Goal: Transaction & Acquisition: Purchase product/service

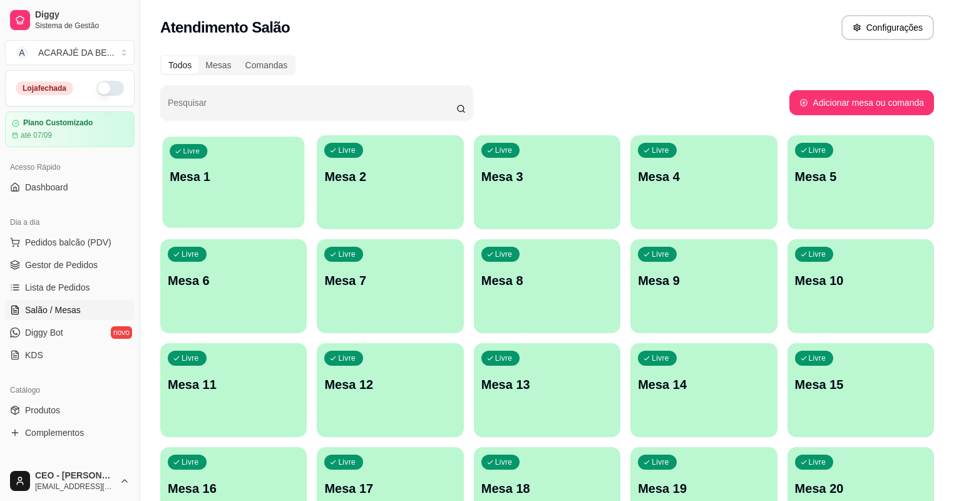
click at [253, 177] on p "Mesa 1" at bounding box center [234, 176] width 128 height 17
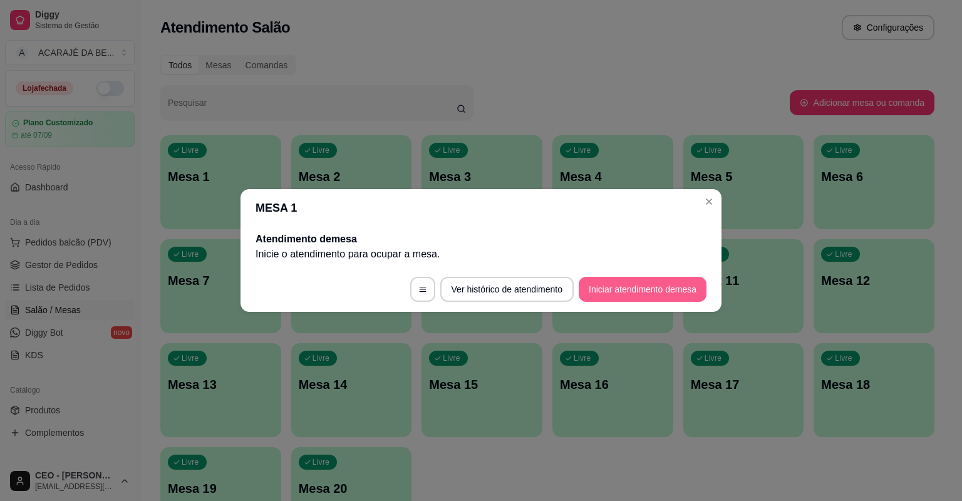
click at [602, 294] on button "Iniciar atendimento de mesa" at bounding box center [643, 289] width 128 height 25
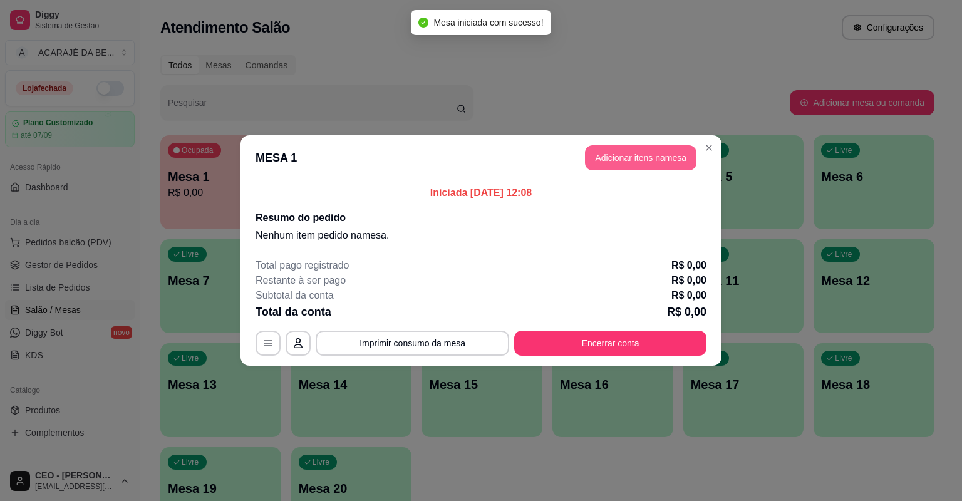
click at [609, 155] on button "Adicionar itens na mesa" at bounding box center [640, 157] width 111 height 25
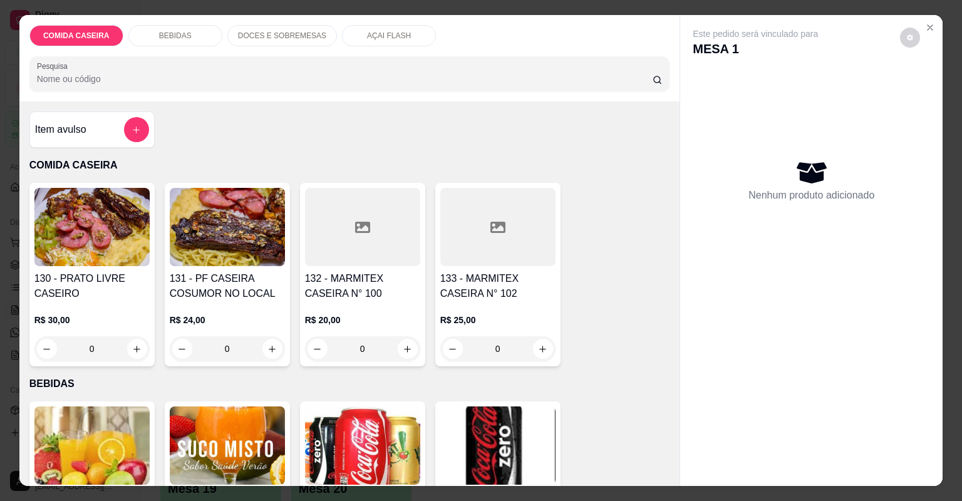
click at [70, 138] on div "Item avulso" at bounding box center [92, 129] width 114 height 25
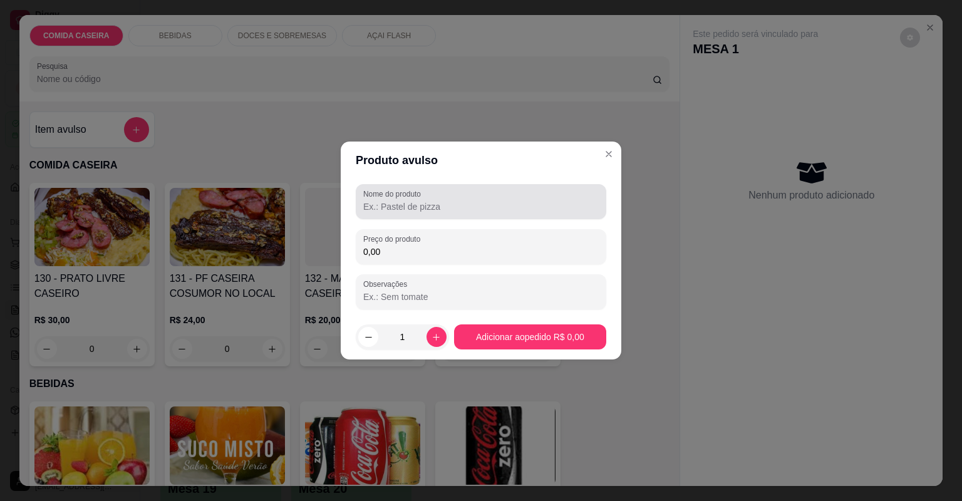
click at [375, 204] on input "Nome do produto" at bounding box center [480, 206] width 235 height 13
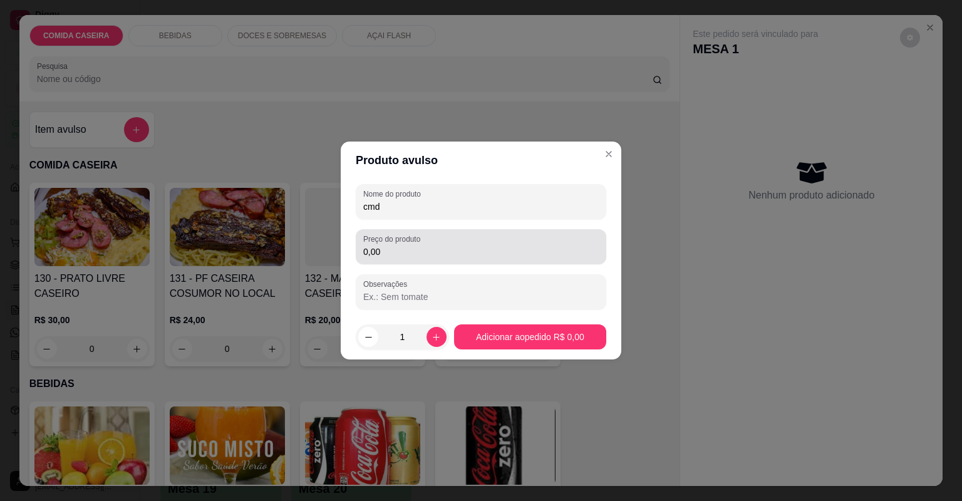
type input "cmd"
click at [421, 255] on input "0,00" at bounding box center [480, 251] width 235 height 13
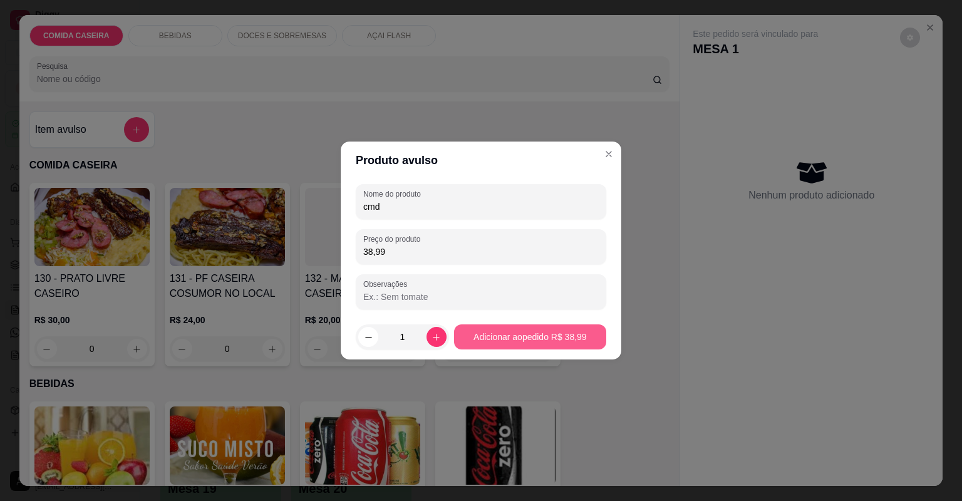
type input "38,99"
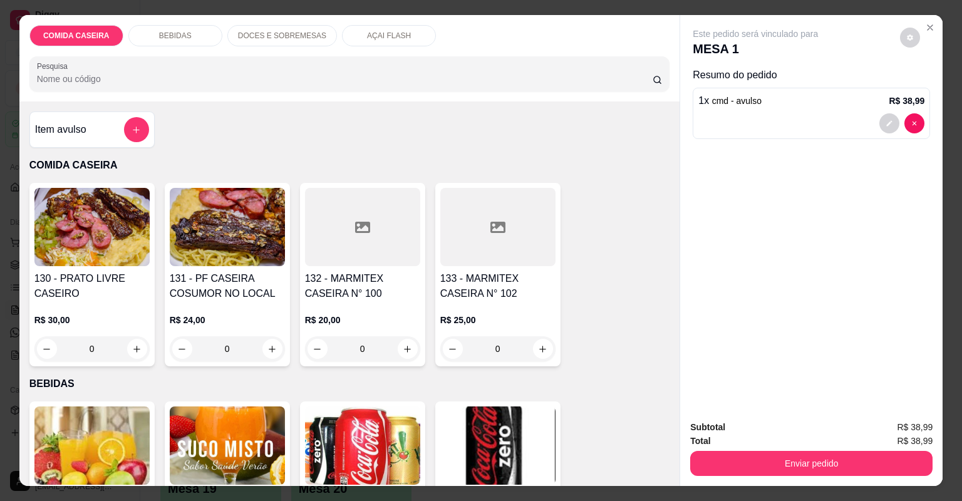
click at [111, 126] on div "Item avulso" at bounding box center [92, 129] width 114 height 25
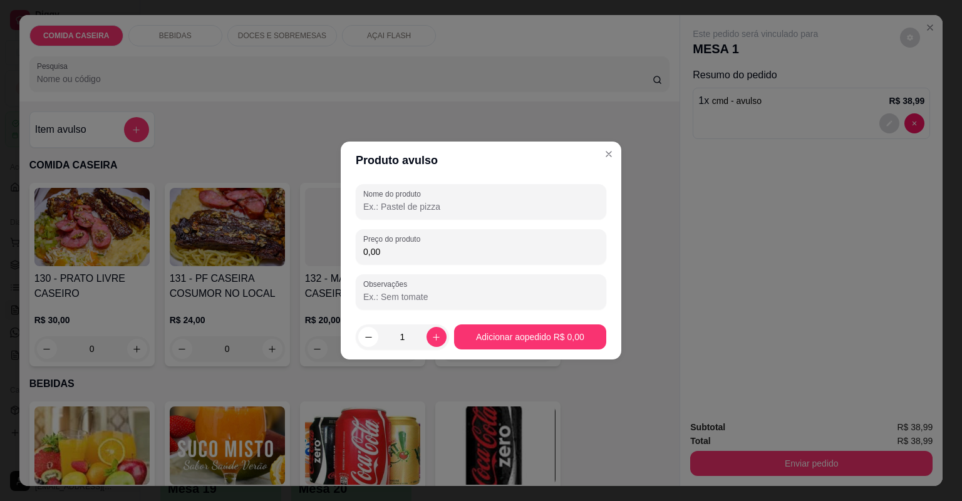
click at [395, 203] on input "Nome do produto" at bounding box center [480, 206] width 235 height 13
type input "3"
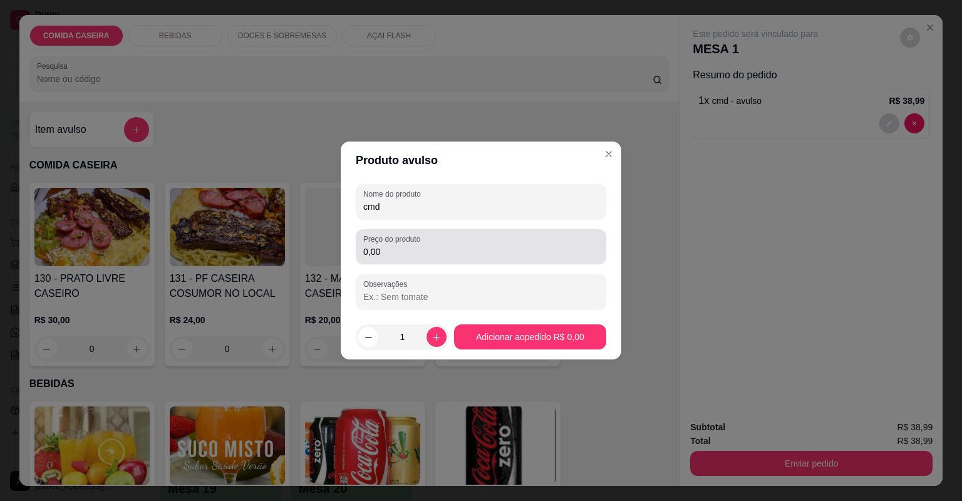
type input "cmd"
click at [421, 249] on input "0,00" at bounding box center [480, 251] width 235 height 13
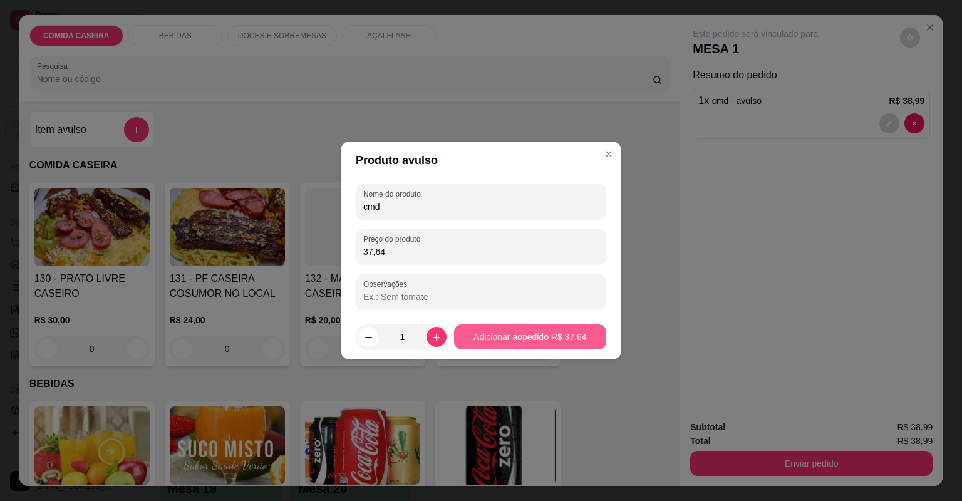
type input "37,64"
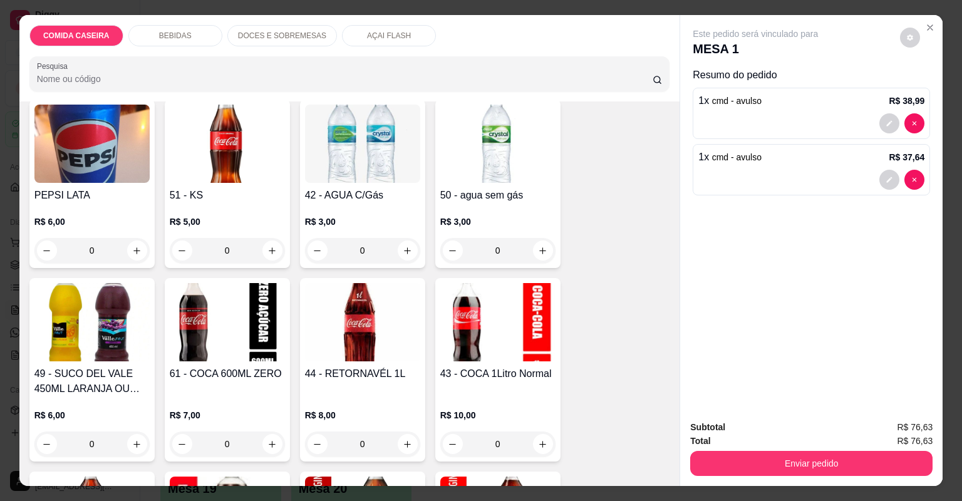
scroll to position [551, 0]
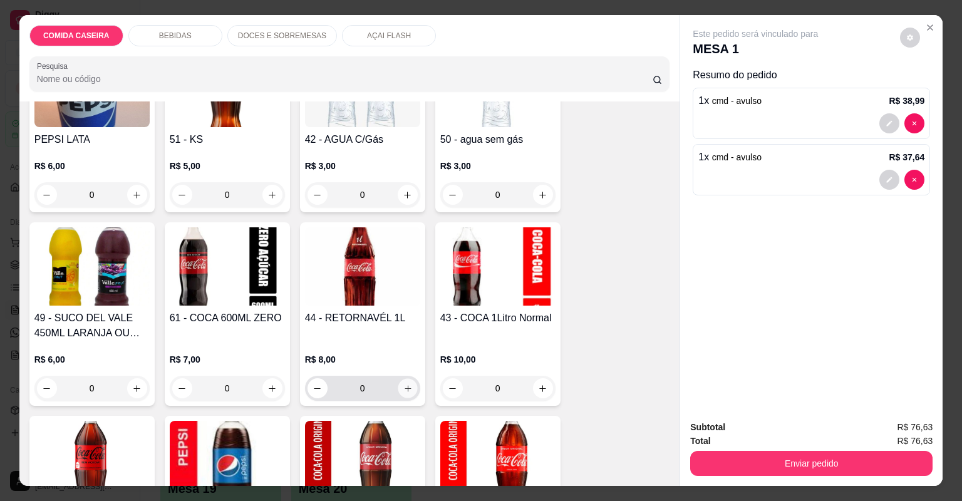
click at [403, 384] on icon "increase-product-quantity" at bounding box center [407, 388] width 9 height 9
type input "1"
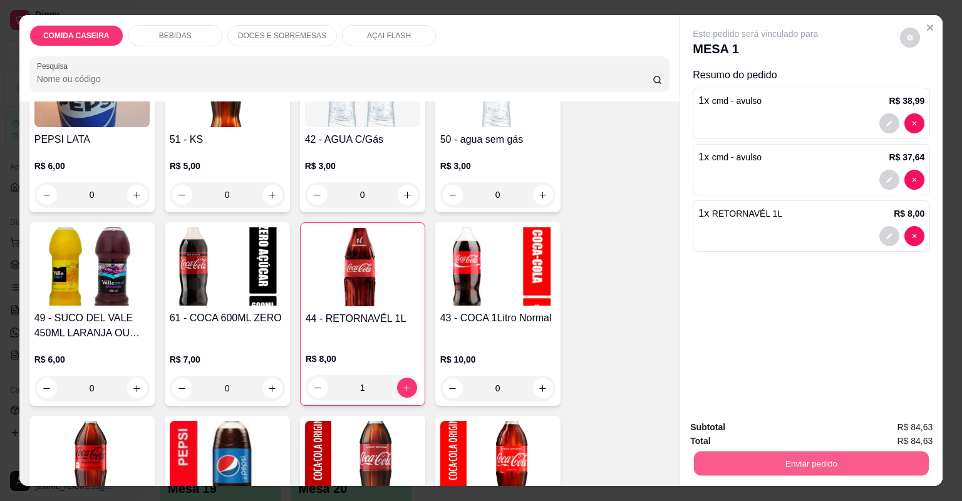
click at [826, 466] on button "Enviar pedido" at bounding box center [811, 463] width 235 height 24
click at [804, 428] on button "Não registrar e enviar pedido" at bounding box center [771, 433] width 130 height 24
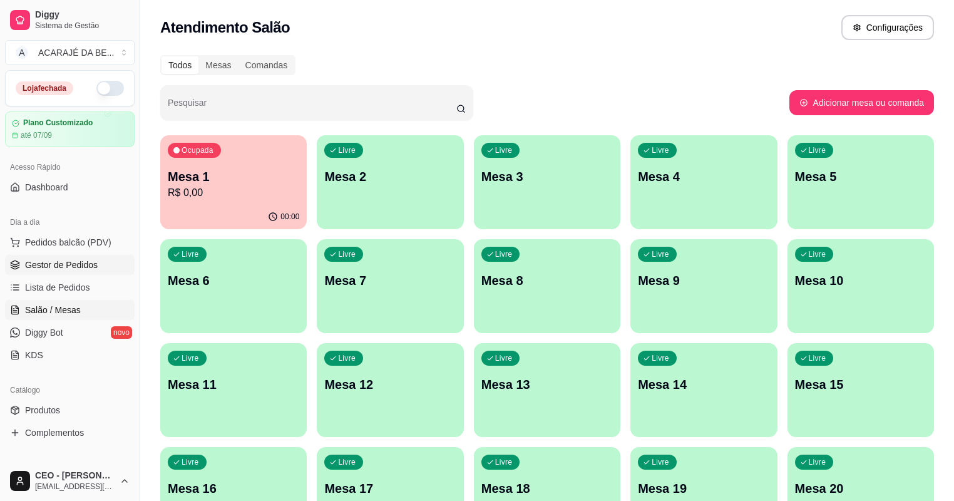
click at [90, 257] on link "Gestor de Pedidos" at bounding box center [70, 265] width 130 height 20
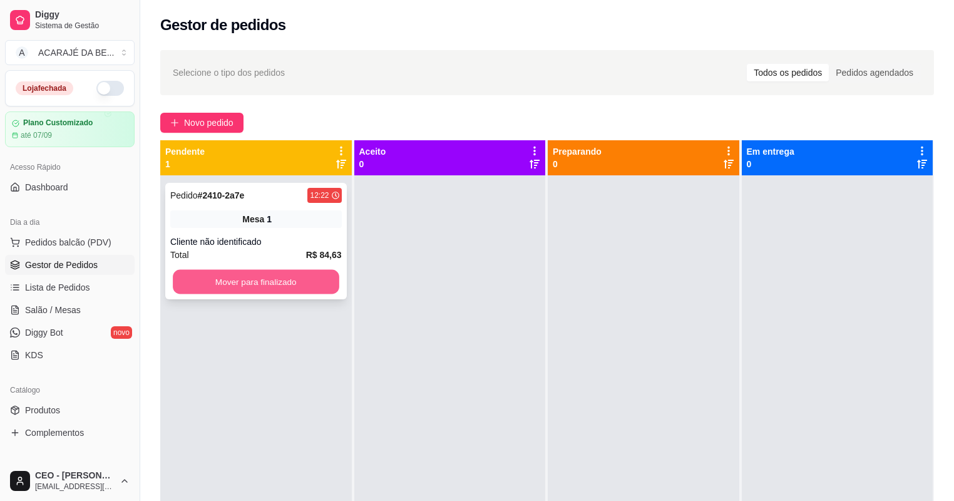
click at [268, 270] on button "Mover para finalizado" at bounding box center [256, 282] width 166 height 24
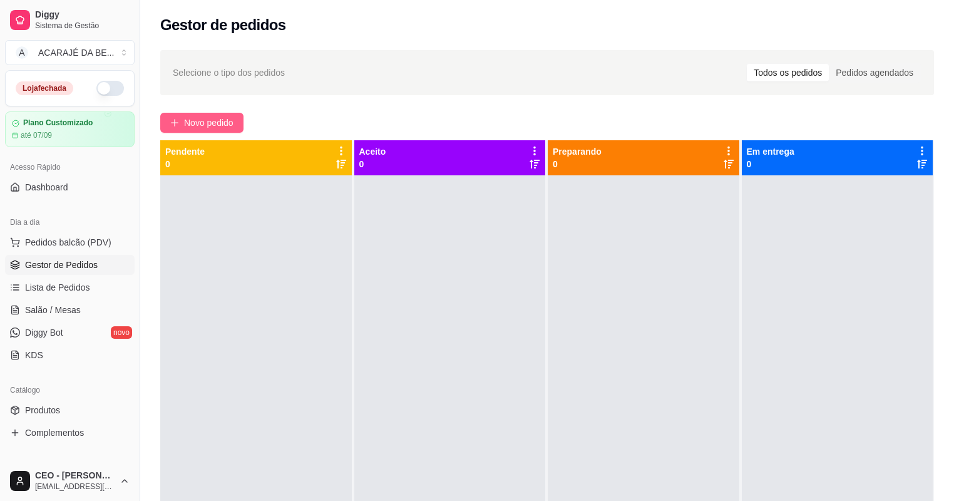
click at [210, 121] on span "Novo pedido" at bounding box center [208, 123] width 49 height 14
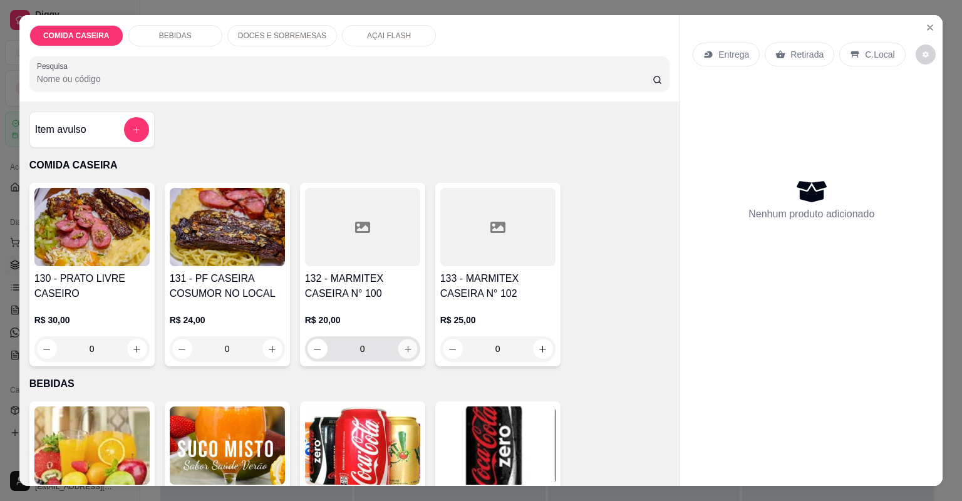
click at [404, 340] on button "increase-product-quantity" at bounding box center [407, 348] width 19 height 19
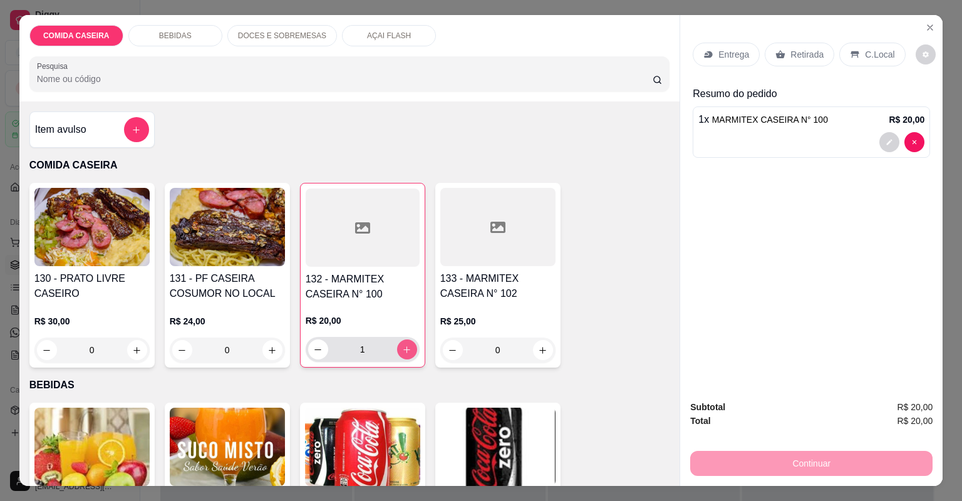
click at [403, 341] on button "increase-product-quantity" at bounding box center [407, 349] width 20 height 20
click at [404, 341] on button "increase-product-quantity" at bounding box center [407, 349] width 20 height 20
type input "3"
click at [383, 287] on h4 "132 - MARMITEX CASEIRA N° 100" at bounding box center [363, 287] width 114 height 30
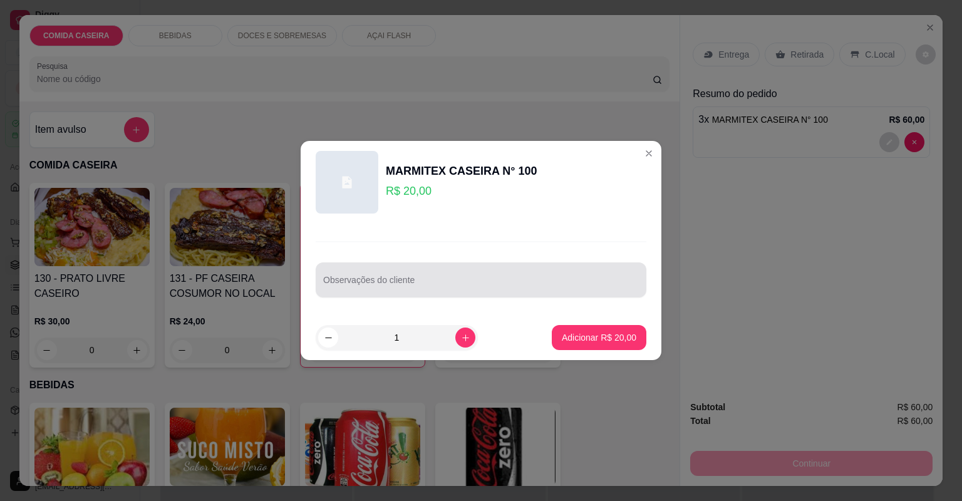
click at [394, 283] on input "Observações do cliente" at bounding box center [481, 285] width 316 height 13
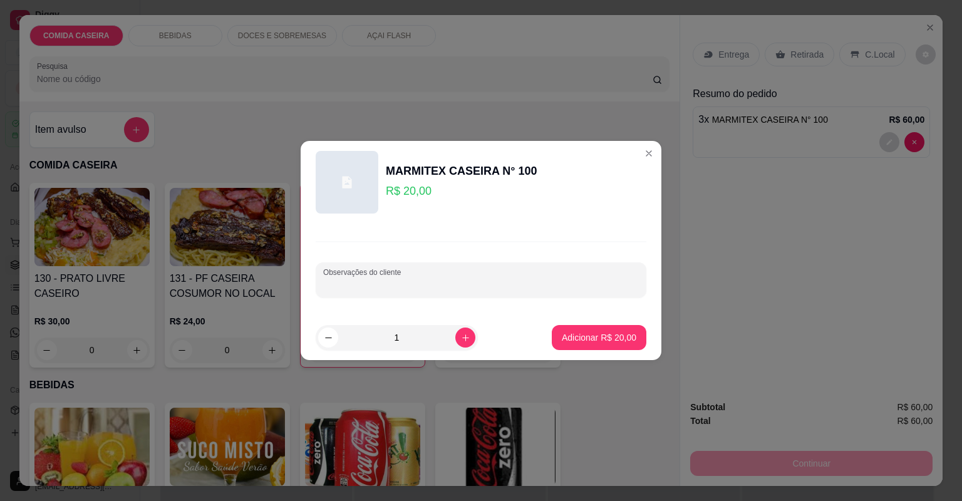
paste input "Feijão tropeiro Macarrão Purê de batata Farofa de cenoura com calabresa Poim vi…"
type input "Feijão tropeiro Macarrão Purê de batata Farofa de cenoura com calabresa Poim vi…"
click at [589, 343] on p "Adicionar R$ 20,00" at bounding box center [599, 337] width 75 height 13
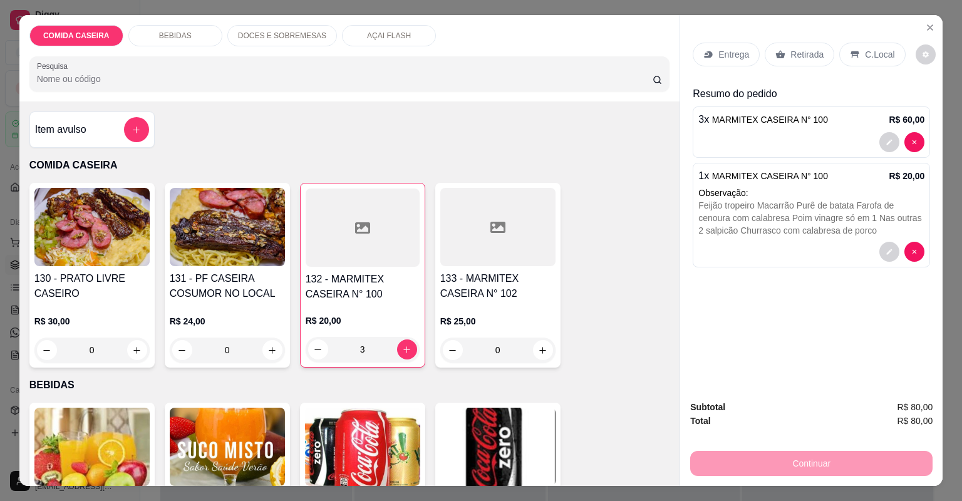
click at [736, 55] on p "Entrega" at bounding box center [733, 54] width 31 height 13
click at [735, 188] on p "Observação:" at bounding box center [811, 193] width 226 height 13
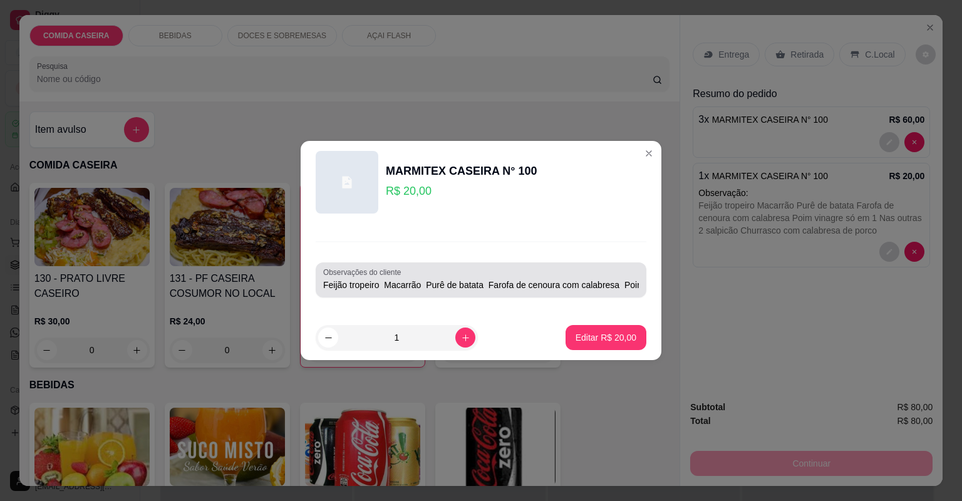
click at [624, 278] on div "Feijão tropeiro Macarrão Purê de batata Farofa de cenoura com calabresa Poim vi…" at bounding box center [481, 279] width 316 height 25
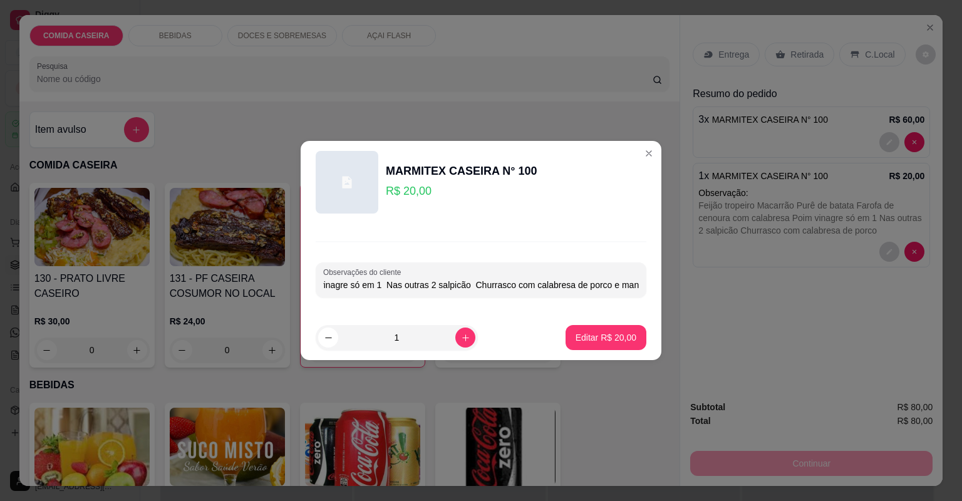
scroll to position [0, 332]
type input "Feijão tropeiro Macarrão Purê de batata Farofa de cenoura com calabresa Poim vi…"
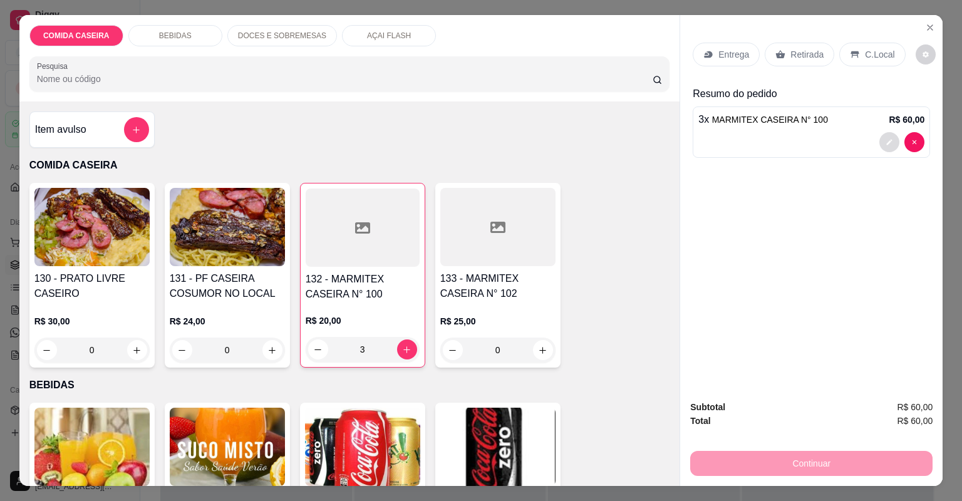
click at [882, 135] on button "decrease-product-quantity" at bounding box center [889, 142] width 20 height 20
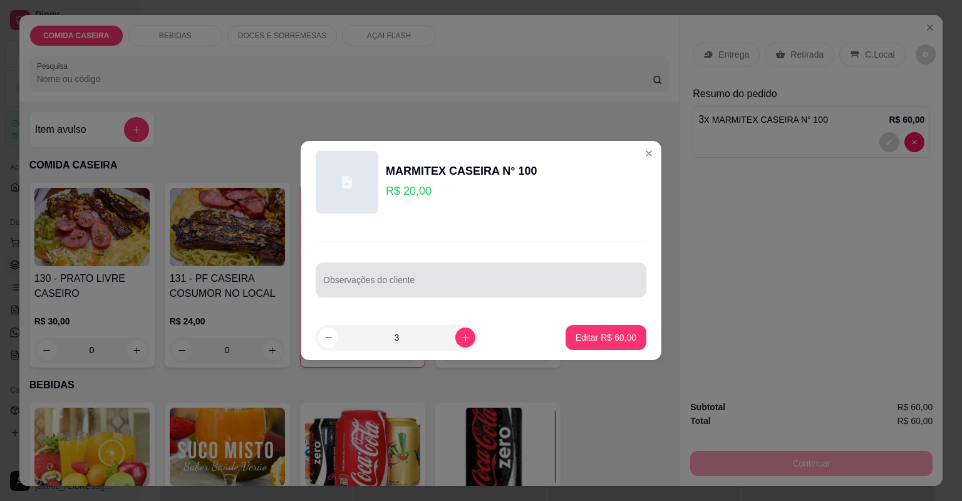
click at [547, 293] on div "Observações do cliente" at bounding box center [481, 279] width 331 height 35
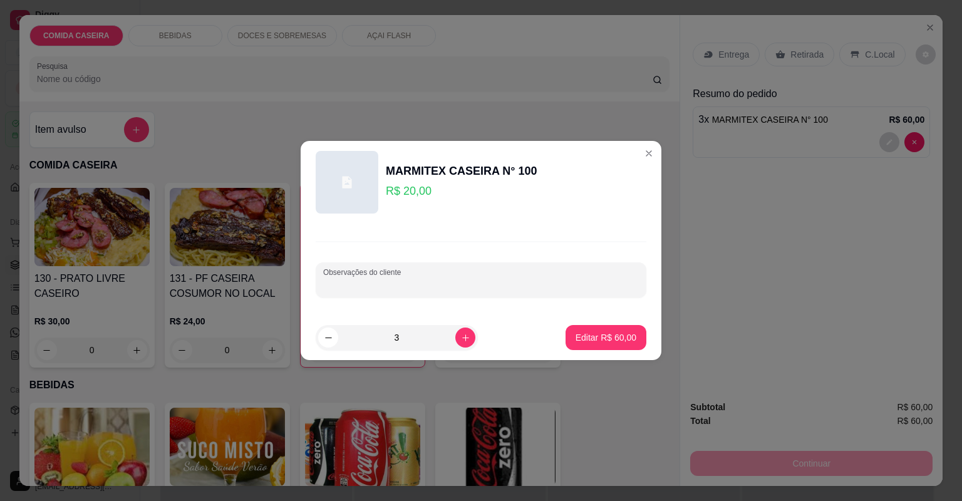
paste input "Feijão tropeiro Macarrão Purê de batata Farofa de cenoura com calabresa Poim vi…"
type input "Feijão tropeiro Macarrão Purê de batata Farofa de cenoura com calabresa Poim vi…"
click at [623, 333] on p "Editar R$ 60,00" at bounding box center [605, 337] width 59 height 12
type input "0"
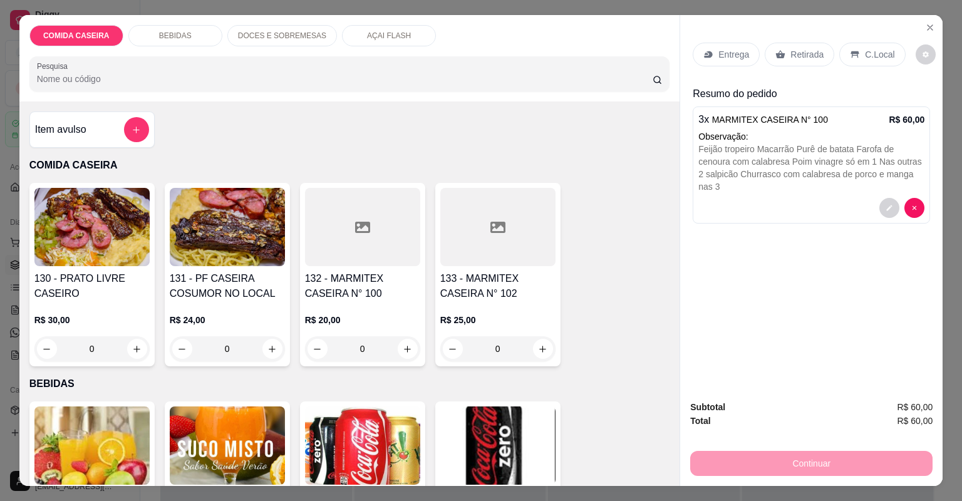
click at [721, 49] on p "Entrega" at bounding box center [733, 54] width 31 height 13
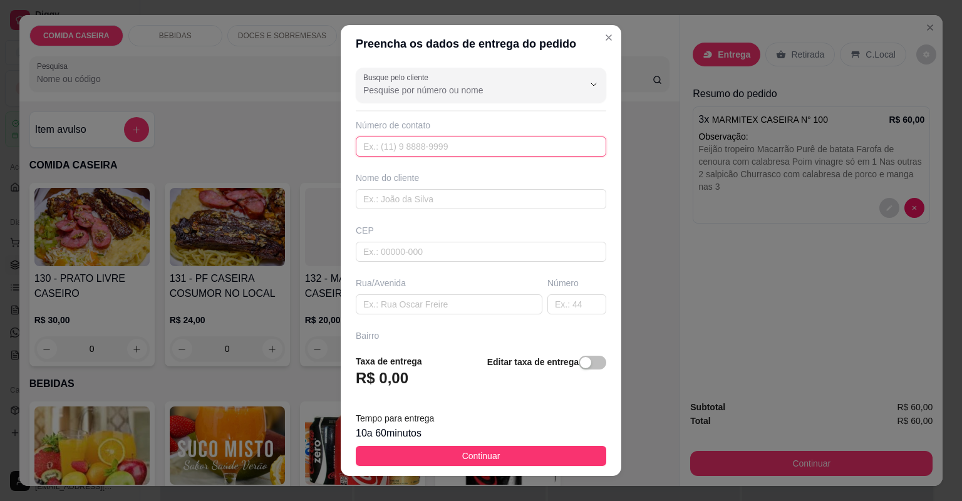
click at [483, 148] on input "text" at bounding box center [481, 146] width 250 height 20
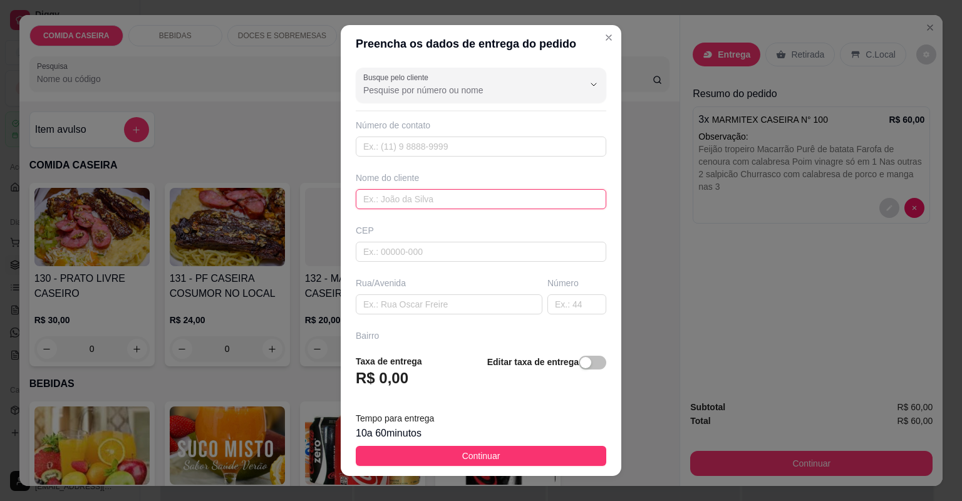
click at [443, 190] on input "text" at bounding box center [481, 199] width 250 height 20
type input "[PERSON_NAME]"
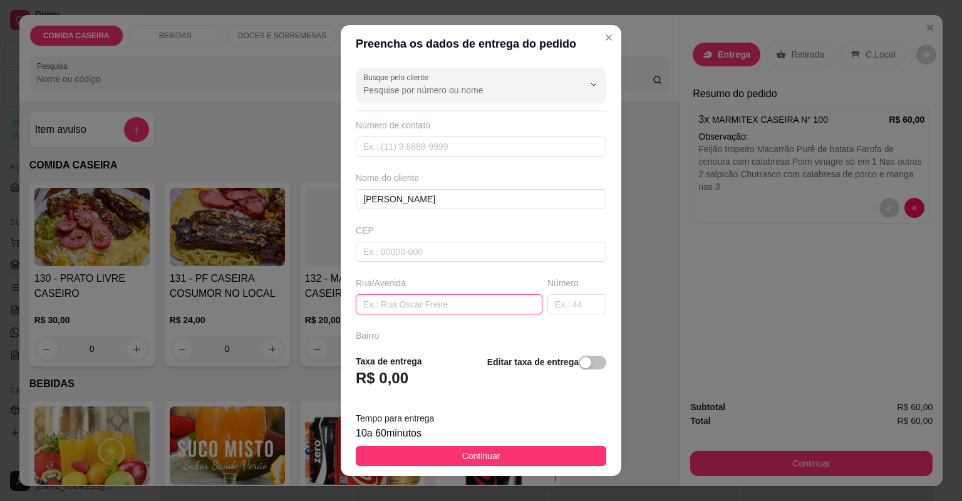
click at [426, 301] on input "text" at bounding box center [449, 304] width 187 height 20
paste input "[STREET_ADDRESS]"
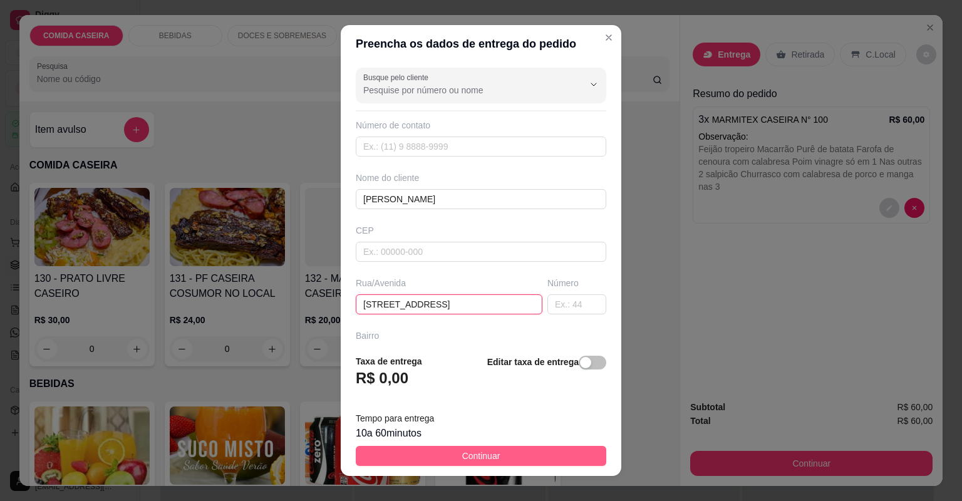
type input "[STREET_ADDRESS]"
click at [506, 460] on button "Continuar" at bounding box center [481, 456] width 250 height 20
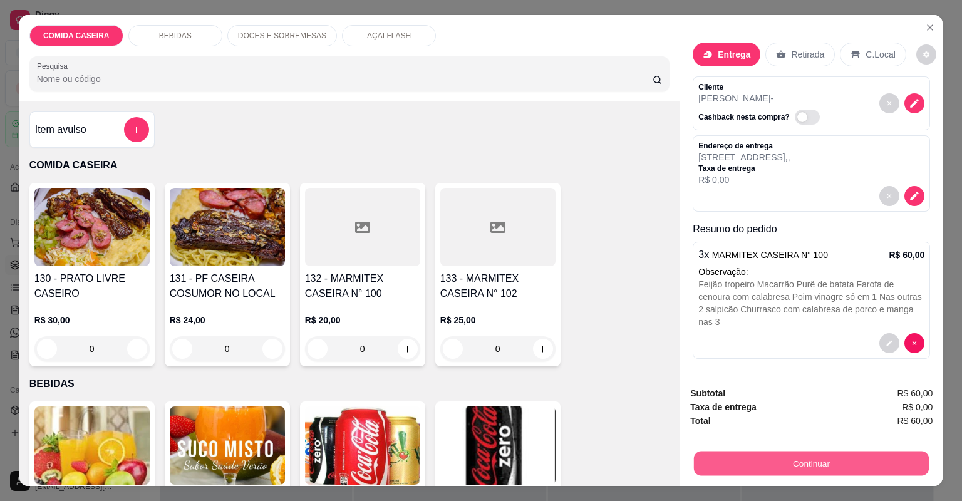
click at [813, 473] on button "Continuar" at bounding box center [811, 463] width 235 height 24
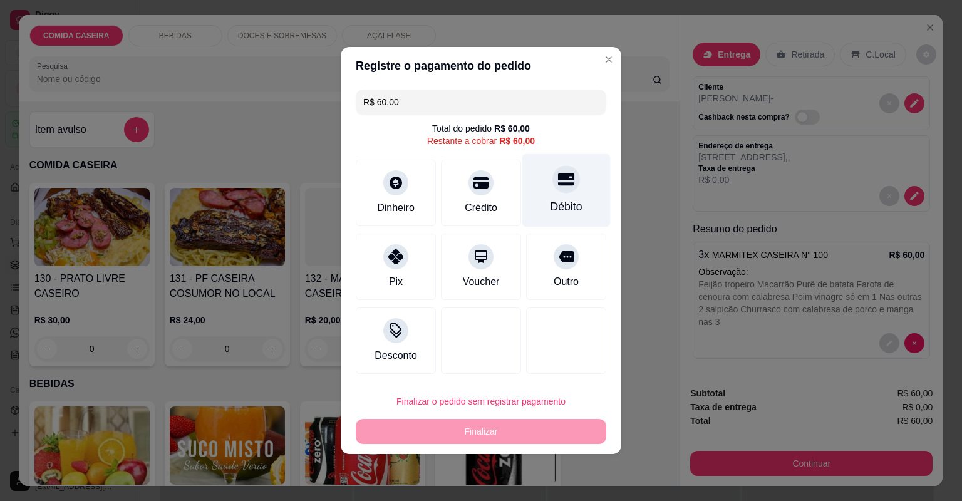
click at [535, 183] on div "Débito" at bounding box center [566, 190] width 88 height 73
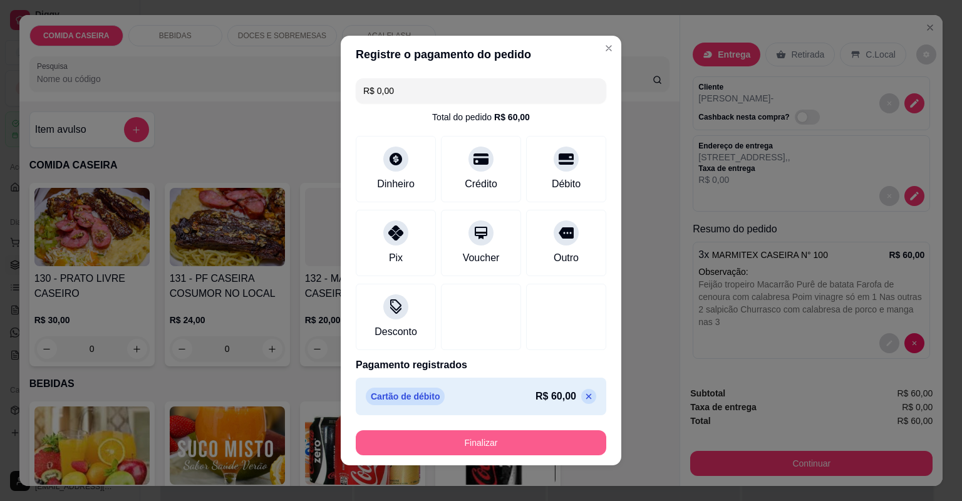
click at [483, 441] on button "Finalizar" at bounding box center [481, 442] width 250 height 25
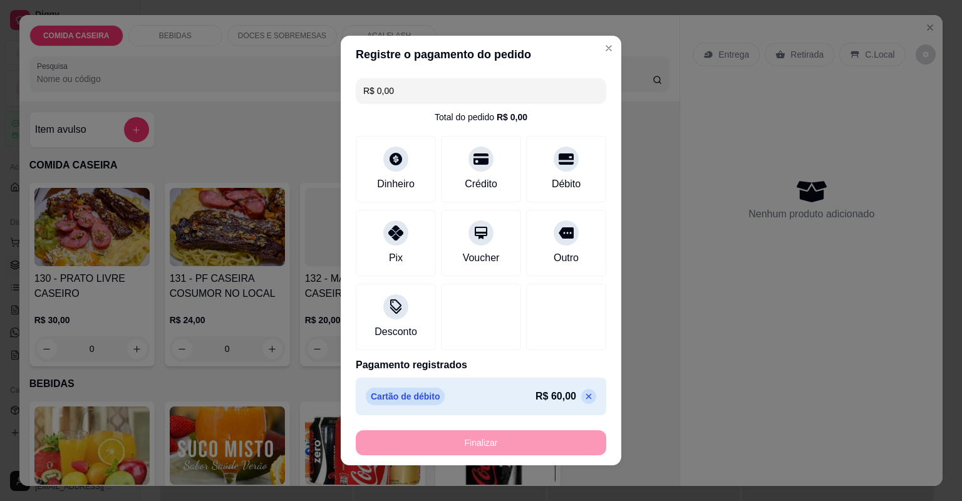
type input "-R$ 60,00"
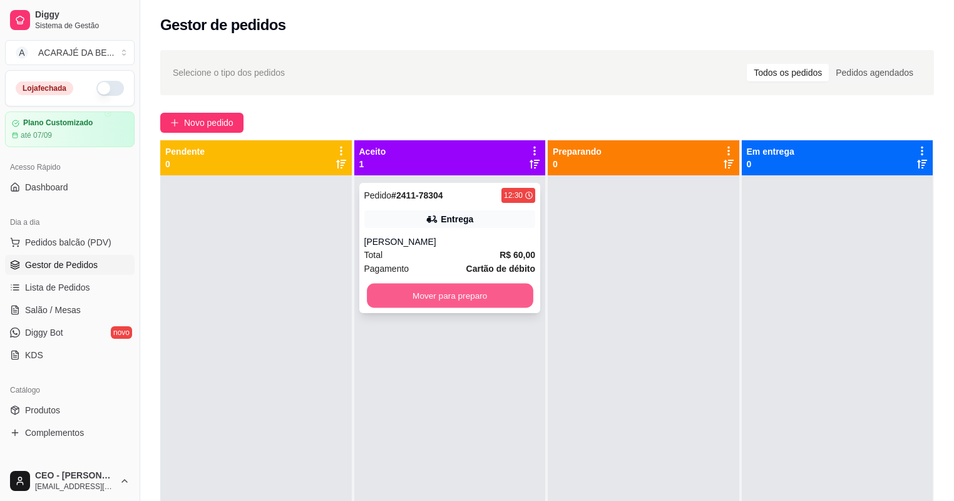
click at [493, 289] on button "Mover para preparo" at bounding box center [450, 296] width 166 height 24
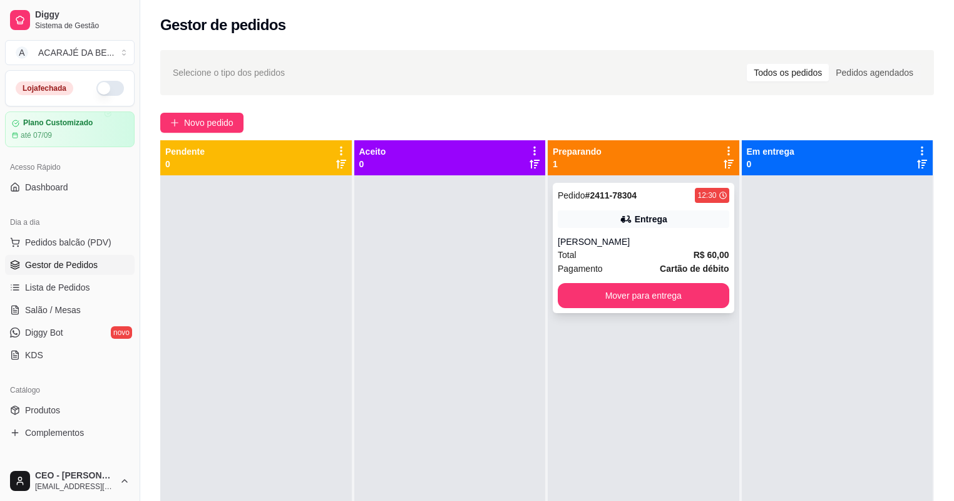
click at [620, 212] on div "Entrega" at bounding box center [644, 219] width 172 height 18
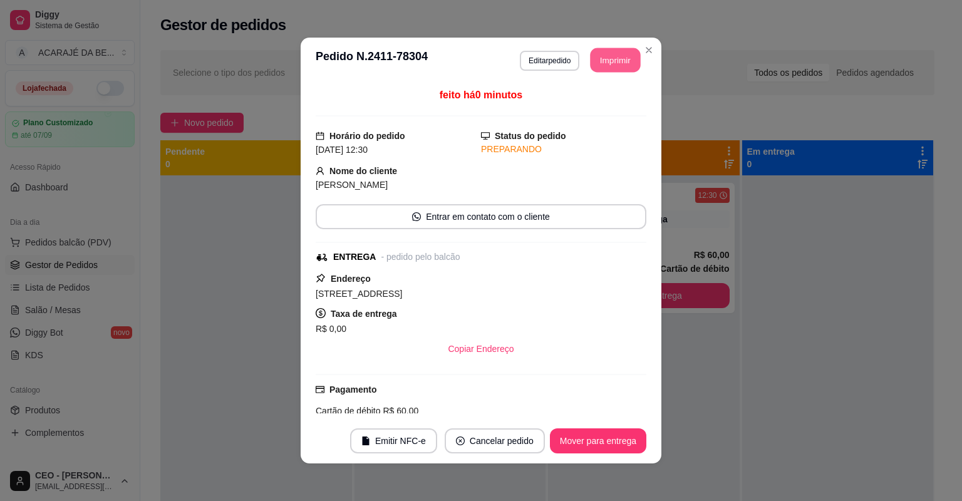
click at [622, 56] on button "Imprimir" at bounding box center [615, 60] width 50 height 24
click at [597, 436] on button "Mover para entrega" at bounding box center [598, 441] width 94 height 24
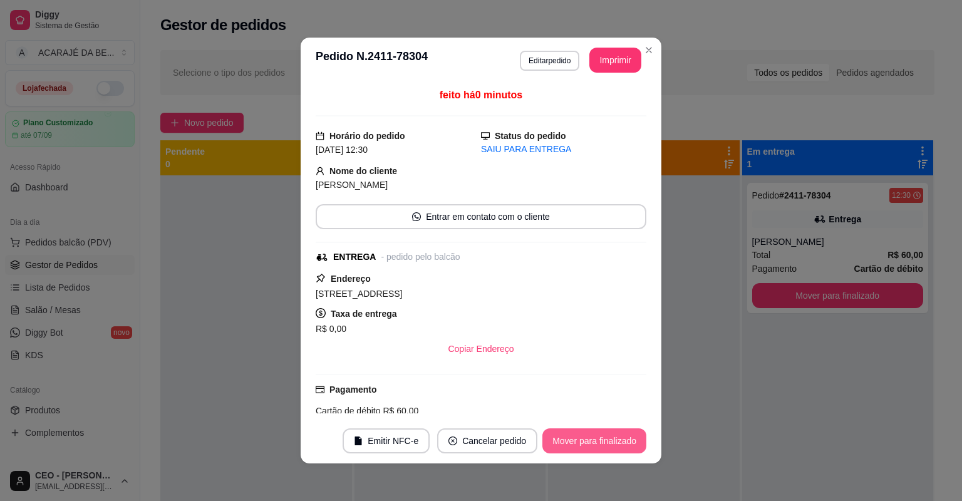
click at [597, 436] on button "Mover para finalizado" at bounding box center [594, 440] width 104 height 25
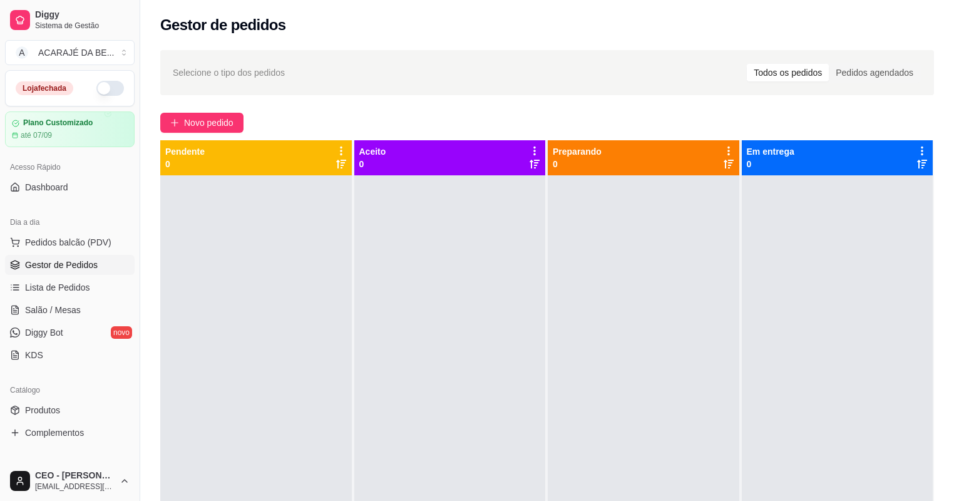
click at [83, 275] on ul "Pedidos balcão (PDV) Gestor de Pedidos Lista de Pedidos Salão / Mesas Diggy Bot…" at bounding box center [70, 298] width 130 height 133
click at [83, 277] on link "Lista de Pedidos" at bounding box center [70, 287] width 130 height 20
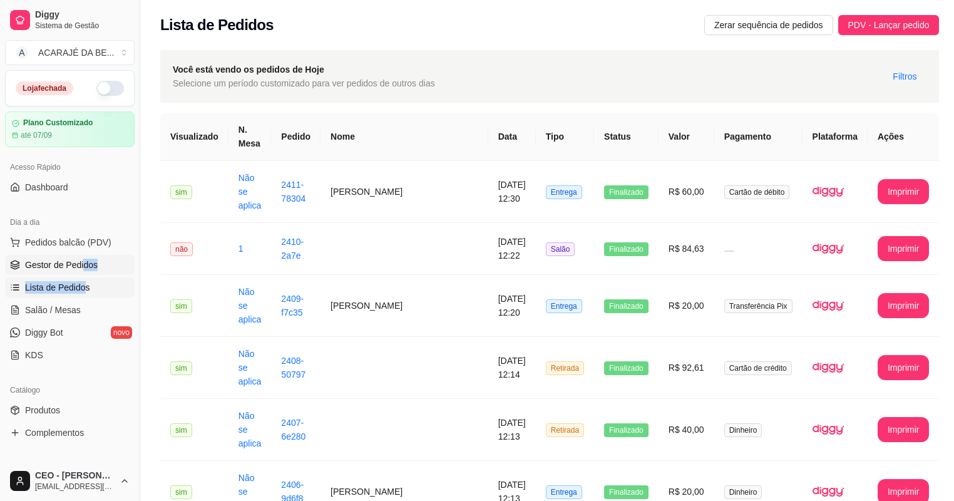
click at [75, 259] on span "Gestor de Pedidos" at bounding box center [61, 265] width 73 height 13
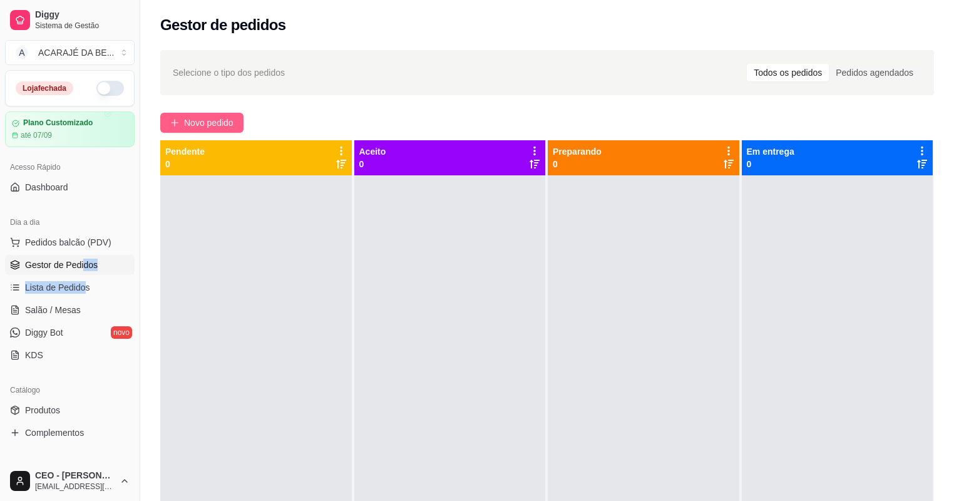
click at [215, 115] on button "Novo pedido" at bounding box center [201, 123] width 83 height 20
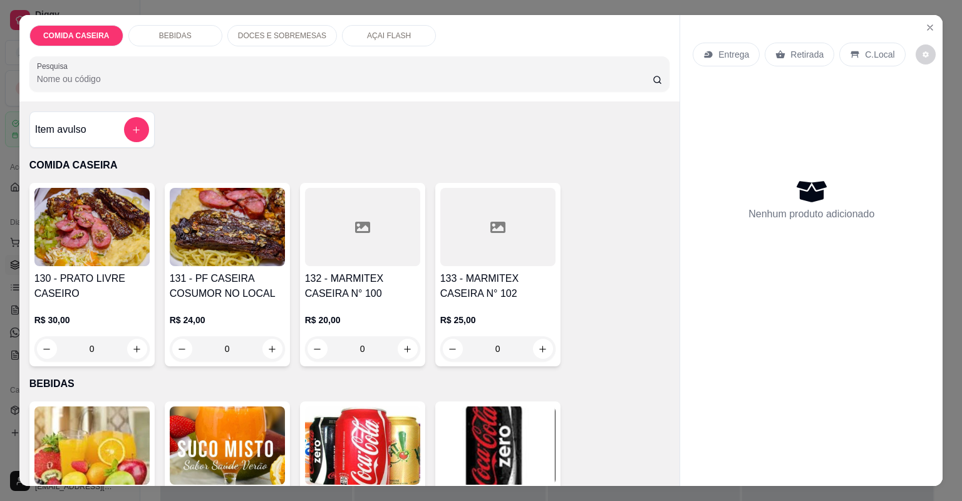
click at [471, 222] on div at bounding box center [497, 227] width 115 height 78
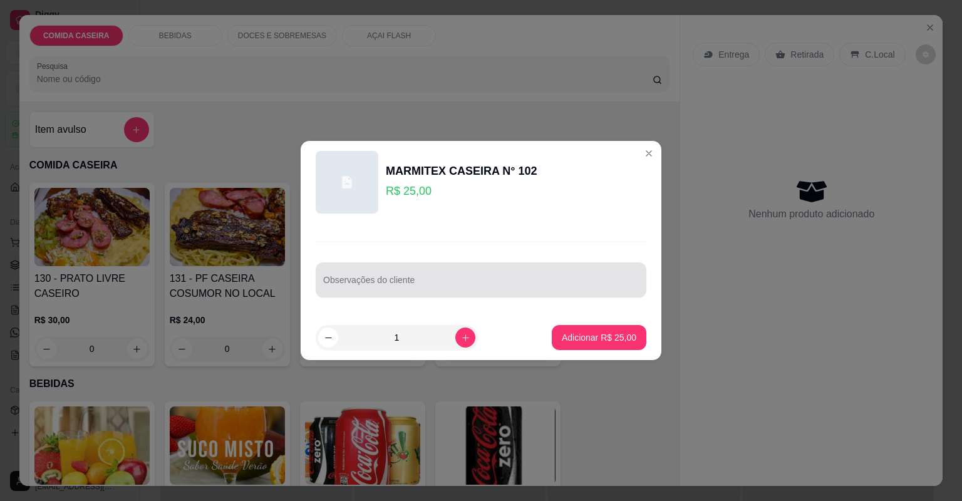
click at [446, 288] on input "Observações do cliente" at bounding box center [481, 285] width 316 height 13
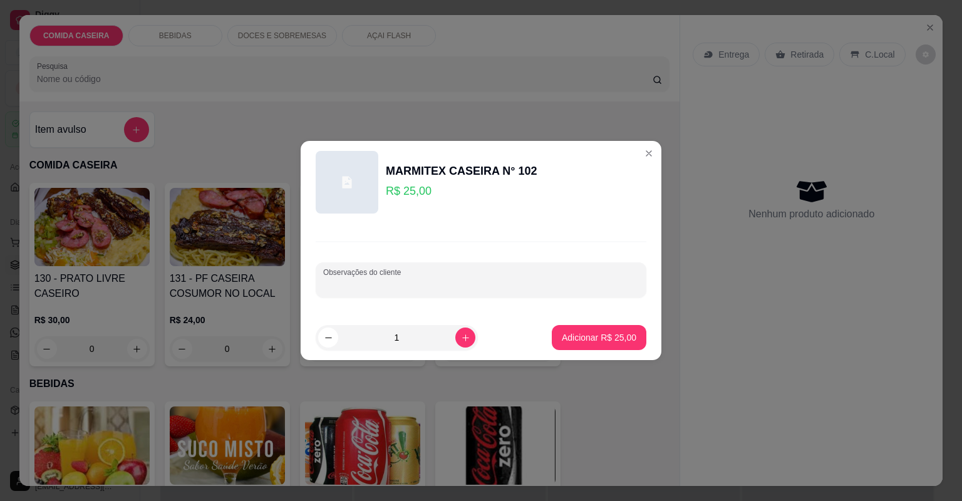
paste input "feijão tropeiro e arroz branco salada de repolho com tomate churrasco com calab…"
type input "feijão tropeiro e arroz branco salada de repolho com tomate churrasco com calab…"
click at [593, 343] on p "Adicionar R$ 25,00" at bounding box center [599, 337] width 73 height 12
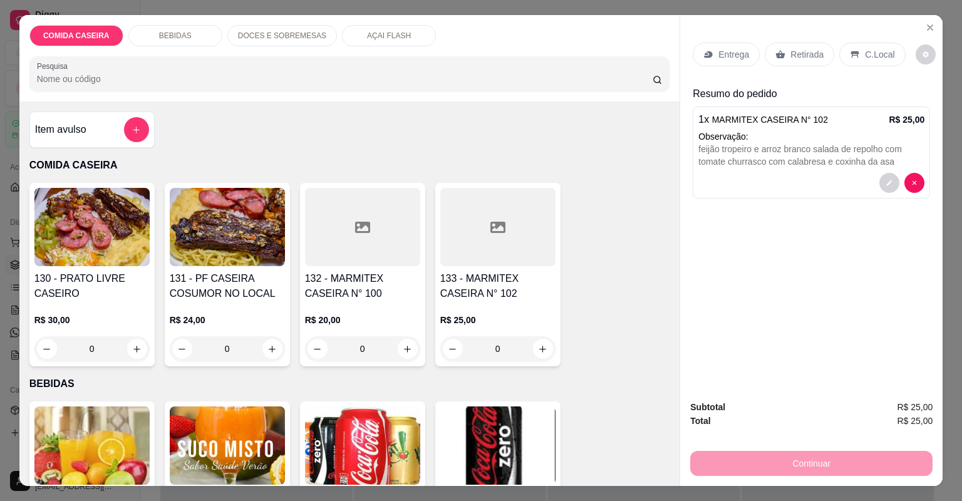
click at [736, 53] on p "Entrega" at bounding box center [733, 54] width 31 height 13
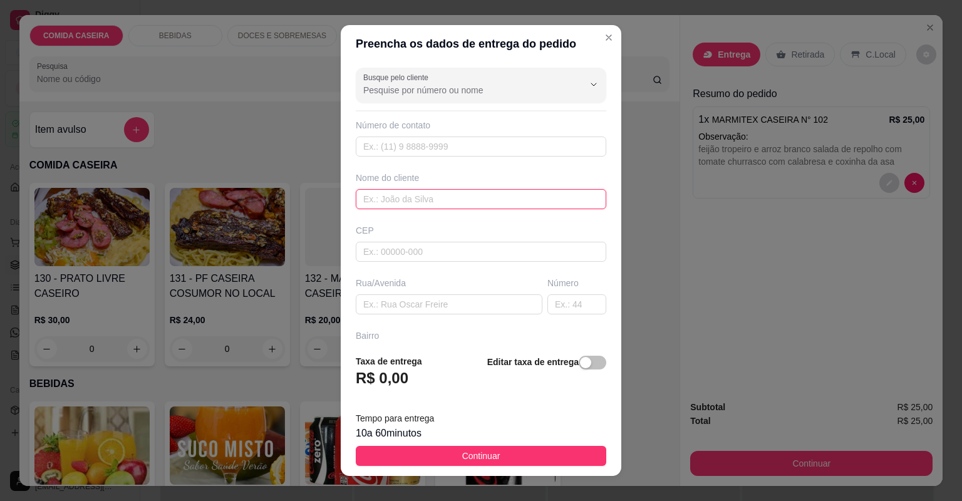
click at [461, 190] on input "text" at bounding box center [481, 199] width 250 height 20
type input "may"
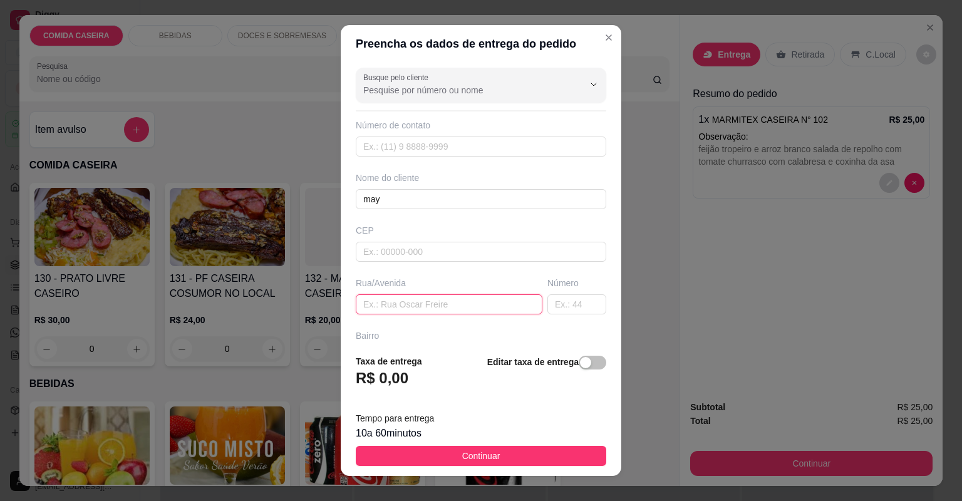
drag, startPoint x: 497, startPoint y: 304, endPoint x: 517, endPoint y: 335, distance: 36.6
click at [498, 304] on input "text" at bounding box center [449, 304] width 187 height 20
paste input "no bar perto de Márcio do leite"
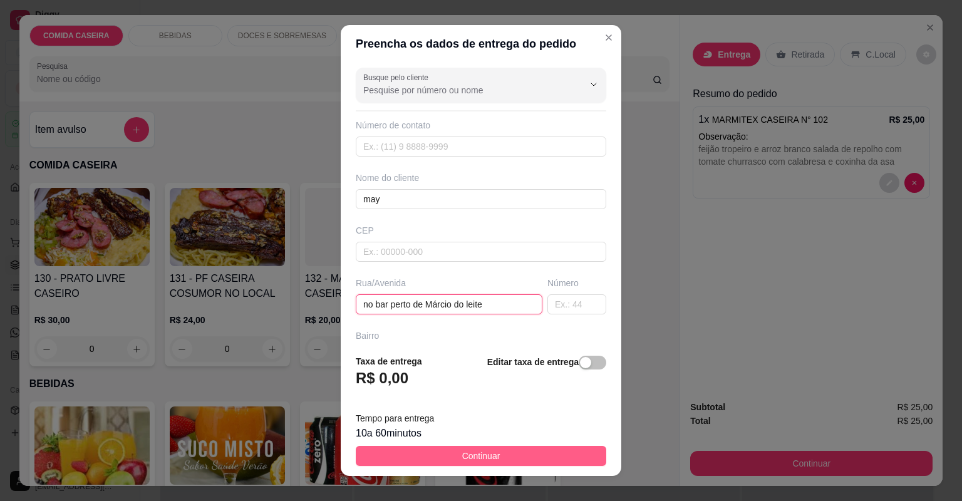
type input "no bar perto de Márcio do leite"
click at [505, 448] on button "Continuar" at bounding box center [481, 456] width 250 height 20
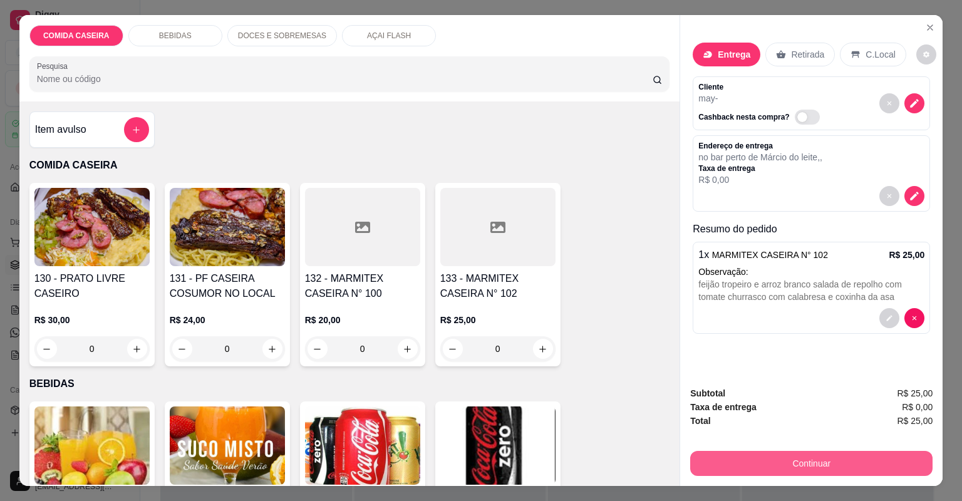
click at [746, 453] on button "Continuar" at bounding box center [811, 463] width 242 height 25
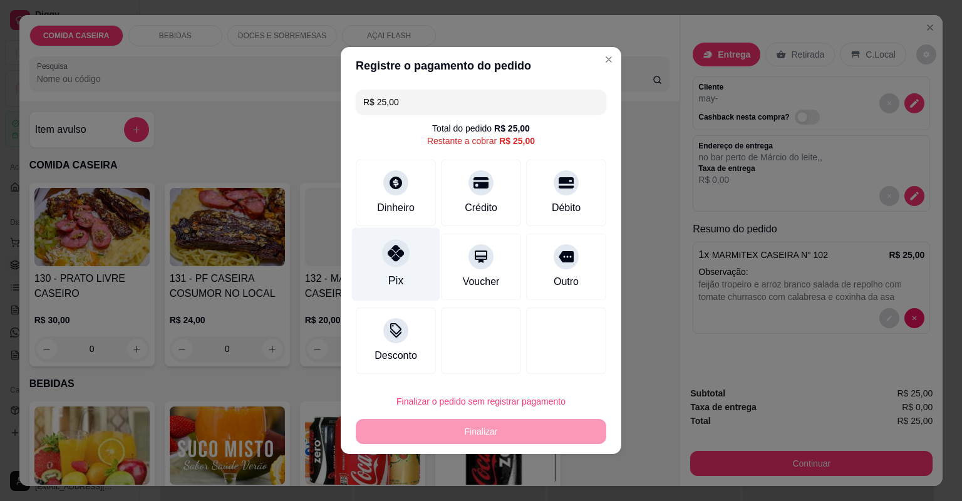
click at [371, 255] on div "Pix" at bounding box center [396, 264] width 88 height 73
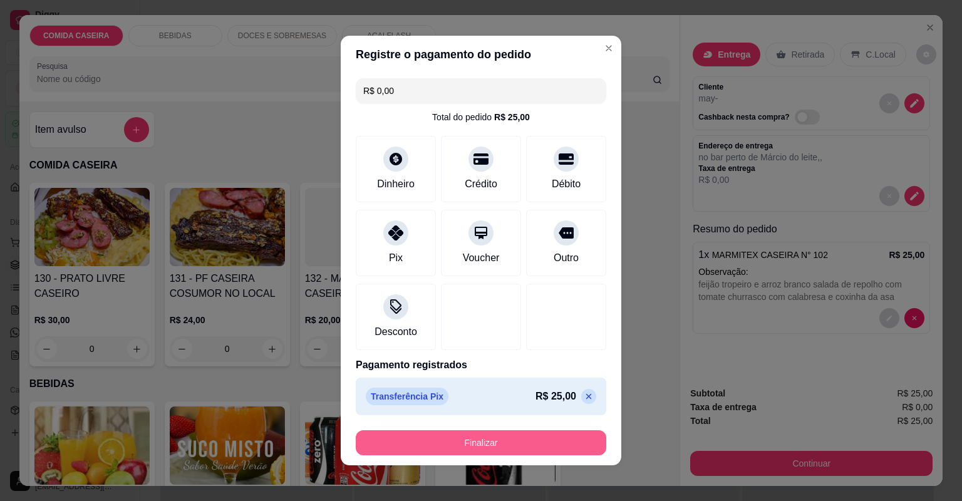
click at [544, 431] on button "Finalizar" at bounding box center [481, 442] width 250 height 25
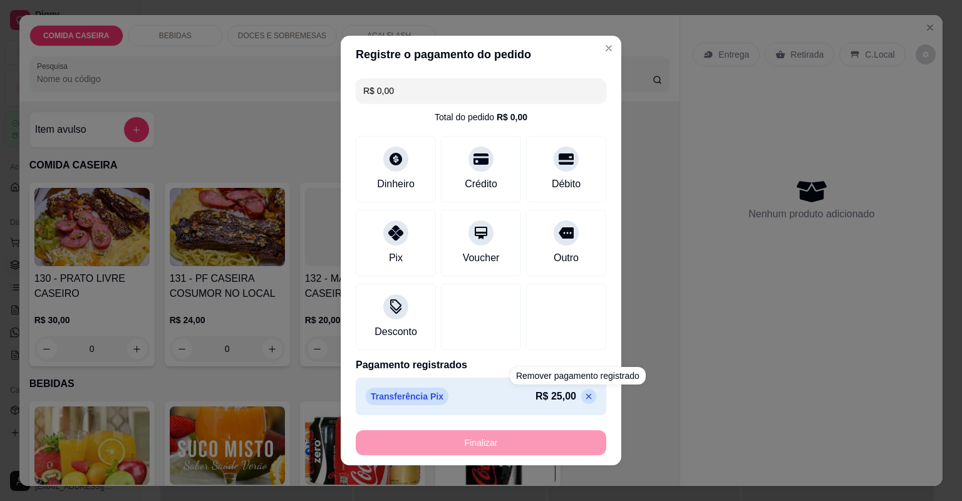
type input "-R$ 25,00"
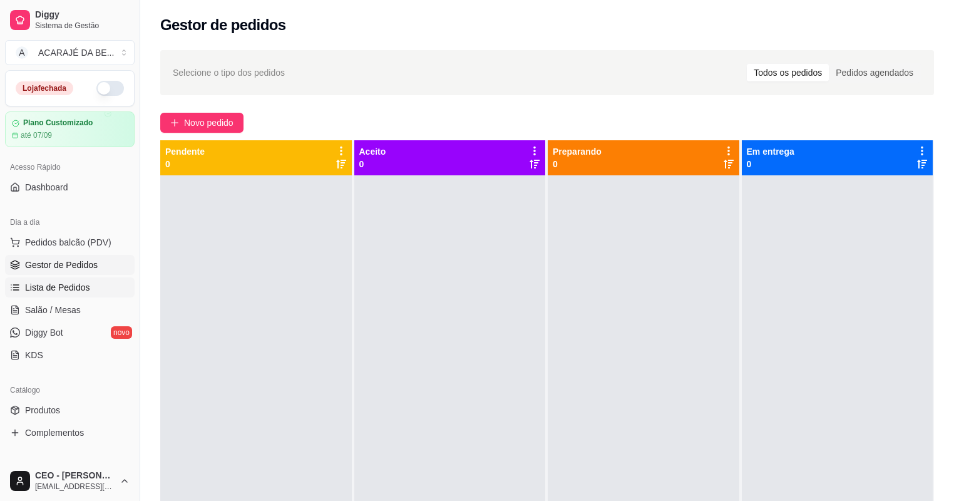
click at [69, 282] on span "Lista de Pedidos" at bounding box center [57, 287] width 65 height 13
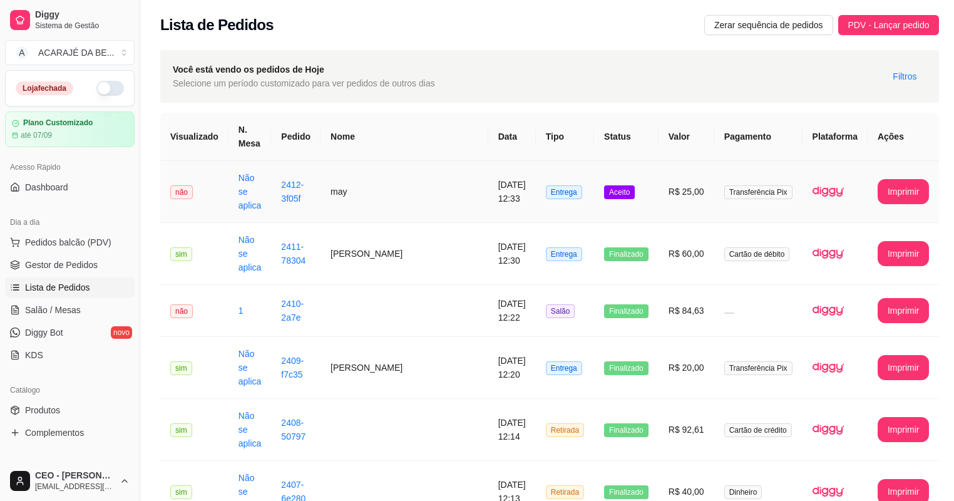
click at [530, 163] on td "[DATE] 12:33" at bounding box center [512, 192] width 48 height 62
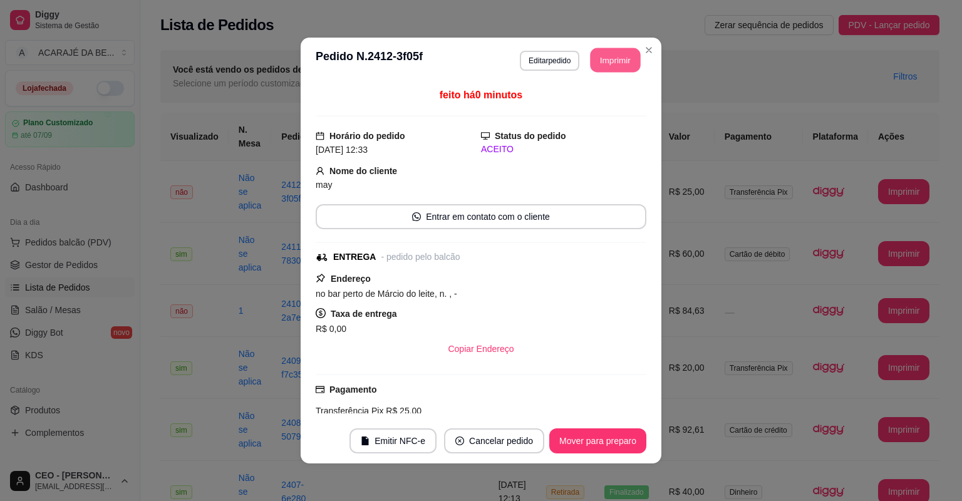
click at [594, 54] on button "Imprimir" at bounding box center [615, 60] width 50 height 24
click at [594, 448] on button "Mover para preparo" at bounding box center [597, 440] width 97 height 25
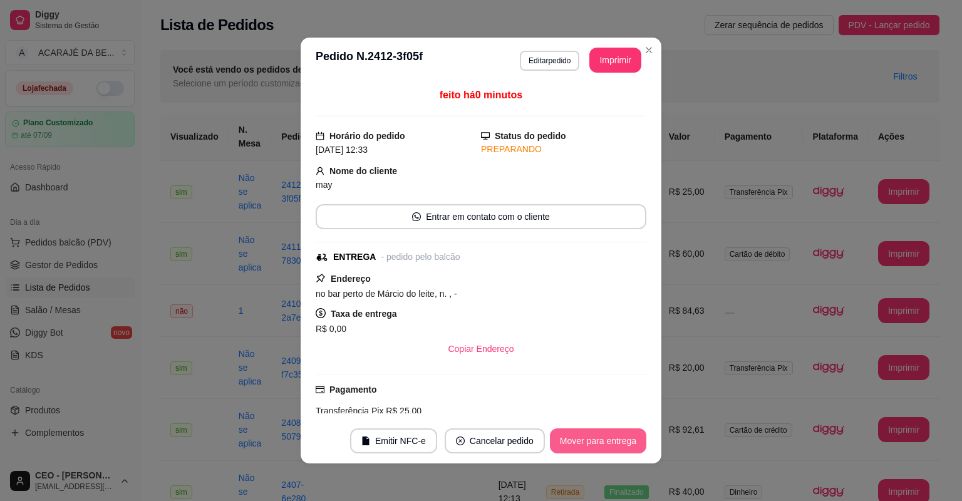
click at [597, 443] on button "Mover para entrega" at bounding box center [598, 440] width 96 height 25
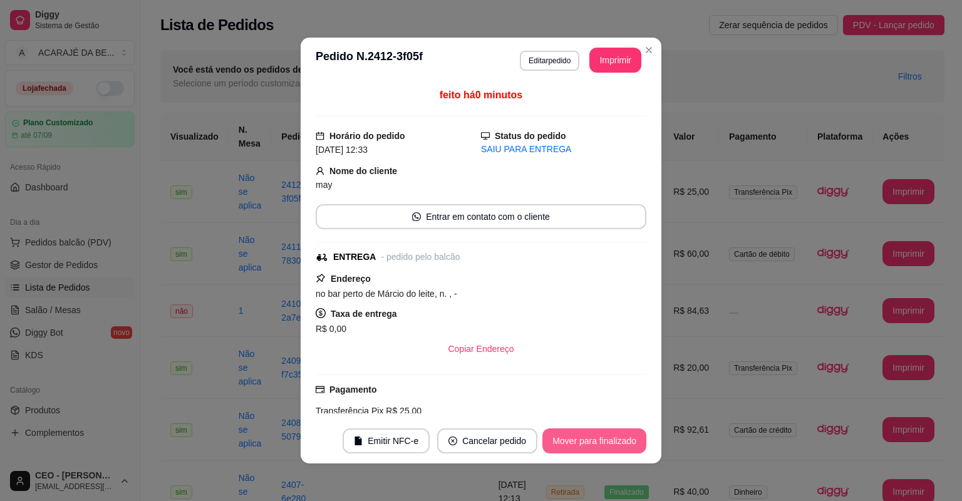
click at [597, 443] on button "Mover para finalizado" at bounding box center [594, 440] width 104 height 25
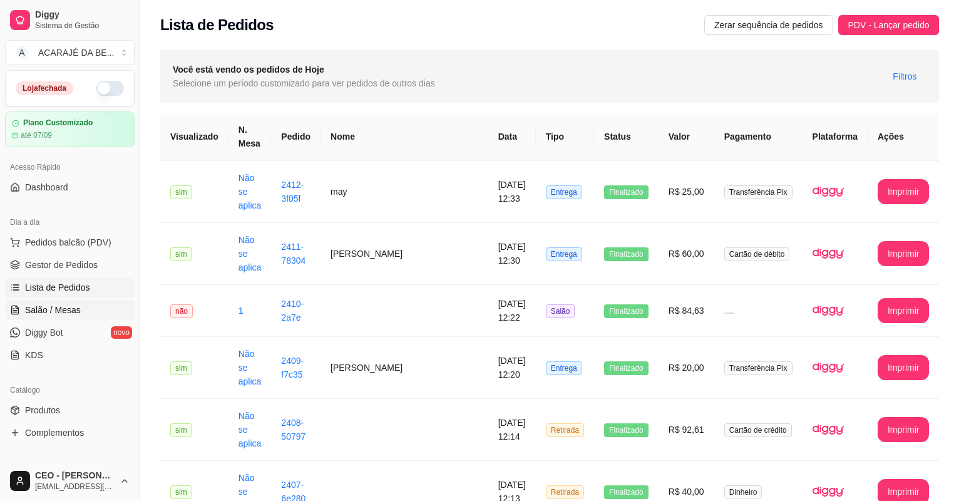
click at [69, 308] on span "Salão / Mesas" at bounding box center [53, 310] width 56 height 13
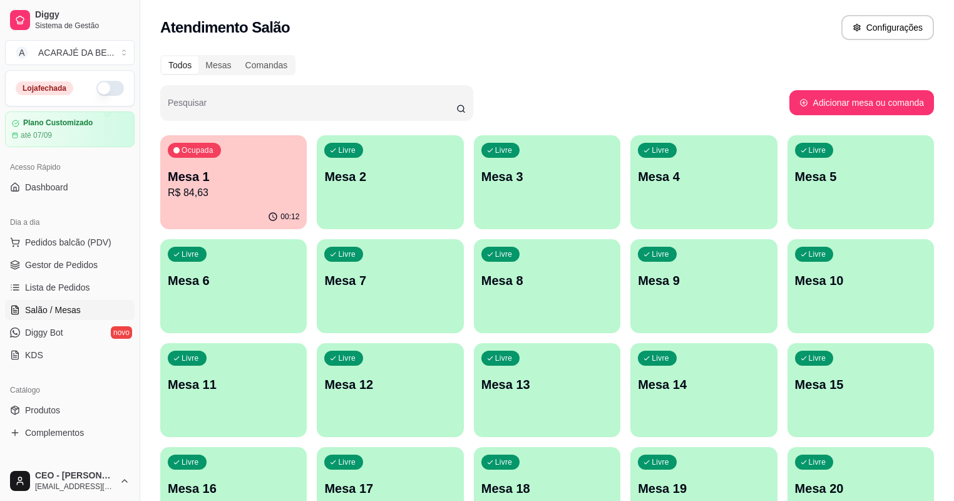
click at [638, 156] on div "Livre" at bounding box center [657, 150] width 39 height 15
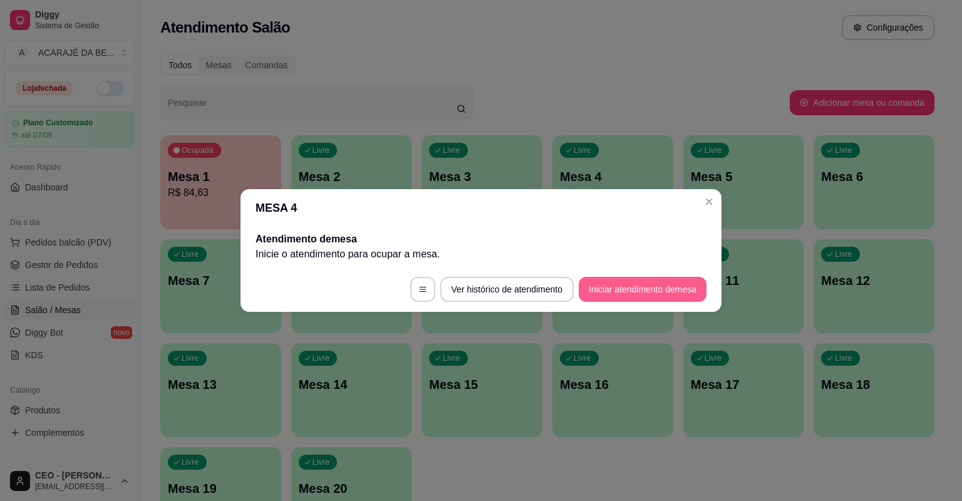
click at [617, 296] on button "Iniciar atendimento de mesa" at bounding box center [643, 289] width 128 height 25
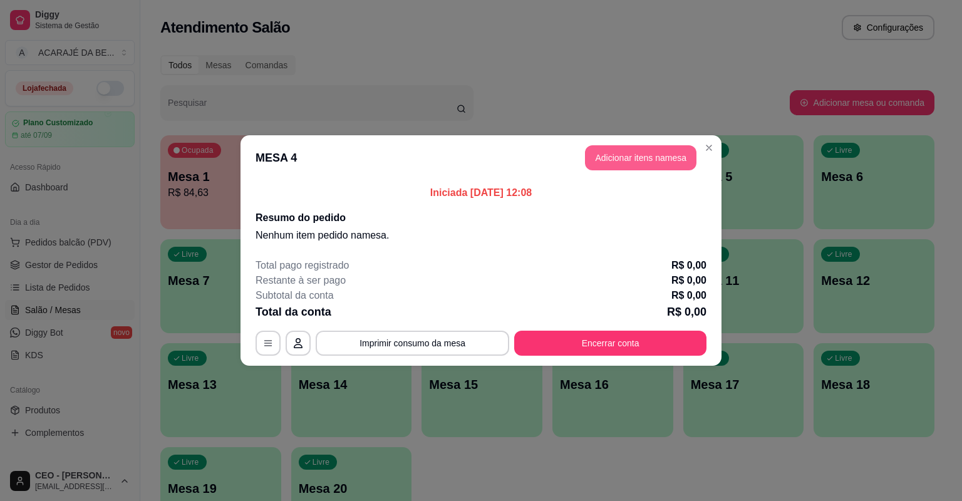
click at [639, 165] on button "Adicionar itens na mesa" at bounding box center [640, 157] width 111 height 25
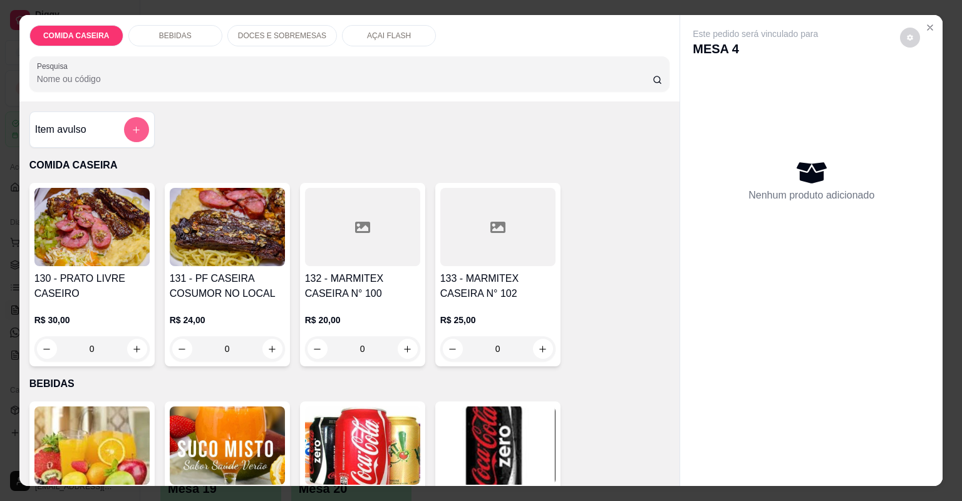
click at [127, 129] on button "add-separate-item" at bounding box center [136, 129] width 25 height 25
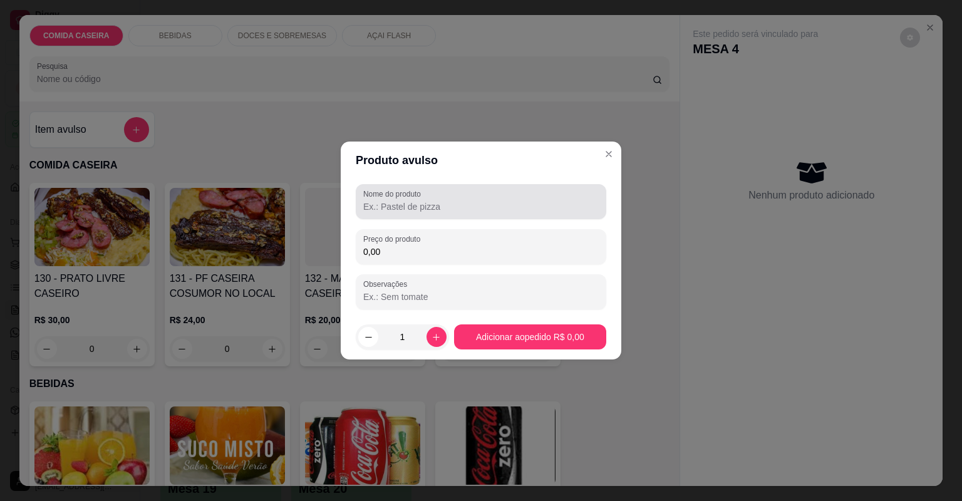
click at [426, 215] on div "Nome do produto" at bounding box center [481, 201] width 250 height 35
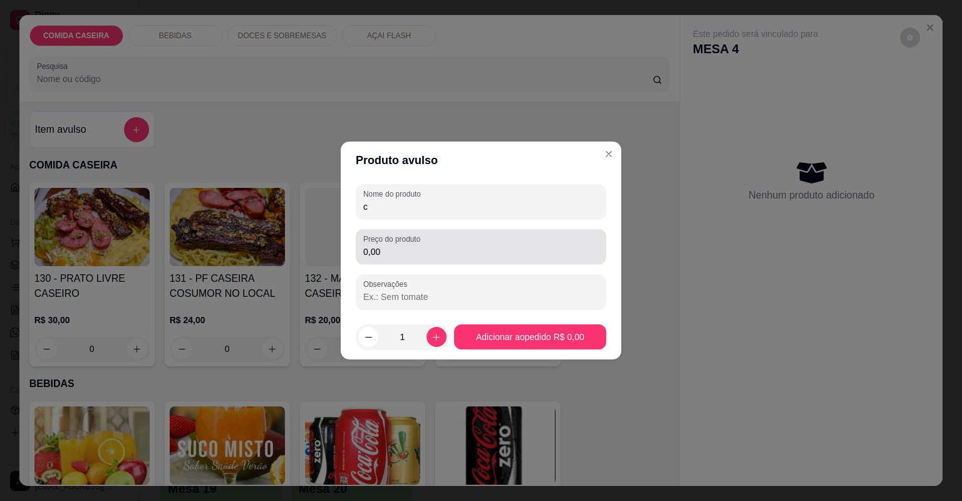
type input "c"
click at [431, 250] on input "0,00" at bounding box center [480, 251] width 235 height 13
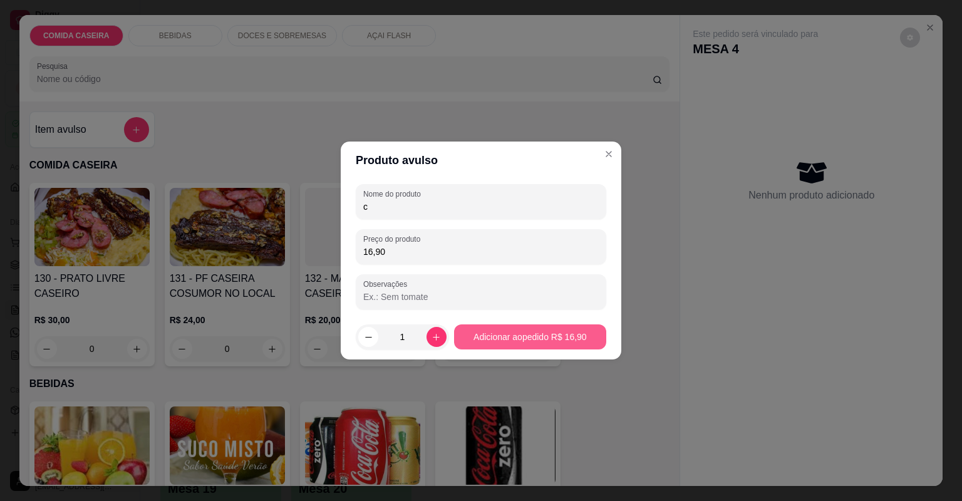
type input "16,90"
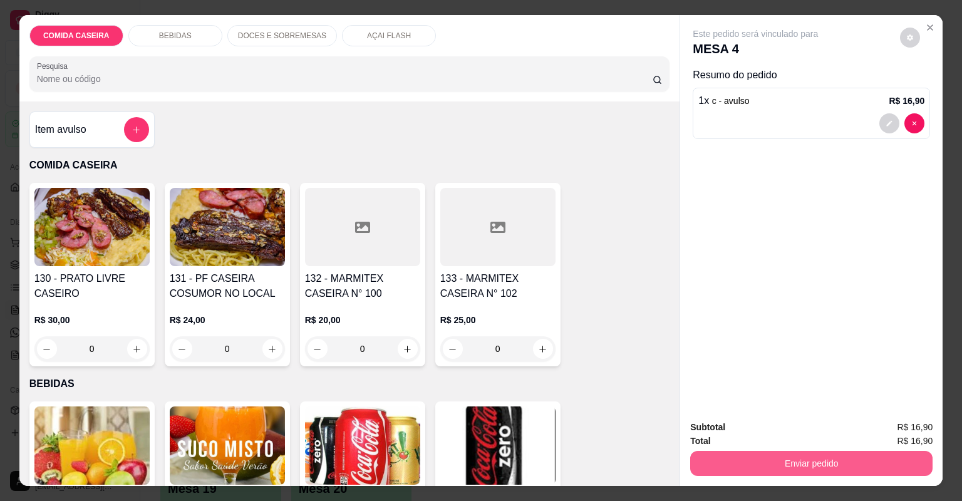
click at [815, 460] on button "Enviar pedido" at bounding box center [811, 463] width 242 height 25
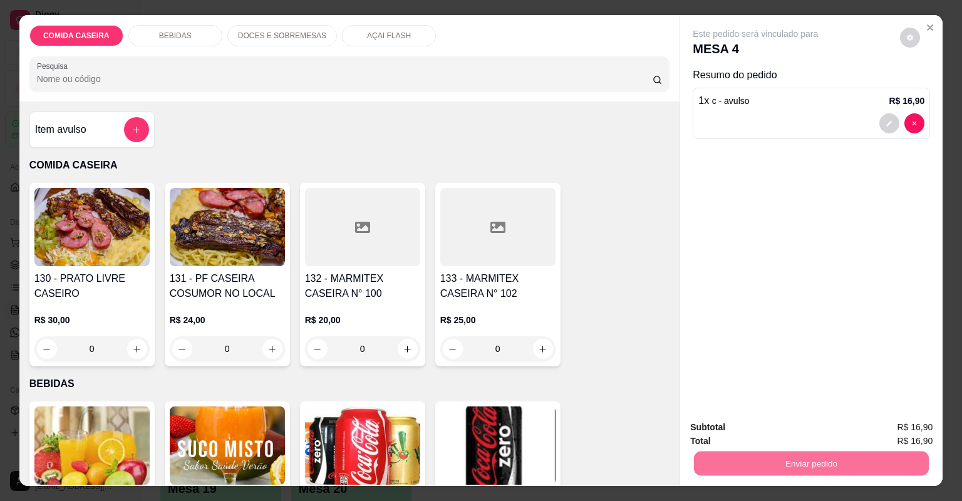
click at [782, 433] on button "Não registrar e enviar pedido" at bounding box center [771, 433] width 130 height 24
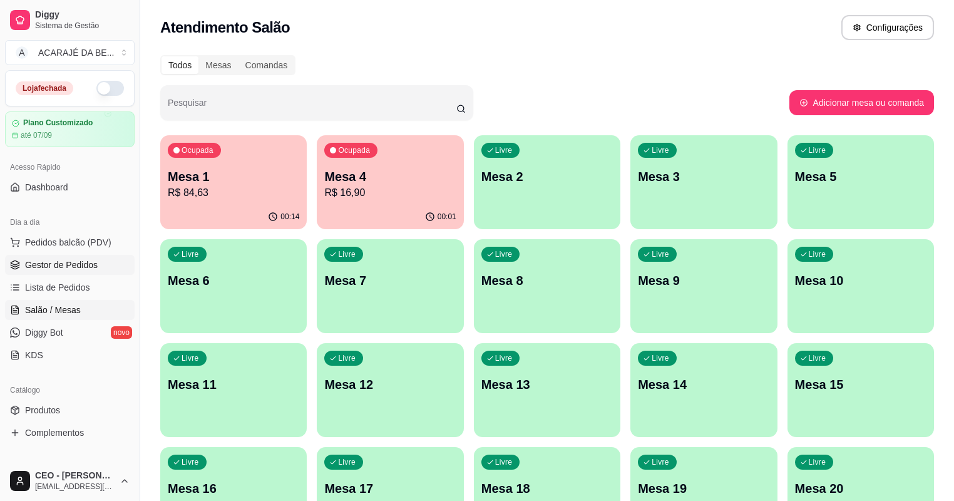
click at [73, 265] on span "Gestor de Pedidos" at bounding box center [61, 265] width 73 height 13
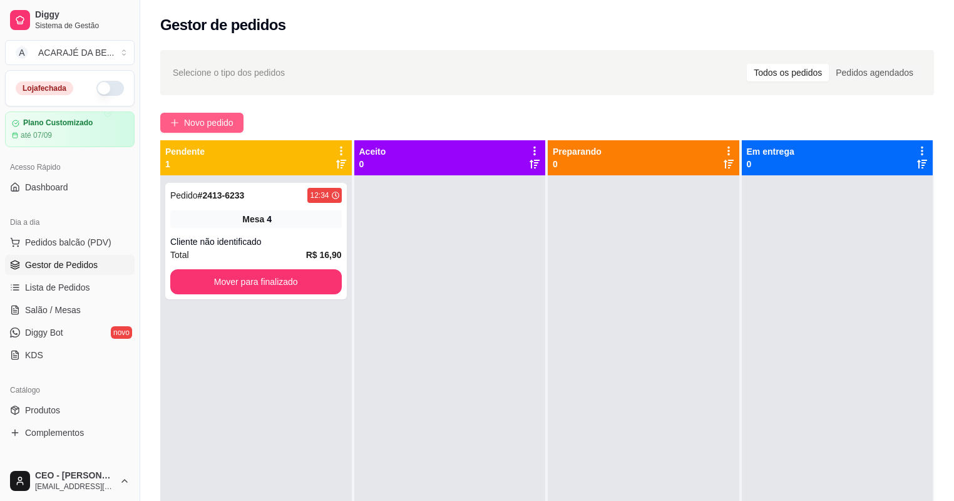
click at [212, 124] on span "Novo pedido" at bounding box center [208, 123] width 49 height 14
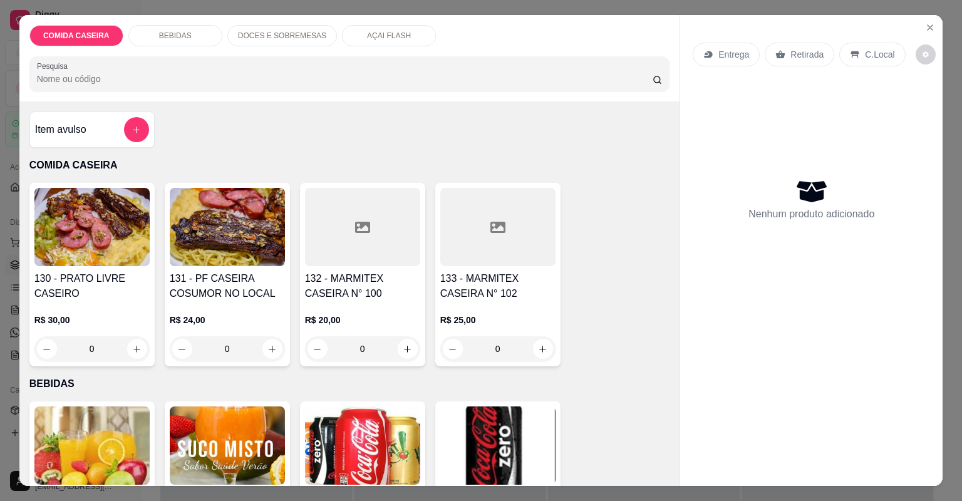
click at [384, 270] on div "132 - MARMITEX CASEIRA N° 100 R$ 20,00 0" at bounding box center [362, 274] width 125 height 183
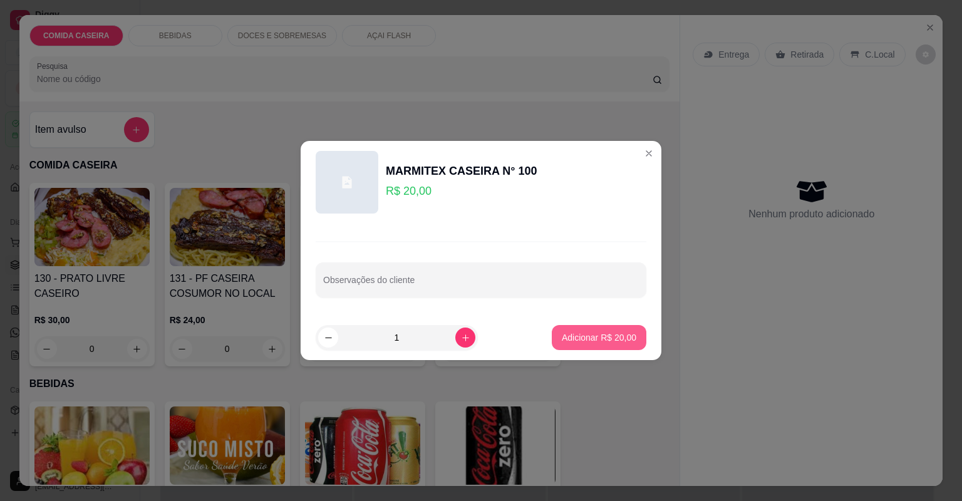
click at [583, 343] on button "Adicionar R$ 20,00" at bounding box center [599, 337] width 95 height 25
type input "1"
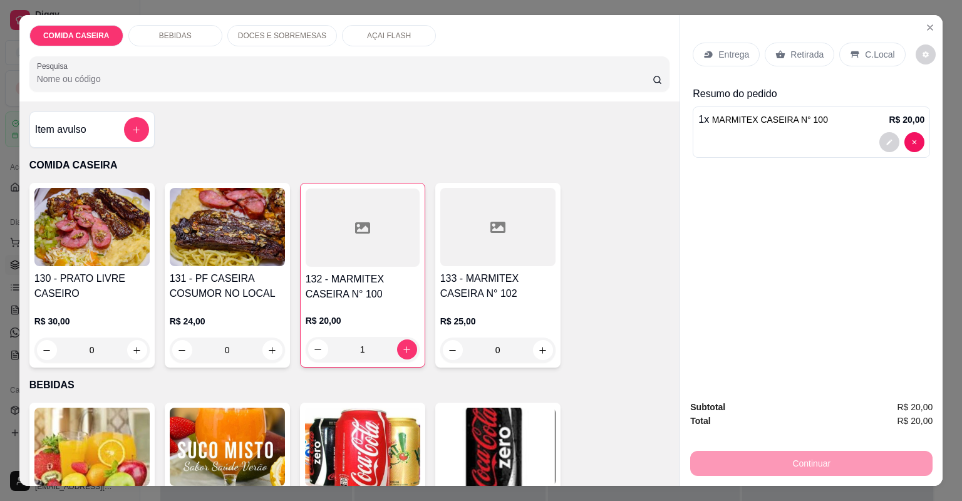
click at [804, 53] on p "Retirada" at bounding box center [806, 54] width 33 height 13
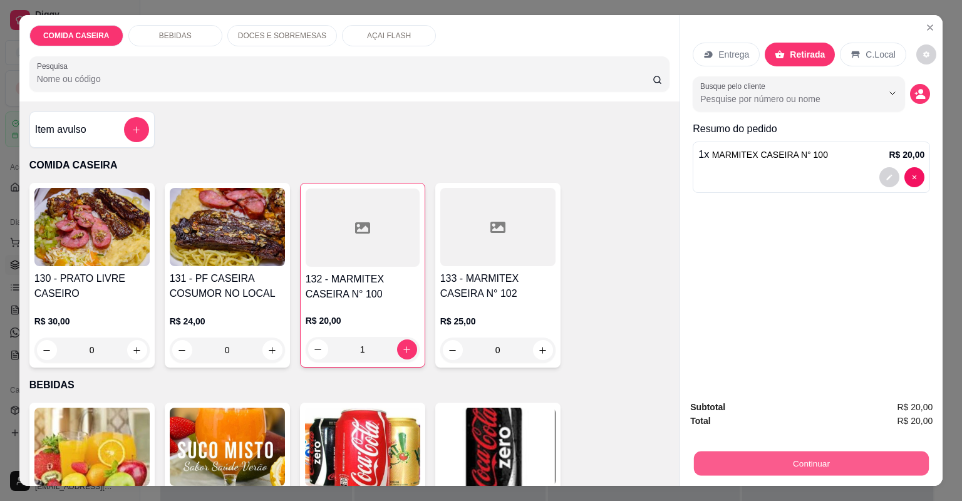
click at [769, 471] on button "Continuar" at bounding box center [811, 463] width 235 height 24
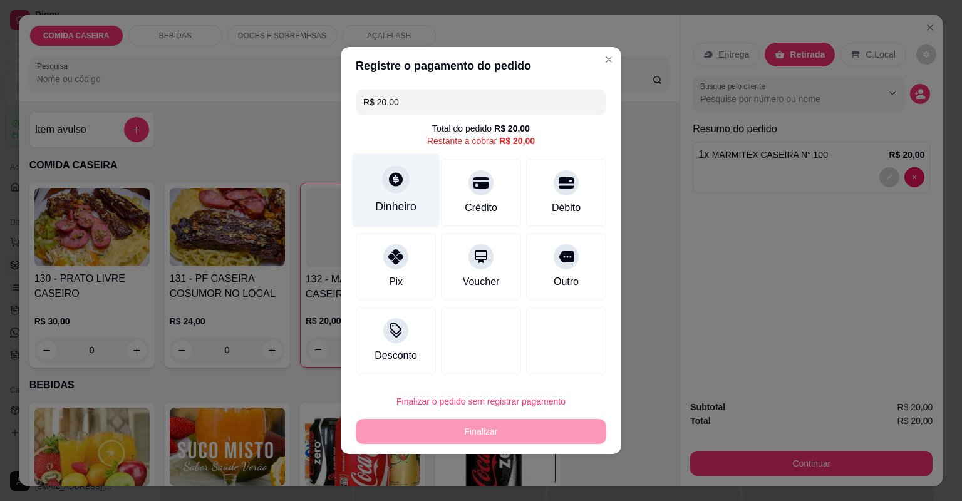
click at [363, 162] on div "Dinheiro" at bounding box center [396, 190] width 88 height 73
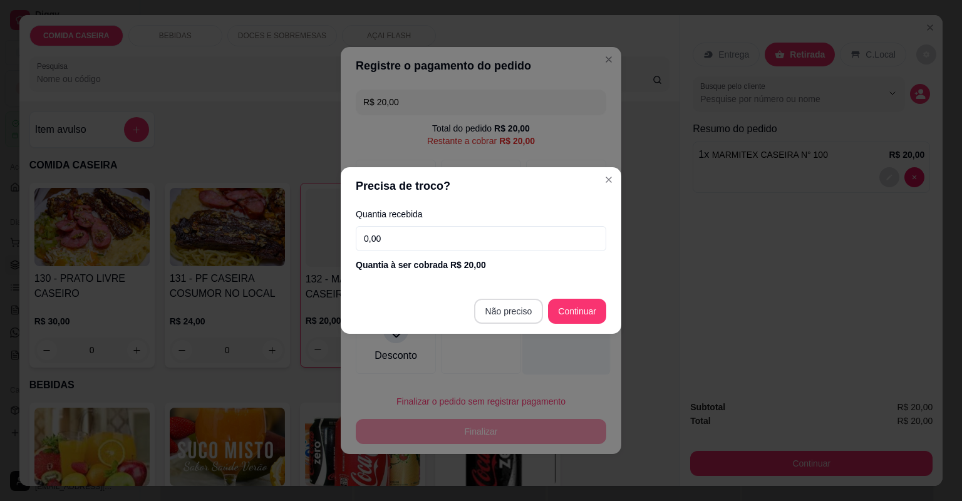
type input "R$ 0,00"
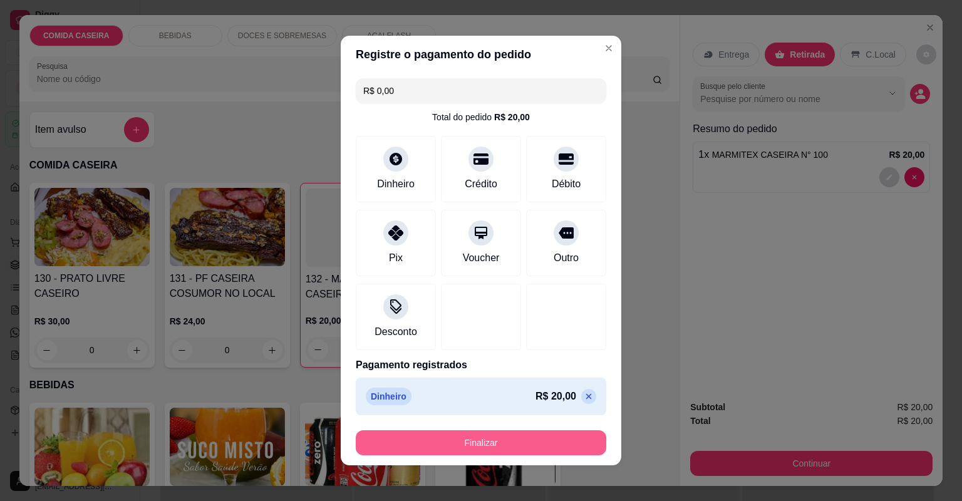
click at [527, 431] on button "Finalizar" at bounding box center [481, 442] width 250 height 25
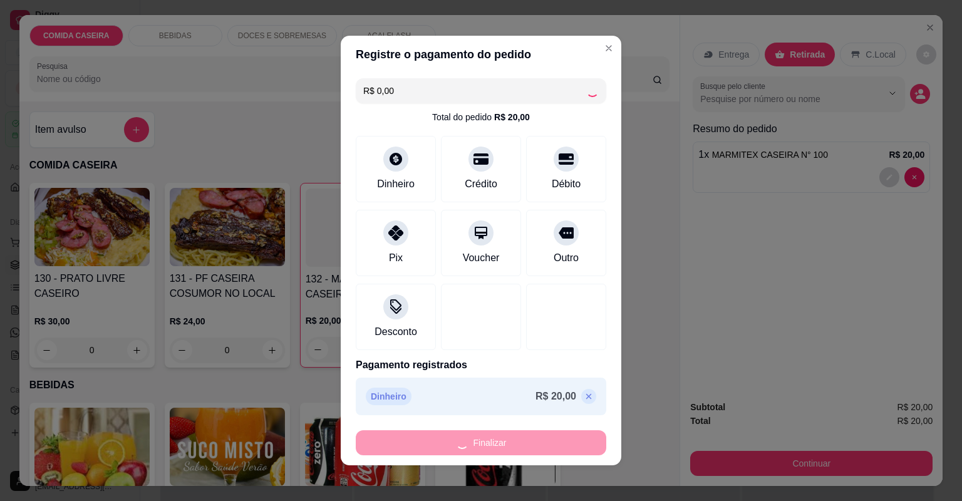
type input "0"
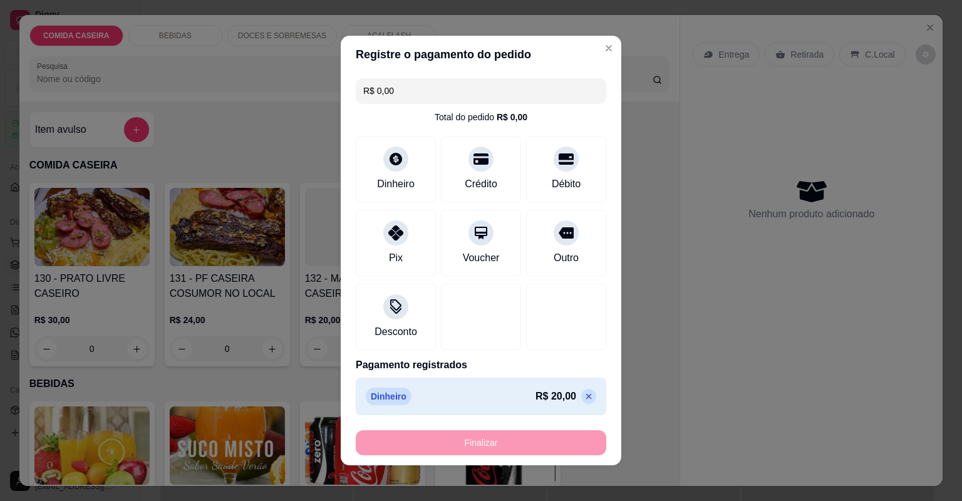
type input "-R$ 20,00"
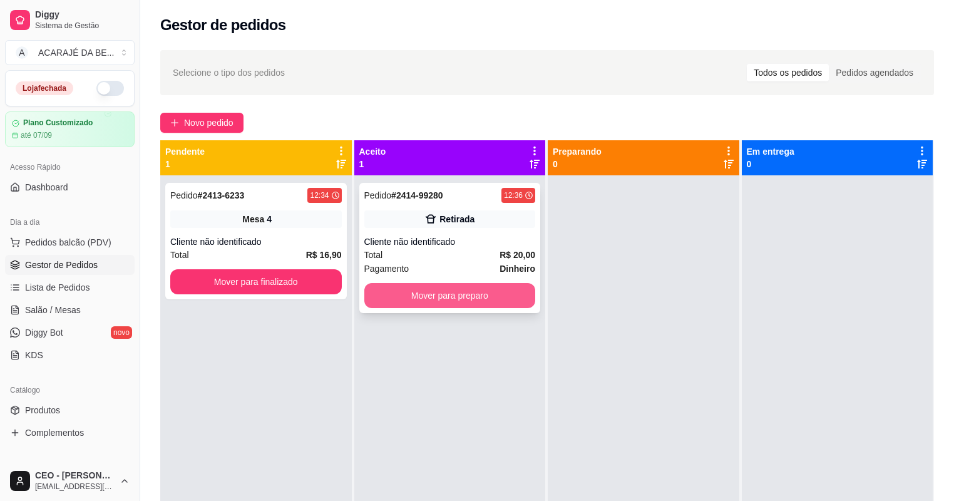
click at [418, 283] on button "Mover para preparo" at bounding box center [450, 295] width 172 height 25
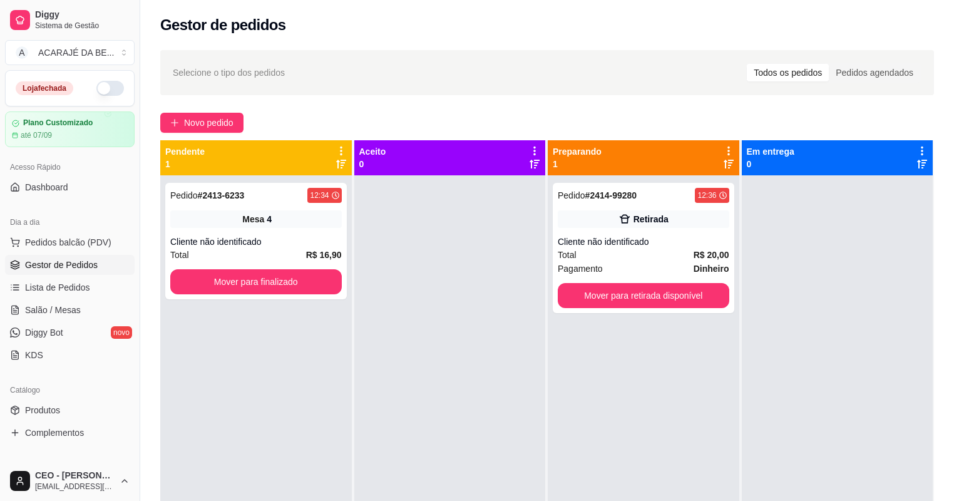
click at [418, 284] on div at bounding box center [450, 425] width 192 height 501
click at [235, 274] on button "Mover para finalizado" at bounding box center [256, 281] width 172 height 25
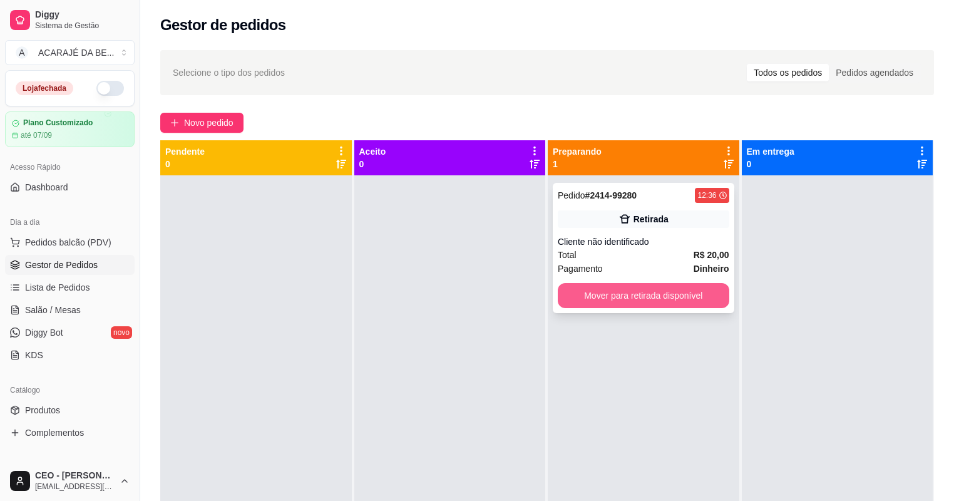
click at [561, 291] on button "Mover para retirada disponível" at bounding box center [644, 295] width 172 height 25
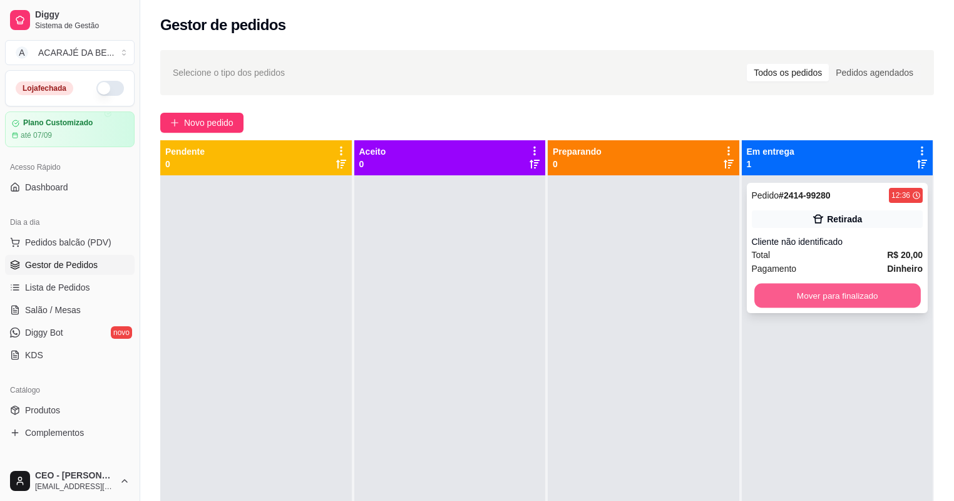
click at [769, 290] on button "Mover para finalizado" at bounding box center [837, 296] width 166 height 24
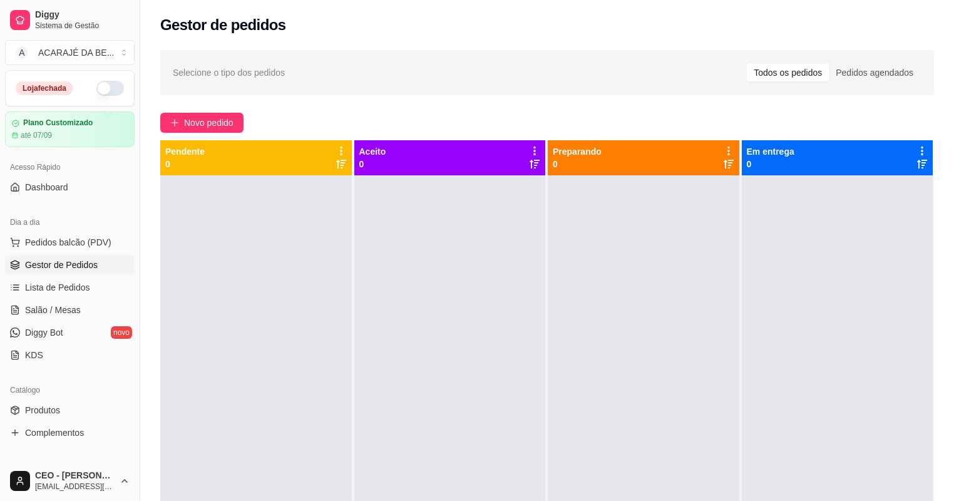
click at [688, 215] on div at bounding box center [644, 425] width 192 height 501
click at [614, 113] on div "Novo pedido" at bounding box center [547, 123] width 774 height 20
click at [613, 113] on div "Novo pedido" at bounding box center [547, 123] width 774 height 20
drag, startPoint x: 613, startPoint y: 113, endPoint x: 500, endPoint y: 88, distance: 116.1
click at [500, 88] on div "Selecione o tipo dos pedidos Todos os pedidos Pedidos agendados" at bounding box center [547, 72] width 774 height 45
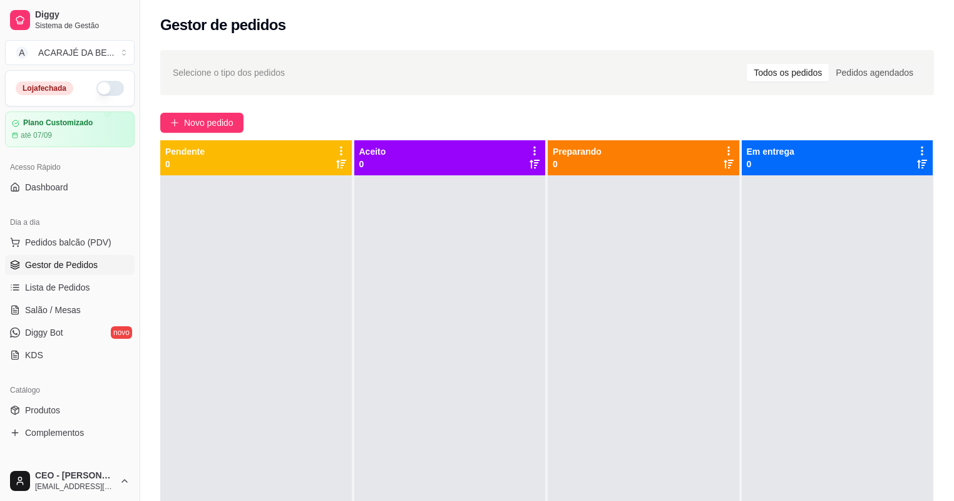
click at [208, 242] on div at bounding box center [256, 425] width 192 height 501
click at [70, 301] on link "Salão / Mesas" at bounding box center [70, 310] width 130 height 20
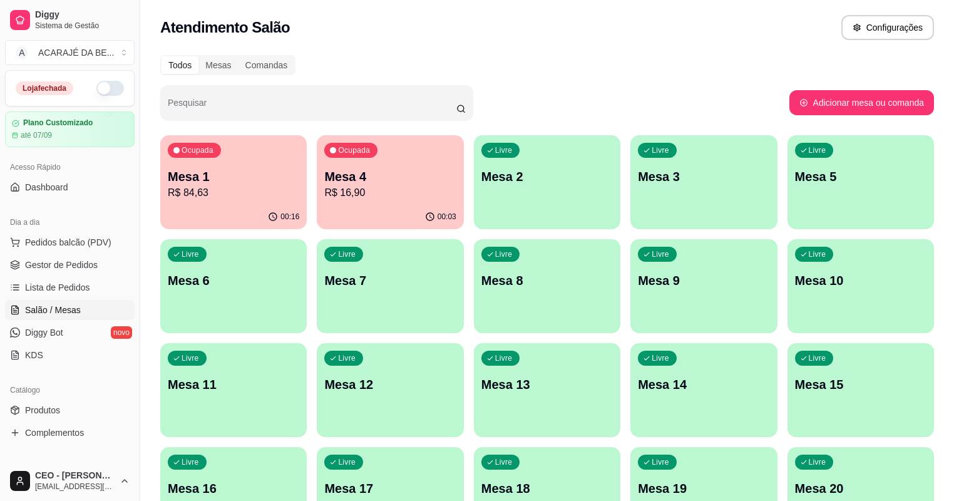
click at [317, 167] on div "Ocupada Mesa 4 R$ 16,90" at bounding box center [390, 169] width 147 height 69
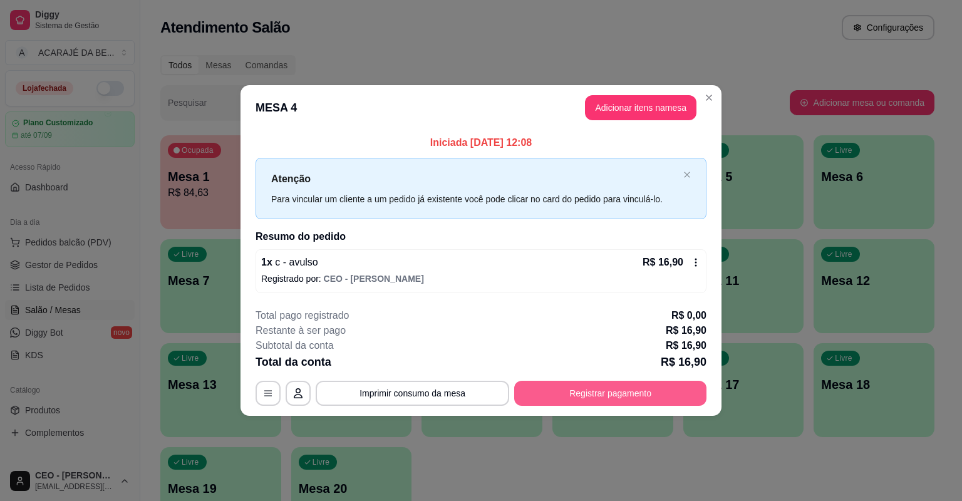
click at [614, 386] on button "Registrar pagamento" at bounding box center [610, 393] width 192 height 25
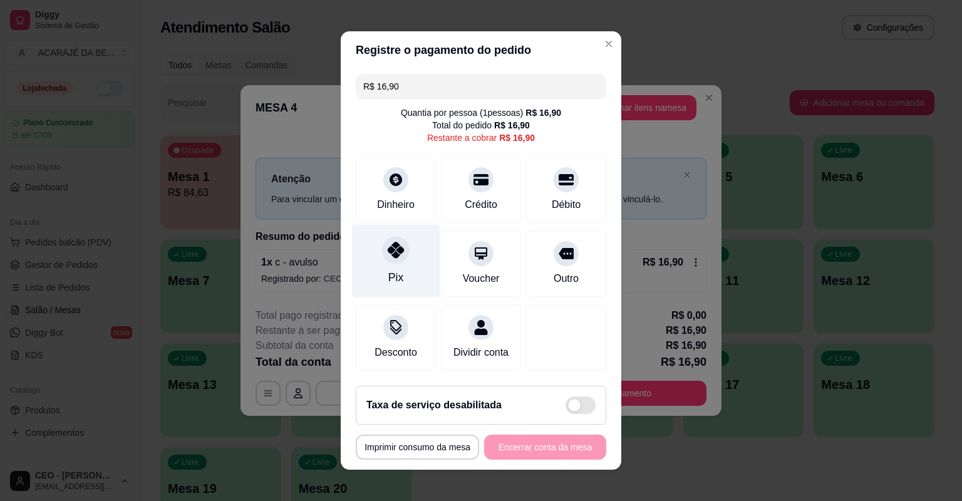
click at [401, 262] on div "Pix" at bounding box center [396, 261] width 88 height 73
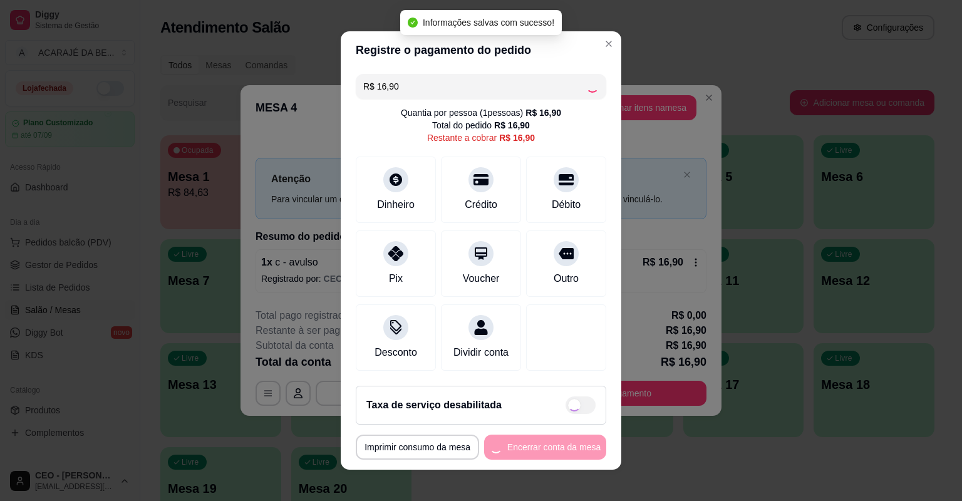
type input "R$ 0,00"
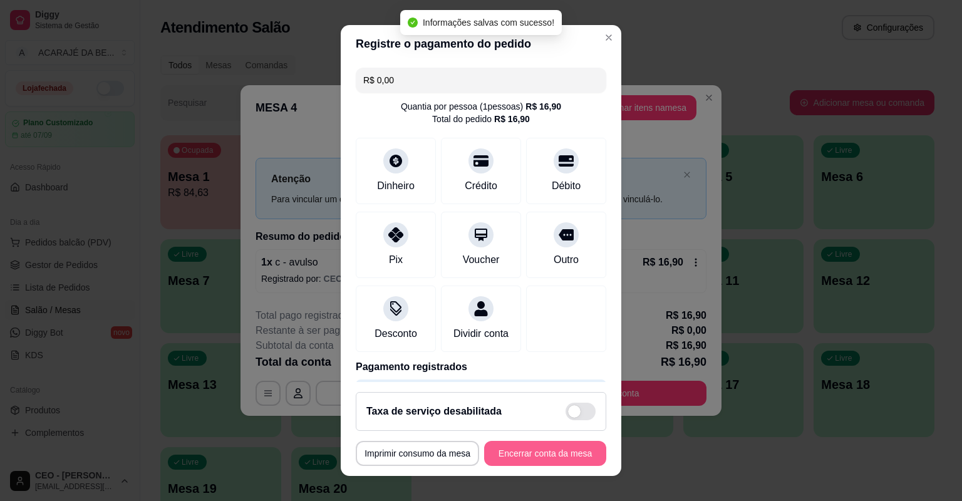
click at [543, 452] on button "Encerrar conta da mesa" at bounding box center [545, 453] width 122 height 25
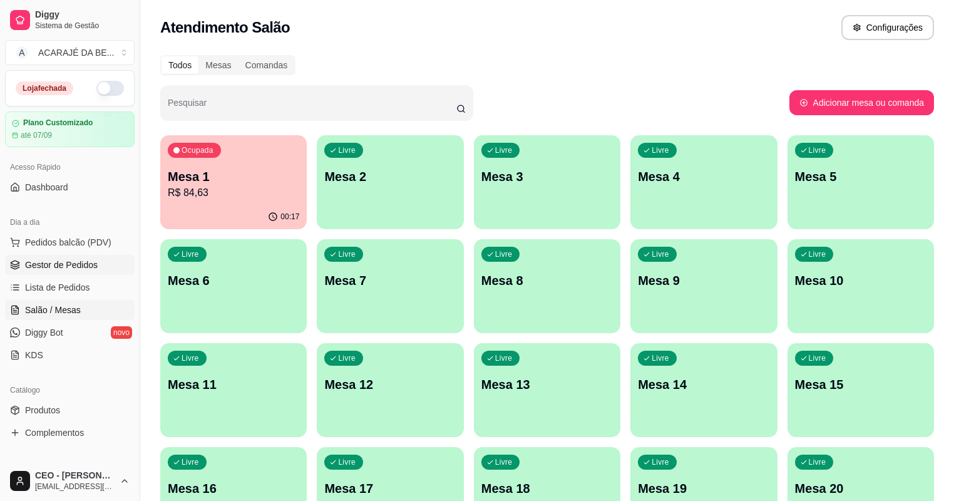
click at [99, 263] on link "Gestor de Pedidos" at bounding box center [70, 265] width 130 height 20
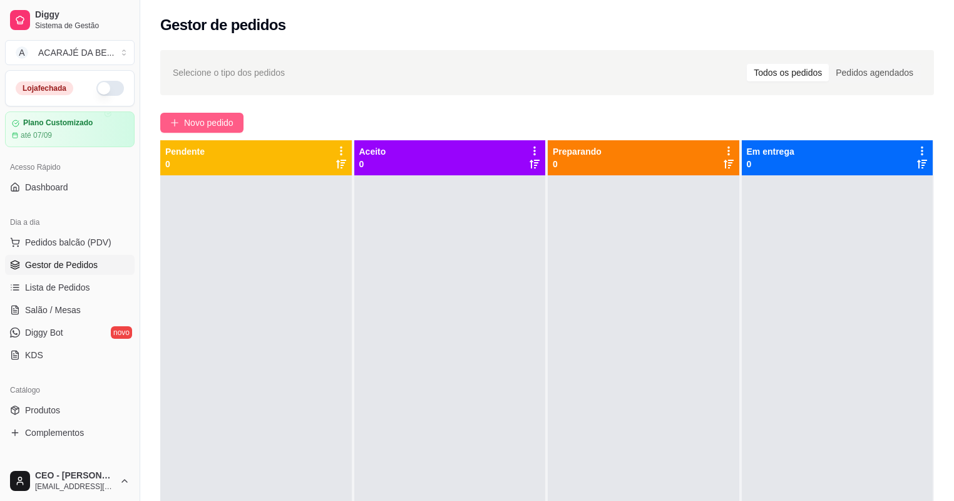
click at [224, 128] on span "Novo pedido" at bounding box center [208, 123] width 49 height 14
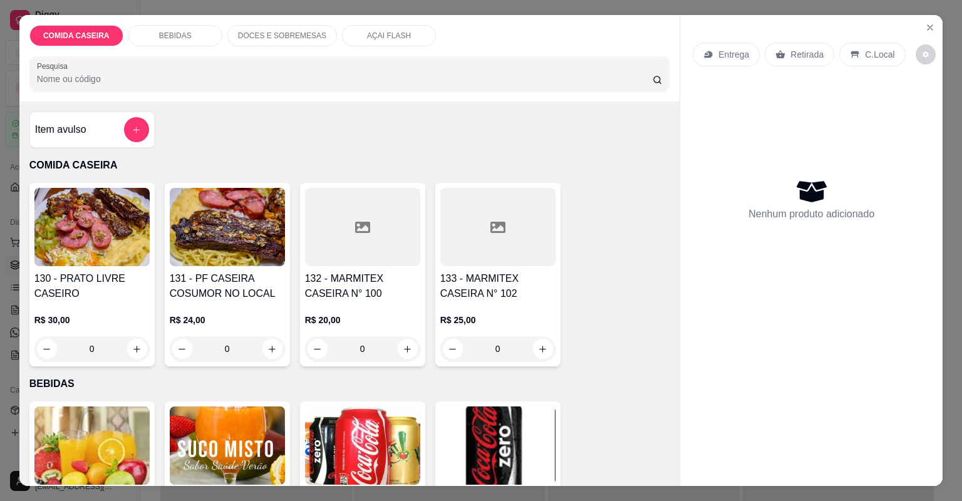
click at [458, 242] on div at bounding box center [497, 227] width 115 height 78
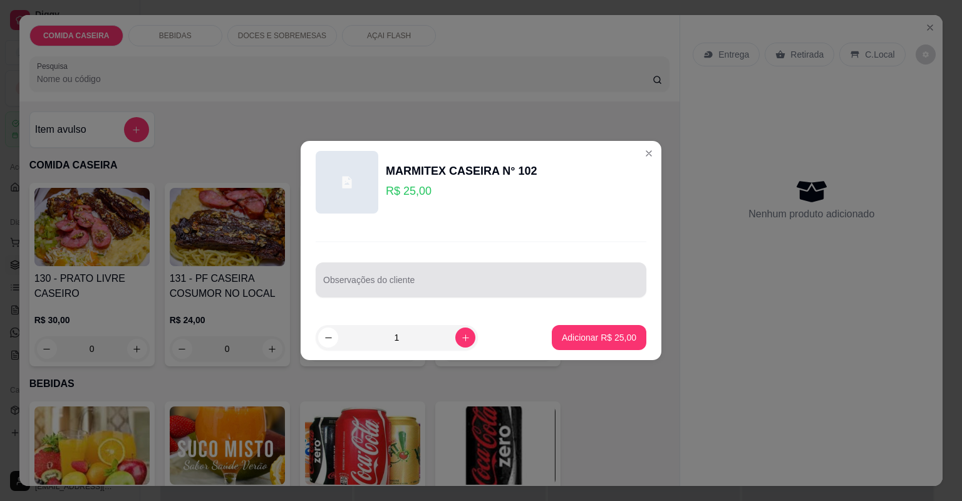
click at [474, 288] on input "Observações do cliente" at bounding box center [481, 285] width 316 height 13
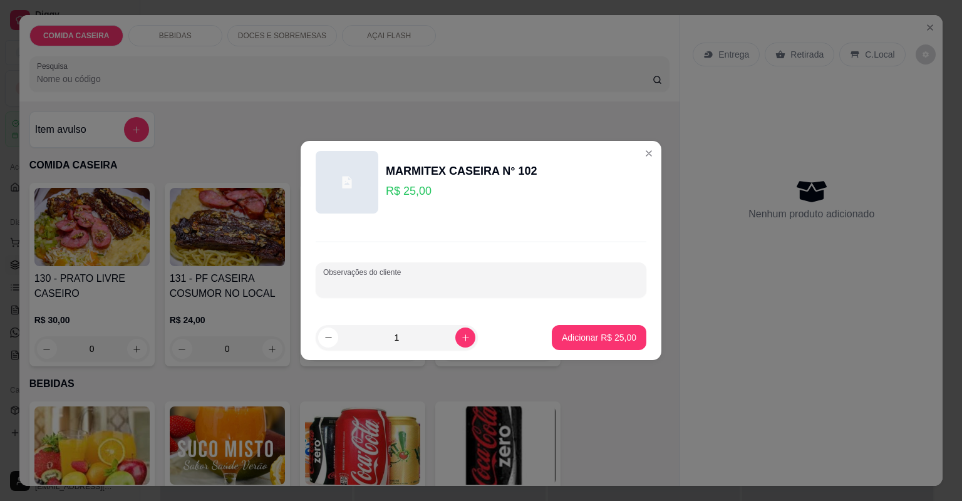
paste input "Feijão tropeiro Arroz branco Refrigerante coca-cola"
type input "Feijão tropeiro Arroz branco Refrigerante coca-cola"
click at [556, 338] on button "Adicionar R$ 25,00" at bounding box center [599, 338] width 92 height 24
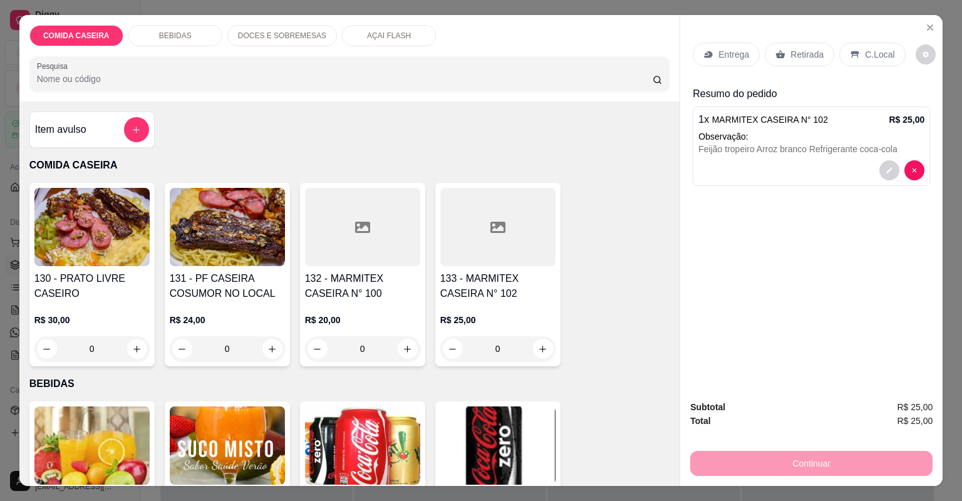
click at [909, 158] on div "1 x MARMITEX CASEIRA N° 102 R$ 25,00 Observação: Feijão tropeiro Arroz branco R…" at bounding box center [810, 146] width 237 height 80
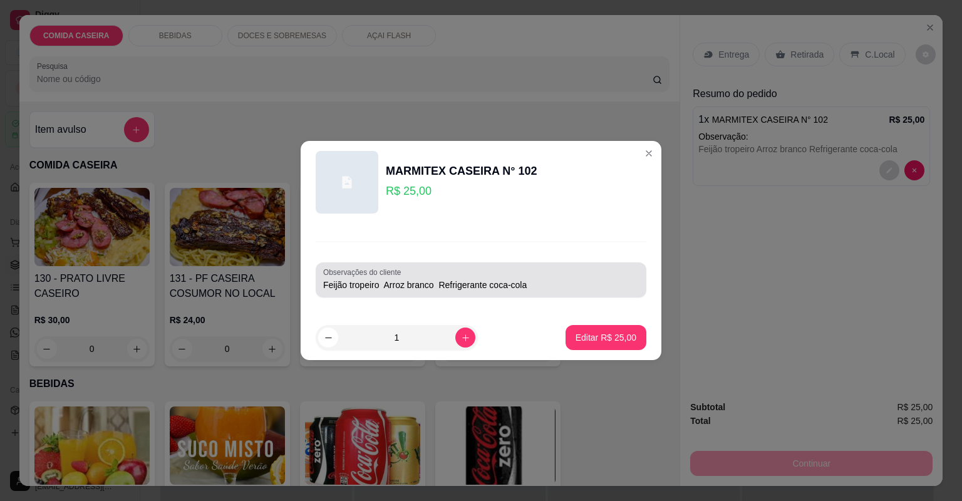
click at [574, 277] on div "Feijão tropeiro Arroz branco Refrigerante coca-cola" at bounding box center [481, 279] width 316 height 25
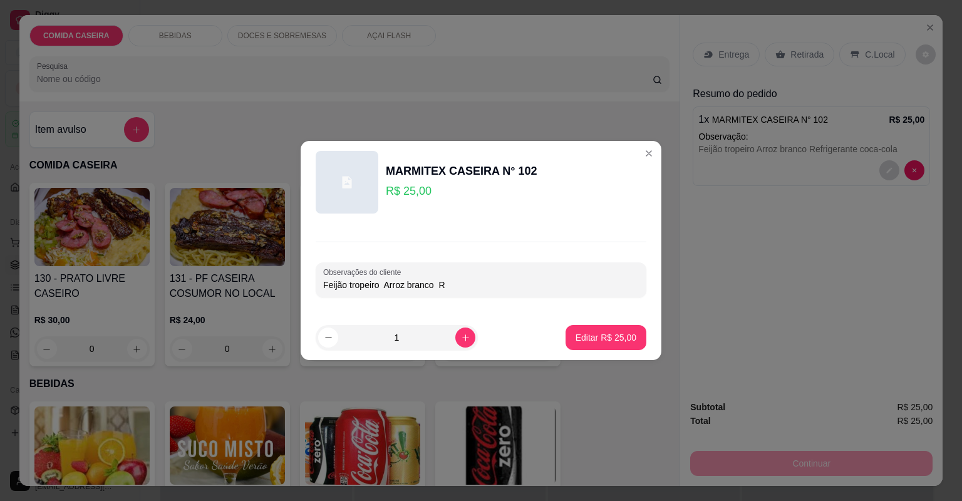
type input "Feijão tropeiro Arroz branco"
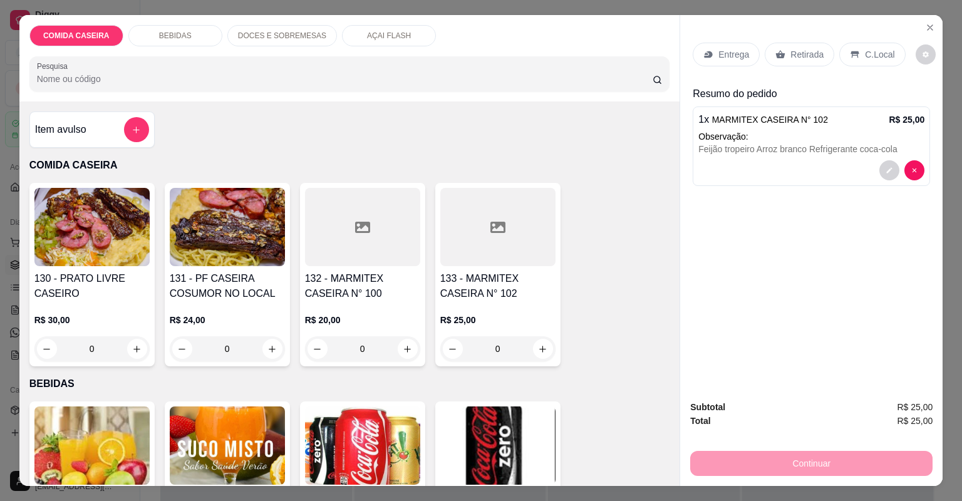
click at [914, 30] on div "Entrega Retirada C.Local Resumo do pedido 1 x MARMITEX CASEIRA N° 102 R$ 25,00 …" at bounding box center [811, 202] width 262 height 375
click at [925, 29] on icon "Close" at bounding box center [930, 28] width 10 height 10
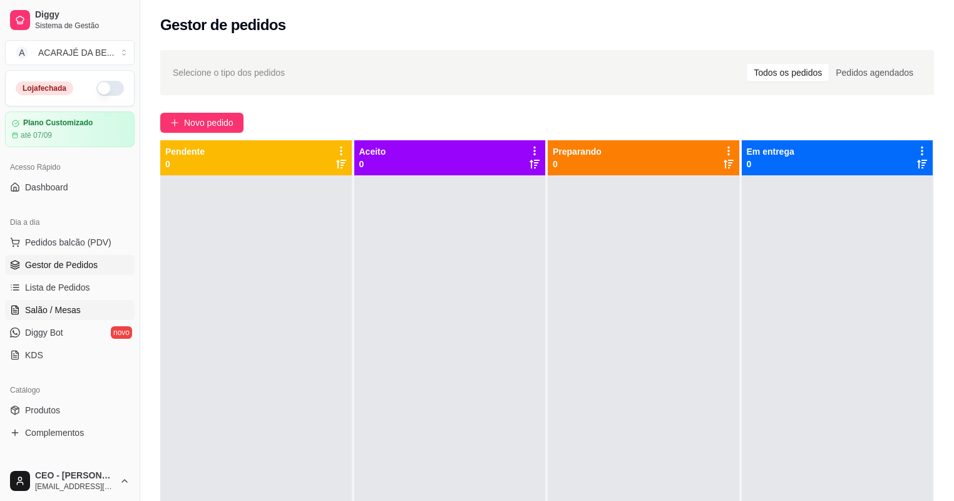
click at [101, 308] on link "Salão / Mesas" at bounding box center [70, 310] width 130 height 20
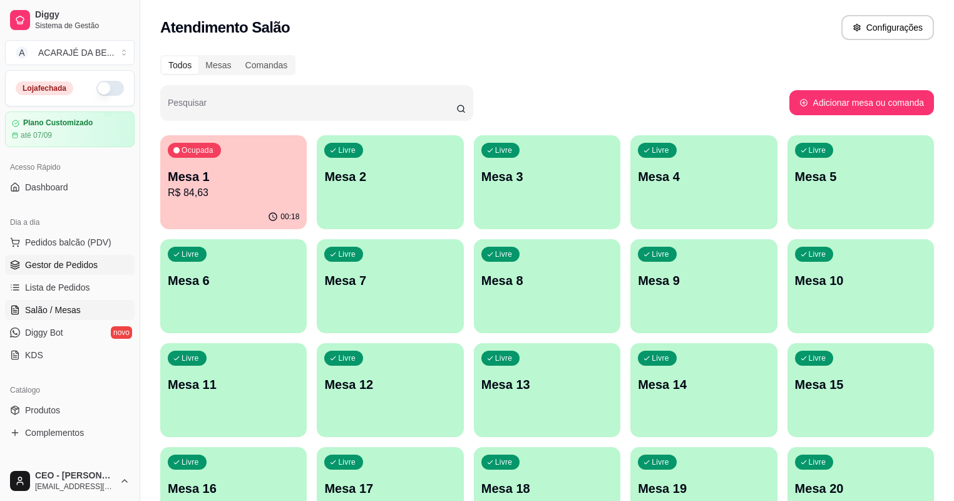
click at [63, 259] on span "Gestor de Pedidos" at bounding box center [61, 265] width 73 height 13
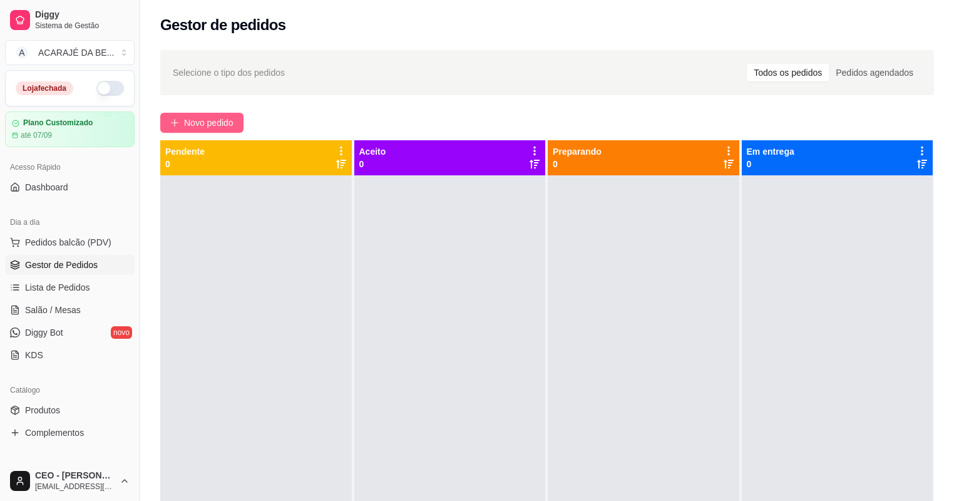
click at [182, 123] on button "Novo pedido" at bounding box center [201, 123] width 83 height 20
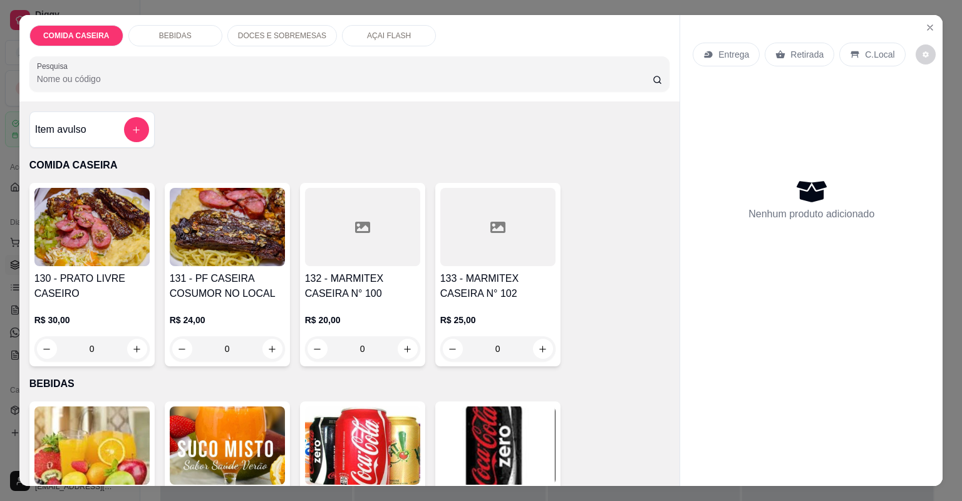
click at [520, 249] on div at bounding box center [497, 227] width 115 height 78
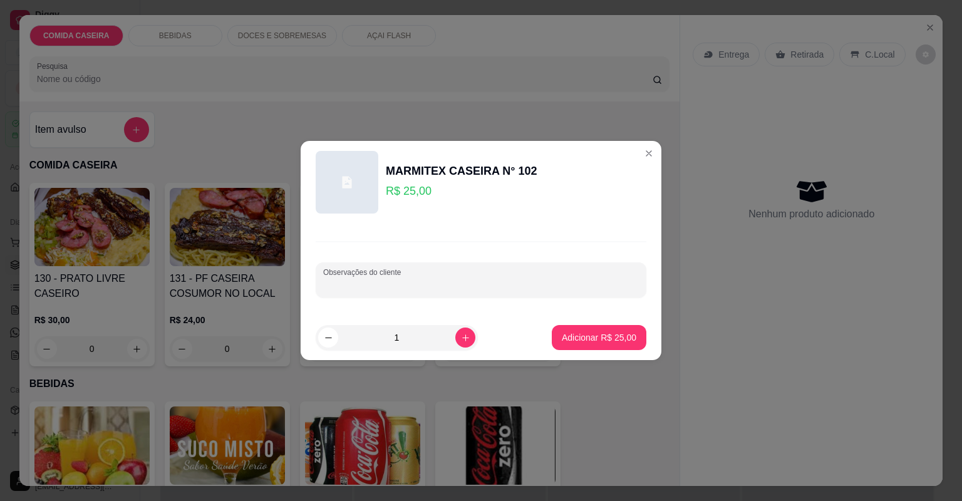
click at [487, 289] on input "Observações do cliente" at bounding box center [481, 285] width 316 height 13
paste input "Feijão tropeiro Arroz branco Refrigerante coca-cola"
type input "Feijão tropeiro Arroz branco file de frango"
click at [607, 332] on p "Adicionar R$ 25,00" at bounding box center [599, 337] width 73 height 12
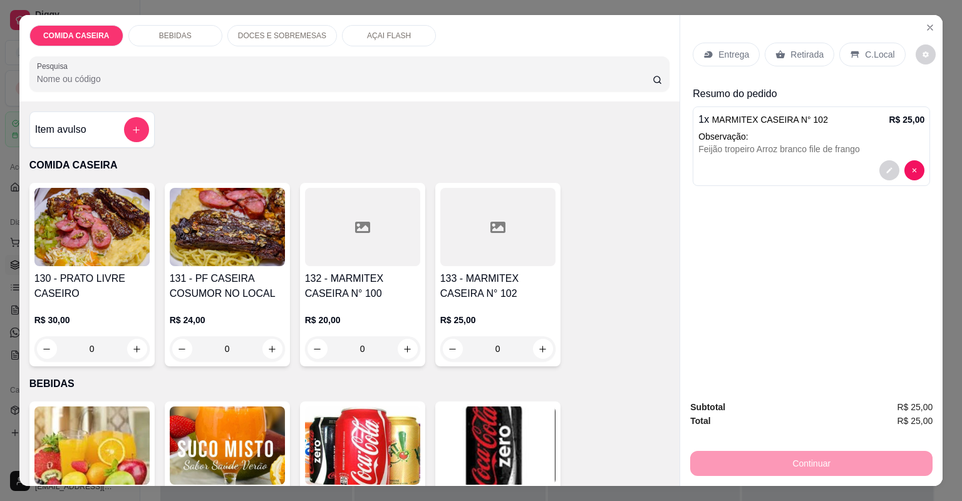
click at [728, 49] on p "Entrega" at bounding box center [733, 54] width 31 height 13
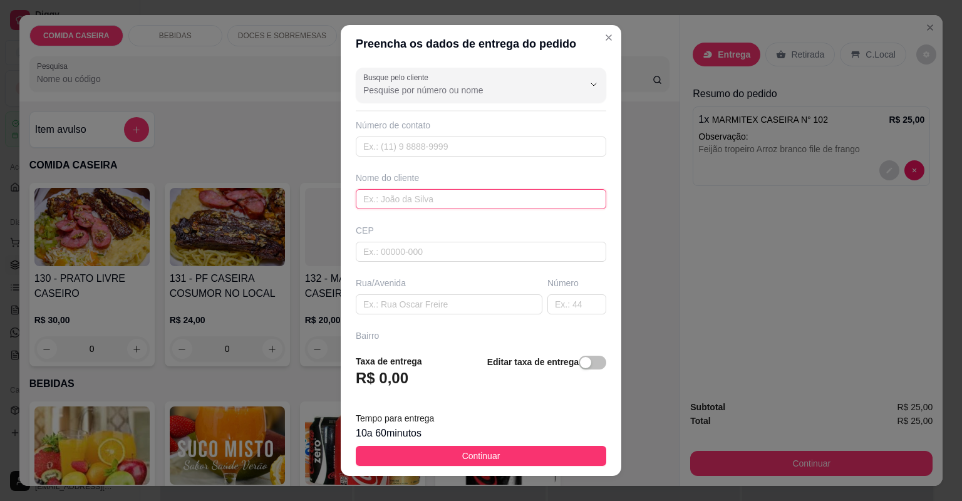
click at [507, 189] on input "text" at bounding box center [481, 199] width 250 height 20
type input "[PERSON_NAME]"
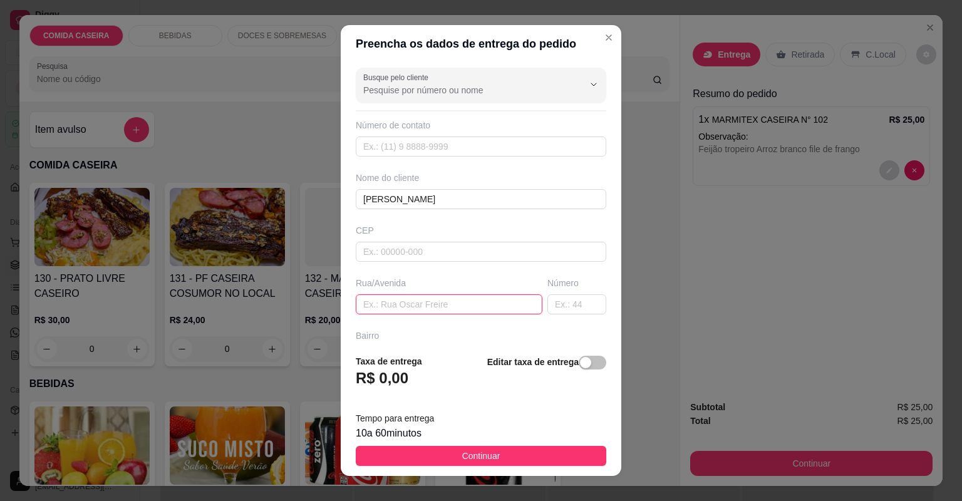
click at [461, 295] on input "text" at bounding box center [449, 304] width 187 height 20
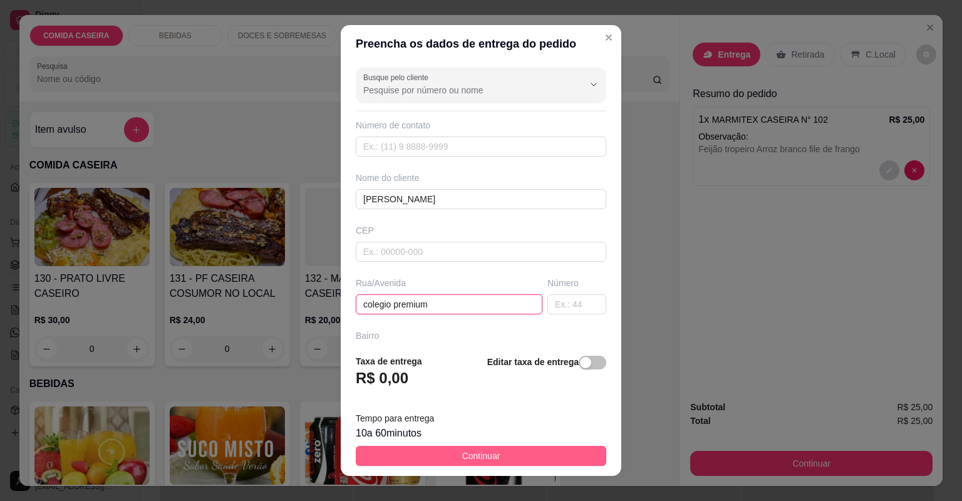
type input "colegio premium"
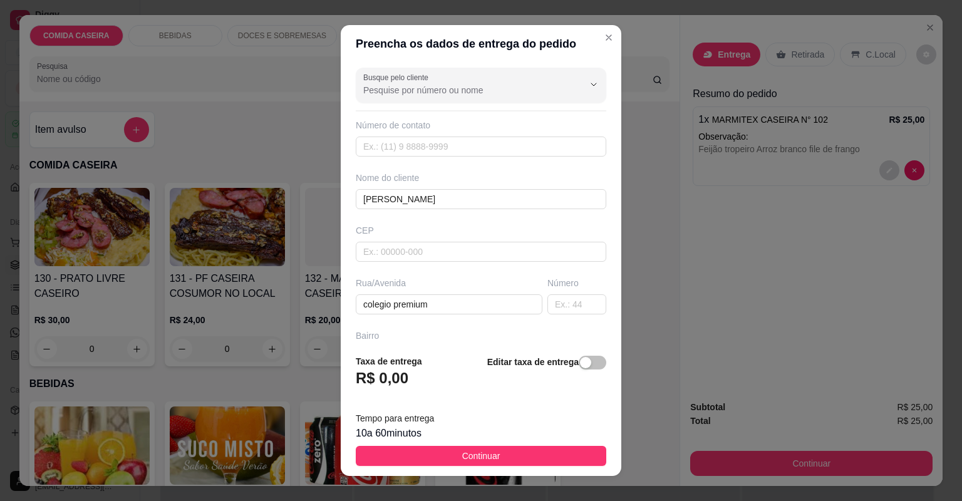
drag, startPoint x: 486, startPoint y: 452, endPoint x: 484, endPoint y: 445, distance: 7.9
click at [483, 450] on span "Continuar" at bounding box center [481, 456] width 38 height 14
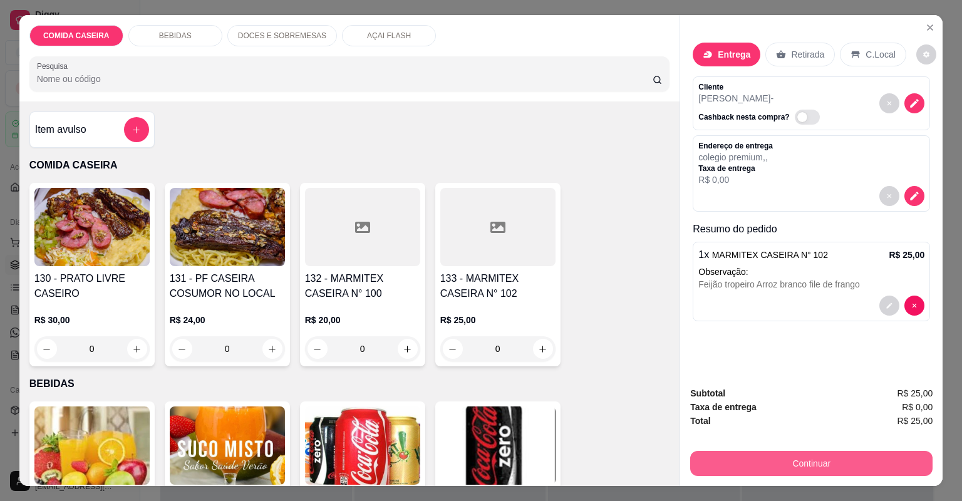
click at [764, 468] on button "Continuar" at bounding box center [811, 463] width 242 height 25
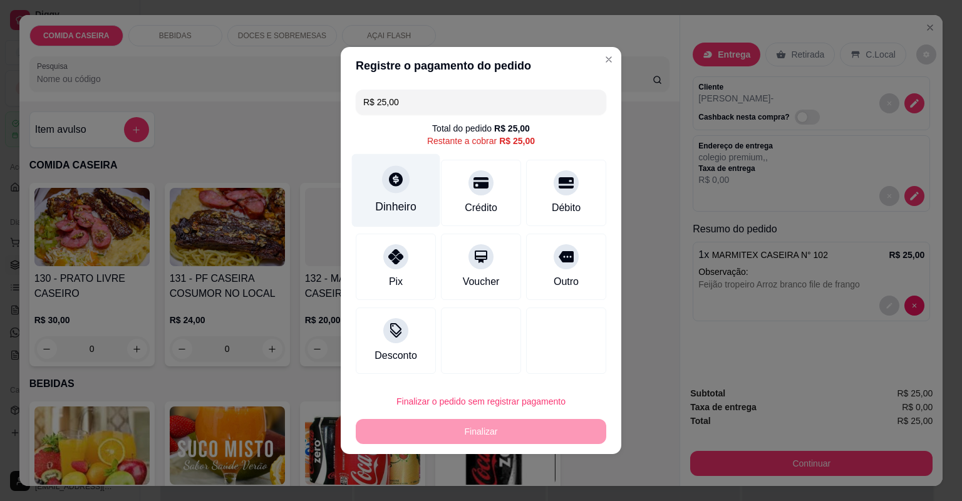
click at [408, 207] on div "Dinheiro" at bounding box center [395, 206] width 41 height 16
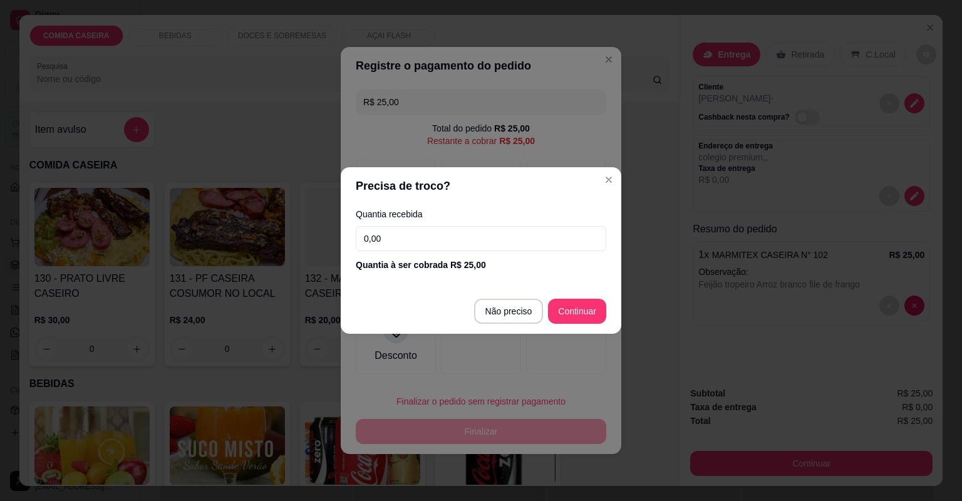
drag, startPoint x: 408, startPoint y: 207, endPoint x: 435, endPoint y: 243, distance: 44.7
click at [435, 243] on input "0,00" at bounding box center [481, 238] width 250 height 25
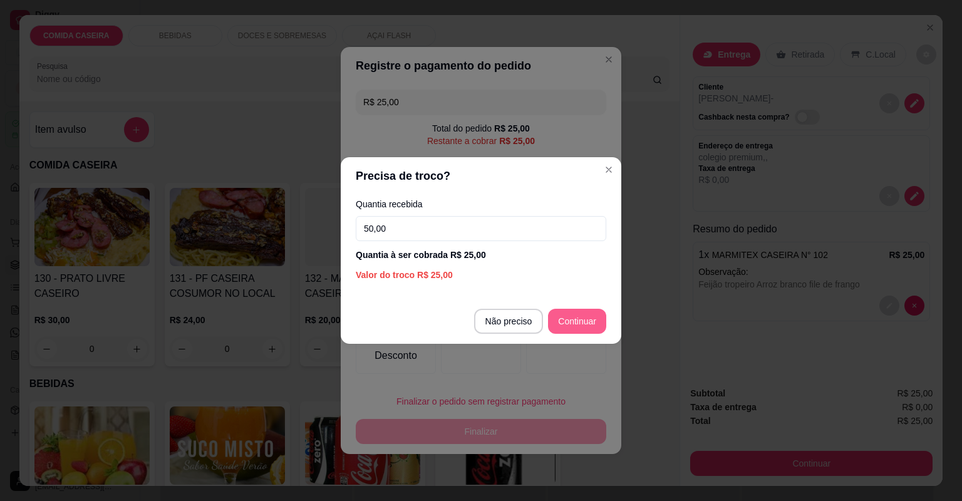
type input "50,00"
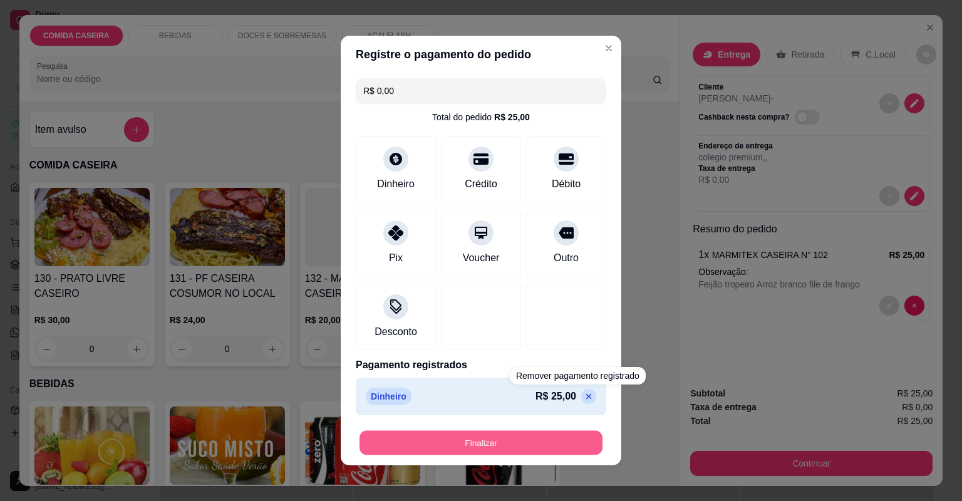
click at [554, 453] on button "Finalizar" at bounding box center [480, 443] width 243 height 24
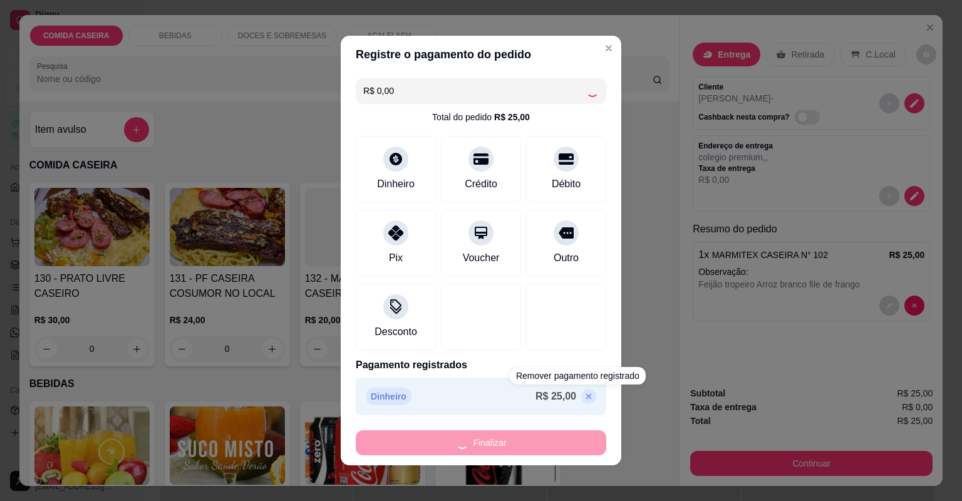
click at [556, 444] on div "Finalizar" at bounding box center [481, 442] width 250 height 25
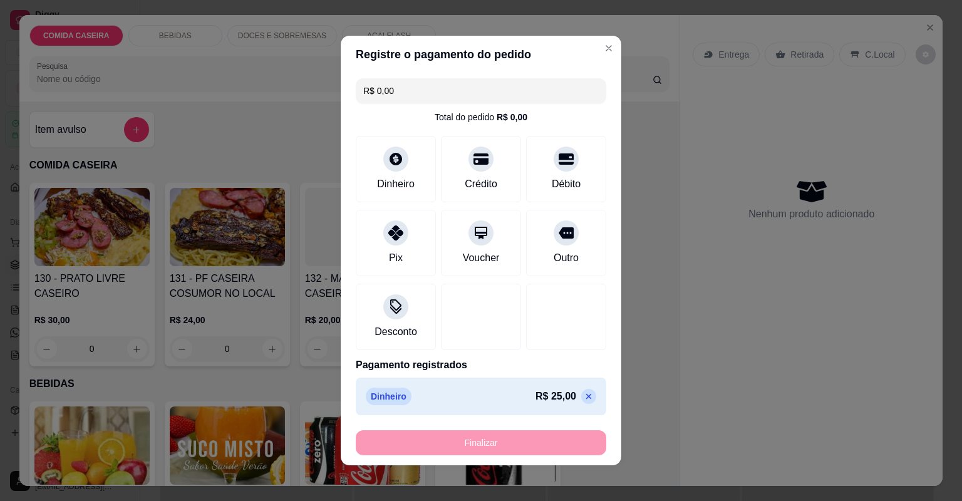
type input "-R$ 25,00"
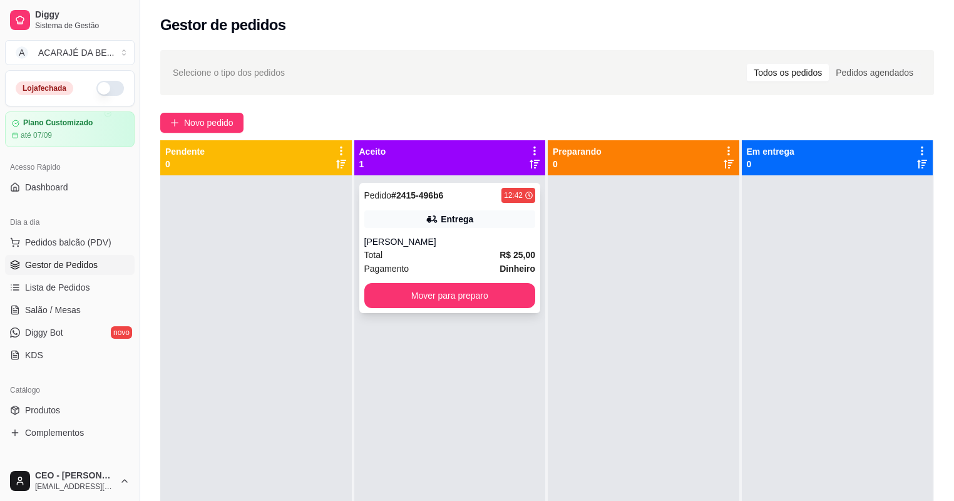
click at [458, 240] on div "[PERSON_NAME]" at bounding box center [450, 241] width 172 height 13
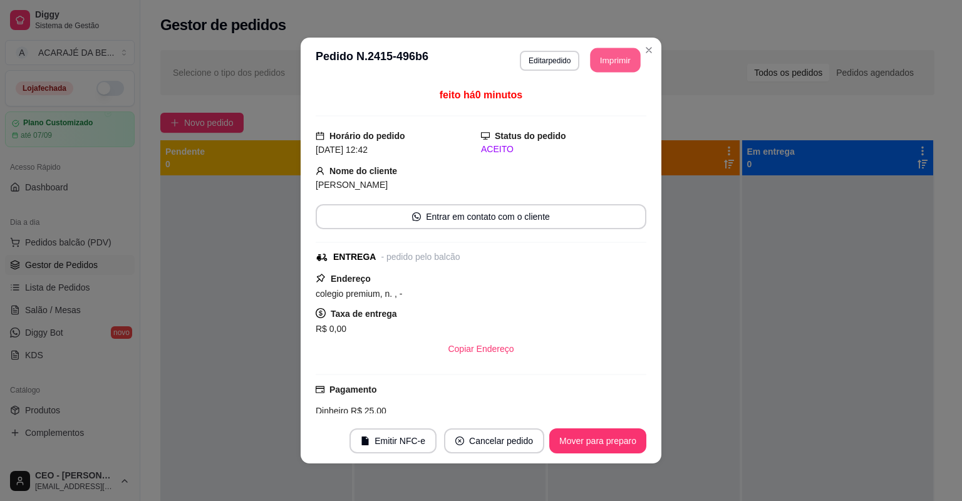
click at [616, 53] on button "Imprimir" at bounding box center [615, 60] width 50 height 24
click at [566, 443] on button "Mover para preparo" at bounding box center [597, 440] width 97 height 25
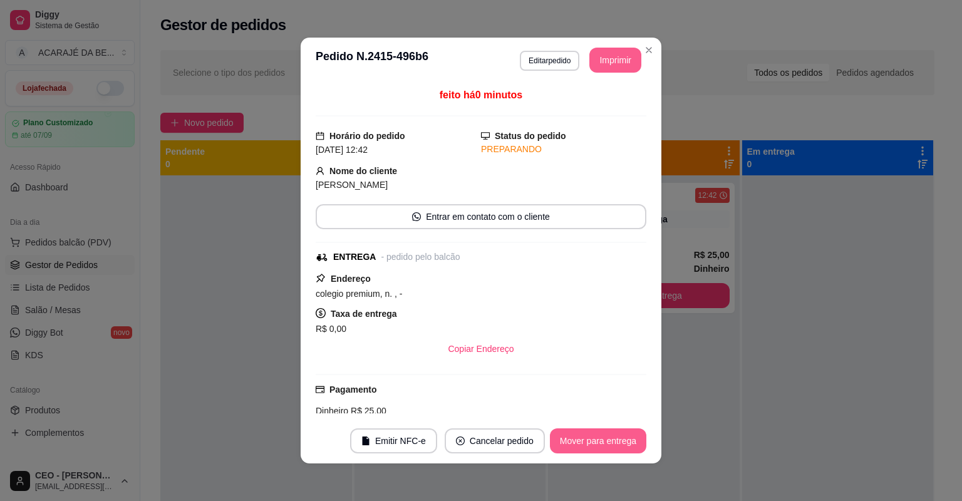
click at [567, 443] on button "Mover para entrega" at bounding box center [598, 440] width 96 height 25
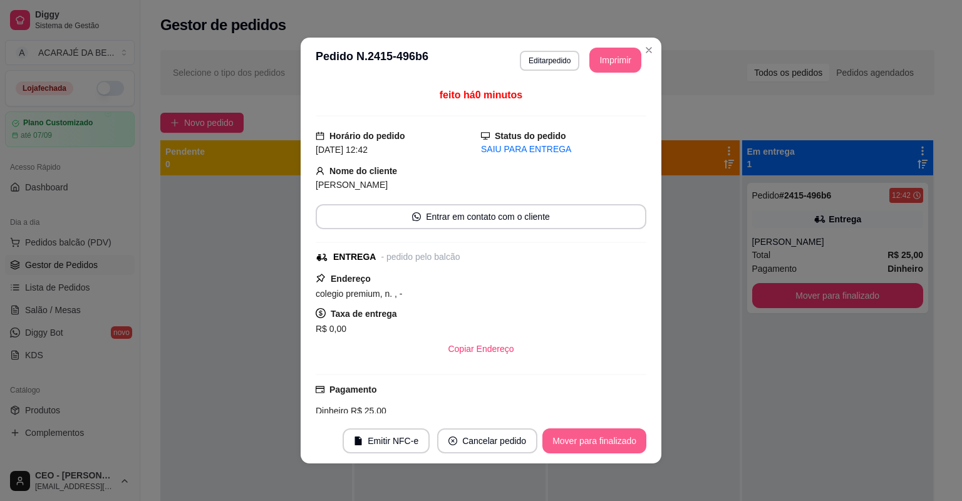
click at [568, 444] on button "Mover para finalizado" at bounding box center [594, 440] width 104 height 25
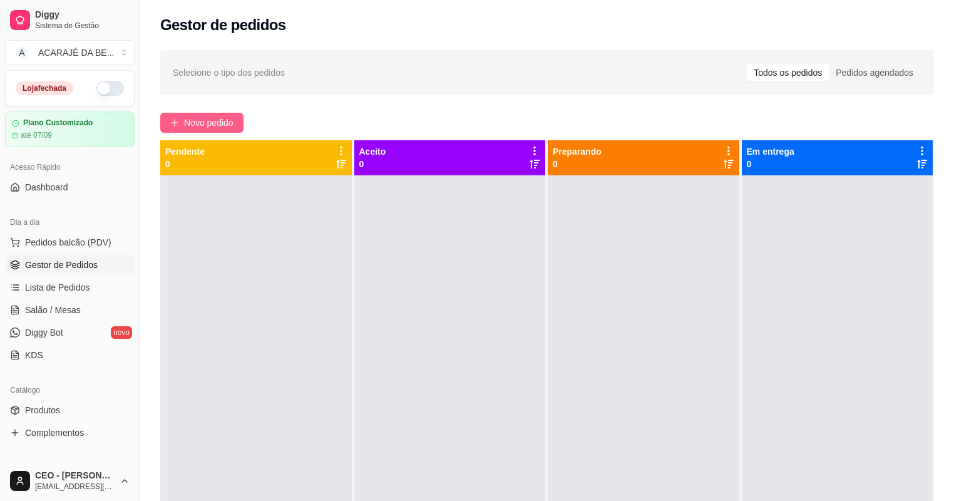
click at [208, 121] on span "Novo pedido" at bounding box center [208, 123] width 49 height 14
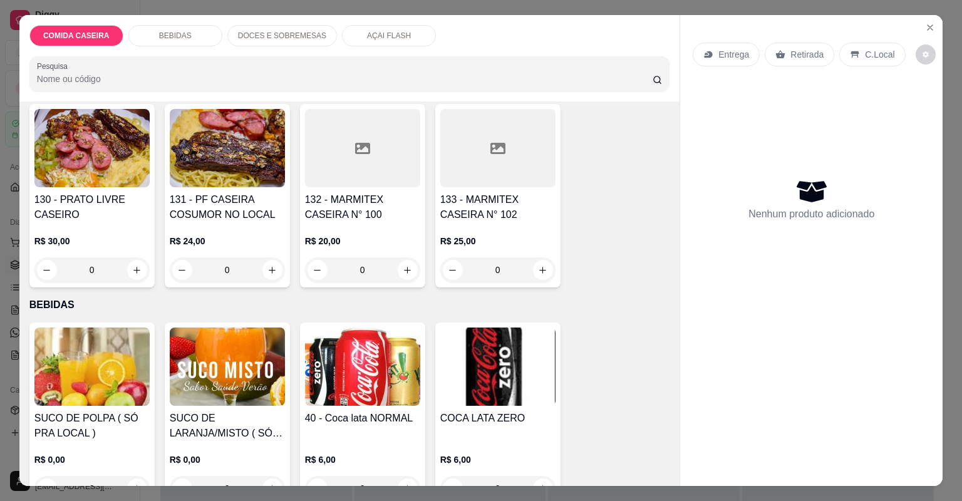
scroll to position [100, 0]
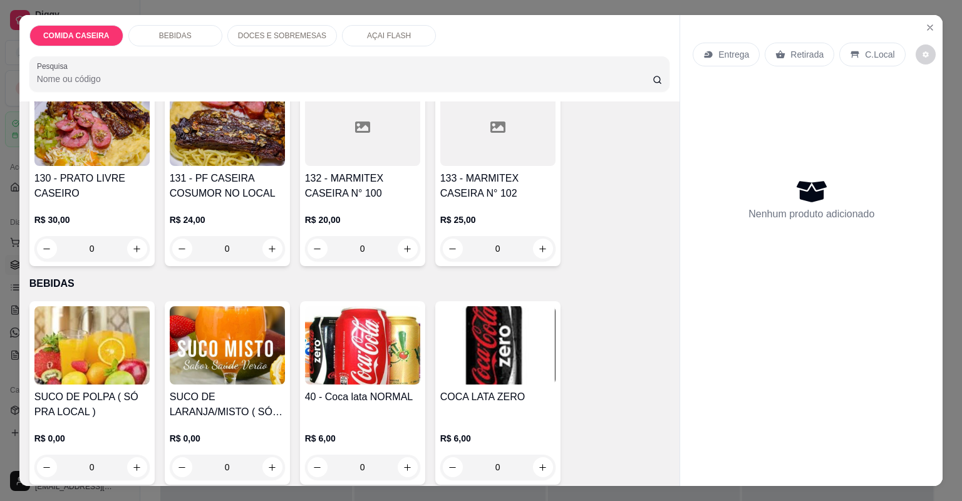
click at [393, 367] on img at bounding box center [362, 345] width 115 height 78
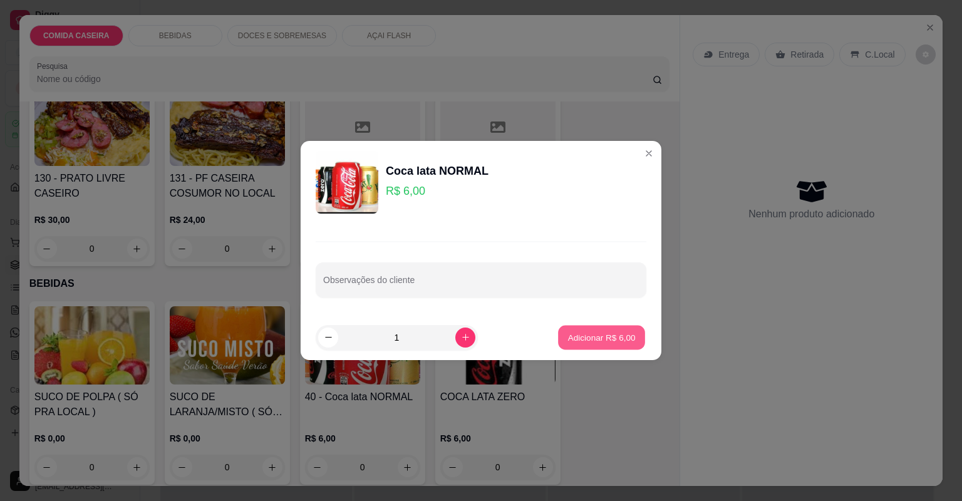
click at [569, 339] on p "Adicionar R$ 6,00" at bounding box center [601, 337] width 68 height 12
type input "1"
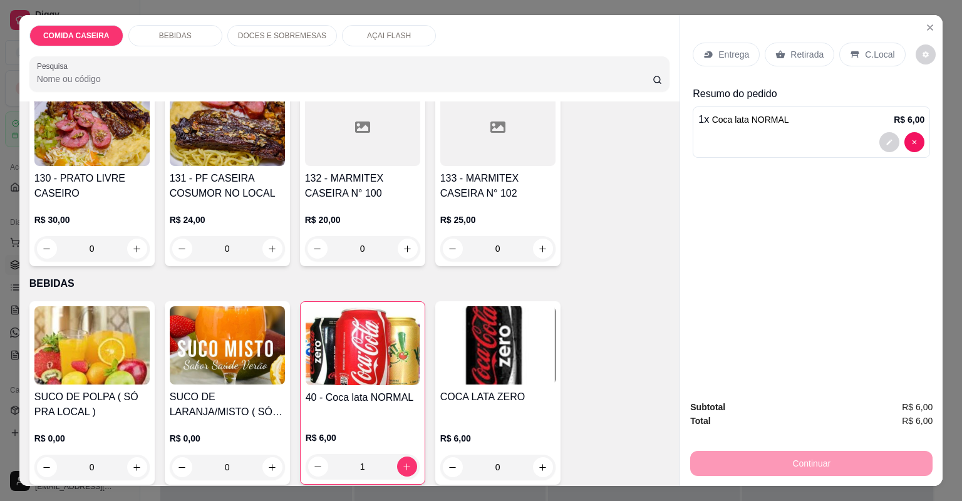
click at [724, 47] on div "Entrega" at bounding box center [725, 55] width 67 height 24
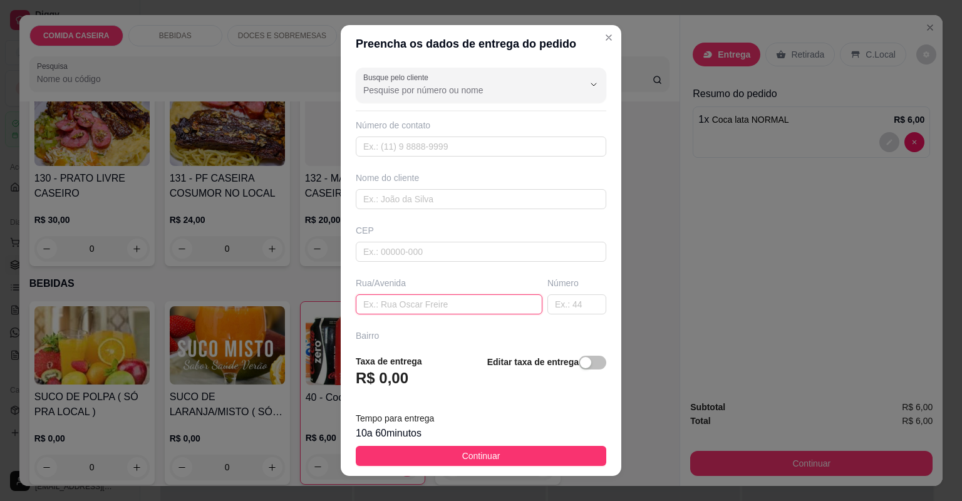
click at [413, 303] on input "text" at bounding box center [449, 304] width 187 height 20
type input "premium"
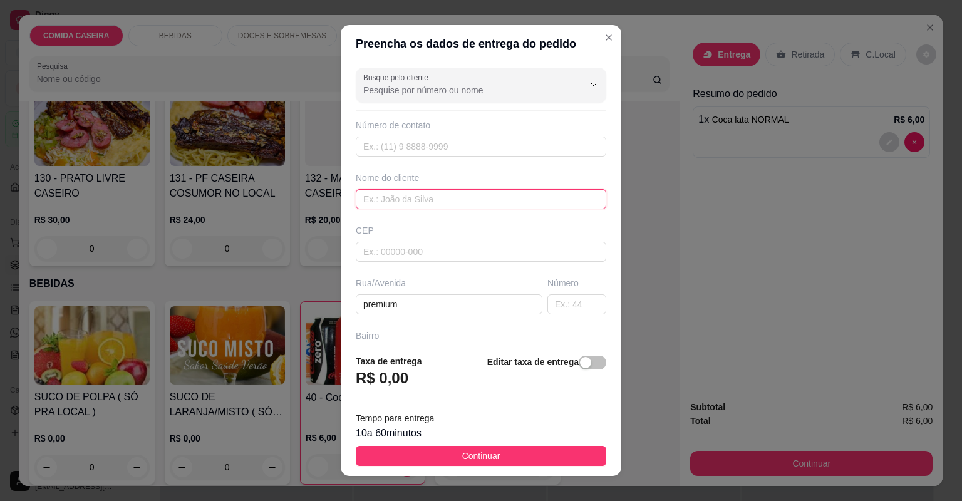
click at [417, 195] on input "text" at bounding box center [481, 199] width 250 height 20
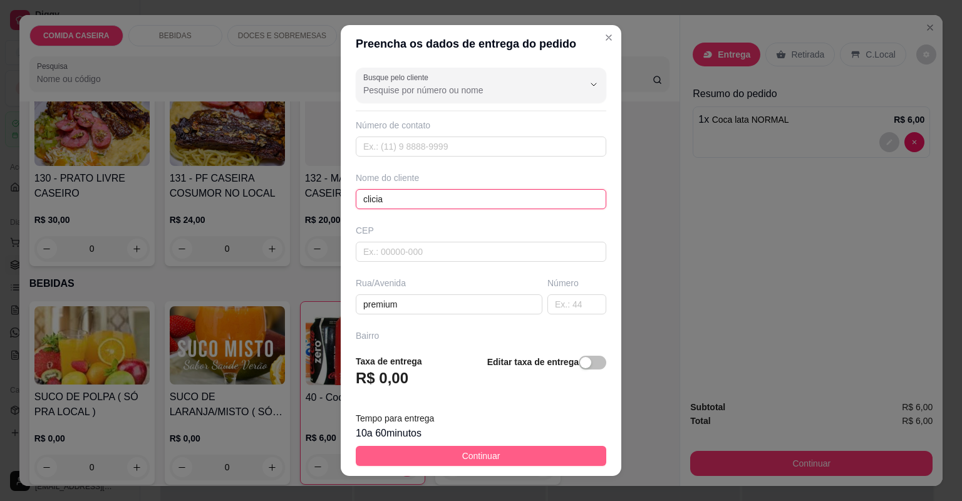
type input "clicia"
click at [466, 455] on span "Continuar" at bounding box center [481, 456] width 38 height 14
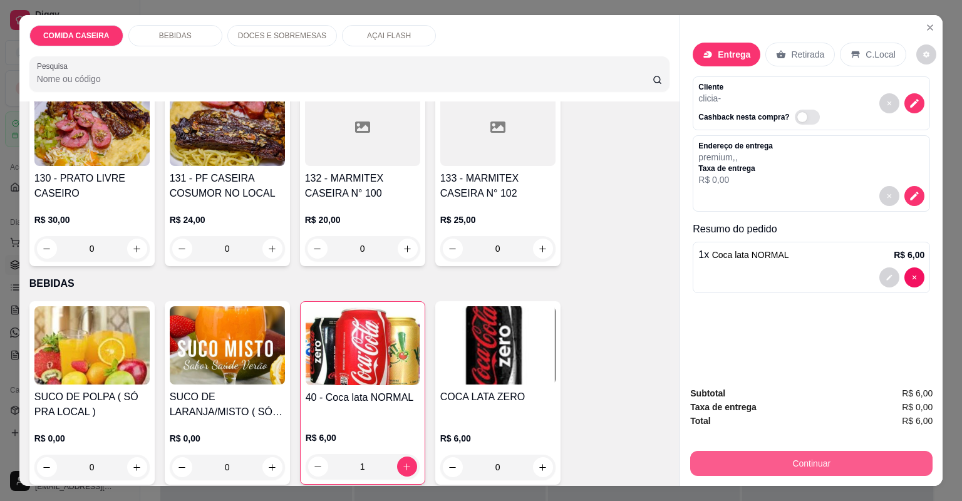
click at [788, 463] on button "Continuar" at bounding box center [811, 463] width 242 height 25
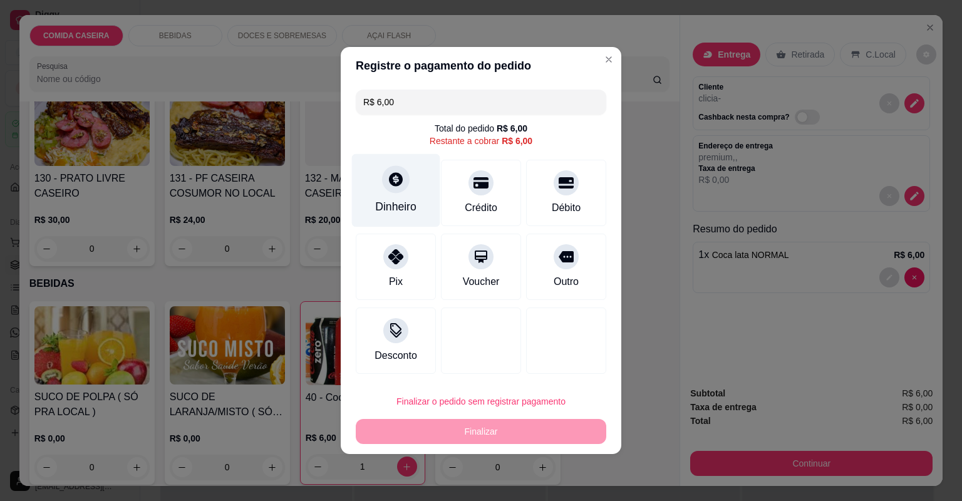
click at [394, 202] on div "Dinheiro" at bounding box center [395, 206] width 41 height 16
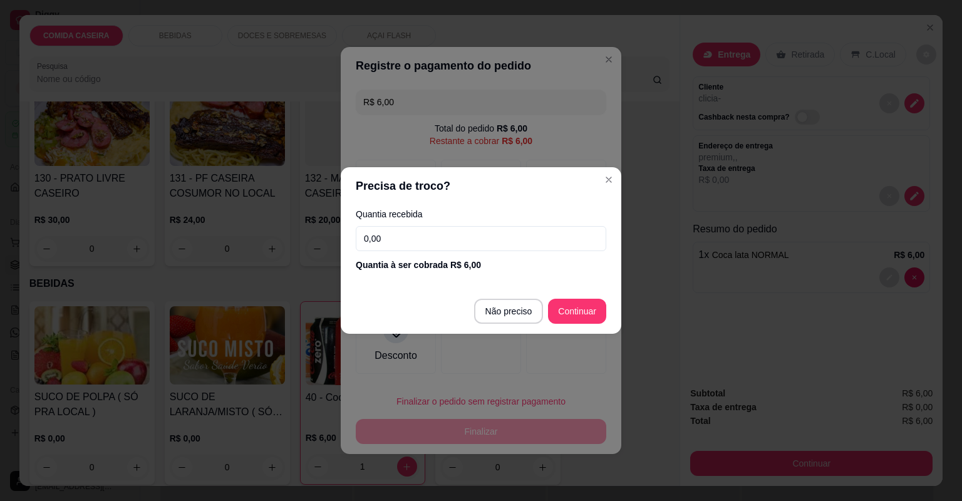
click at [436, 241] on input "0,00" at bounding box center [481, 238] width 250 height 25
type input "R$ 0,00"
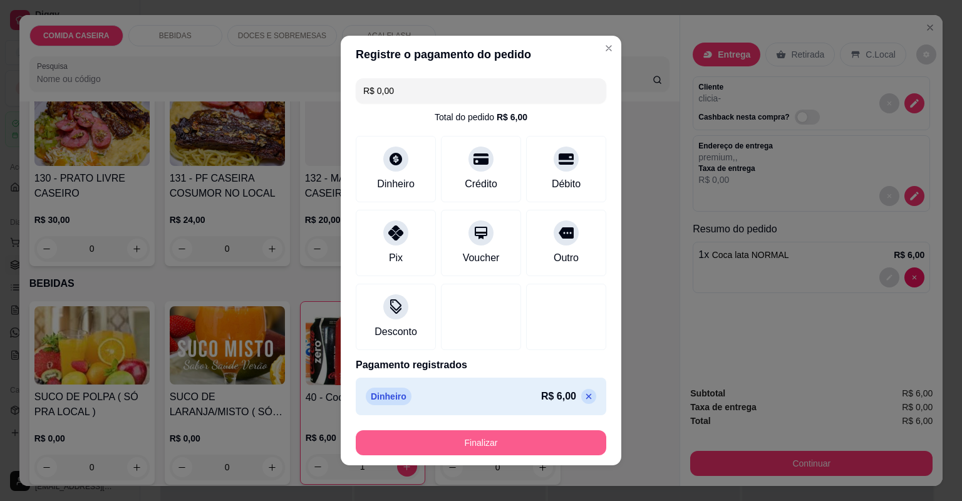
click at [539, 433] on button "Finalizar" at bounding box center [481, 442] width 250 height 25
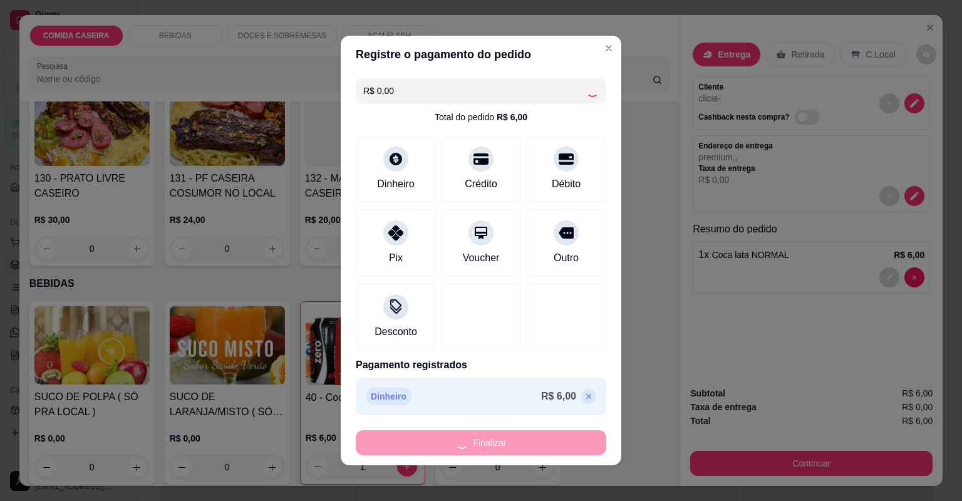
type input "0"
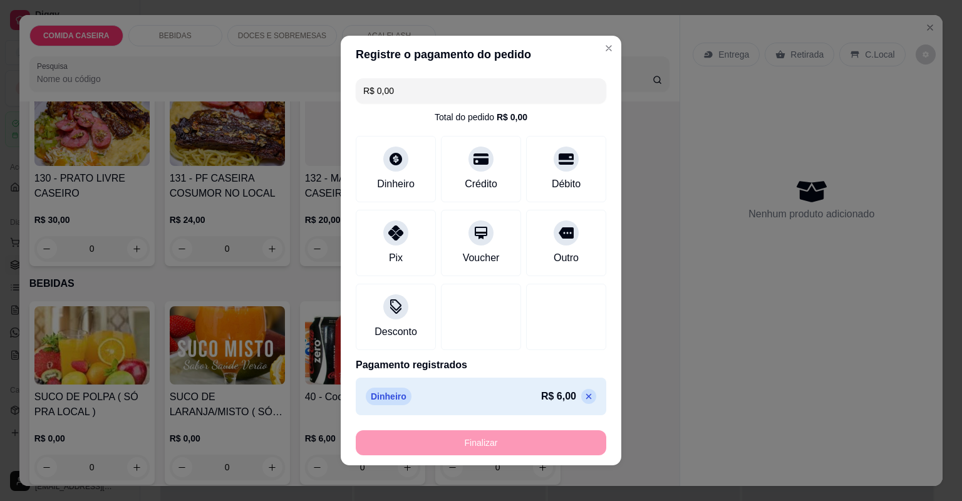
type input "-R$ 6,00"
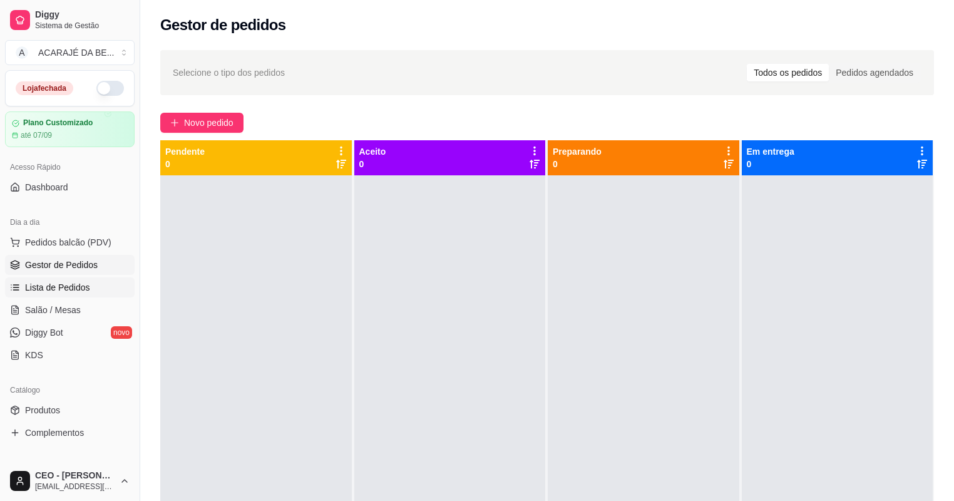
click at [61, 282] on span "Lista de Pedidos" at bounding box center [57, 287] width 65 height 13
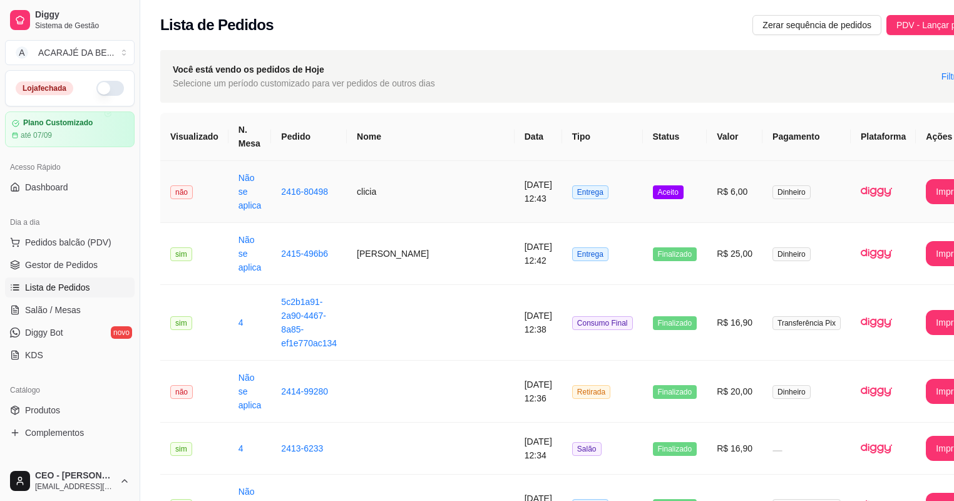
click at [428, 178] on td "clicia" at bounding box center [431, 192] width 168 height 62
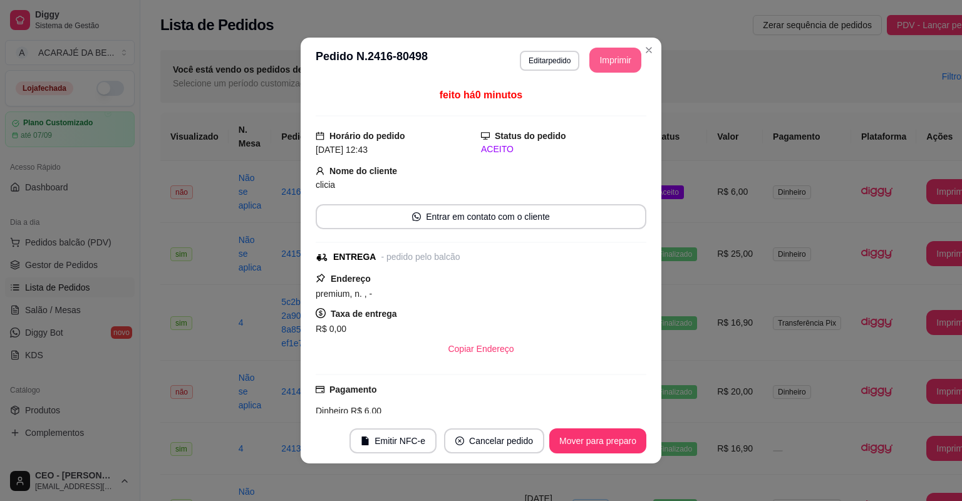
click at [620, 58] on button "Imprimir" at bounding box center [615, 60] width 52 height 25
click at [594, 51] on button "Imprimir" at bounding box center [615, 60] width 52 height 25
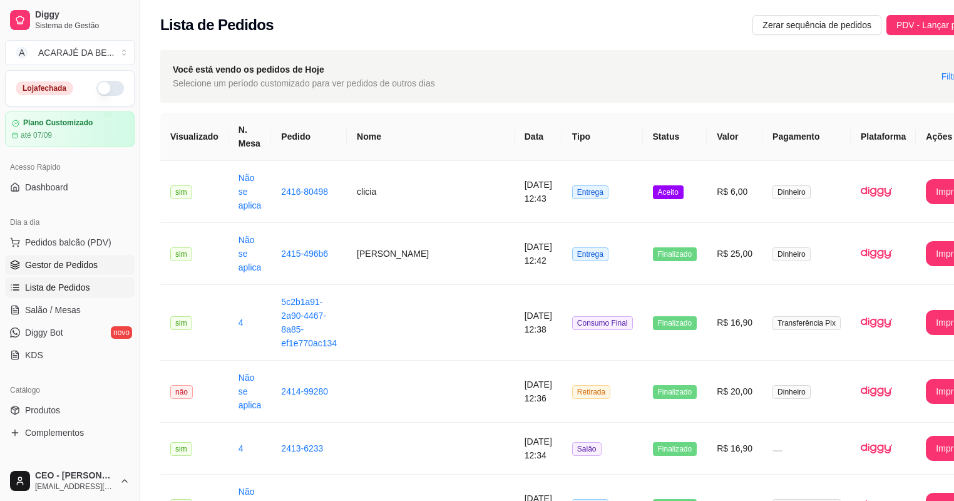
click at [96, 265] on link "Gestor de Pedidos" at bounding box center [70, 265] width 130 height 20
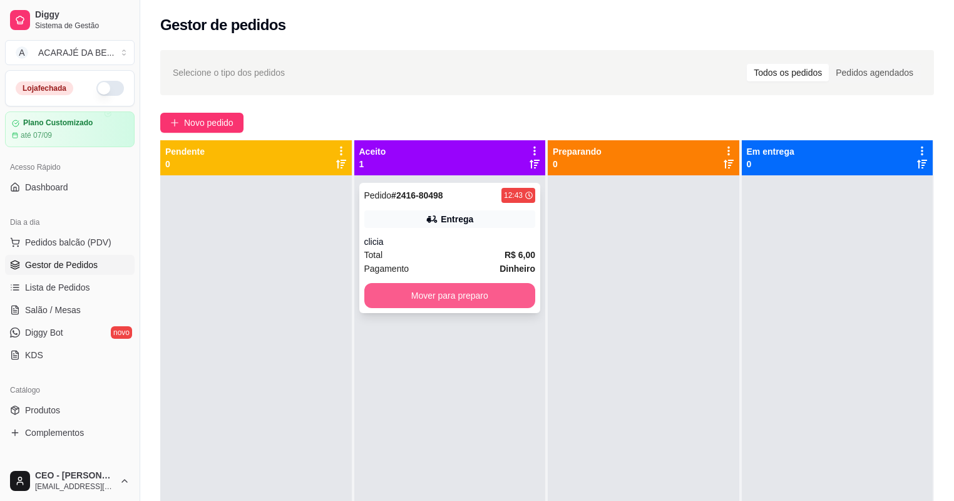
click at [508, 306] on button "Mover para preparo" at bounding box center [450, 295] width 172 height 25
click at [508, 306] on div "Mover para preparo" at bounding box center [450, 295] width 172 height 25
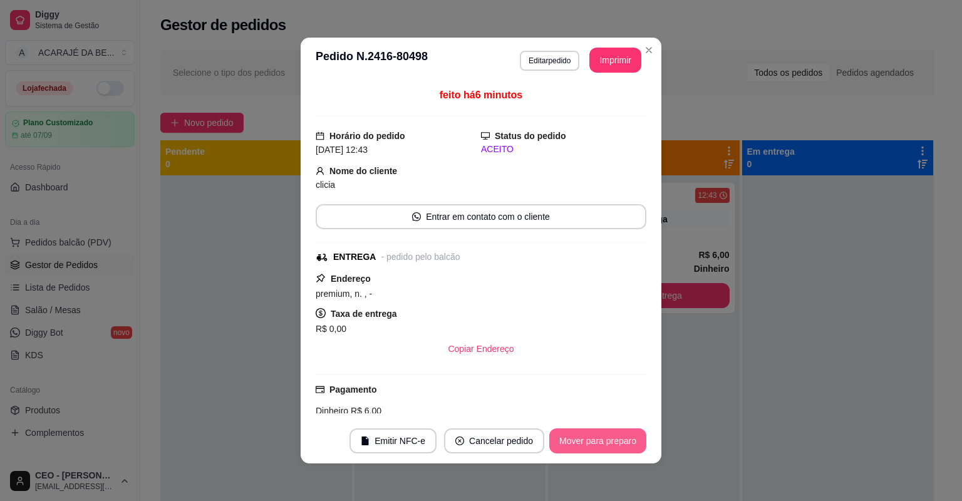
click at [605, 433] on button "Mover para preparo" at bounding box center [597, 440] width 97 height 25
click at [607, 433] on button "Mover para entrega" at bounding box center [598, 440] width 96 height 25
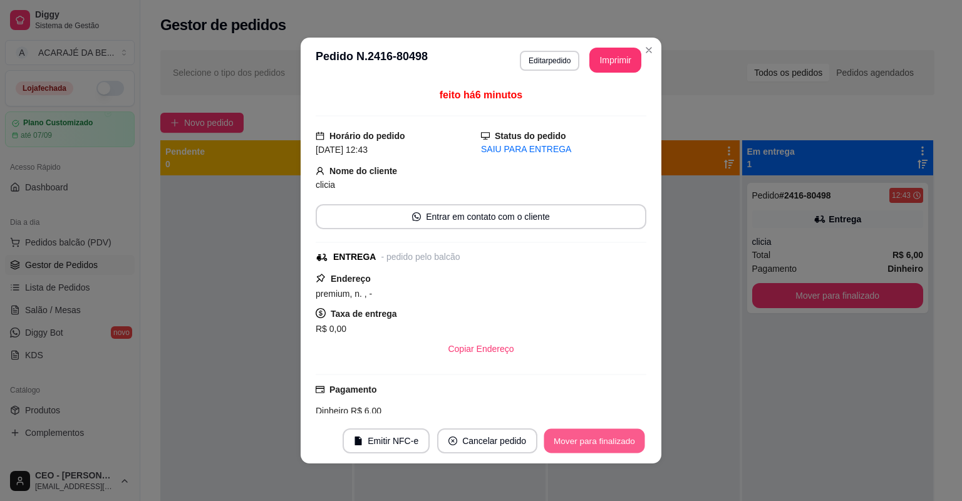
click at [609, 435] on button "Mover para finalizado" at bounding box center [594, 441] width 101 height 24
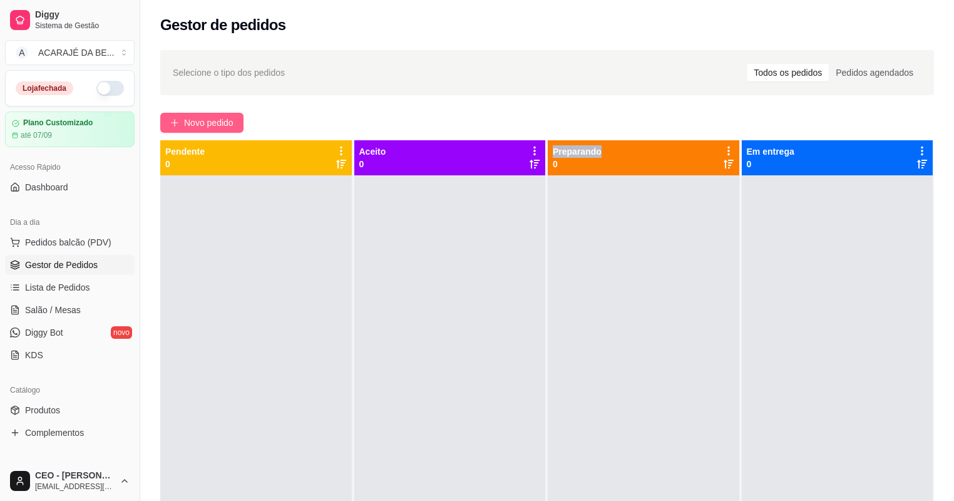
click at [200, 126] on span "Novo pedido" at bounding box center [208, 123] width 49 height 14
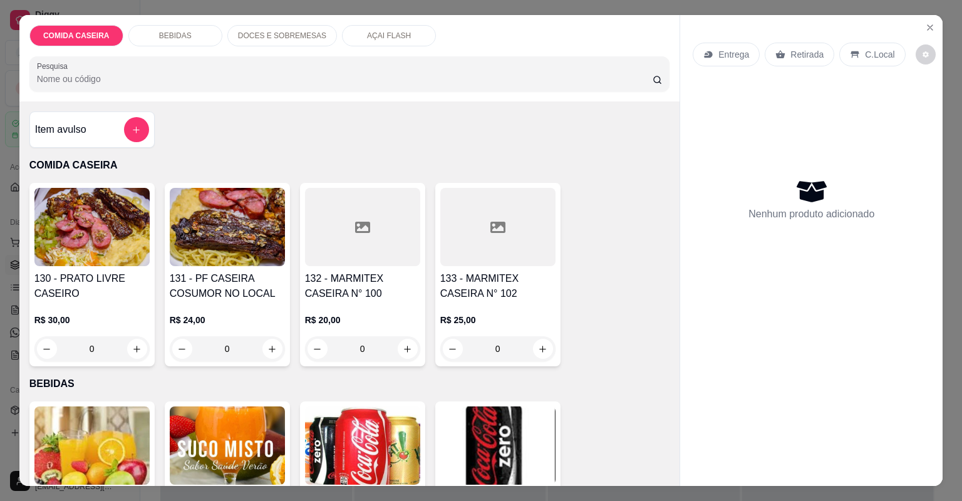
click at [448, 245] on div at bounding box center [497, 227] width 115 height 78
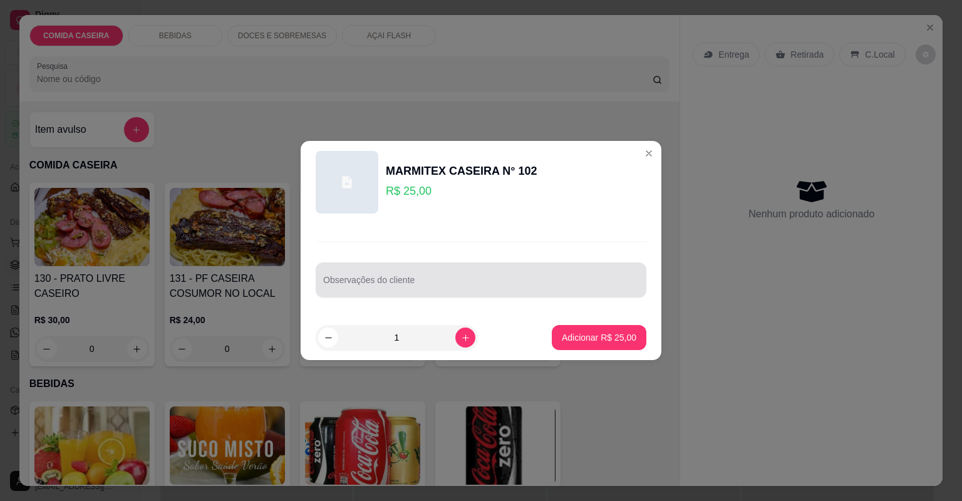
drag, startPoint x: 446, startPoint y: 277, endPoint x: 428, endPoint y: 264, distance: 21.9
click at [446, 274] on div at bounding box center [481, 279] width 316 height 25
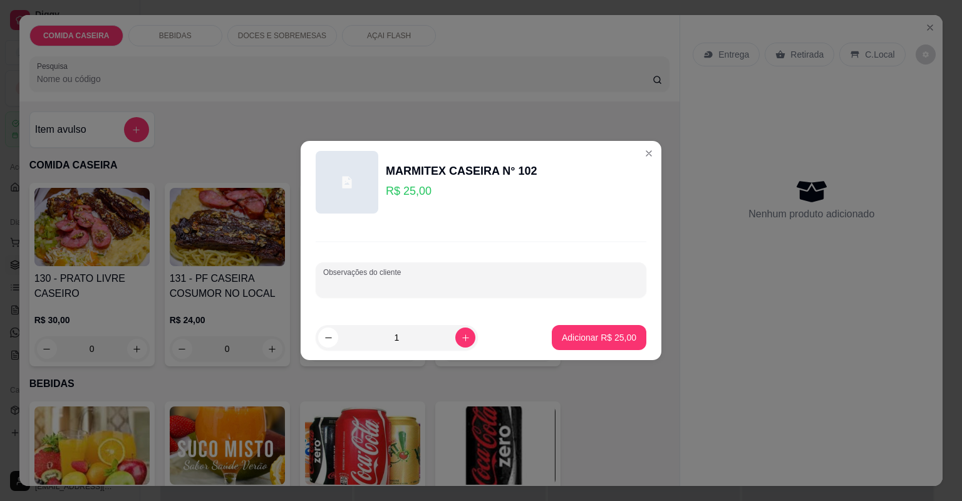
paste input "Feijão tropeiro Arroz branco Refrigerante coca-cola"
type input "F"
paste input "completa Proteína frango empanado"
type input "completa Proteína frango empanado"
click at [580, 343] on button "Adicionar R$ 25,00" at bounding box center [599, 337] width 95 height 25
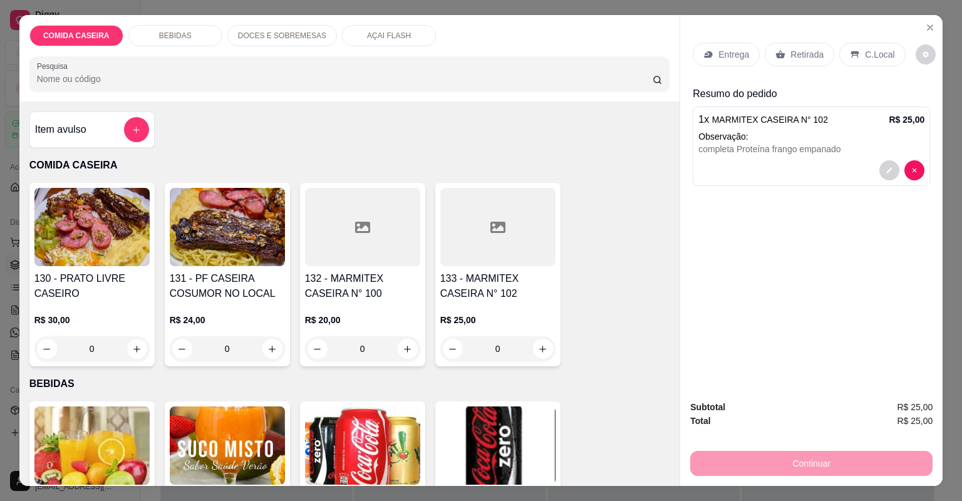
click at [730, 60] on div "Entrega" at bounding box center [725, 55] width 67 height 24
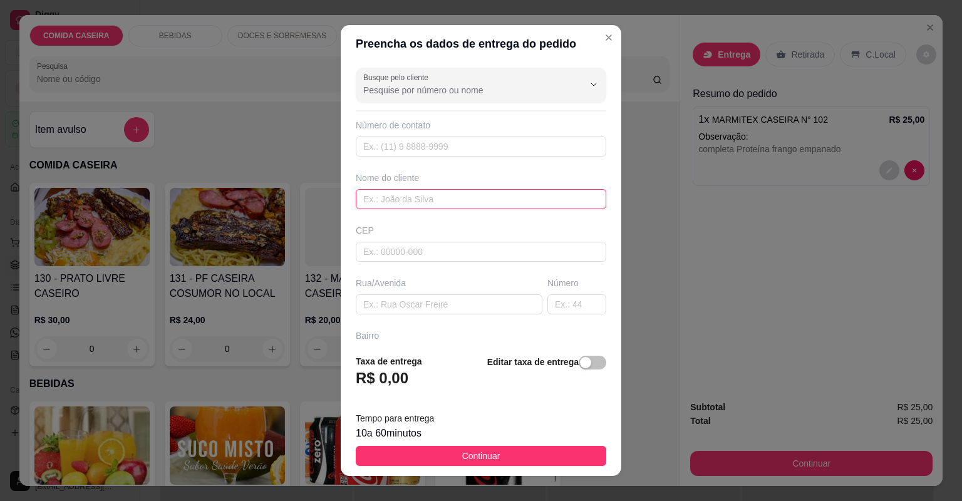
click at [461, 204] on input "text" at bounding box center [481, 199] width 250 height 20
type input "erisvelton"
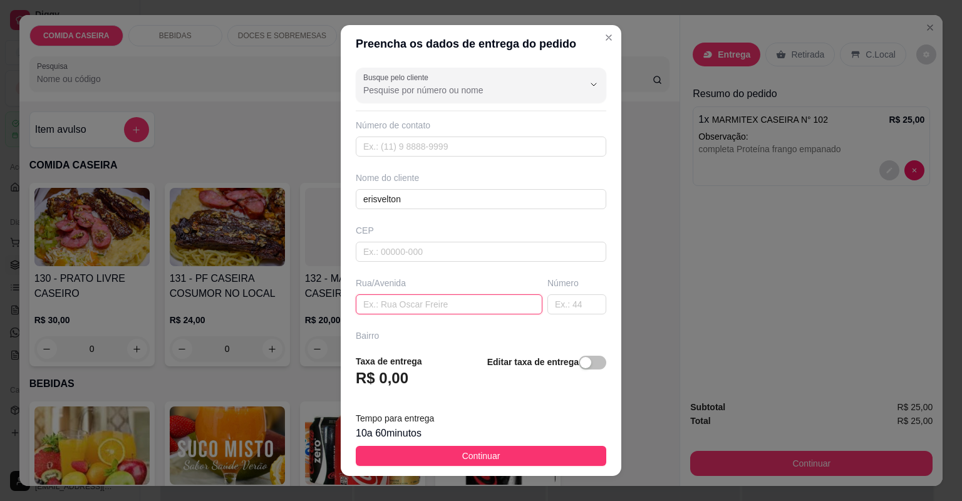
click at [403, 309] on input "text" at bounding box center [449, 304] width 187 height 20
paste input "[STREET_ADDRESS]"
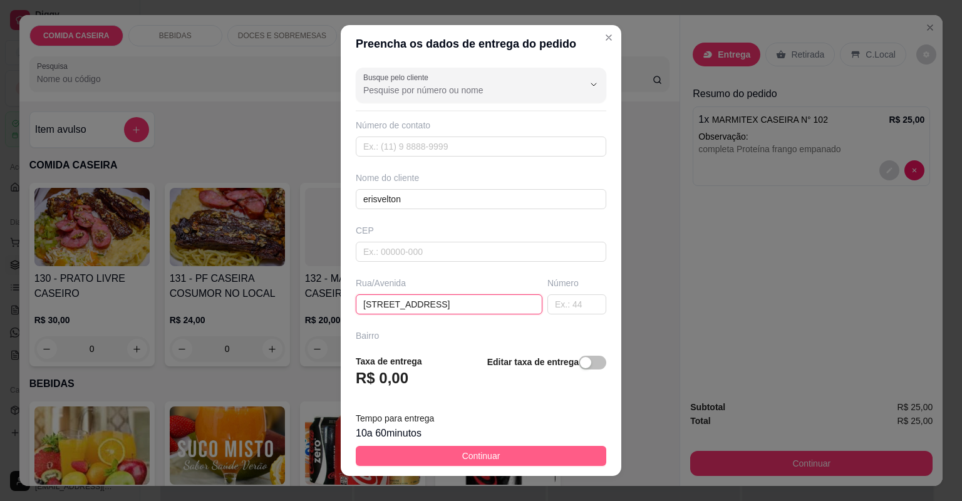
type input "[STREET_ADDRESS]"
click at [502, 453] on button "Continuar" at bounding box center [481, 456] width 250 height 20
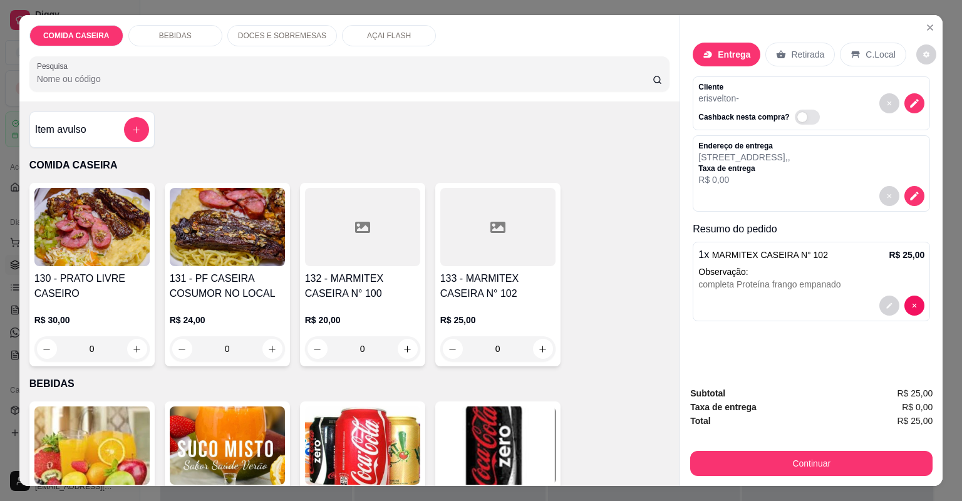
click at [756, 476] on div "Subtotal R$ 25,00 Taxa de entrega R$ 0,00 Total R$ 25,00 Continuar" at bounding box center [811, 431] width 262 height 110
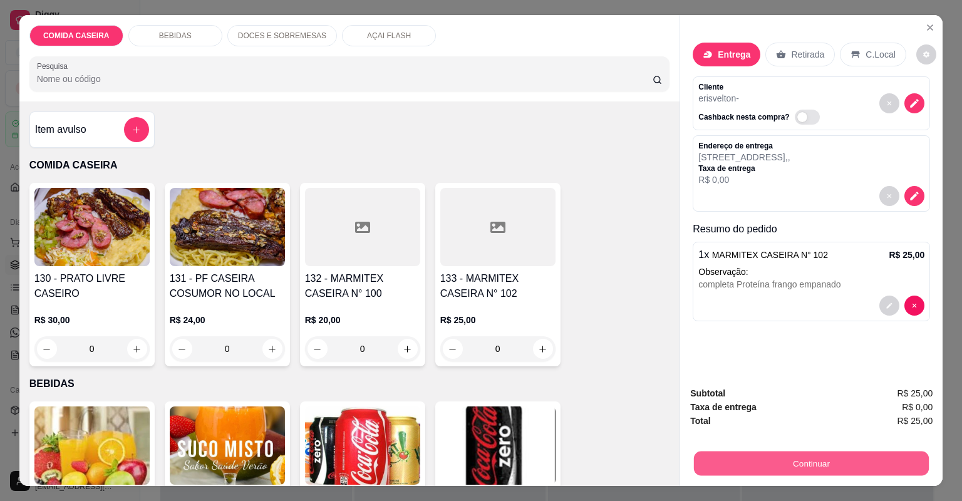
click at [756, 471] on button "Continuar" at bounding box center [811, 463] width 235 height 24
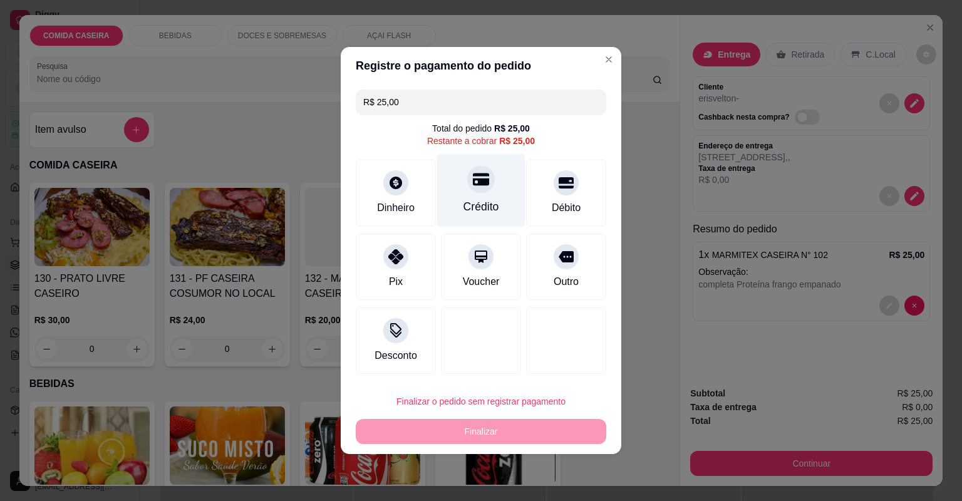
click at [458, 188] on div "Crédito" at bounding box center [481, 190] width 88 height 73
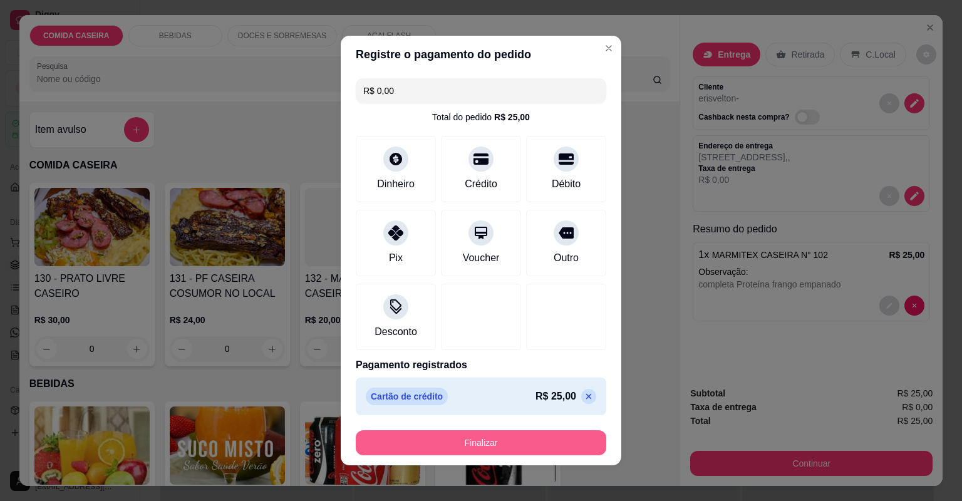
click at [483, 445] on button "Finalizar" at bounding box center [481, 442] width 250 height 25
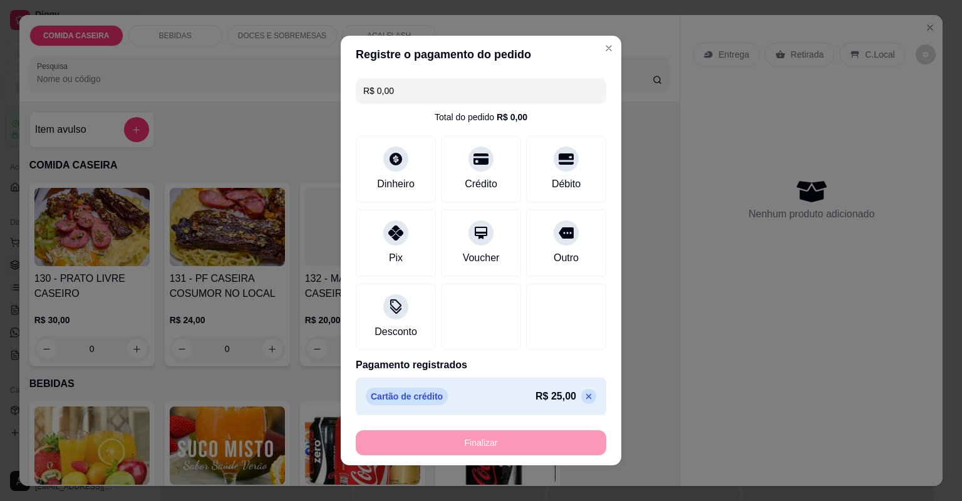
type input "-R$ 25,00"
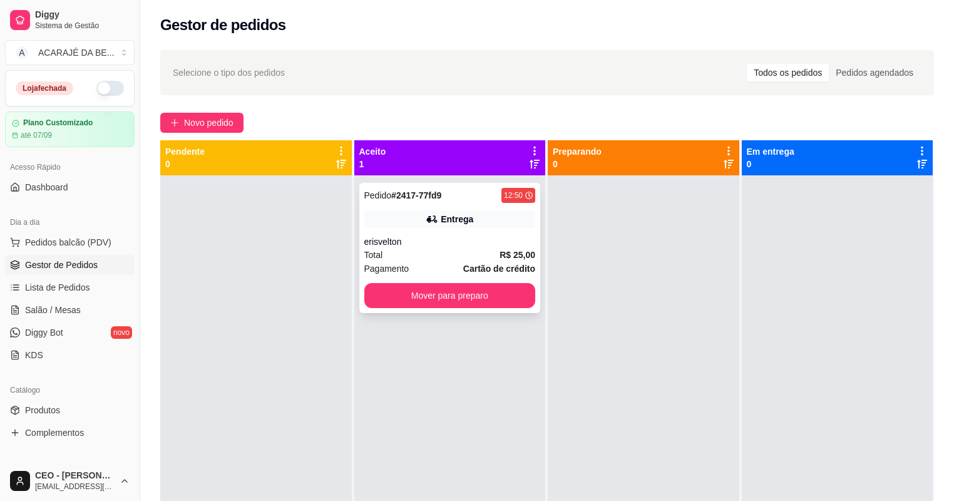
click at [492, 252] on div "Total R$ 25,00" at bounding box center [450, 255] width 172 height 14
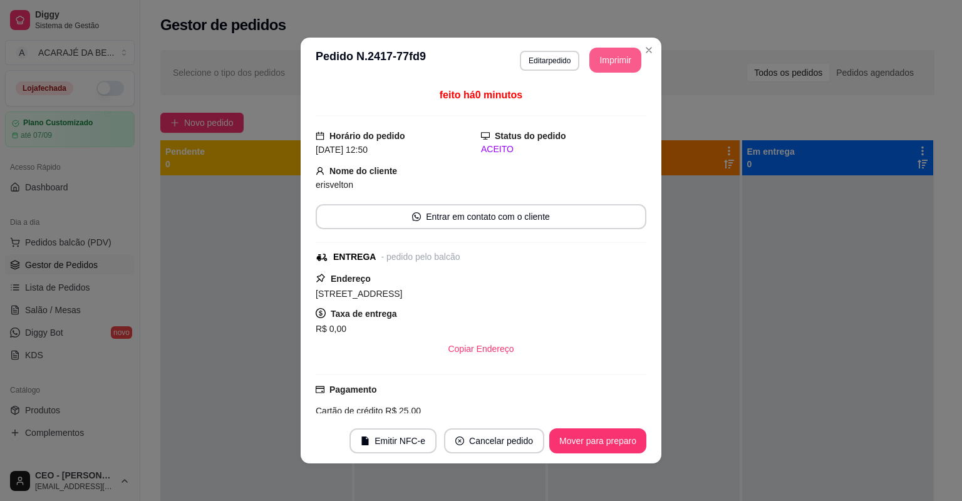
click at [612, 62] on button "Imprimir" at bounding box center [615, 60] width 52 height 25
click at [589, 436] on button "Mover para preparo" at bounding box center [597, 441] width 94 height 24
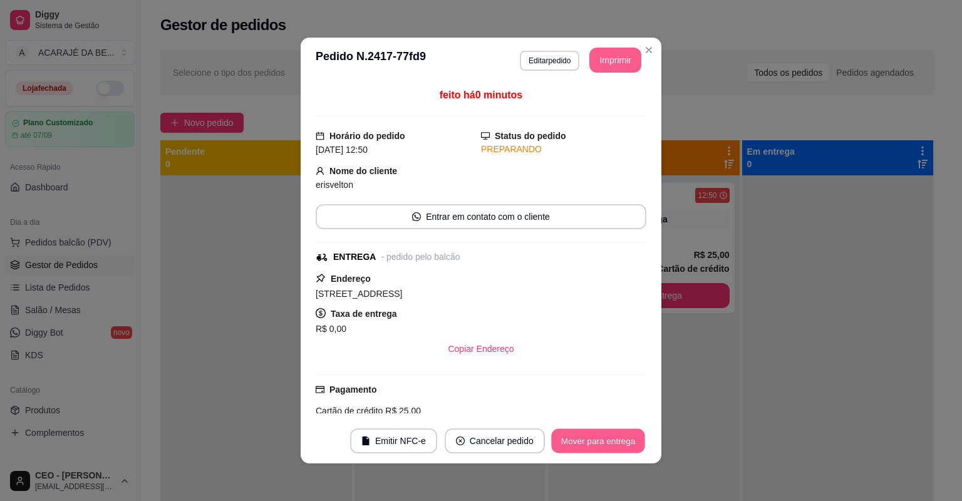
click at [589, 436] on button "Mover para entrega" at bounding box center [598, 441] width 94 height 24
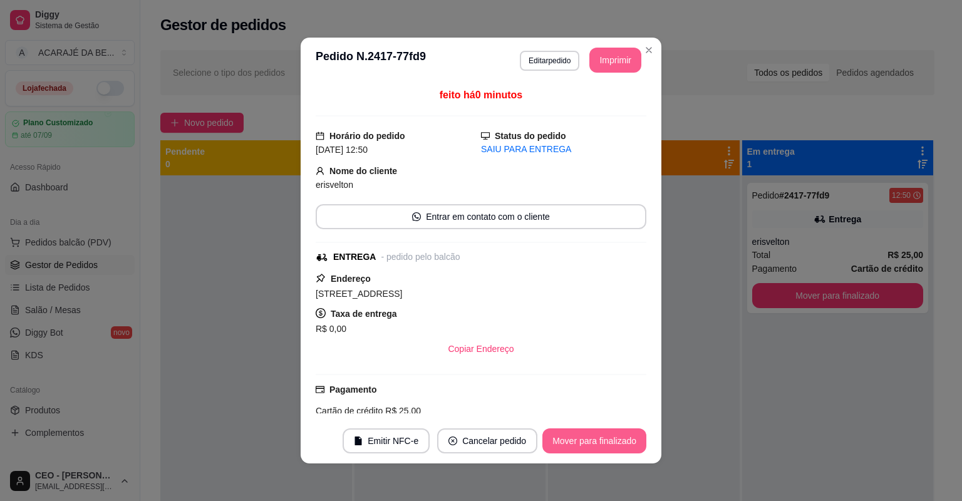
click at [590, 436] on button "Mover para finalizado" at bounding box center [594, 440] width 104 height 25
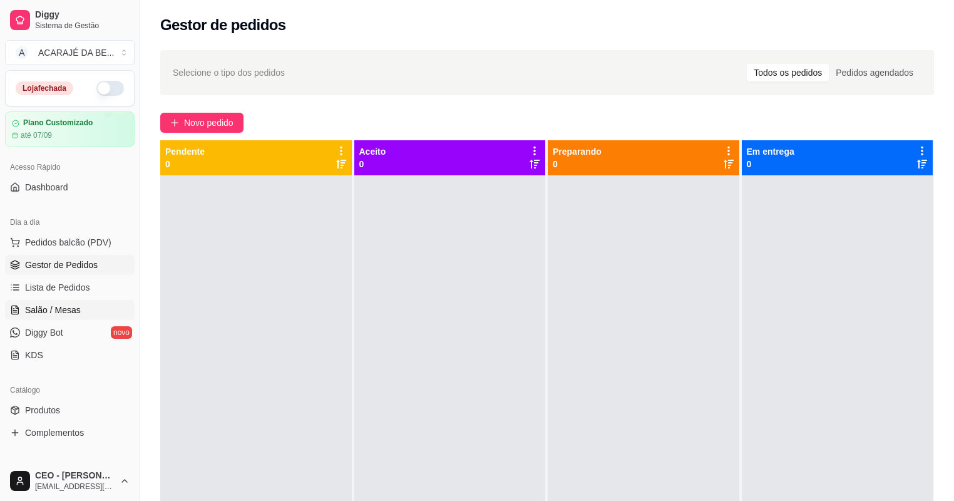
click at [78, 306] on span "Salão / Mesas" at bounding box center [53, 310] width 56 height 13
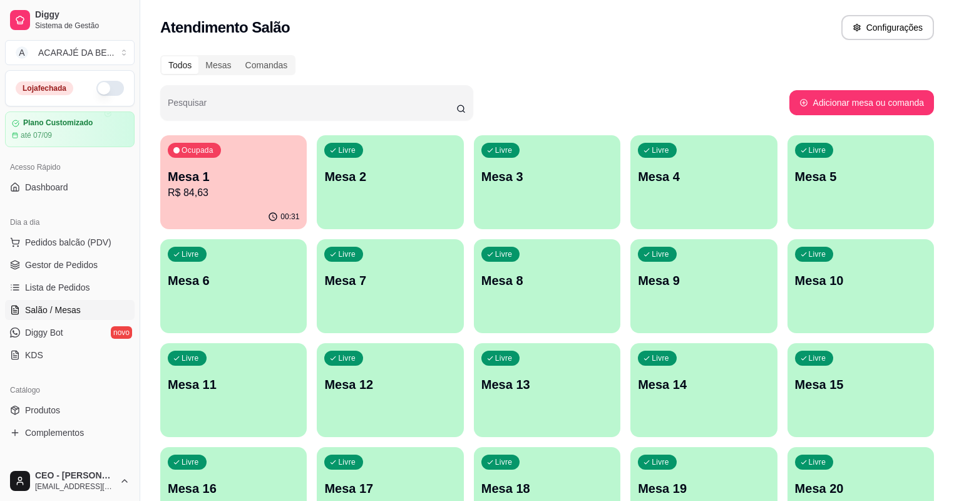
click at [172, 186] on p "R$ 84,63" at bounding box center [233, 192] width 131 height 15
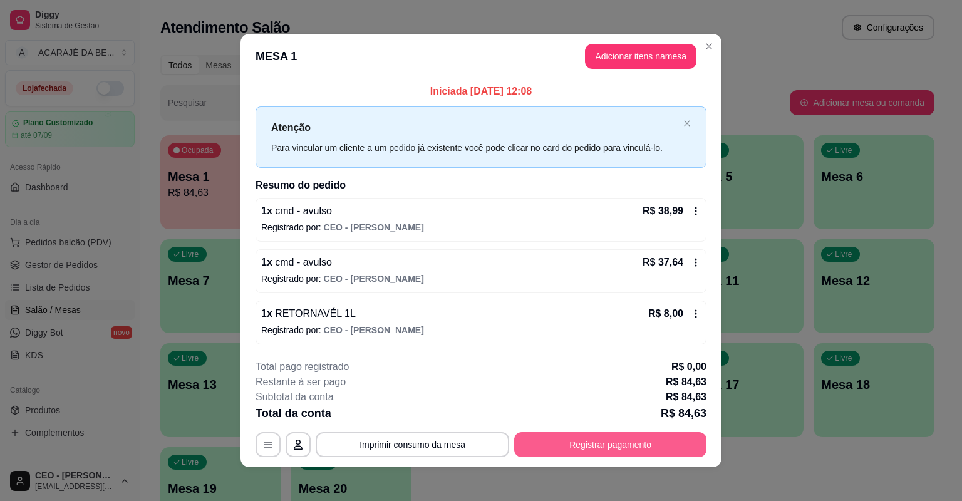
click at [581, 441] on button "Registrar pagamento" at bounding box center [610, 444] width 192 height 25
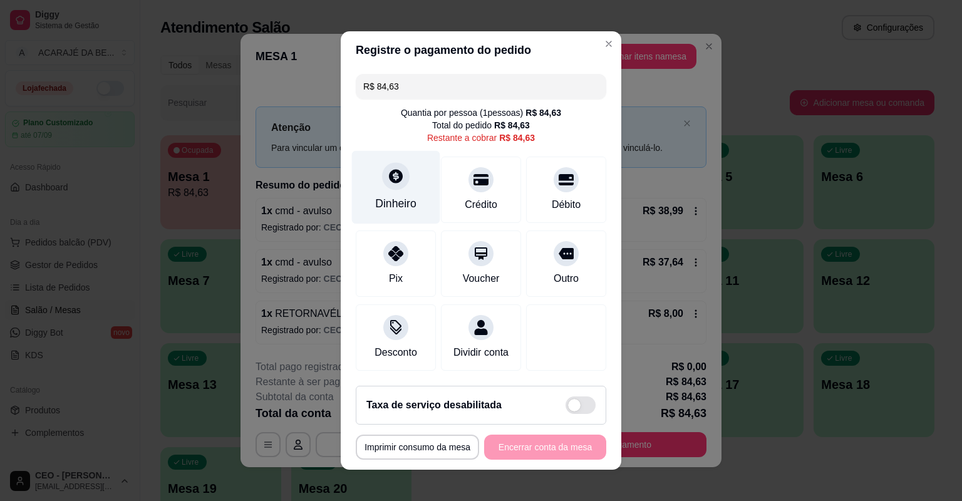
click at [416, 185] on div "Dinheiro" at bounding box center [396, 187] width 88 height 73
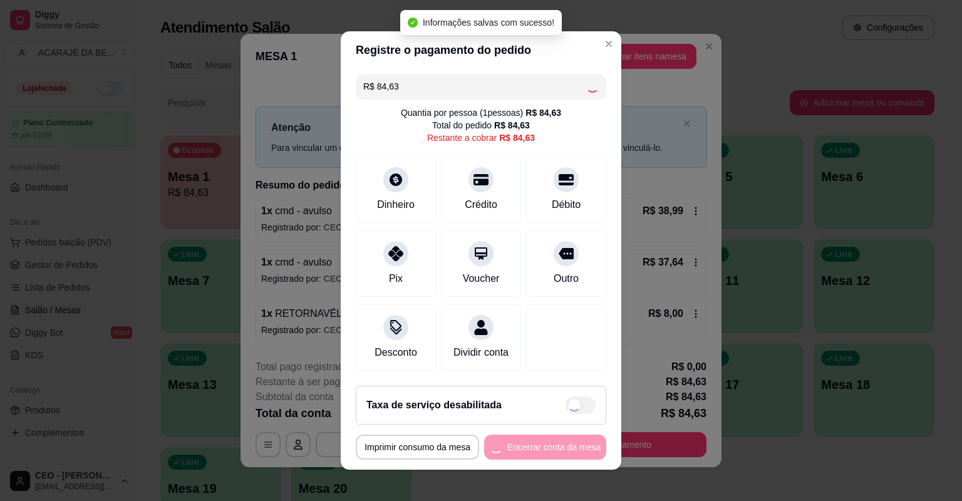
type input "R$ 0,00"
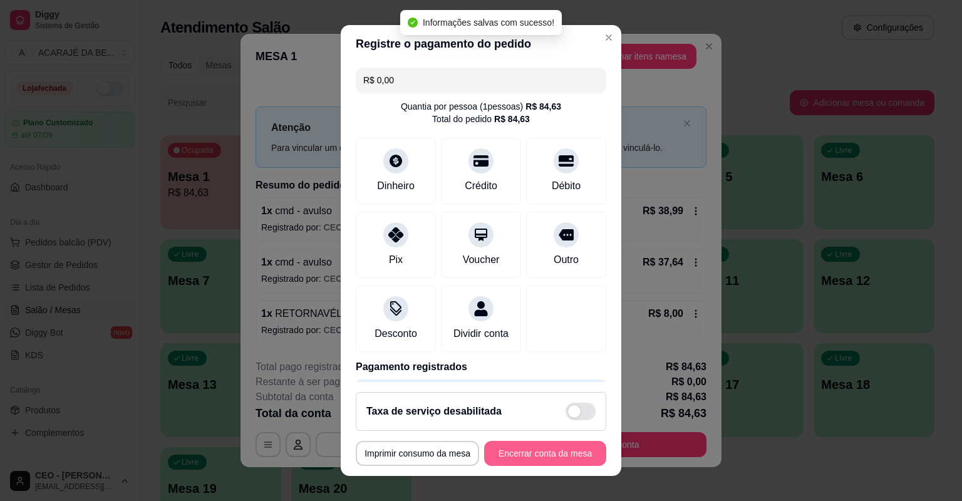
click at [581, 456] on button "Encerrar conta da mesa" at bounding box center [545, 453] width 122 height 25
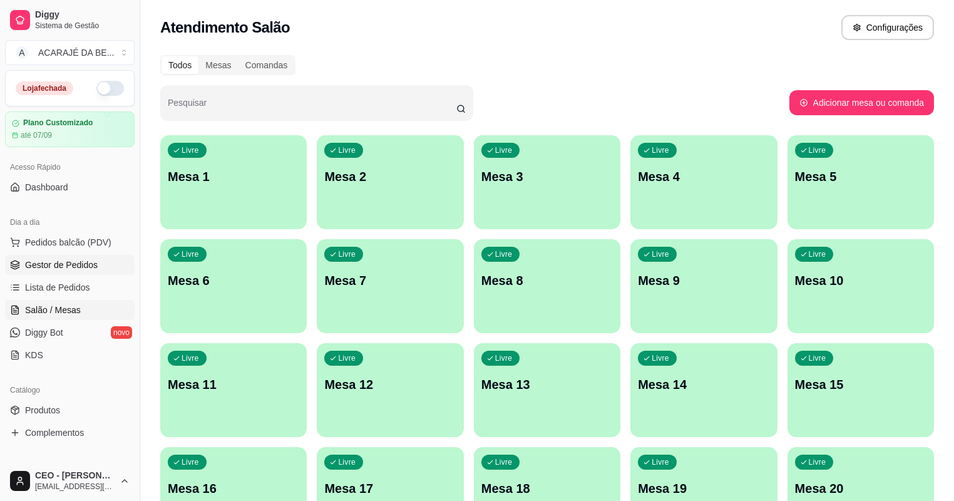
click at [62, 270] on span "Gestor de Pedidos" at bounding box center [61, 265] width 73 height 13
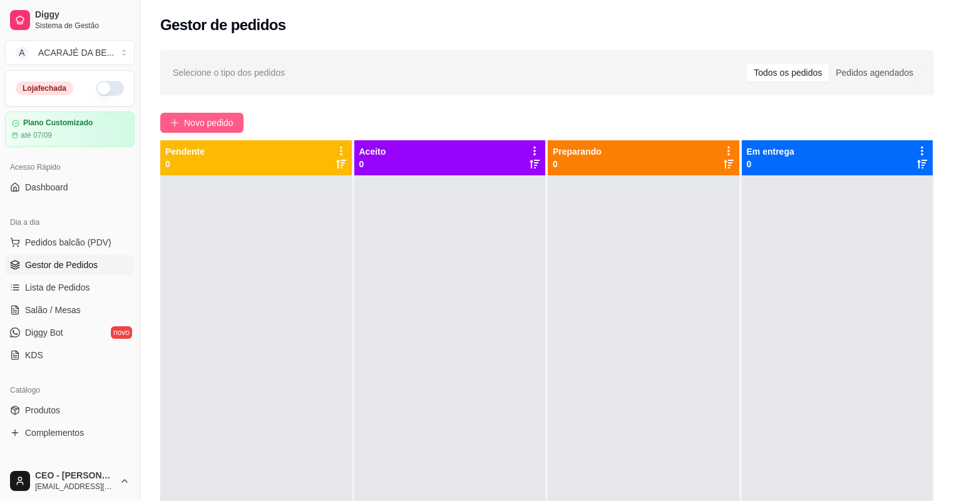
click at [219, 122] on span "Novo pedido" at bounding box center [208, 123] width 49 height 14
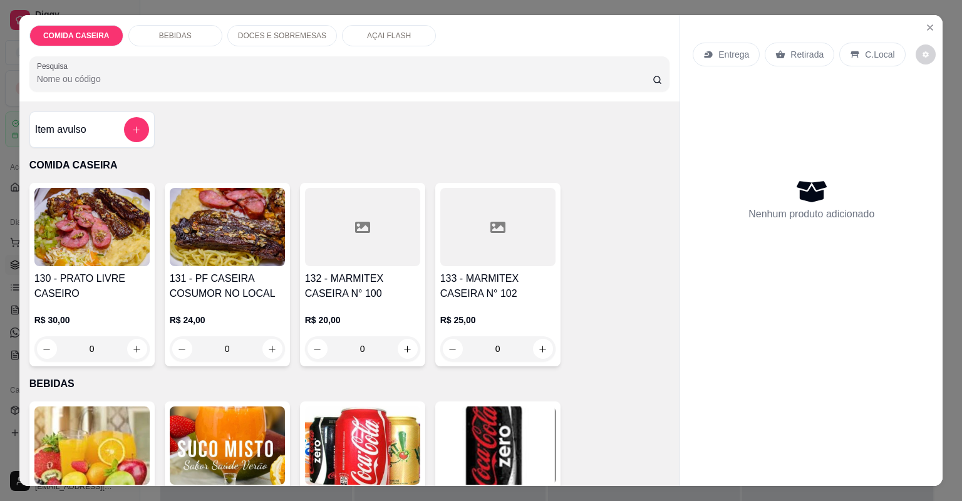
click at [365, 220] on icon at bounding box center [362, 227] width 15 height 15
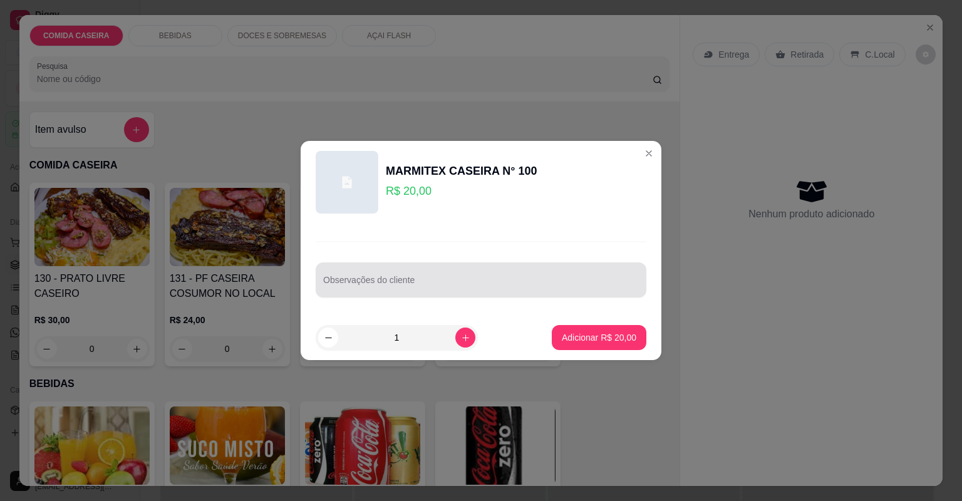
click at [421, 274] on div at bounding box center [481, 279] width 316 height 25
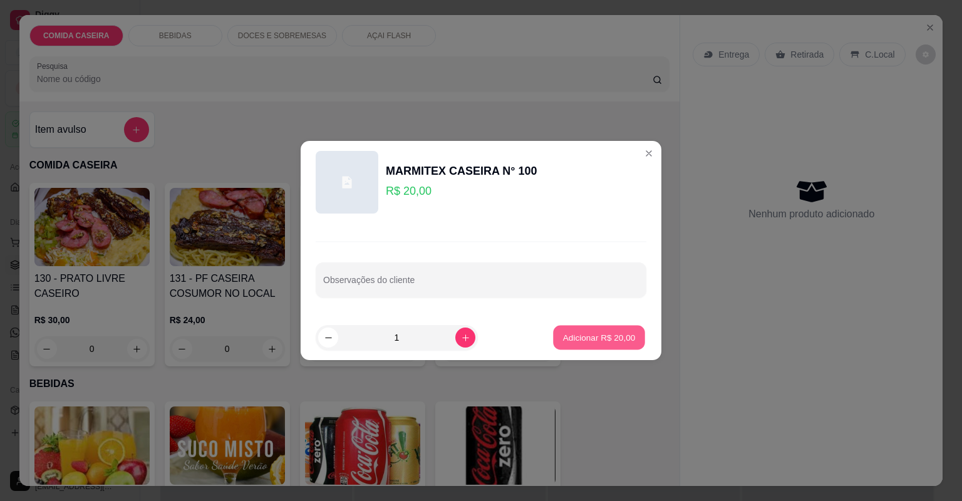
click at [624, 328] on button "Adicionar R$ 20,00" at bounding box center [599, 338] width 92 height 24
type input "1"
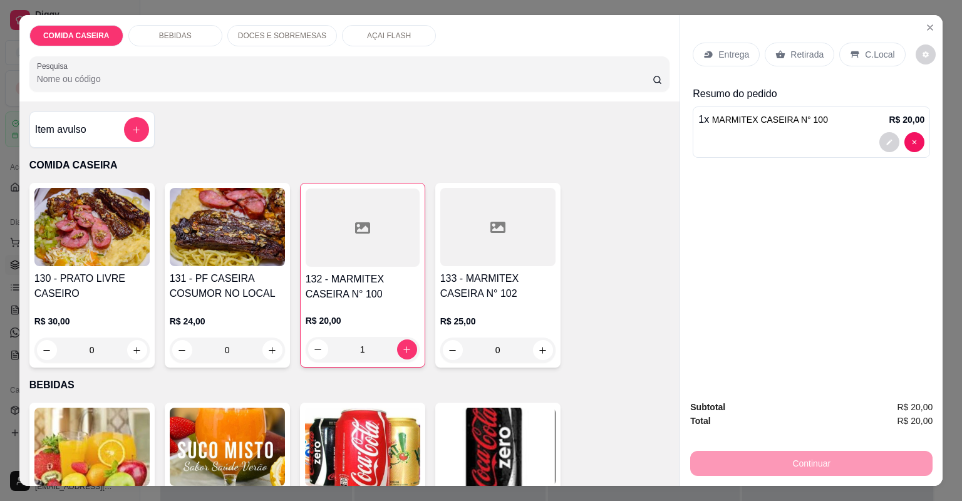
click at [776, 57] on icon at bounding box center [780, 54] width 9 height 8
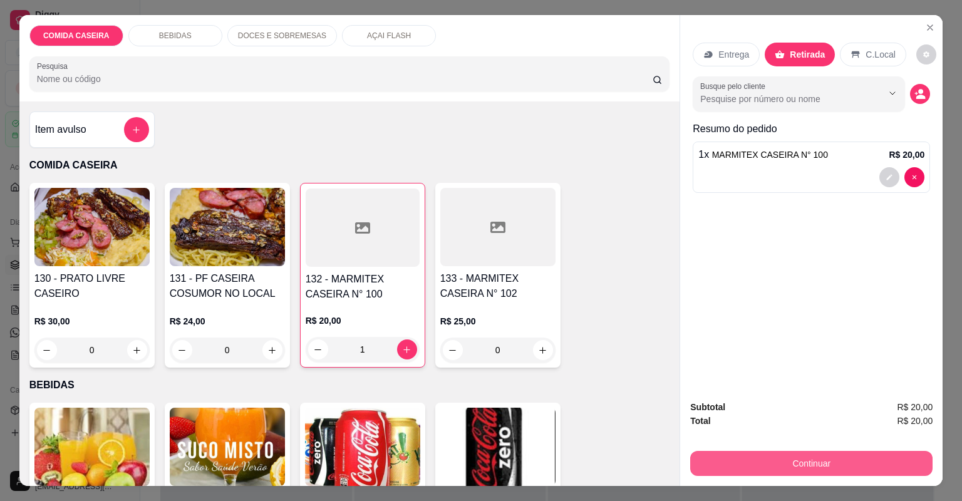
click at [752, 463] on button "Continuar" at bounding box center [811, 463] width 242 height 25
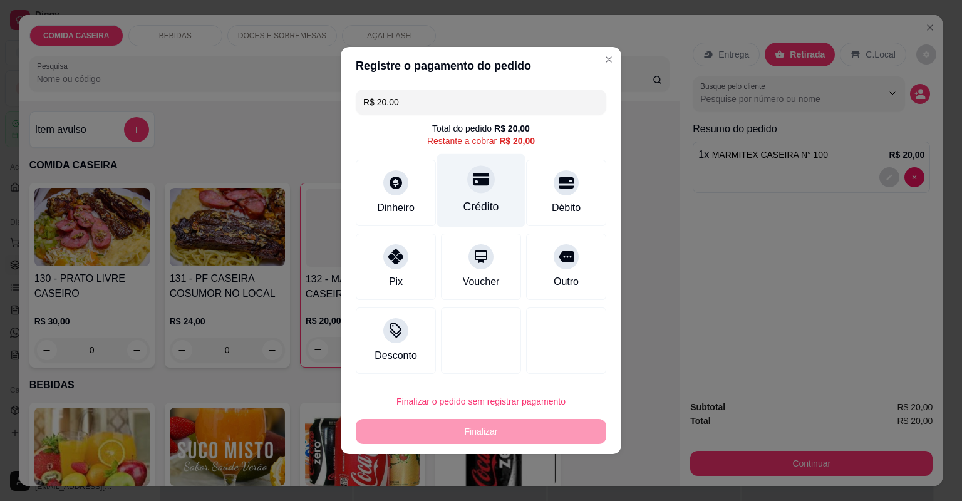
click at [492, 195] on div "Crédito" at bounding box center [481, 190] width 88 height 73
type input "R$ 0,00"
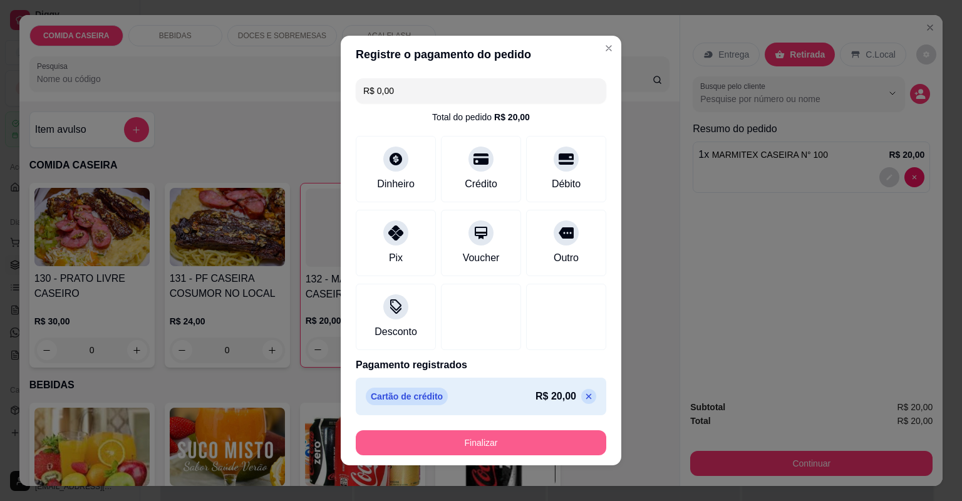
click at [537, 438] on button "Finalizar" at bounding box center [481, 442] width 250 height 25
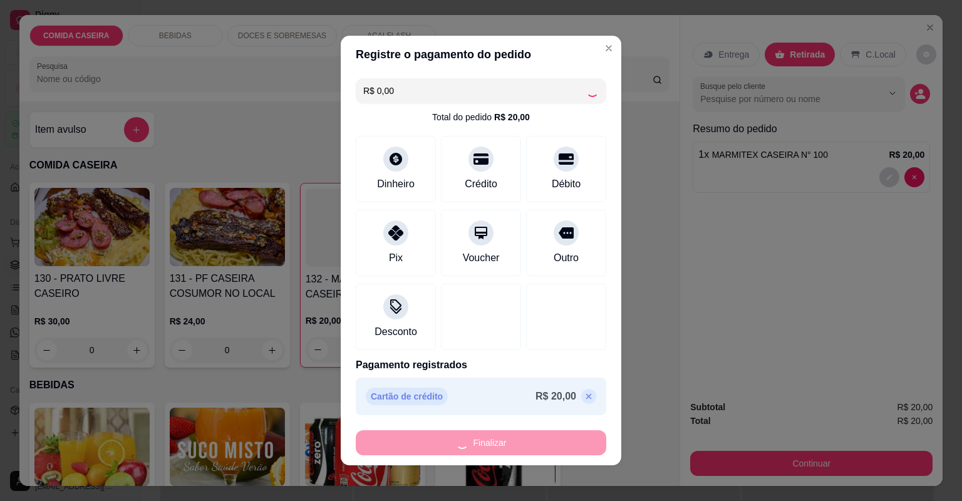
type input "0"
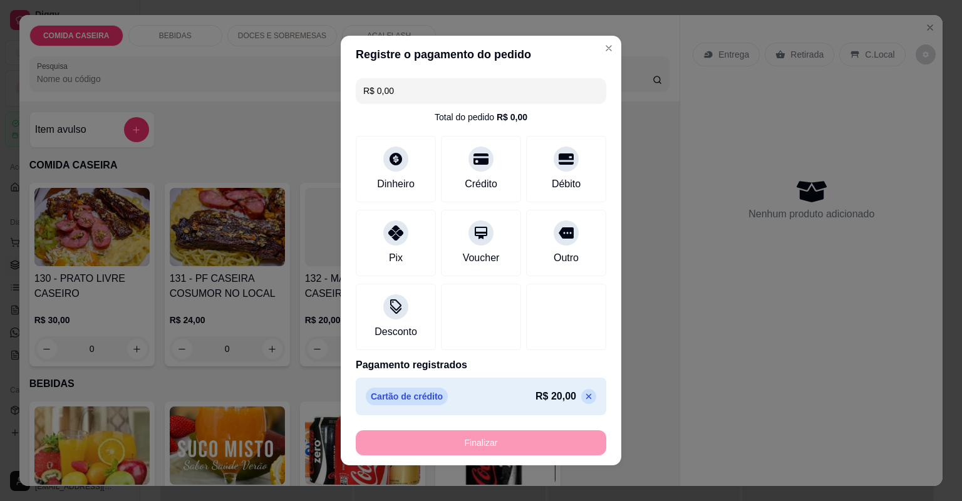
type input "-R$ 20,00"
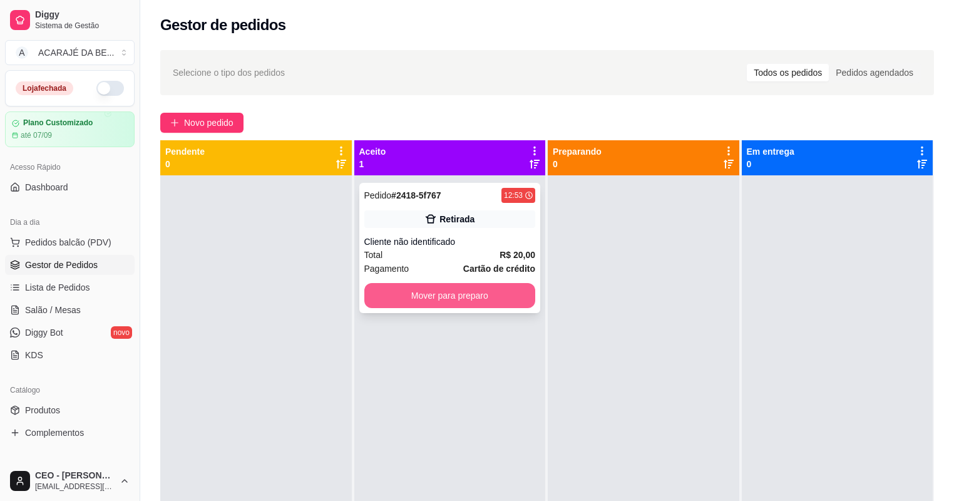
click at [503, 289] on button "Mover para preparo" at bounding box center [450, 295] width 172 height 25
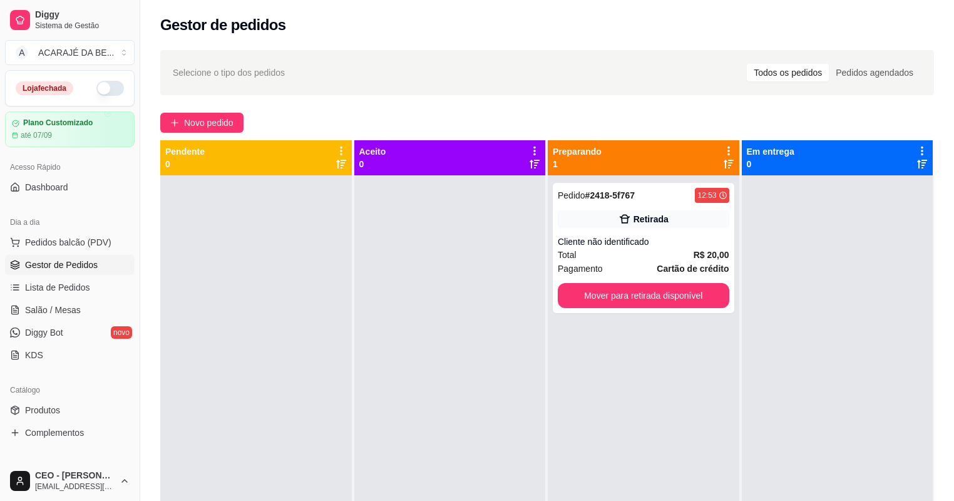
click at [503, 289] on div at bounding box center [450, 425] width 192 height 501
click at [579, 302] on button "Mover para retirada disponível" at bounding box center [644, 295] width 172 height 25
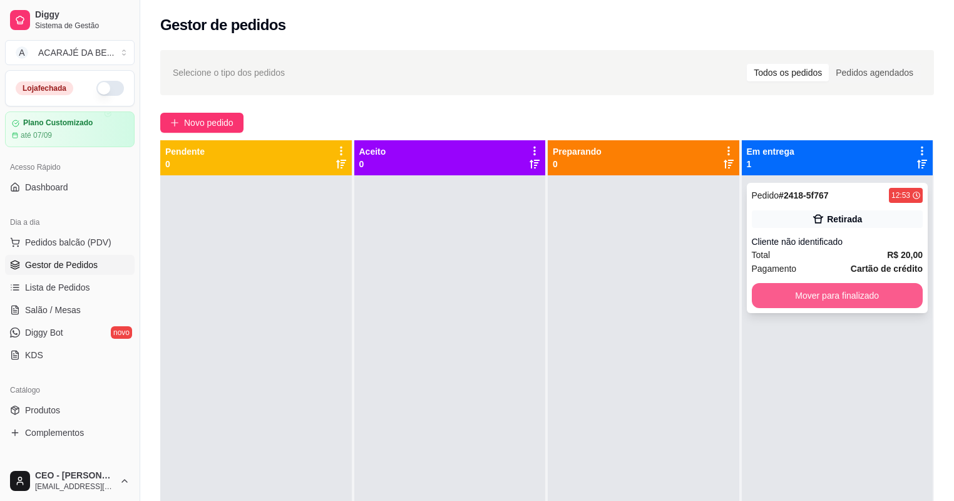
click at [776, 298] on button "Mover para finalizado" at bounding box center [838, 295] width 172 height 25
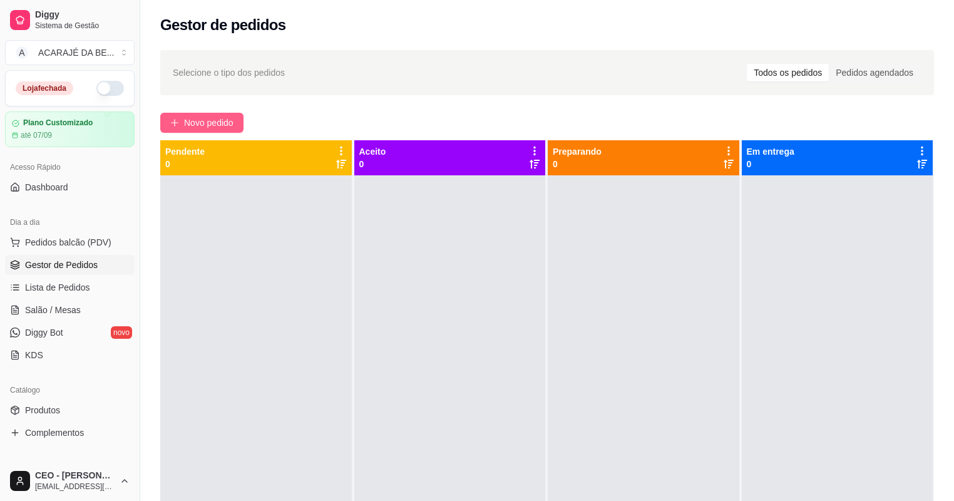
click at [214, 113] on button "Novo pedido" at bounding box center [201, 123] width 83 height 20
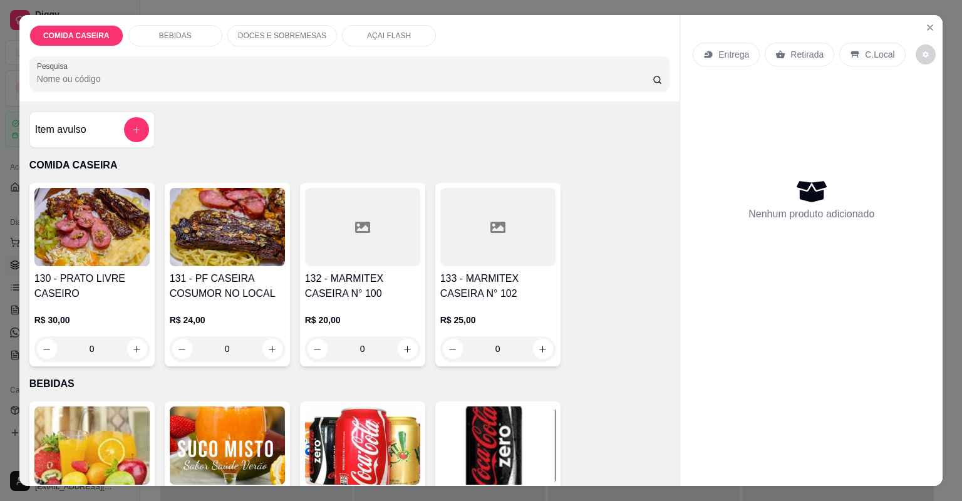
click at [440, 229] on div at bounding box center [497, 227] width 115 height 78
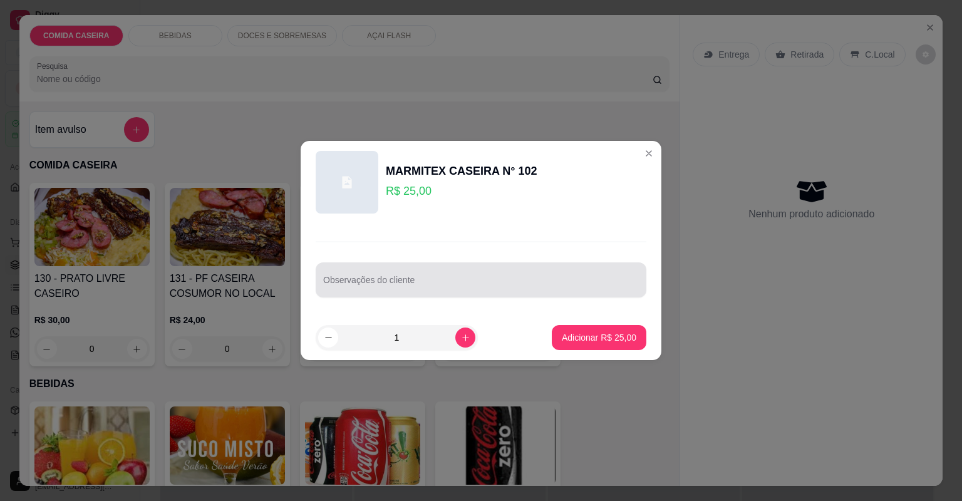
click at [430, 273] on div at bounding box center [481, 279] width 316 height 25
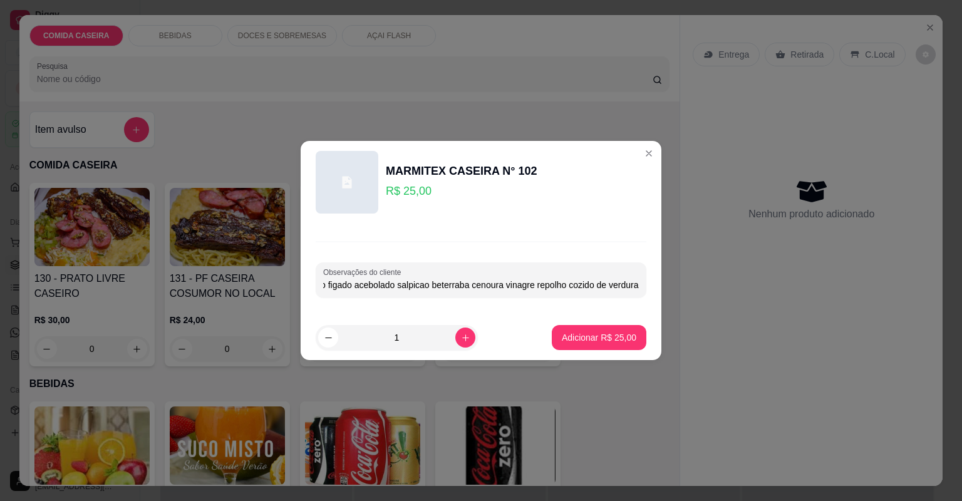
scroll to position [0, 59]
type input "feijao tropeiro figado acebolado salpicao beterraba cenoura vinagre repolho coz…"
click at [590, 332] on p "Adicionar R$ 25,00" at bounding box center [599, 337] width 75 height 13
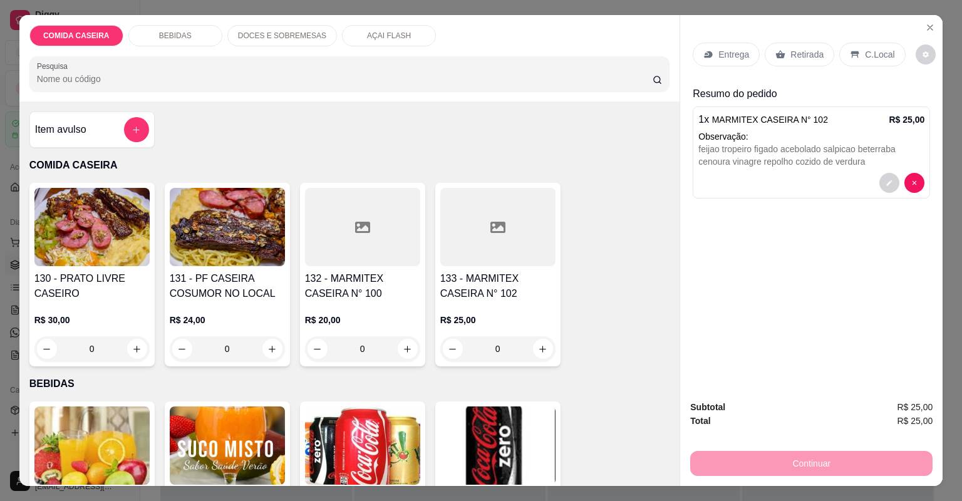
click at [473, 310] on div "R$ 25,00 0" at bounding box center [497, 331] width 115 height 60
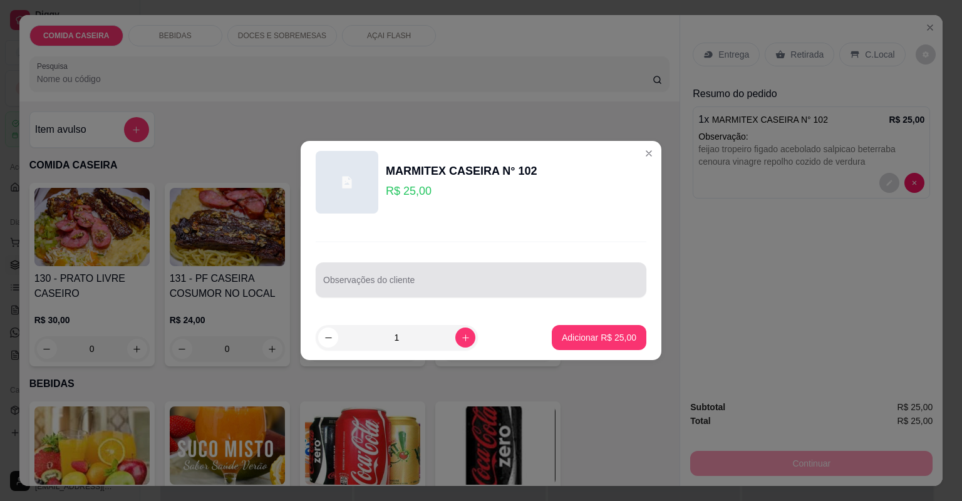
click at [473, 283] on input "Observações do cliente" at bounding box center [481, 285] width 316 height 13
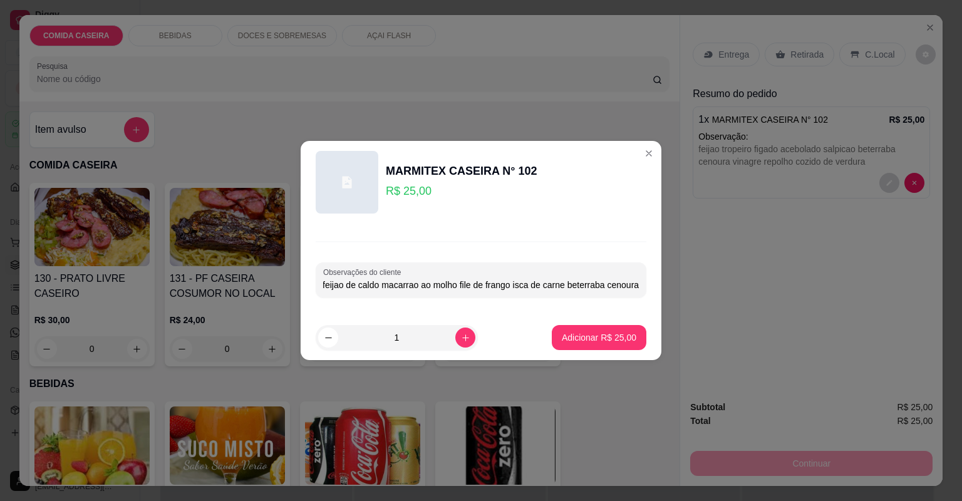
scroll to position [0, 6]
type input "feijao de caldo macarrao ao molho file de frango isca de carne beterraba cenoura"
click at [570, 339] on p "Adicionar R$ 25,00" at bounding box center [599, 337] width 73 height 12
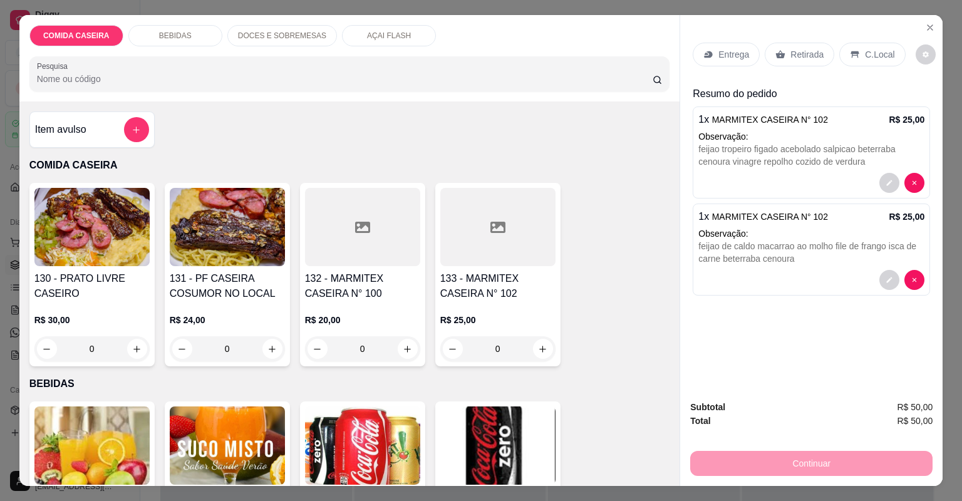
click at [726, 45] on div "Entrega" at bounding box center [725, 55] width 67 height 24
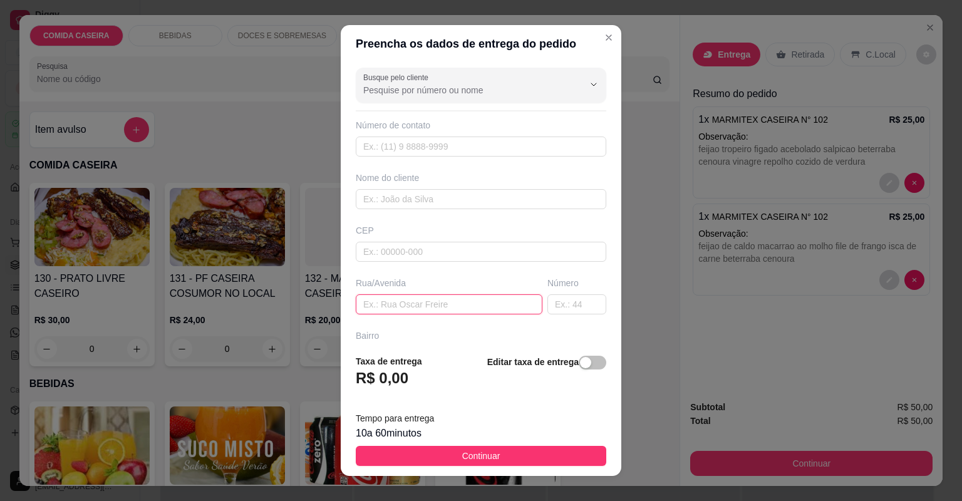
click at [458, 309] on input "text" at bounding box center [449, 304] width 187 height 20
paste input "[STREET_ADDRESS][DATE] Jociene próximo ao bar de [PERSON_NAME]"
type input "[STREET_ADDRESS][DATE] Jociene próximo ao bar de [PERSON_NAME]"
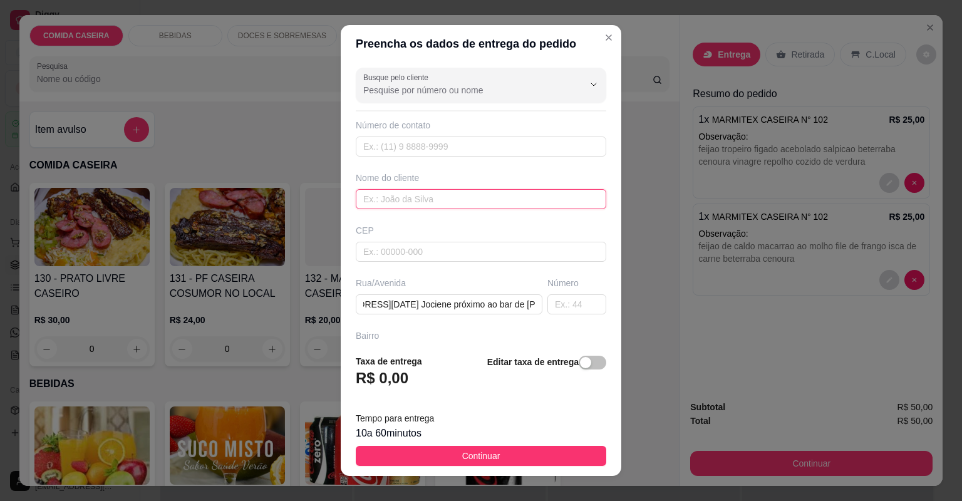
click at [421, 189] on input "text" at bounding box center [481, 199] width 250 height 20
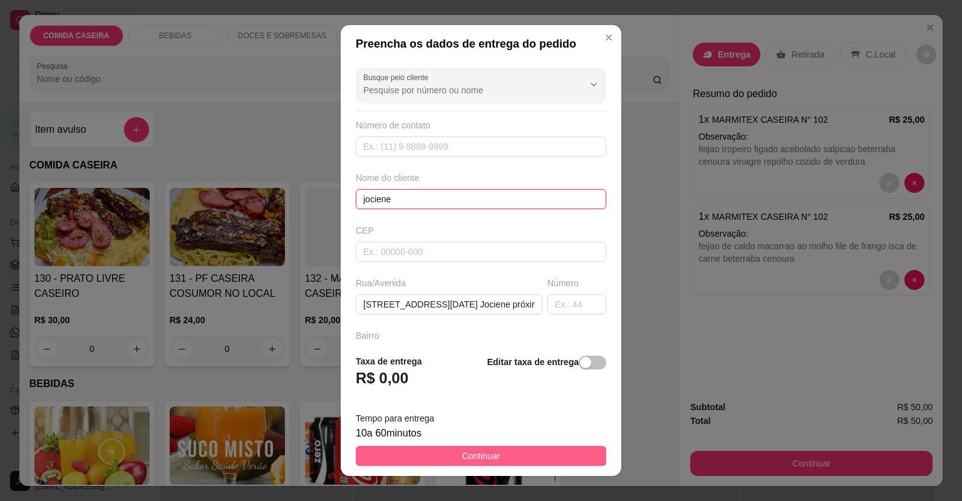
type input "jociene"
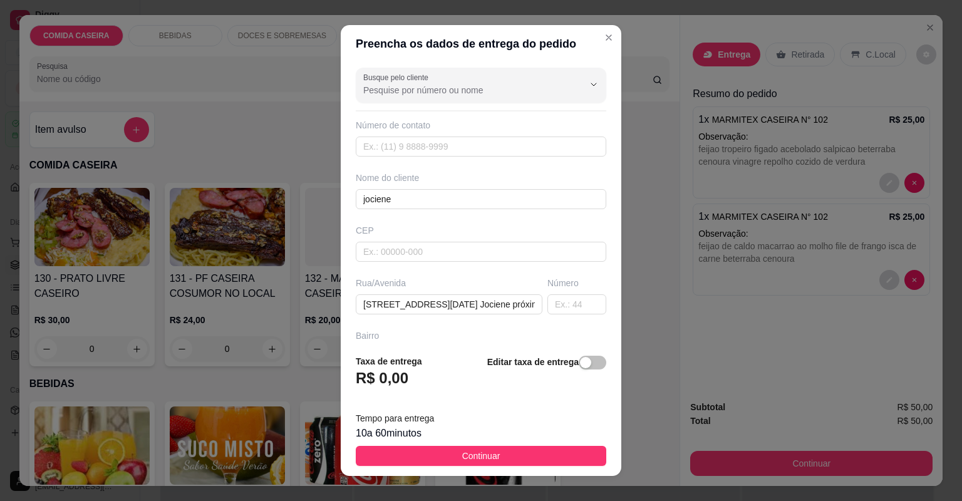
drag, startPoint x: 482, startPoint y: 461, endPoint x: 483, endPoint y: 448, distance: 13.2
click at [483, 456] on span "Continuar" at bounding box center [481, 456] width 38 height 14
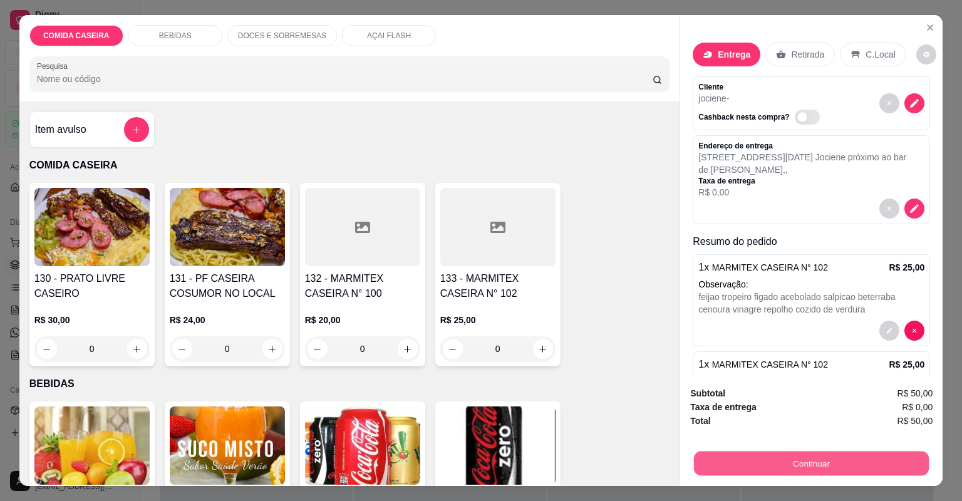
click at [713, 456] on button "Continuar" at bounding box center [811, 463] width 235 height 24
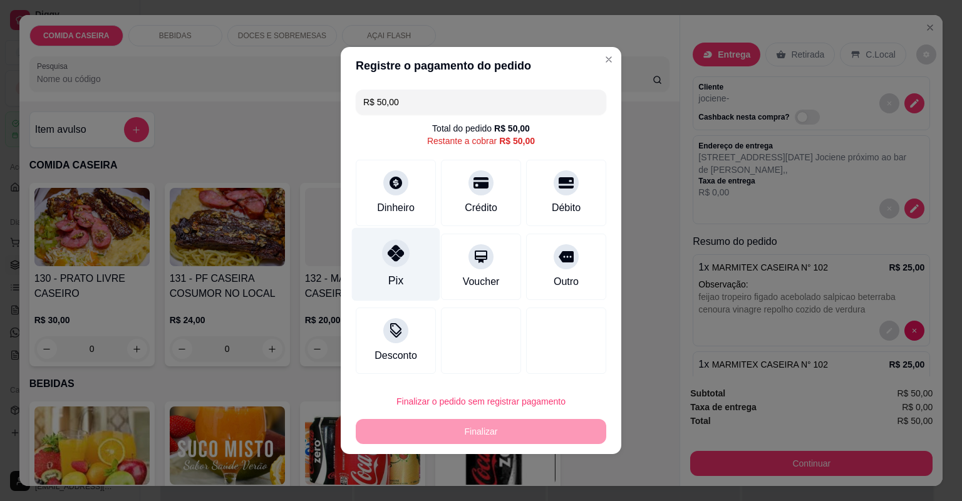
click at [413, 244] on div "Pix" at bounding box center [396, 264] width 88 height 73
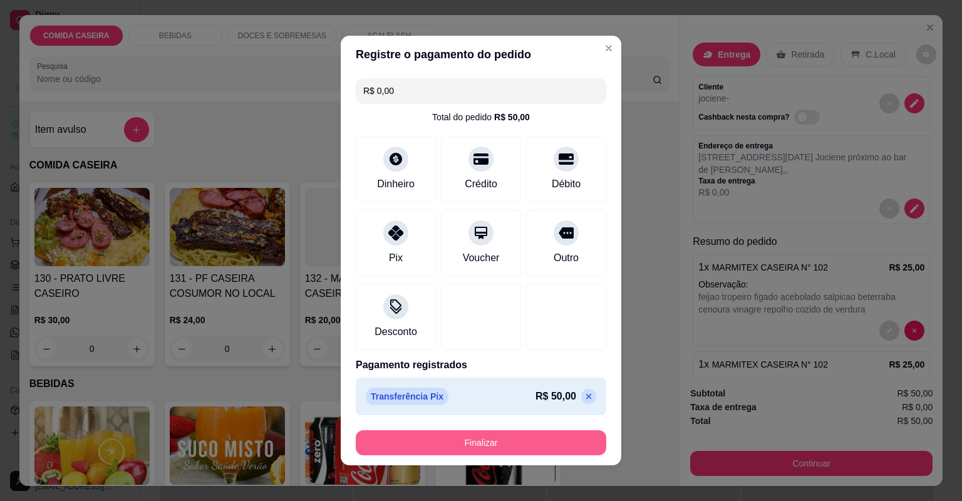
click at [501, 444] on button "Finalizar" at bounding box center [481, 442] width 250 height 25
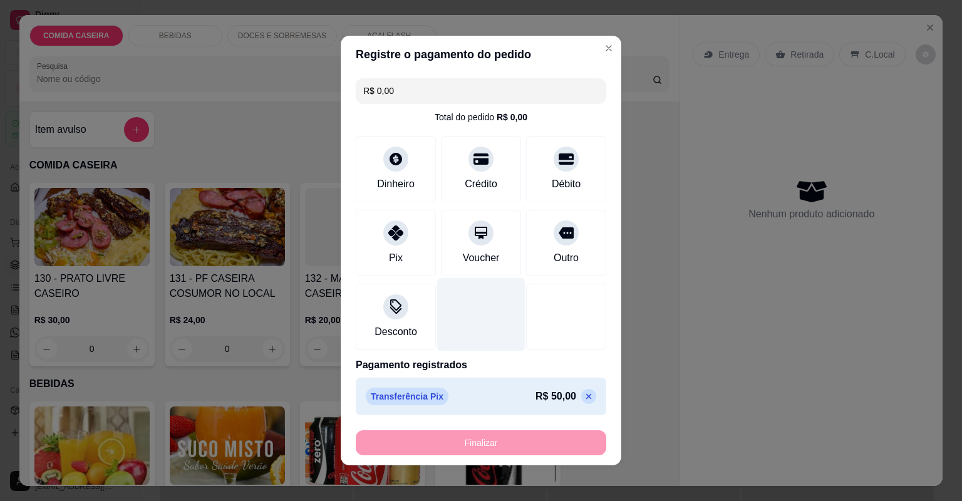
type input "-R$ 50,00"
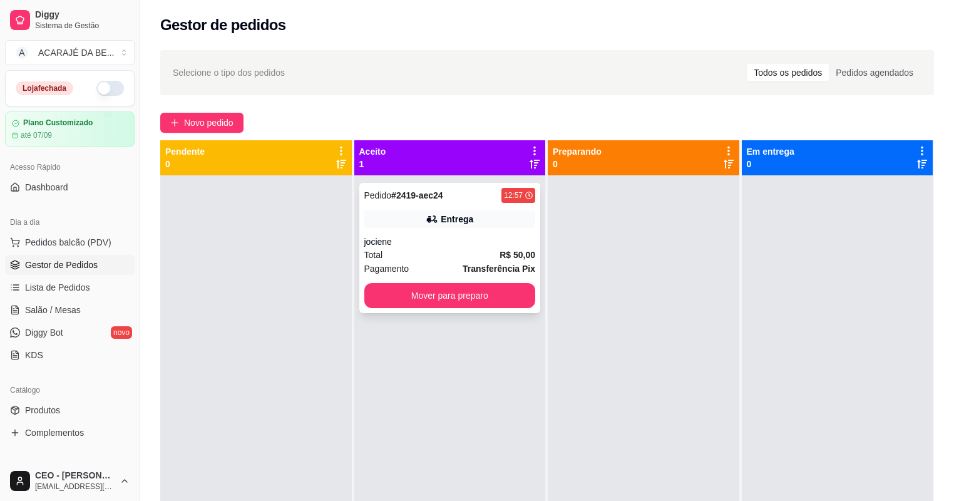
click at [491, 268] on strong "Transferência Pix" at bounding box center [499, 269] width 73 height 10
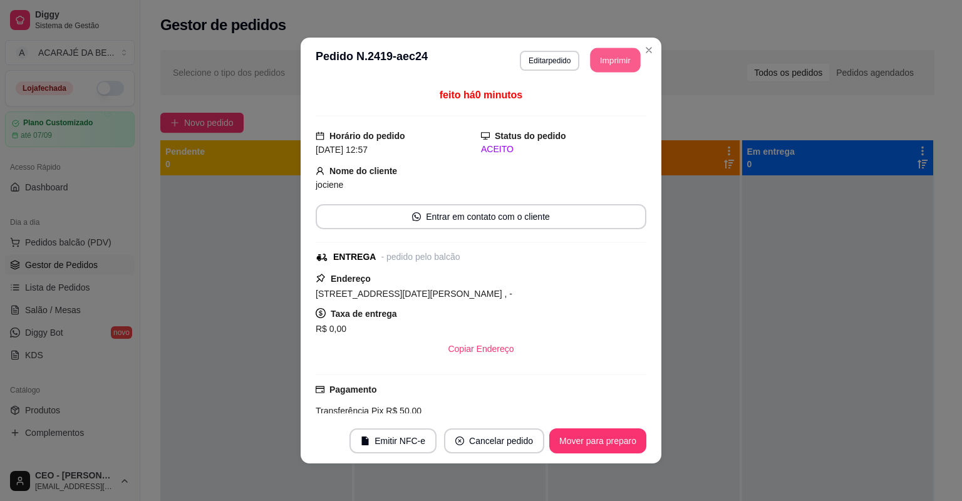
click at [620, 63] on button "Imprimir" at bounding box center [615, 60] width 50 height 24
click at [563, 438] on button "Mover para preparo" at bounding box center [597, 440] width 97 height 25
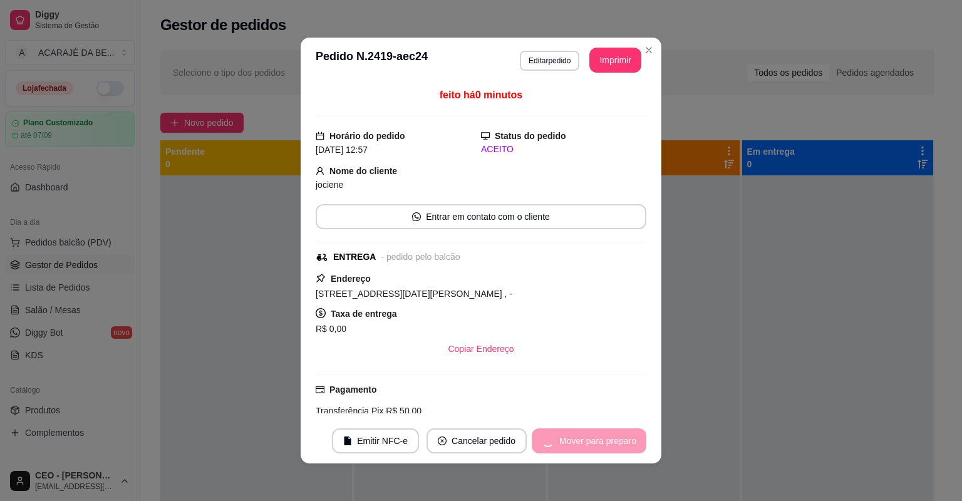
click at [564, 437] on div "Mover para preparo" at bounding box center [589, 440] width 115 height 25
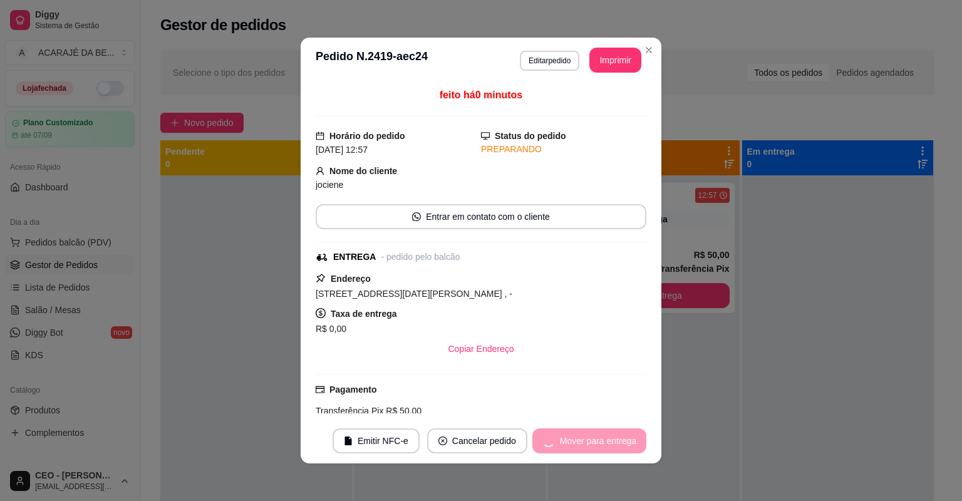
click at [564, 437] on div "Mover para entrega" at bounding box center [589, 440] width 114 height 25
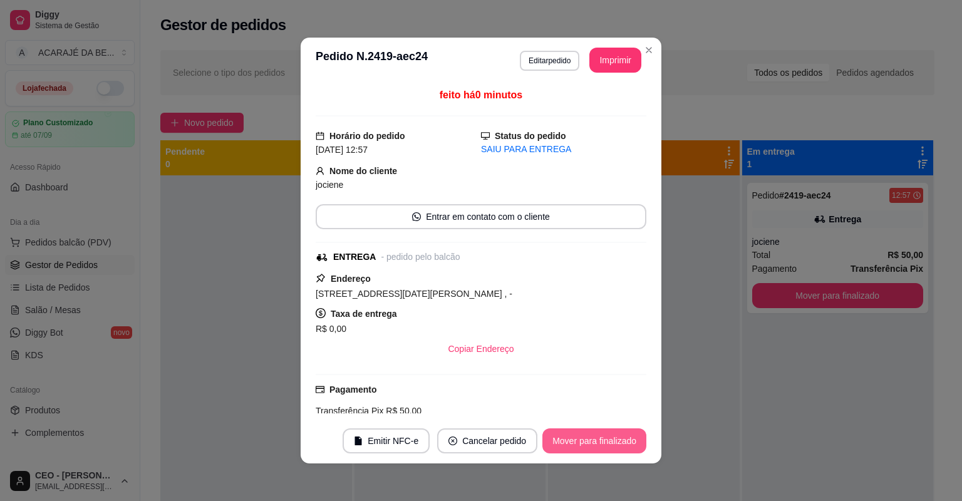
click at [564, 437] on button "Mover para finalizado" at bounding box center [594, 440] width 104 height 25
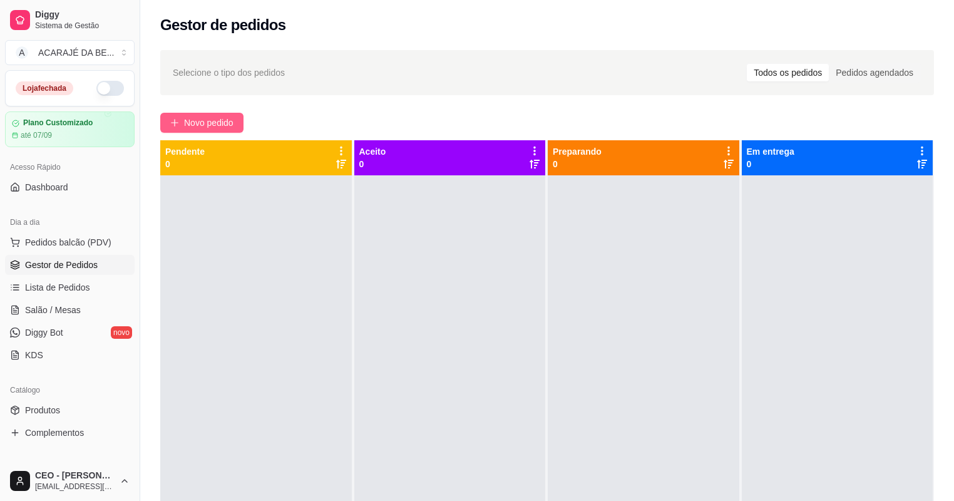
click at [225, 120] on span "Novo pedido" at bounding box center [208, 123] width 49 height 14
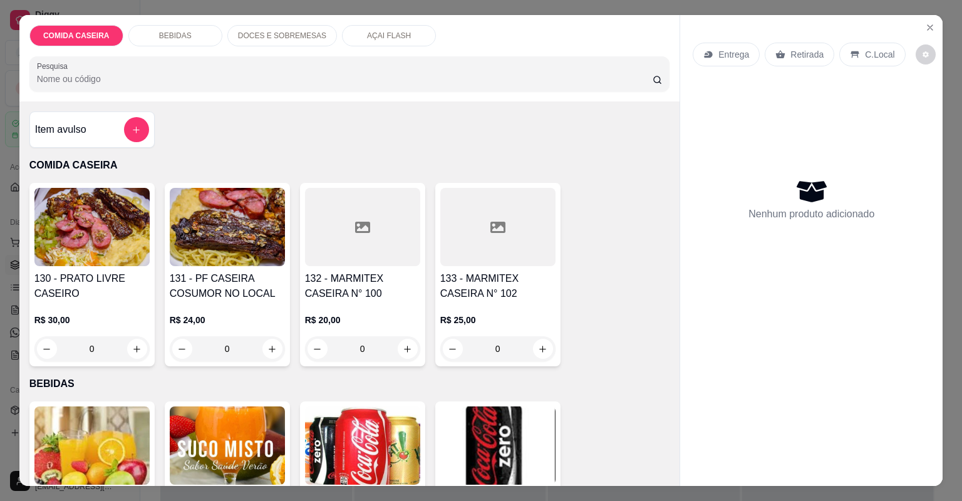
click at [333, 240] on div at bounding box center [362, 227] width 115 height 78
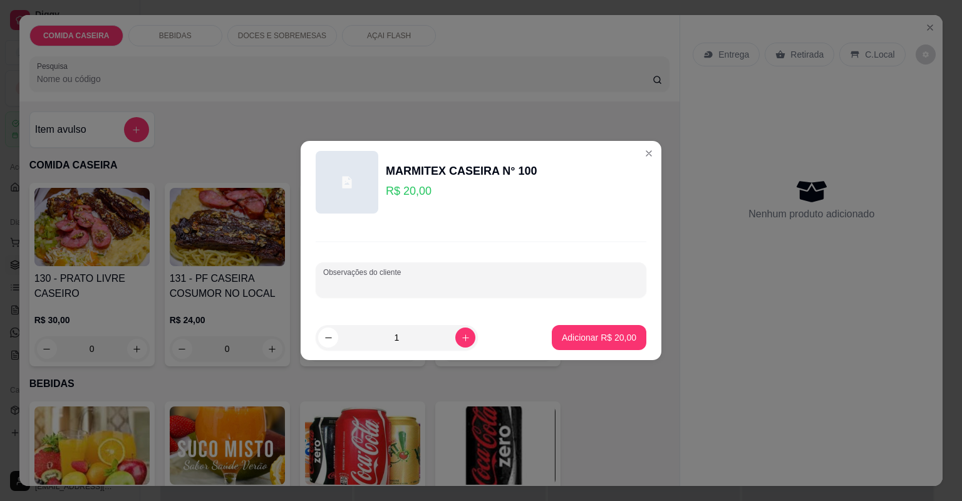
click at [418, 286] on input "Observações do cliente" at bounding box center [481, 285] width 316 height 13
paste input "Feijão tropeiro [PERSON_NAME] Bife ao molho Cortado Isca de fígado Salpicão Man…"
type input "Feijão tropeiro [PERSON_NAME] Bife ao molho Cortado Isca de fígado Salpicão Man…"
click at [563, 333] on p "Adicionar R$ 20,00" at bounding box center [599, 337] width 73 height 12
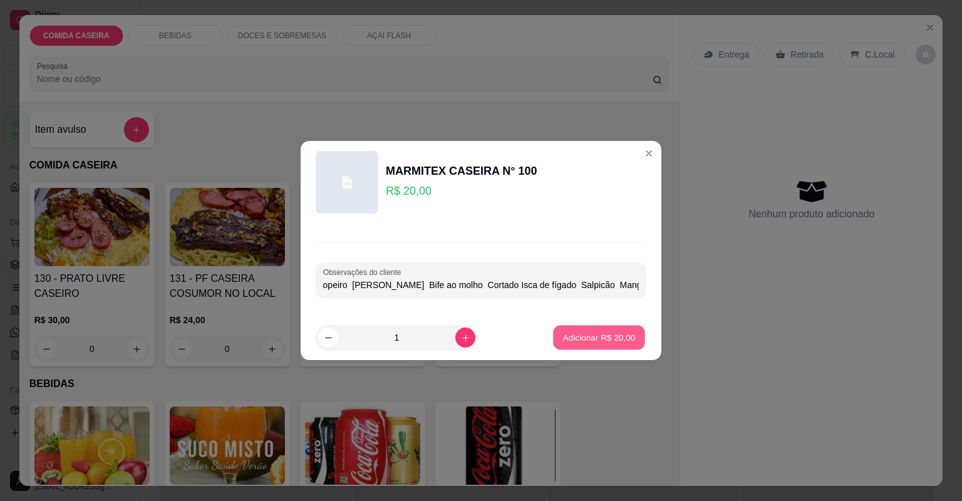
scroll to position [0, 0]
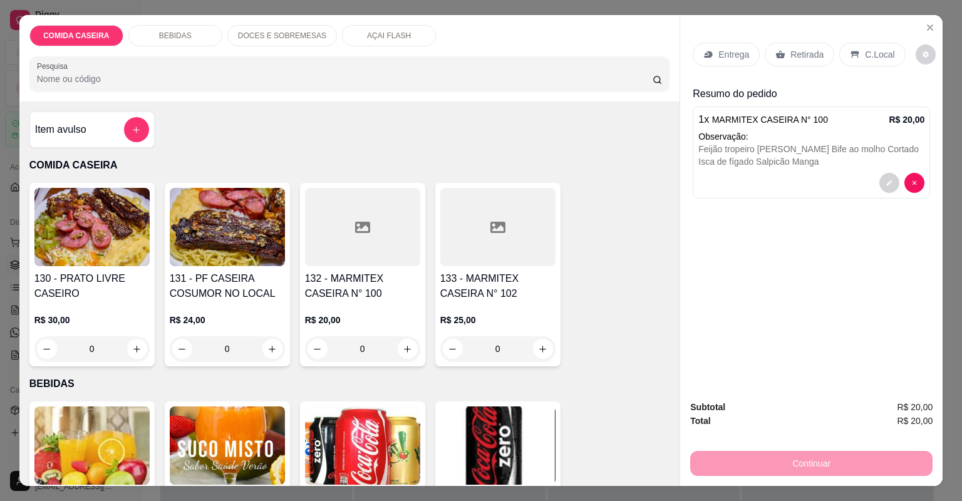
click at [739, 48] on div "Entrega" at bounding box center [725, 55] width 67 height 24
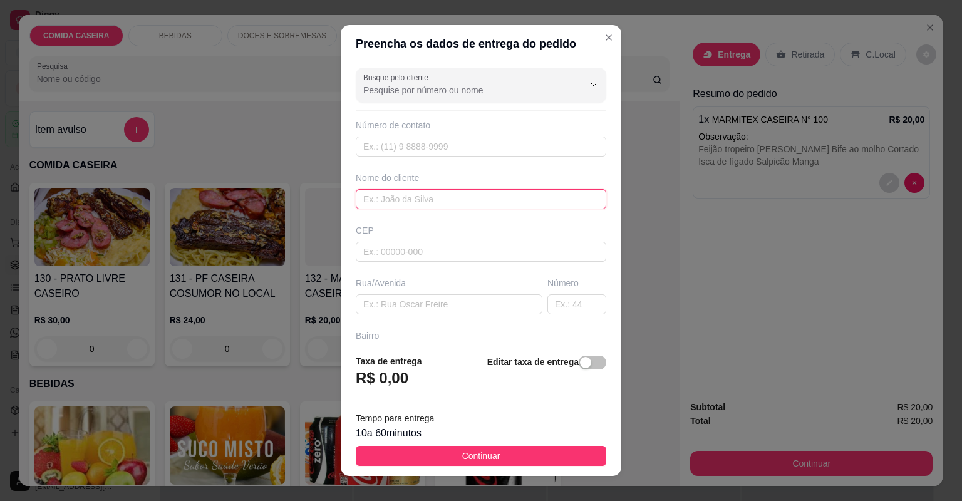
click at [495, 193] on input "text" at bounding box center [481, 199] width 250 height 20
type input "[PERSON_NAME]"
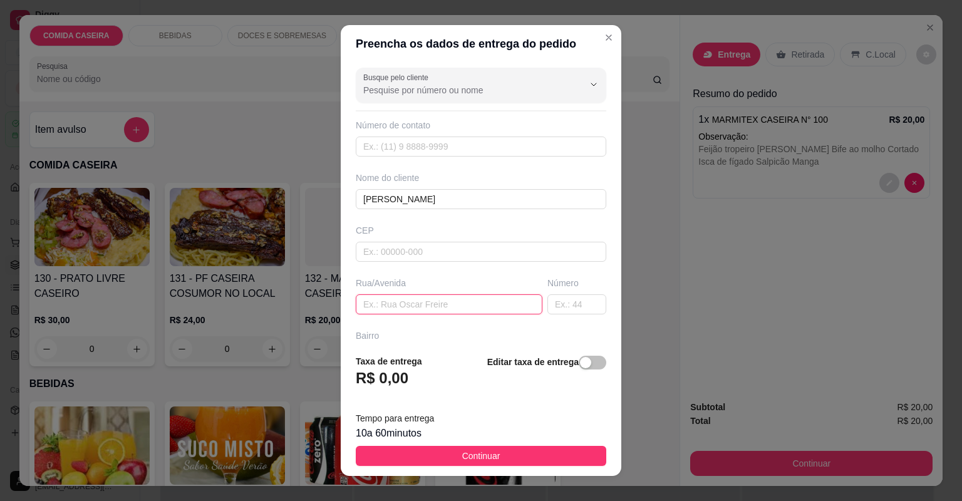
click at [478, 306] on input "text" at bounding box center [449, 304] width 187 height 20
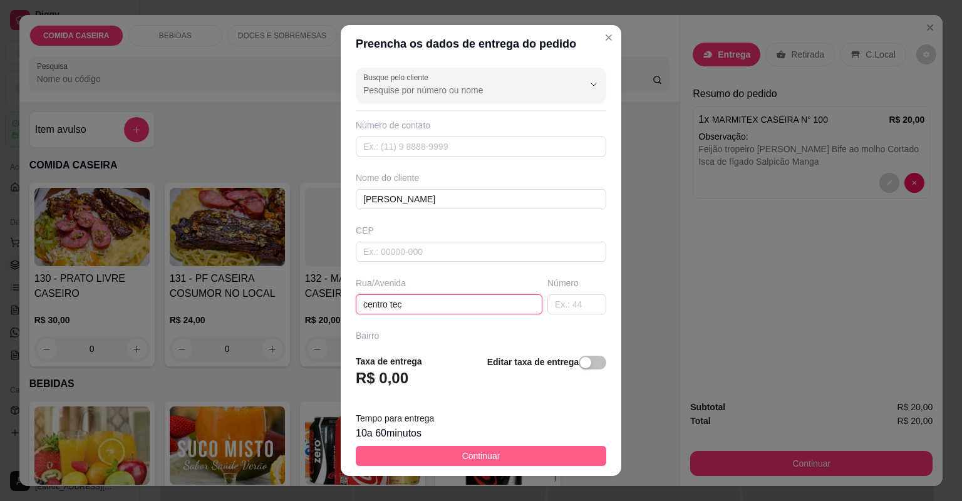
type input "centro tec"
click at [522, 455] on button "Continuar" at bounding box center [481, 456] width 250 height 20
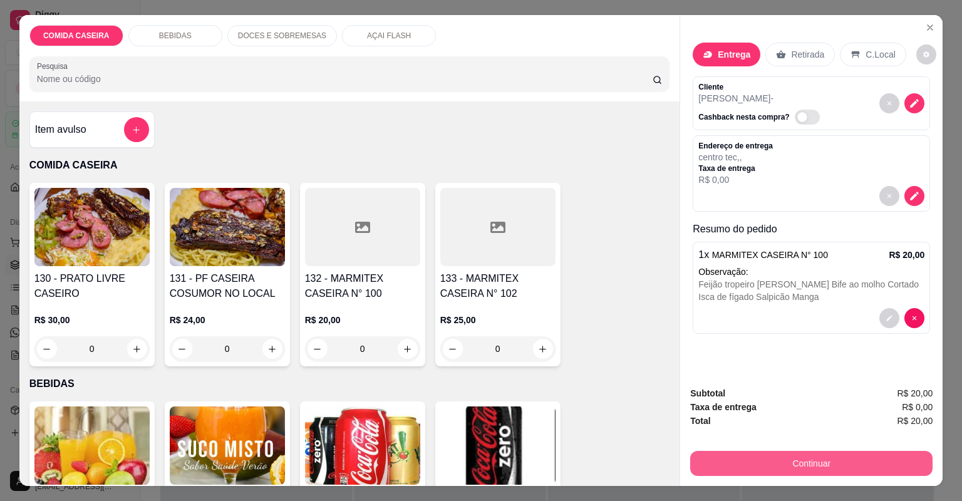
click at [719, 456] on button "Continuar" at bounding box center [811, 463] width 242 height 25
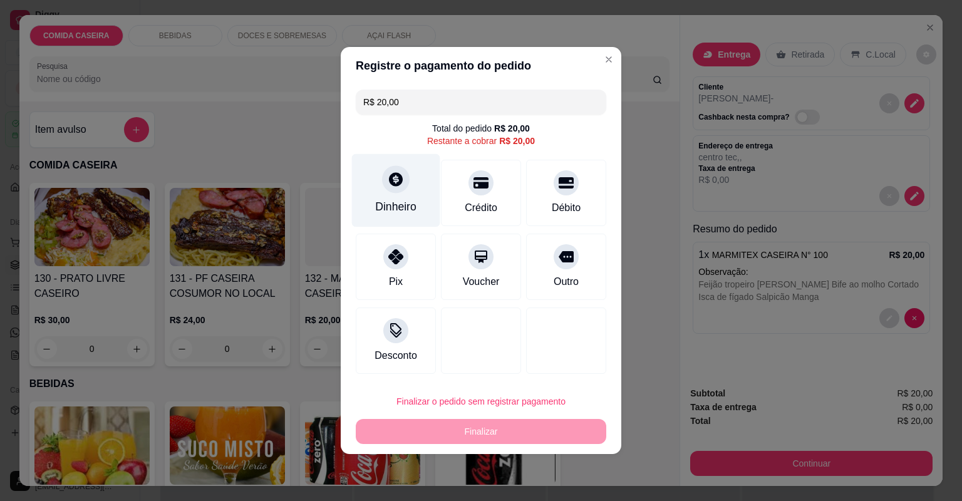
click at [383, 189] on div "Dinheiro" at bounding box center [396, 190] width 88 height 73
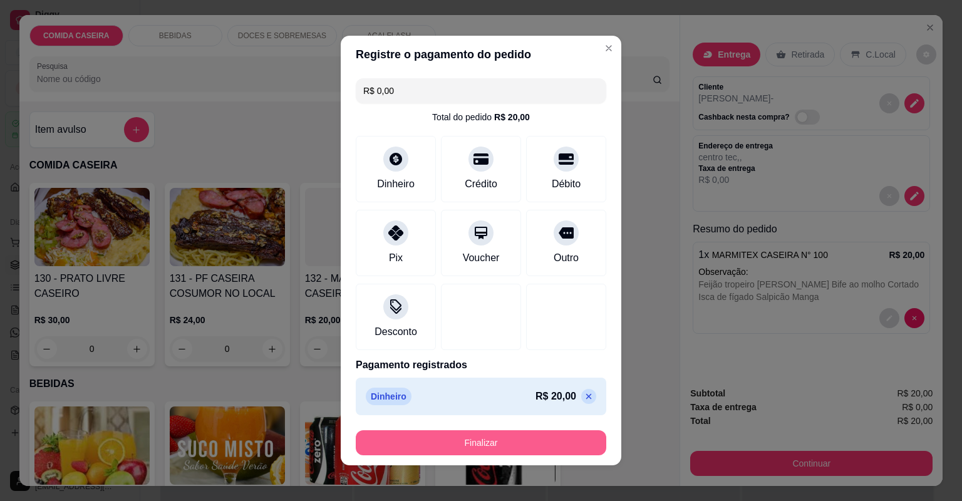
click at [561, 437] on button "Finalizar" at bounding box center [481, 442] width 250 height 25
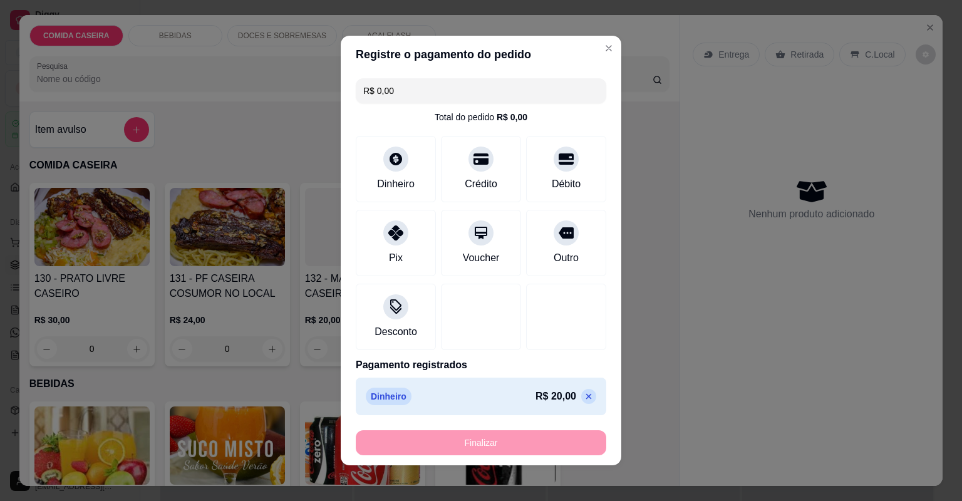
type input "-R$ 20,00"
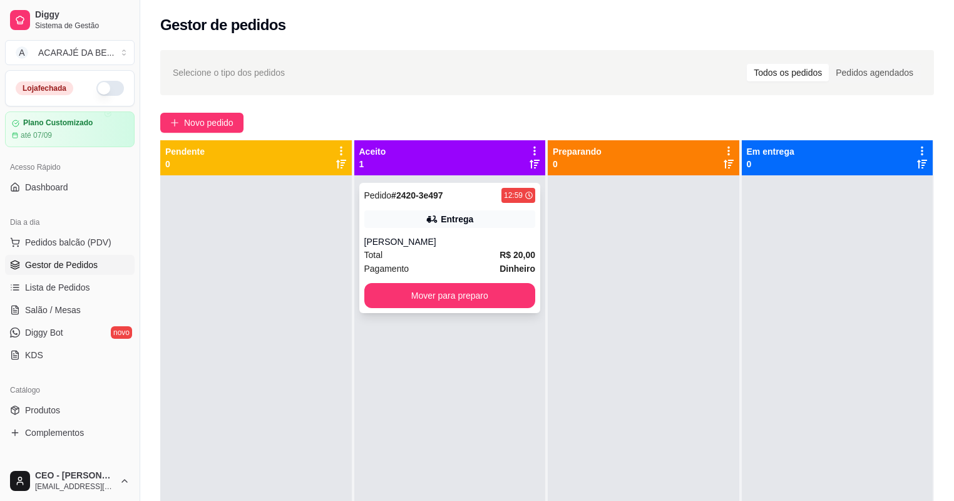
click at [448, 220] on div "Entrega" at bounding box center [457, 219] width 33 height 13
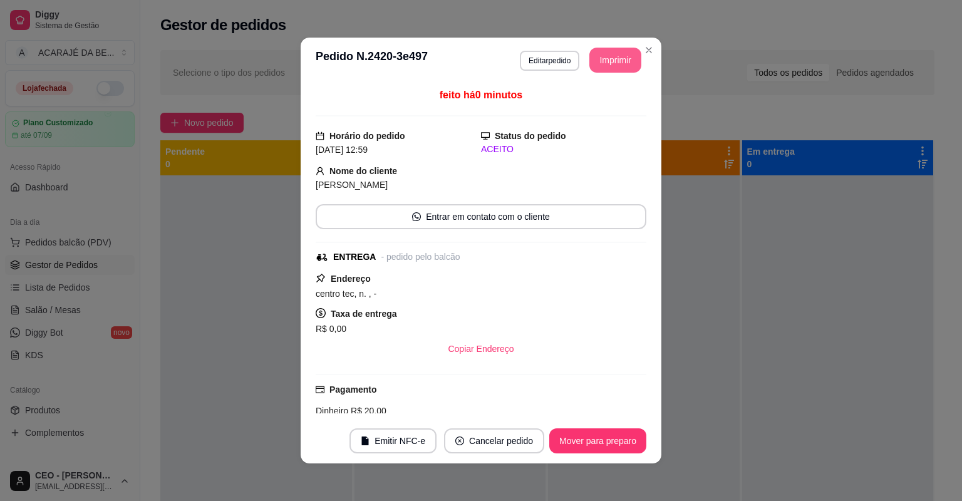
click at [607, 50] on button "Imprimir" at bounding box center [615, 60] width 52 height 25
click at [564, 438] on button "Mover para preparo" at bounding box center [597, 441] width 94 height 24
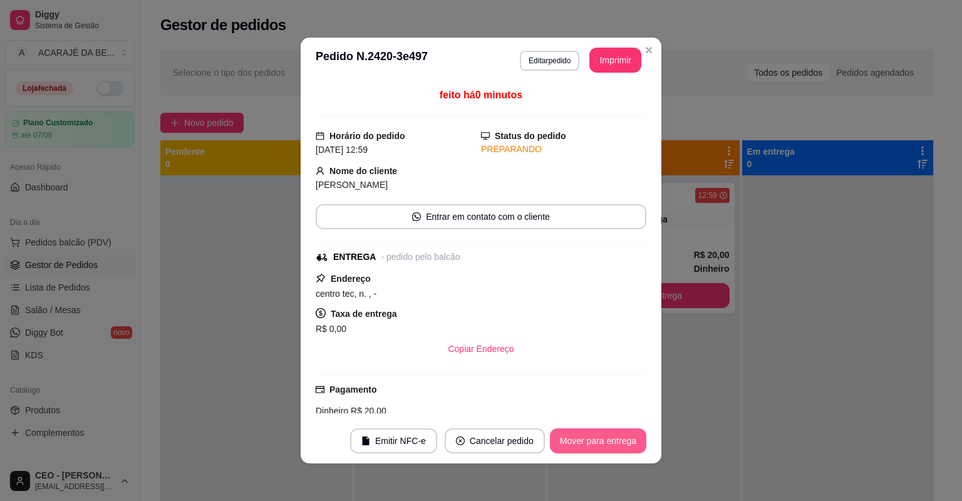
click at [564, 438] on button "Mover para entrega" at bounding box center [598, 440] width 96 height 25
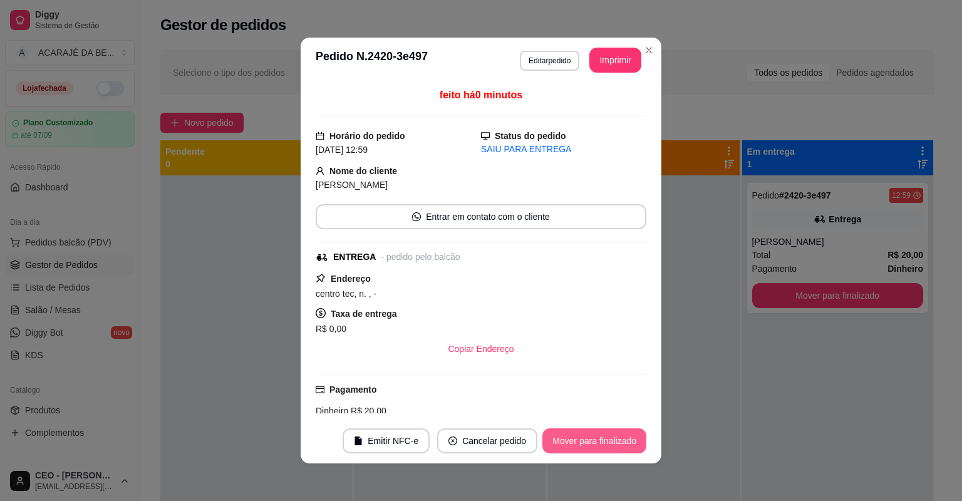
click at [569, 436] on button "Mover para finalizado" at bounding box center [594, 440] width 104 height 25
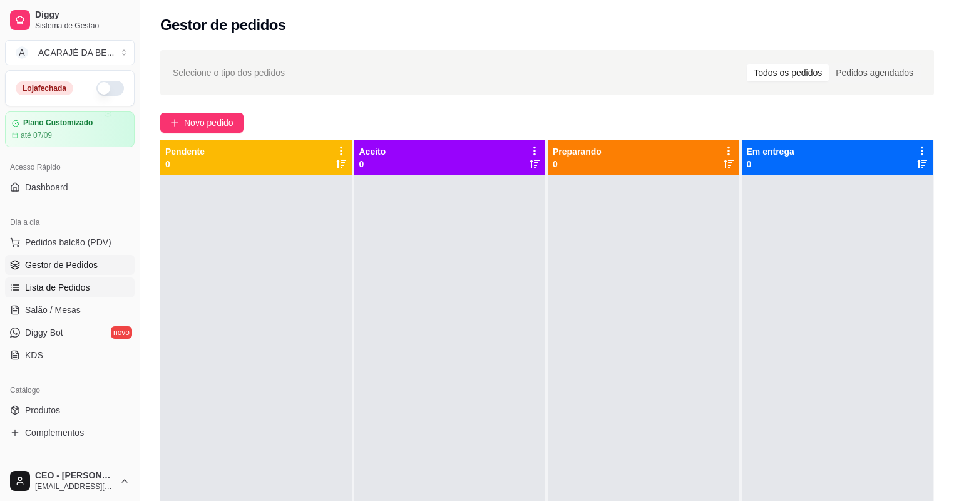
click at [73, 279] on link "Lista de Pedidos" at bounding box center [70, 287] width 130 height 20
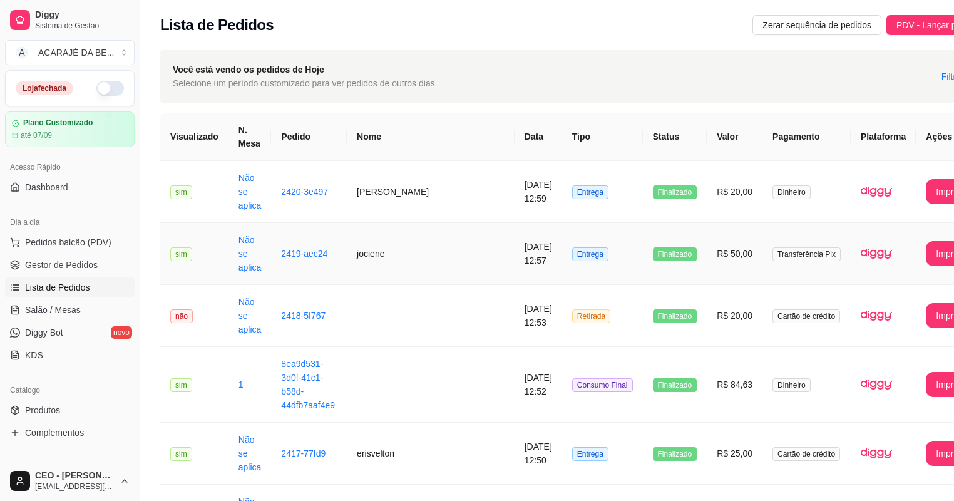
click at [396, 233] on td "jociene" at bounding box center [431, 254] width 168 height 62
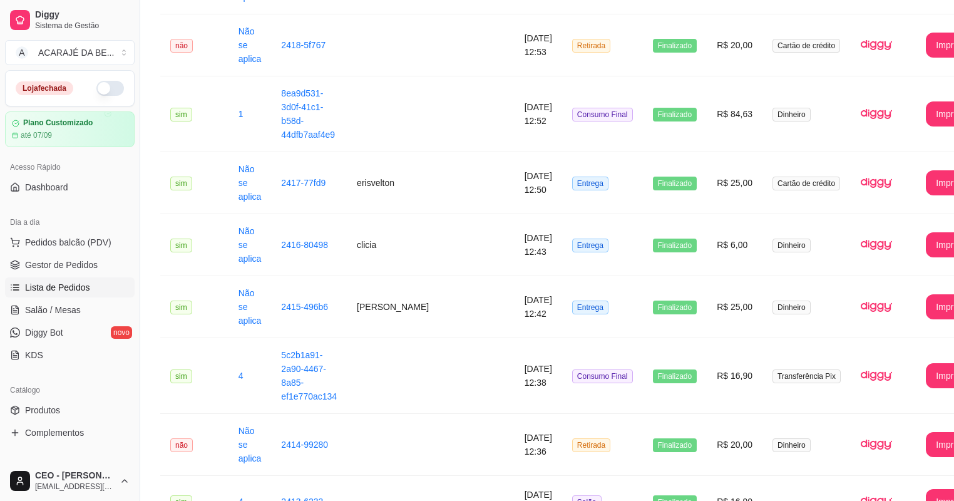
scroll to position [250, 0]
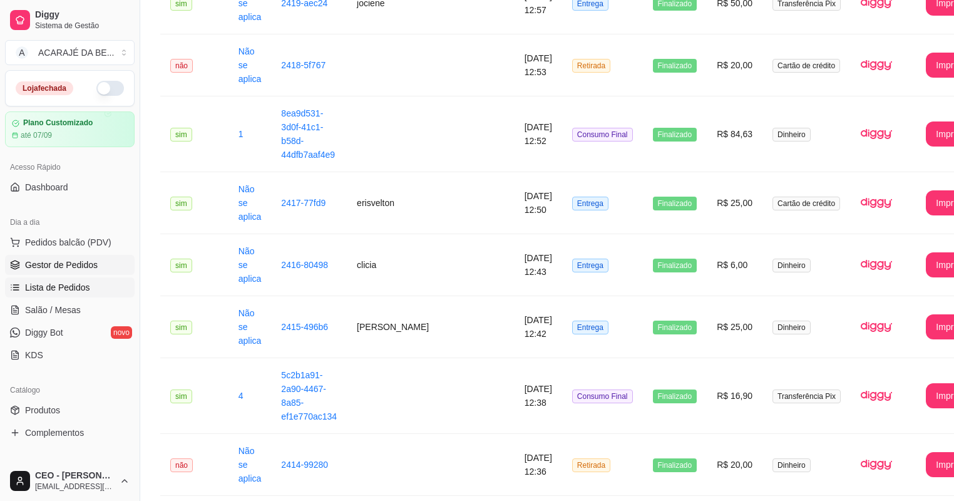
click at [95, 263] on span "Gestor de Pedidos" at bounding box center [61, 265] width 73 height 13
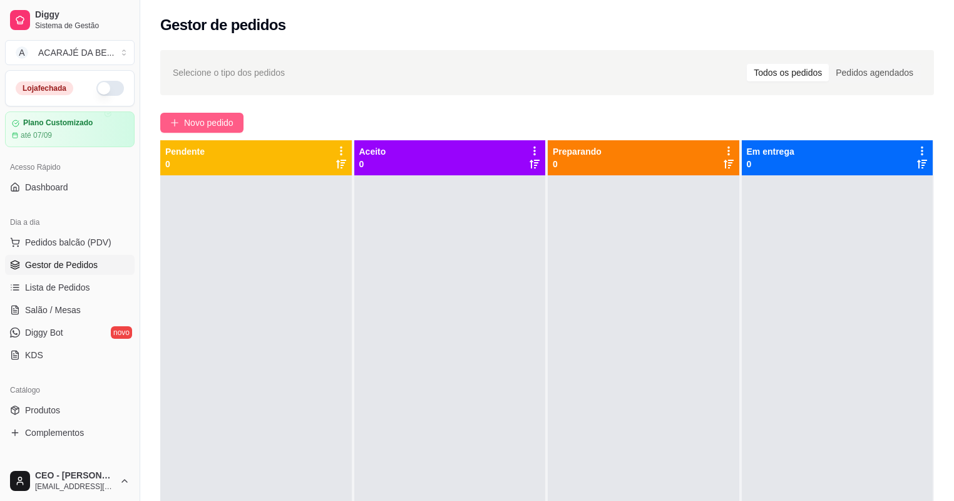
click at [220, 129] on span "Novo pedido" at bounding box center [208, 123] width 49 height 14
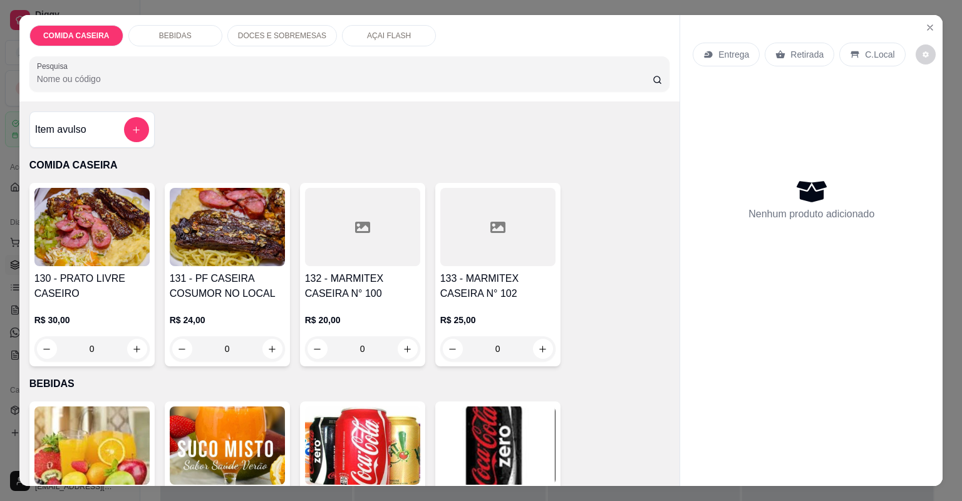
click at [446, 224] on div at bounding box center [497, 227] width 115 height 78
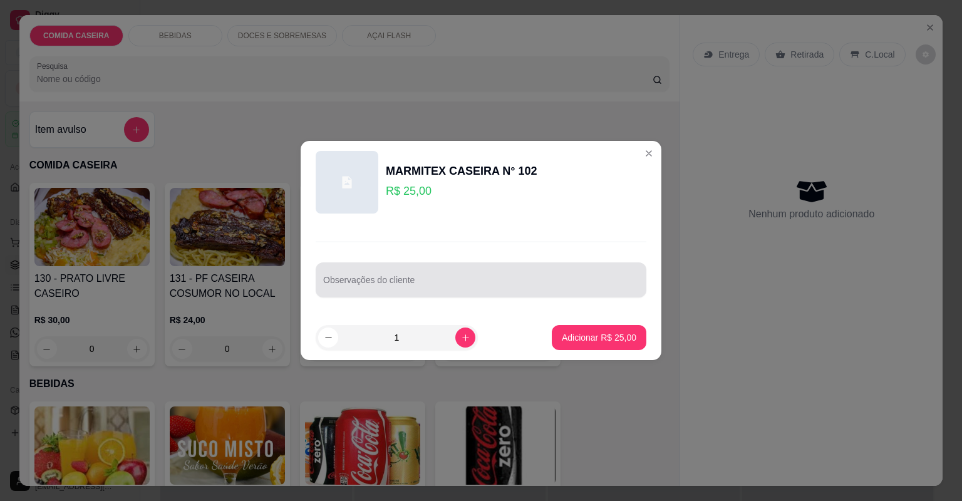
click at [437, 270] on div at bounding box center [481, 279] width 316 height 25
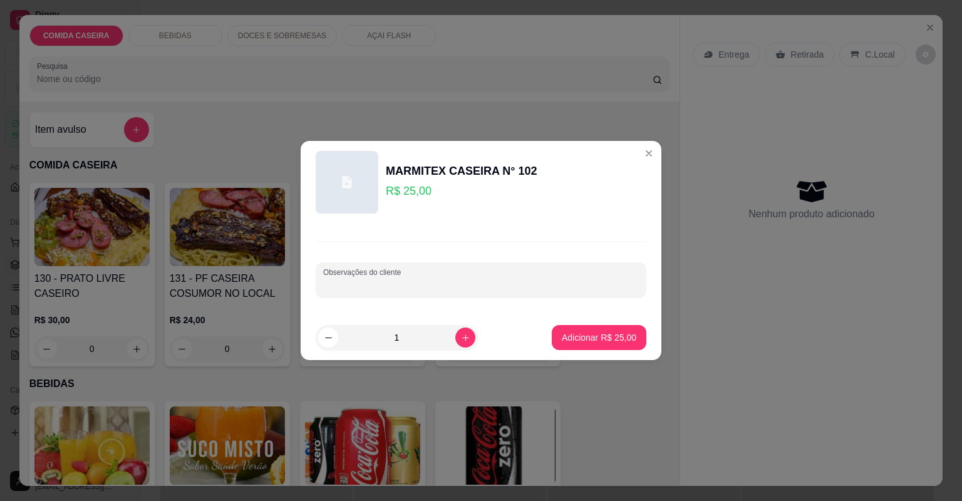
paste input "Feijão tropeiro Purê de batata Filé de frango empanado Escondidinho de jabá"
type input "Feijão tropeiro Purê de batata Filé de frango empanado Escondidinho de jabá"
click at [577, 347] on button "Adicionar R$ 25,00" at bounding box center [599, 337] width 95 height 25
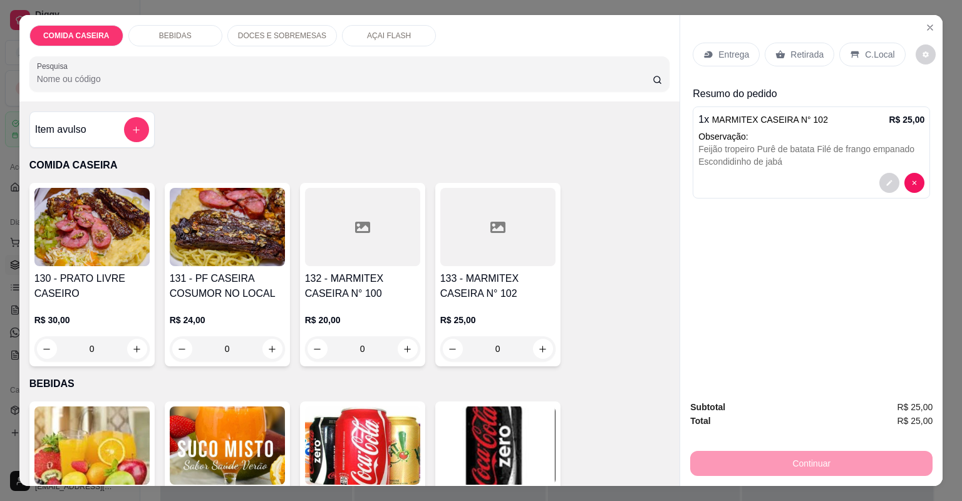
click at [399, 281] on h4 "132 - MARMITEX CASEIRA N° 100" at bounding box center [362, 286] width 115 height 30
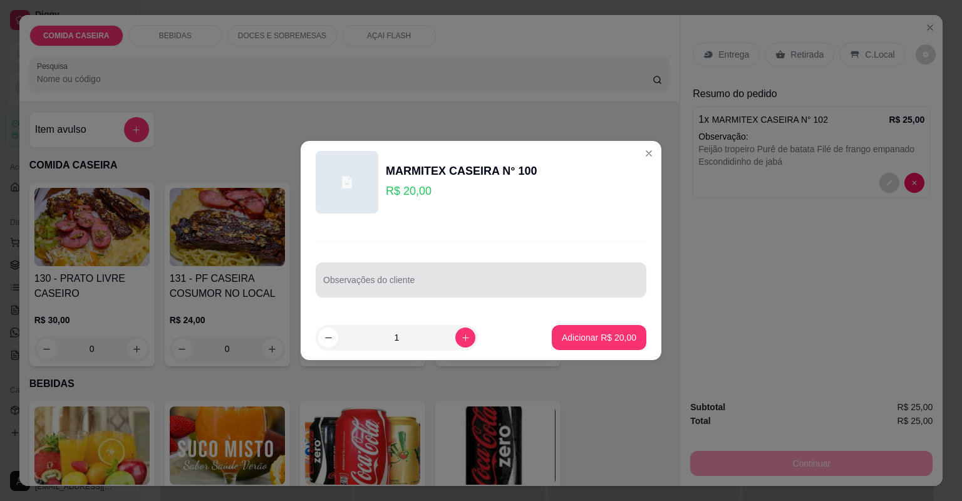
click at [431, 280] on input "Observações do cliente" at bounding box center [481, 285] width 316 height 13
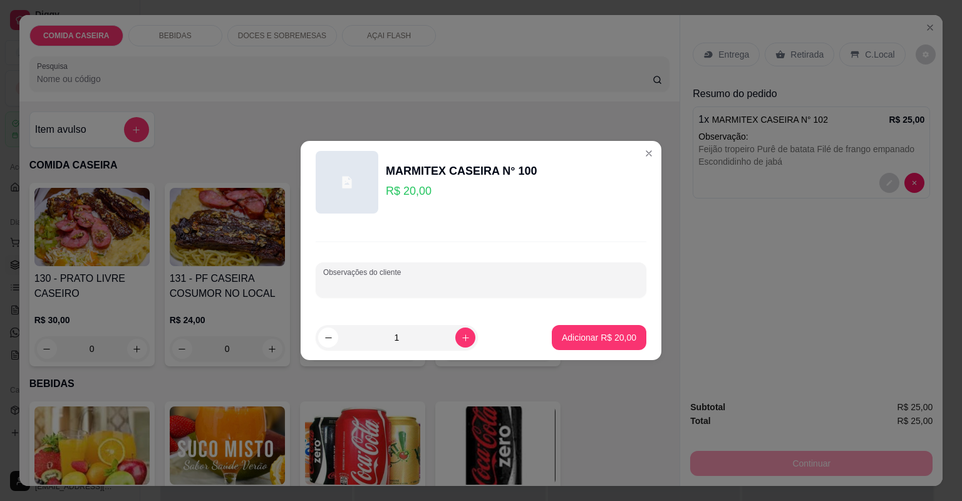
paste input "Feijão tropeiro Arroz branco Purê de batata Escondidinho de jaba Coxão mole"
type input "Feijão tropeiro Arroz branco Purê de batata Escondidinho de jaba Coxão mole"
click at [587, 338] on p "Adicionar R$ 20,00" at bounding box center [599, 337] width 75 height 13
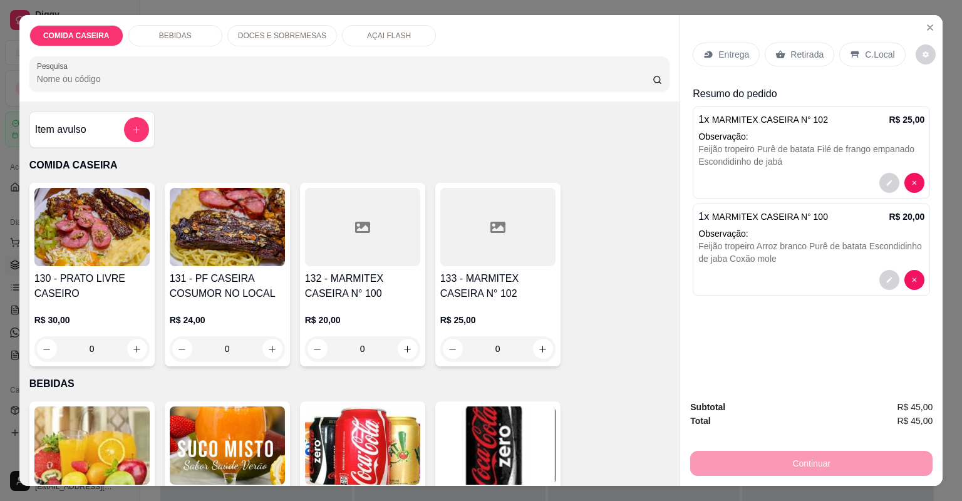
click at [723, 56] on p "Entrega" at bounding box center [733, 54] width 31 height 13
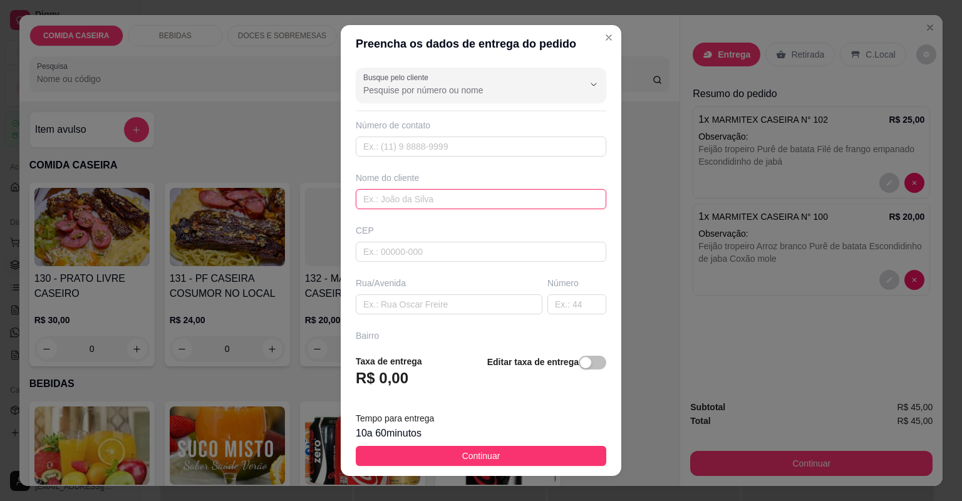
click at [460, 195] on input "text" at bounding box center [481, 199] width 250 height 20
type input "clicia"
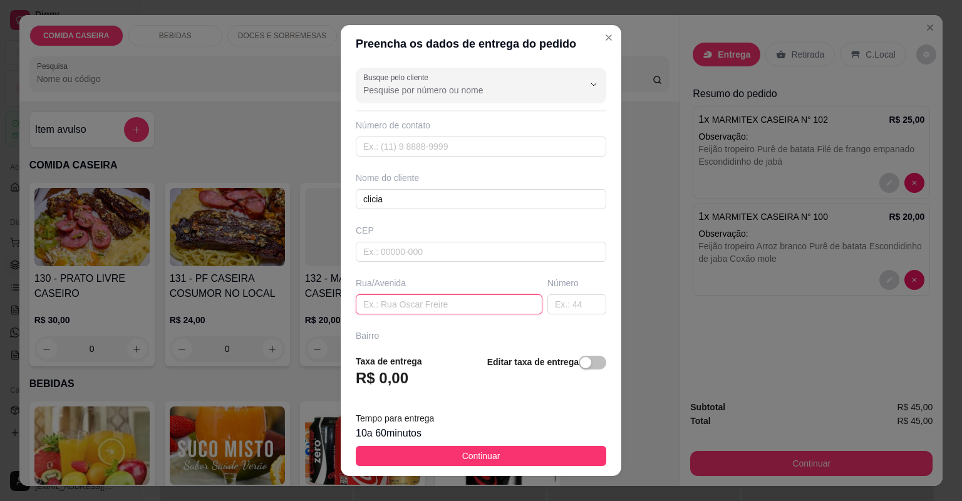
click at [440, 301] on input "text" at bounding box center [449, 304] width 187 height 20
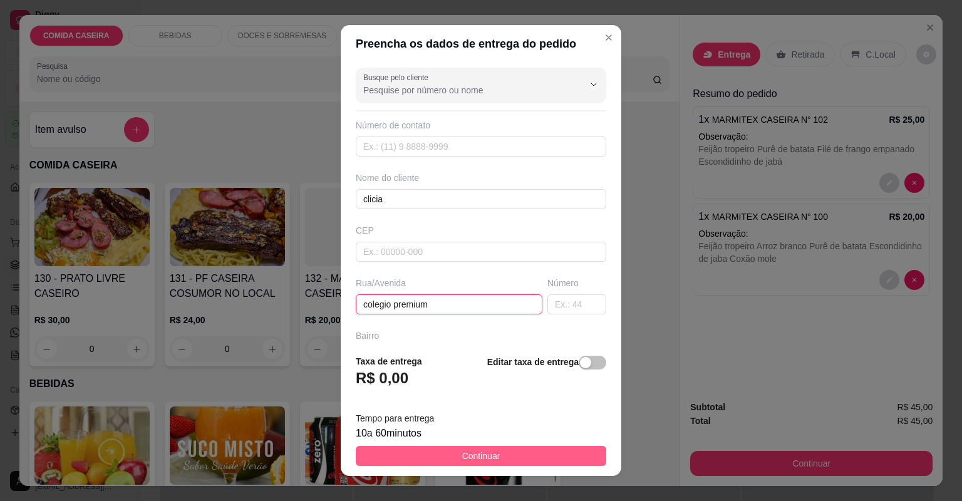
type input "colegio premium"
click at [481, 461] on span "Continuar" at bounding box center [481, 456] width 38 height 14
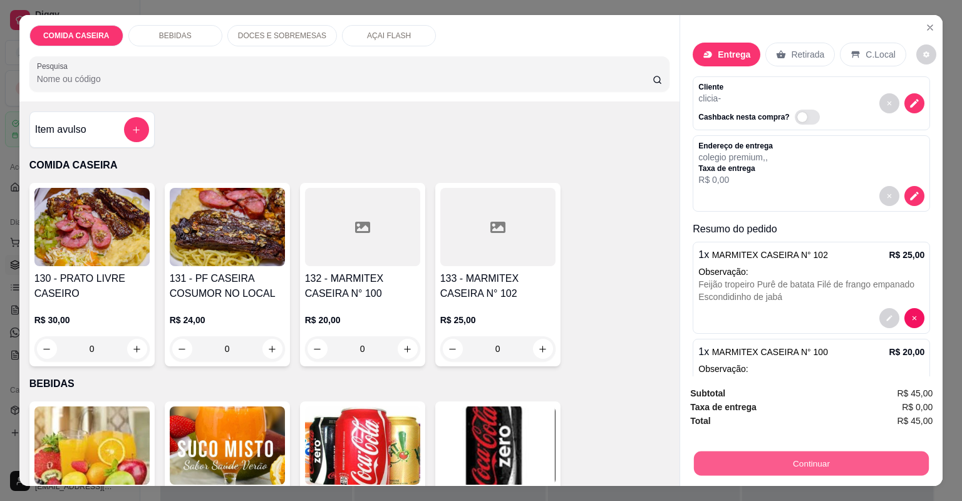
click at [711, 453] on button "Continuar" at bounding box center [811, 463] width 235 height 24
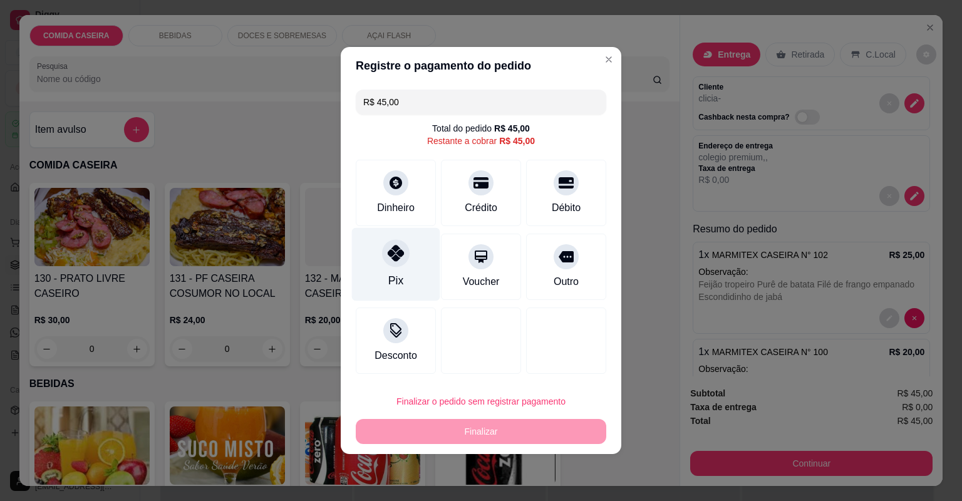
click at [404, 244] on div "Pix" at bounding box center [396, 264] width 88 height 73
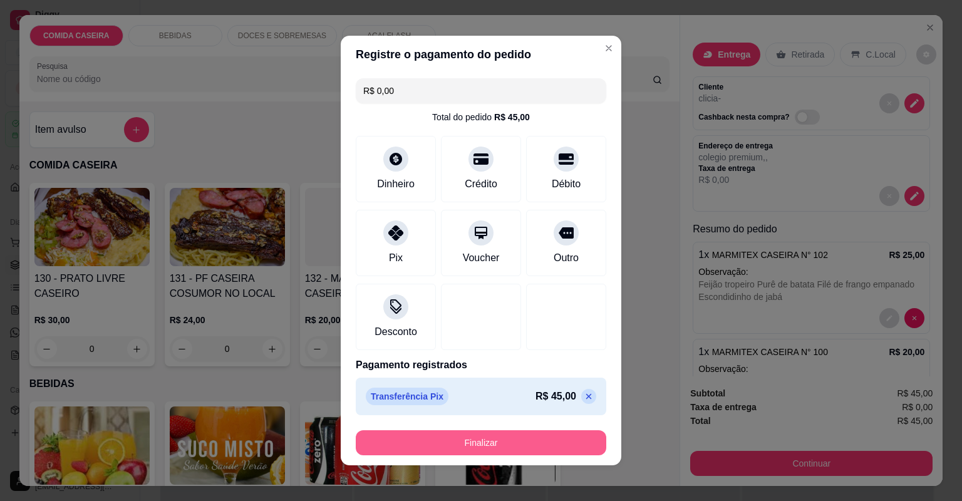
click at [494, 446] on button "Finalizar" at bounding box center [481, 442] width 250 height 25
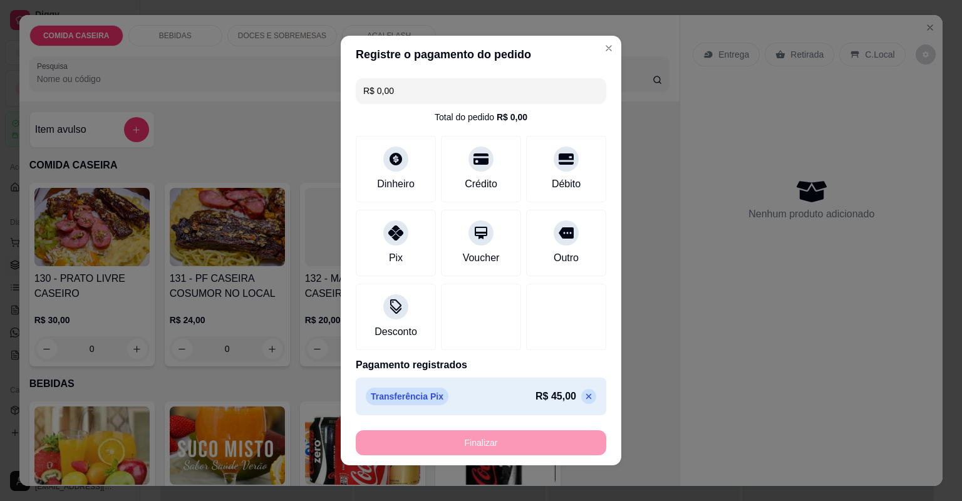
type input "-R$ 45,00"
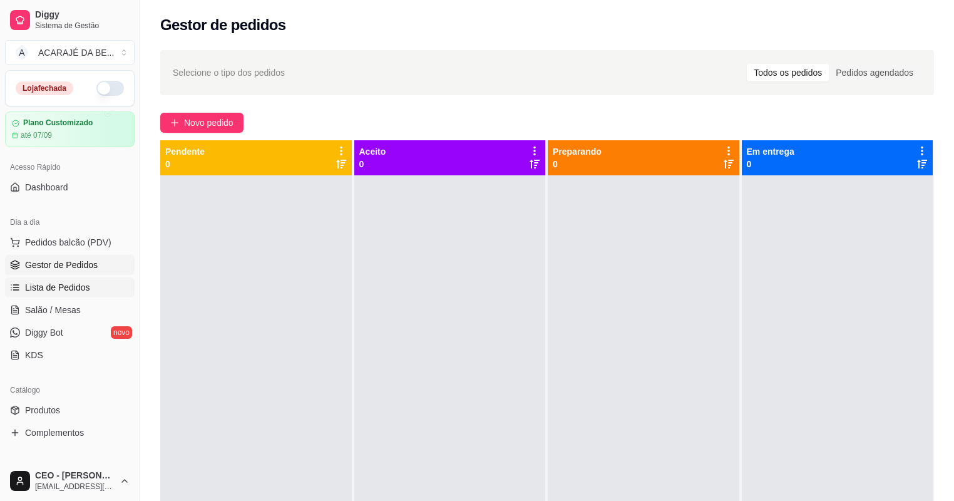
click at [86, 292] on span "Lista de Pedidos" at bounding box center [57, 287] width 65 height 13
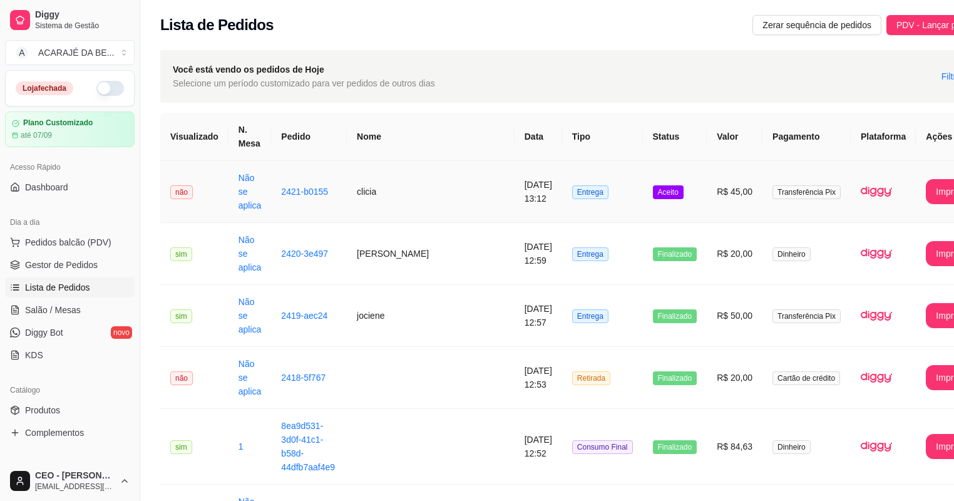
click at [515, 194] on td "[DATE] 13:12" at bounding box center [539, 192] width 48 height 62
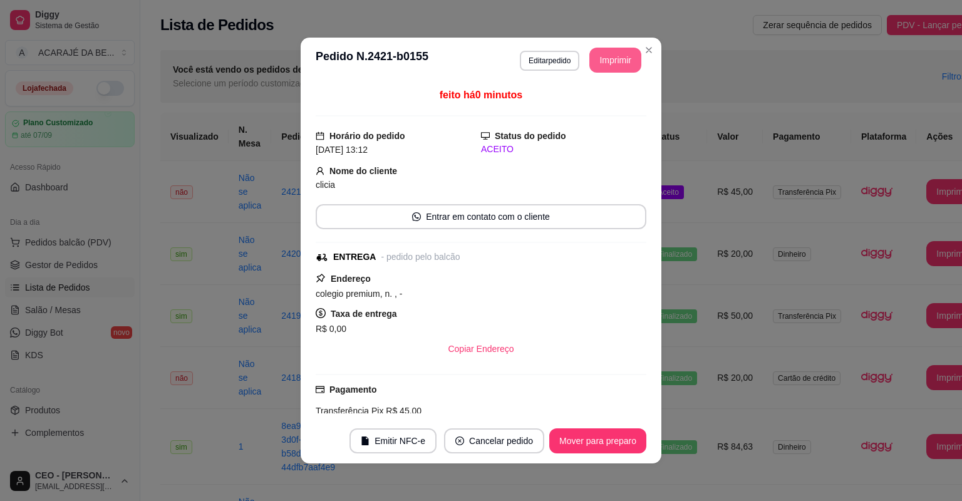
click at [616, 58] on button "Imprimir" at bounding box center [615, 60] width 52 height 25
click at [631, 441] on button "Mover para preparo" at bounding box center [597, 440] width 97 height 25
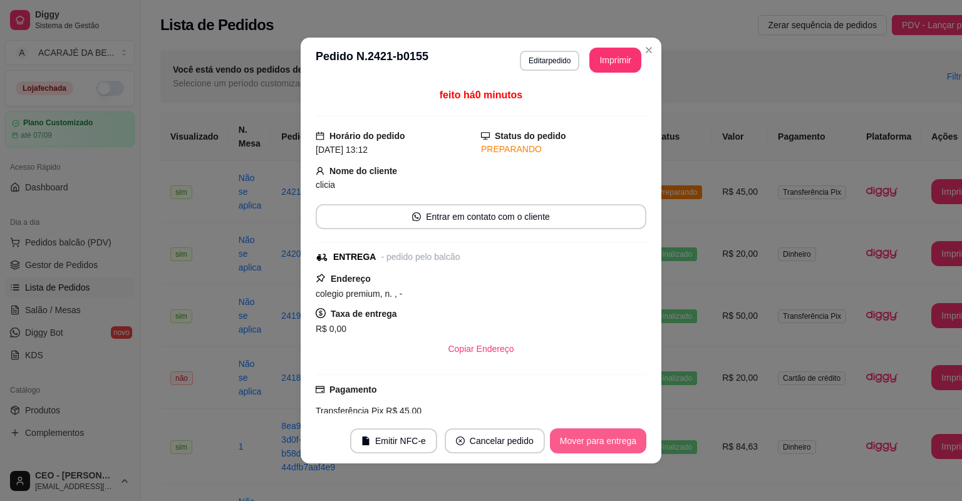
click at [631, 441] on button "Mover para entrega" at bounding box center [598, 440] width 96 height 25
click at [624, 438] on button "Mover para finalizado" at bounding box center [594, 440] width 104 height 25
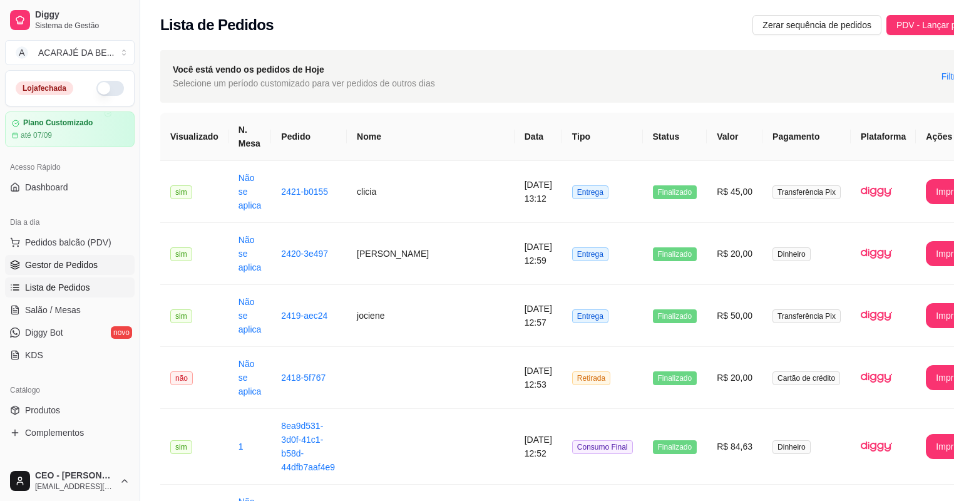
click at [79, 260] on span "Gestor de Pedidos" at bounding box center [61, 265] width 73 height 13
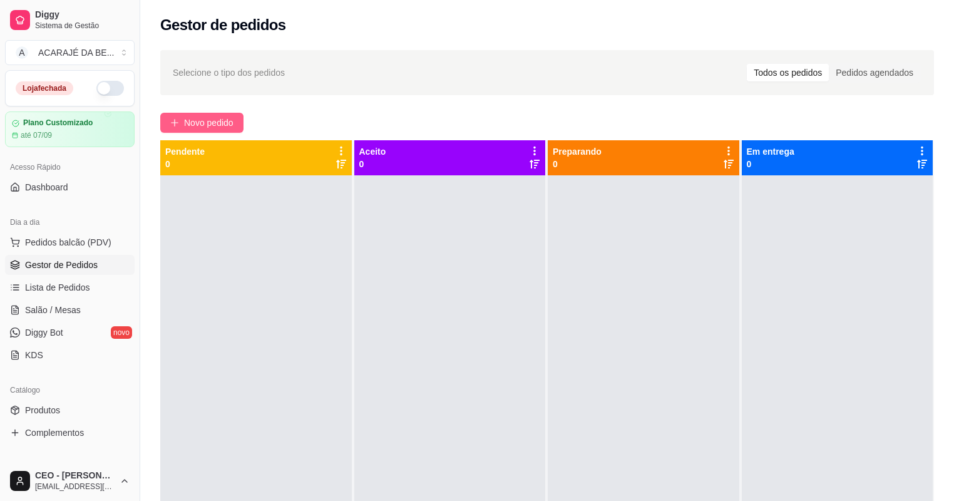
click at [229, 125] on span "Novo pedido" at bounding box center [208, 123] width 49 height 14
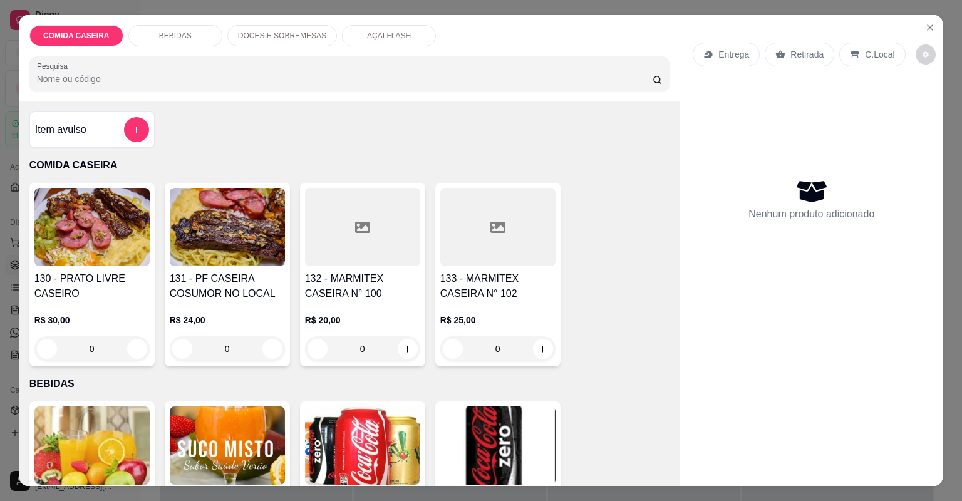
click at [371, 254] on div at bounding box center [362, 227] width 115 height 78
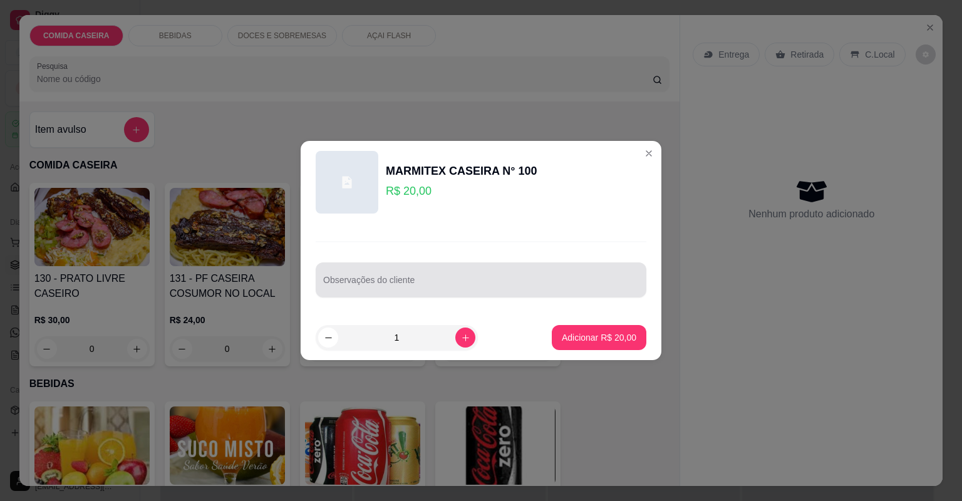
click at [389, 290] on input "Observações do cliente" at bounding box center [481, 285] width 316 height 13
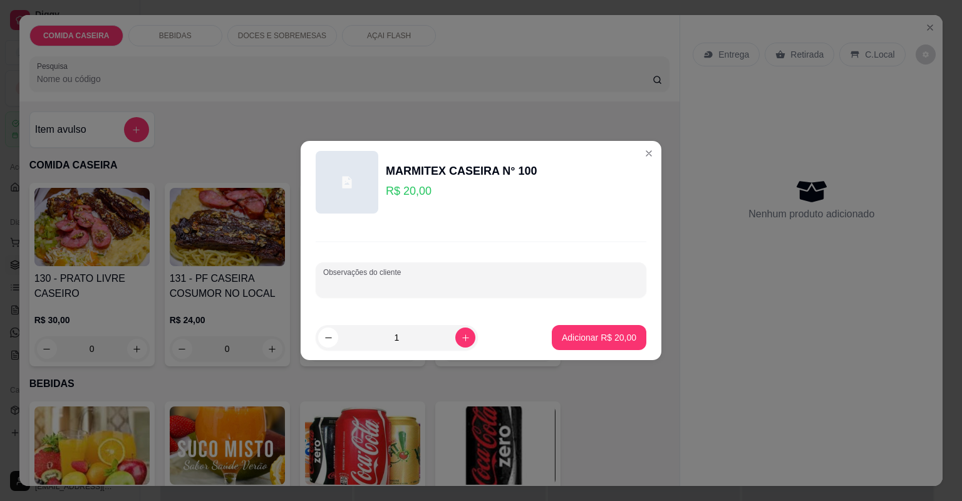
paste input "Feijão tropeiro, macarrão ,cortado de verduras, fígado, vinagrete, cenoura cozi…"
type input "Feijão tropeiro, macarrão ,cortado de verduras, fígado, vinagrete, cenoura cozi…"
click at [572, 338] on p "Adicionar R$ 20,00" at bounding box center [599, 337] width 73 height 12
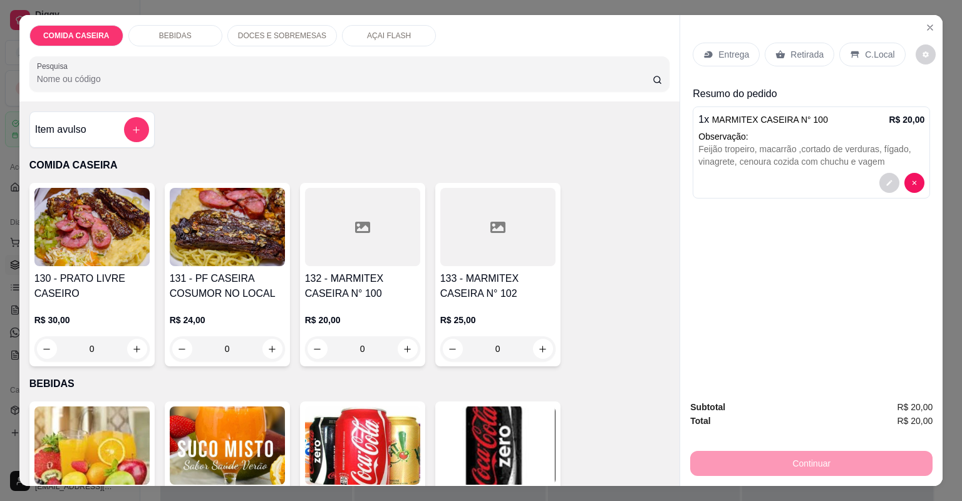
click at [729, 56] on p "Entrega" at bounding box center [733, 54] width 31 height 13
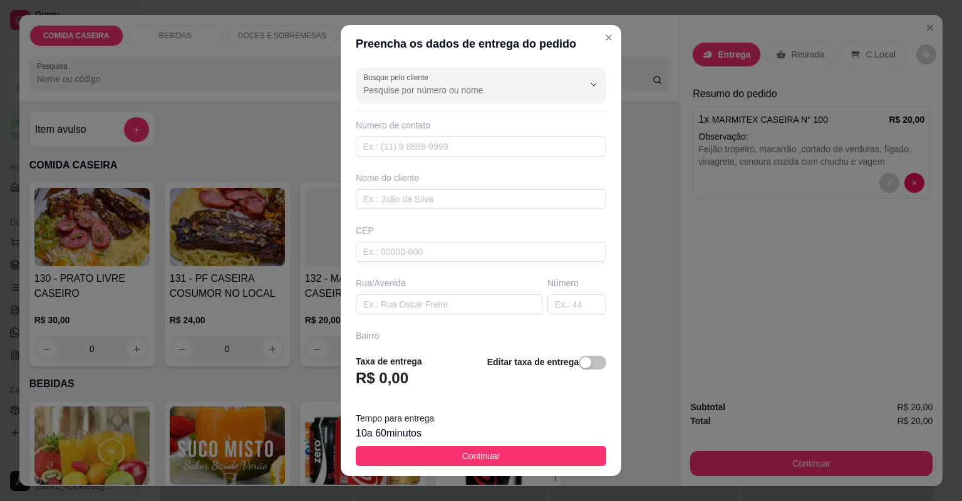
click at [431, 188] on div "Nome do cliente" at bounding box center [480, 191] width 255 height 38
click at [430, 197] on input "text" at bounding box center [481, 199] width 250 height 20
type input "fran"
click at [428, 301] on input "text" at bounding box center [449, 304] width 187 height 20
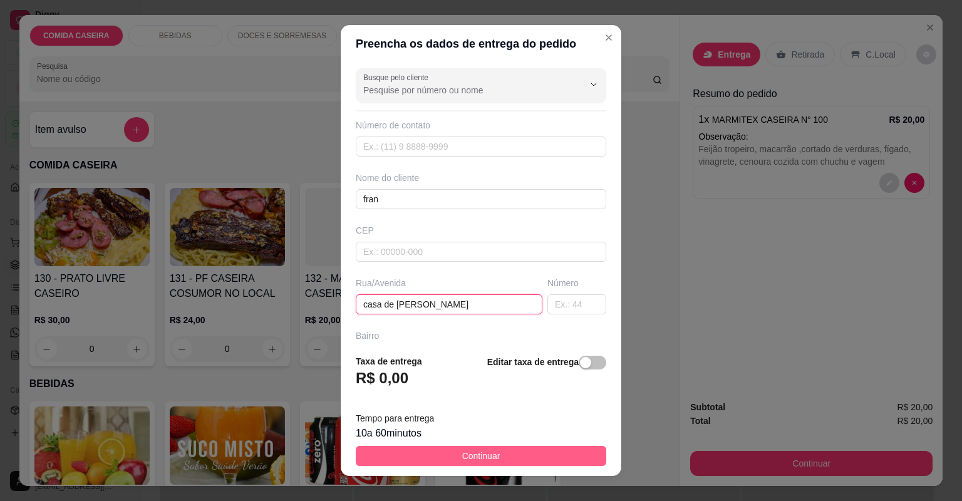
type input "casa de [PERSON_NAME]"
click at [491, 451] on span "Continuar" at bounding box center [481, 456] width 38 height 14
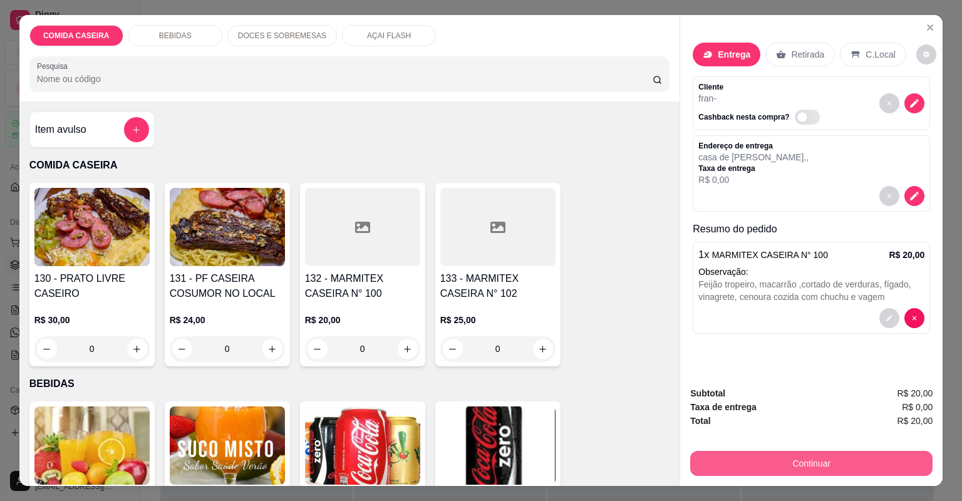
click at [791, 458] on button "Continuar" at bounding box center [811, 463] width 242 height 25
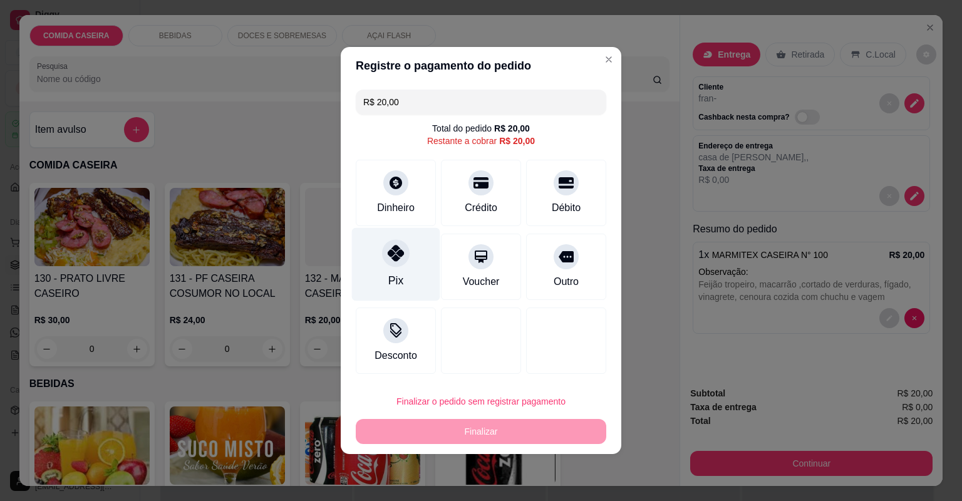
click at [396, 261] on icon at bounding box center [396, 253] width 16 height 16
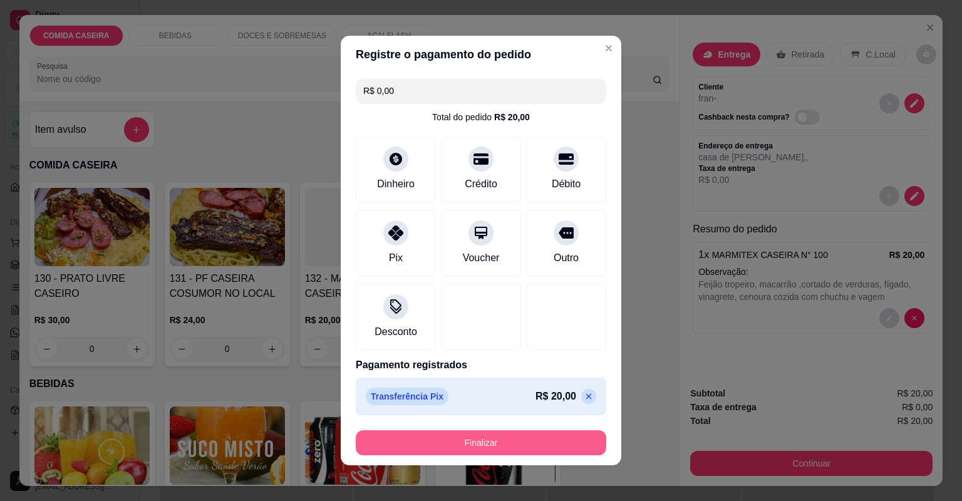
click at [483, 436] on button "Finalizar" at bounding box center [481, 442] width 250 height 25
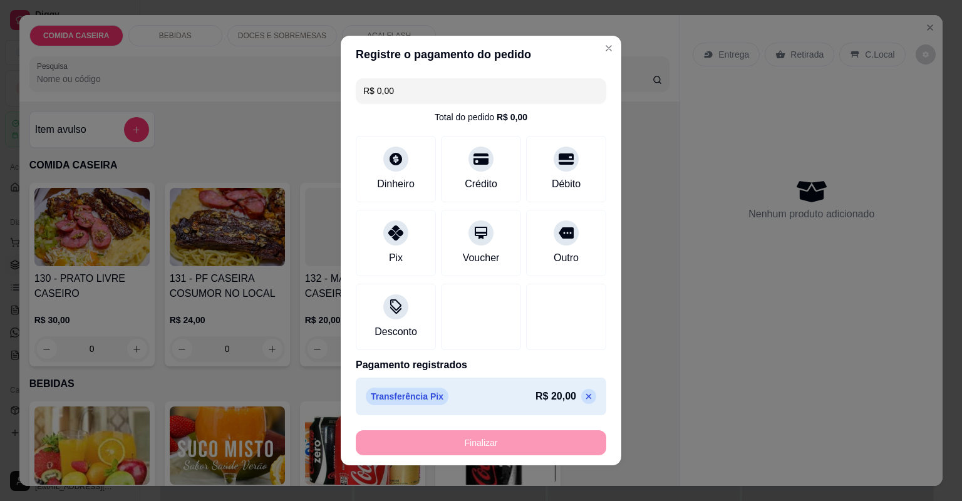
type input "-R$ 20,00"
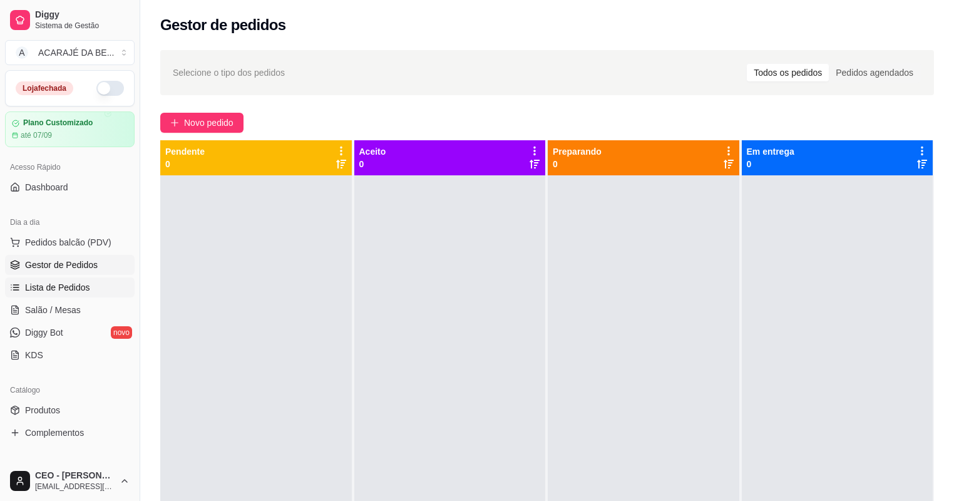
click at [65, 282] on span "Lista de Pedidos" at bounding box center [57, 287] width 65 height 13
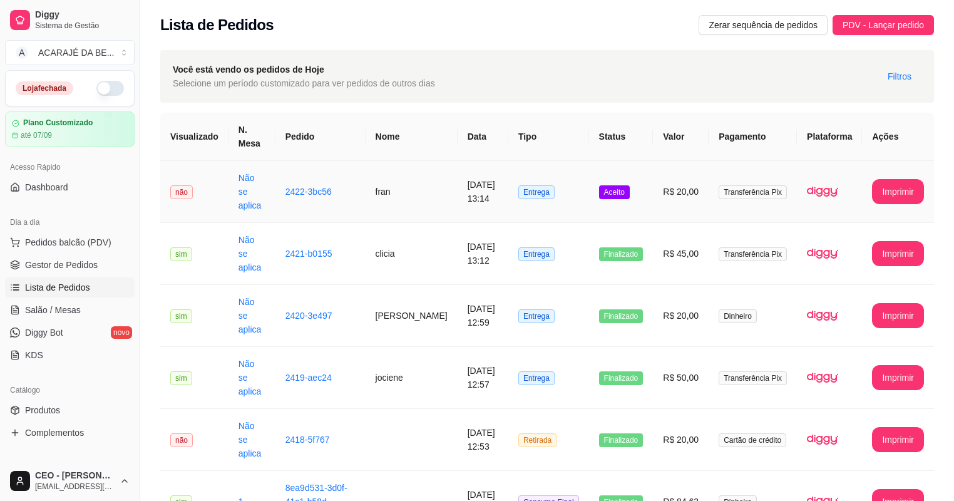
click at [589, 180] on td "Entrega" at bounding box center [548, 192] width 81 height 62
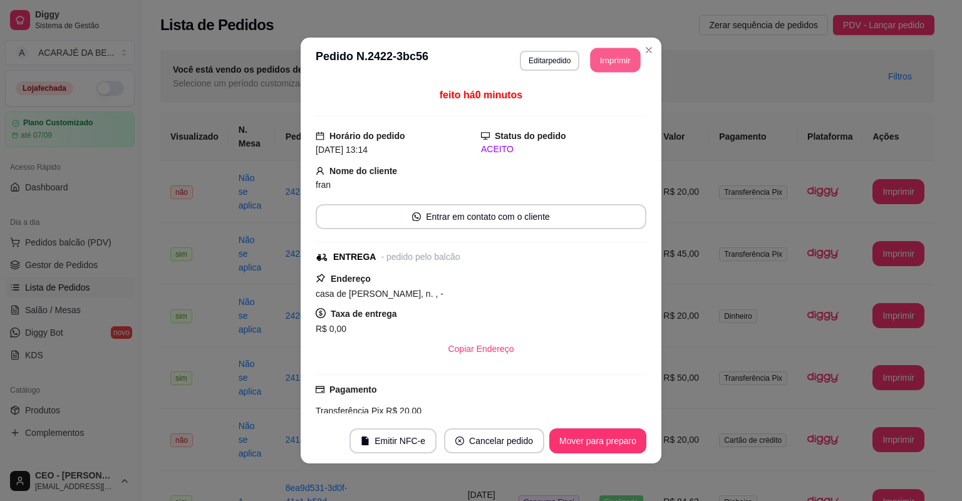
click at [614, 48] on button "Imprimir" at bounding box center [615, 60] width 50 height 24
click at [611, 448] on button "Mover para preparo" at bounding box center [597, 440] width 97 height 25
click at [618, 445] on button "Mover para preparo" at bounding box center [597, 440] width 97 height 25
click at [619, 441] on button "Mover para entrega" at bounding box center [598, 440] width 96 height 25
click at [619, 439] on button "Mover para finalizado" at bounding box center [594, 440] width 104 height 25
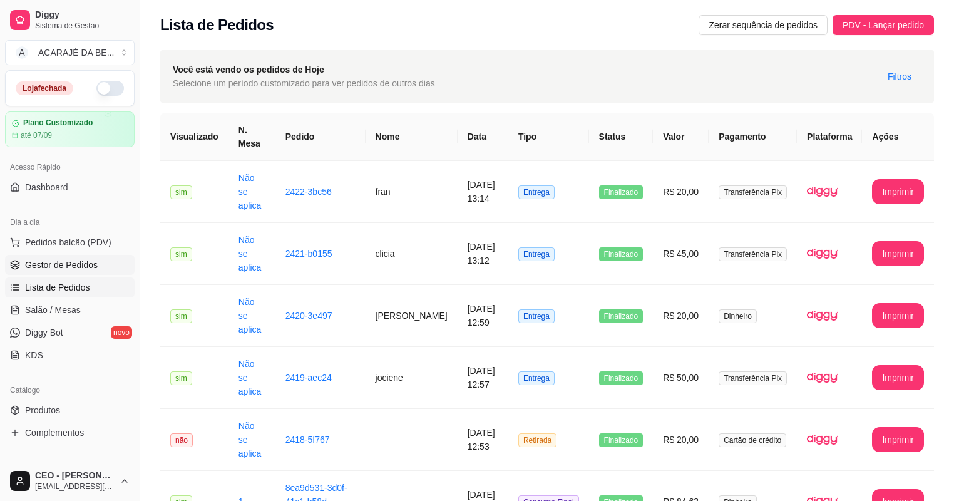
click at [55, 265] on span "Gestor de Pedidos" at bounding box center [61, 265] width 73 height 13
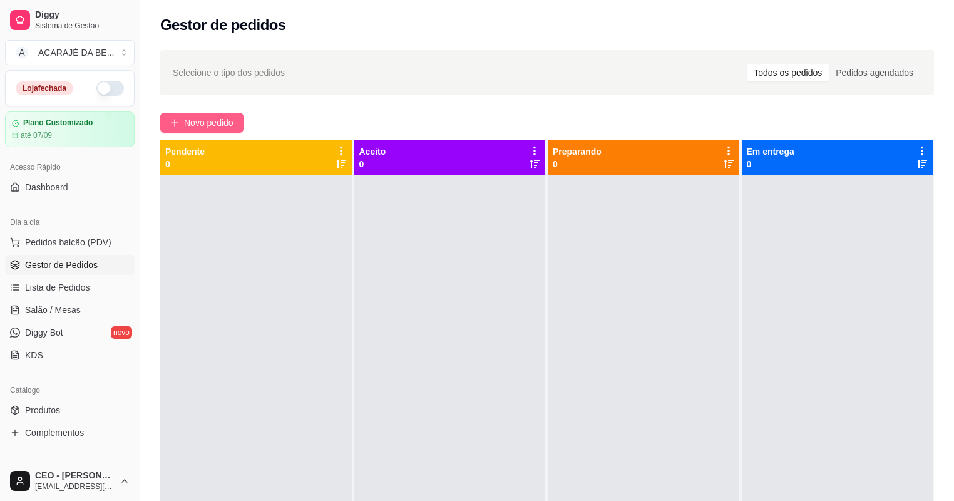
click at [193, 127] on span "Novo pedido" at bounding box center [208, 123] width 49 height 14
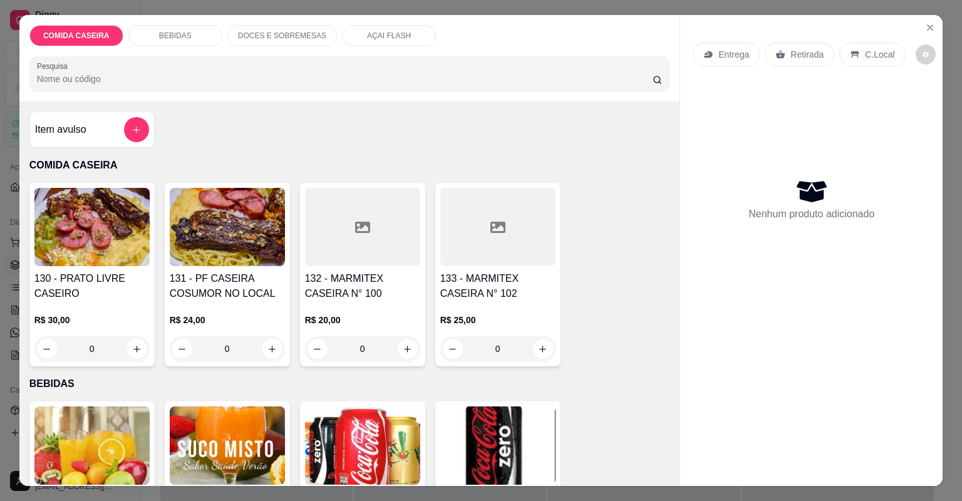
click at [370, 257] on div at bounding box center [362, 227] width 115 height 78
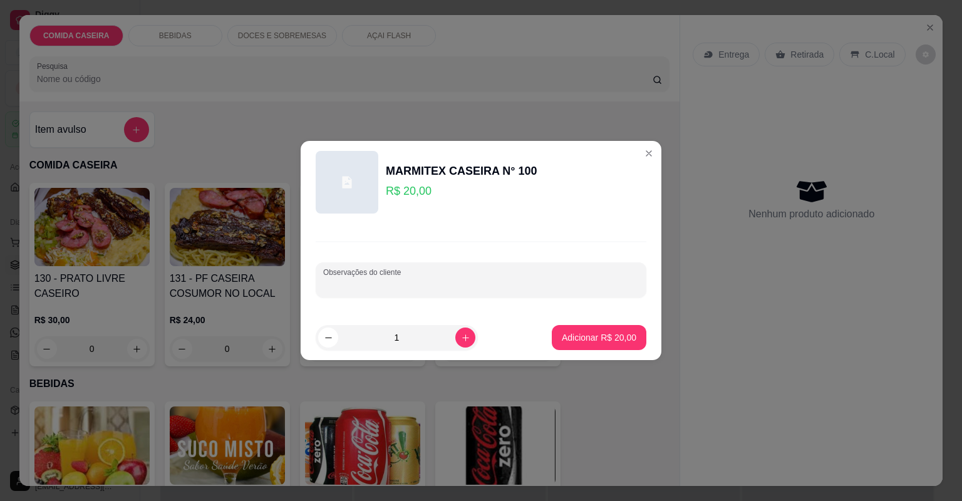
click at [393, 283] on input "Observações do cliente" at bounding box center [481, 285] width 316 height 13
paste input "Arroz Branco, purê, escondidinho de jabá,salada vinagrete,filé de frango empana…"
type input "Arroz Branco, purê, escondidinho de jabá,salada vinagrete,filé de frango empana…"
click at [575, 337] on p "Adicionar R$ 20,00" at bounding box center [599, 337] width 75 height 13
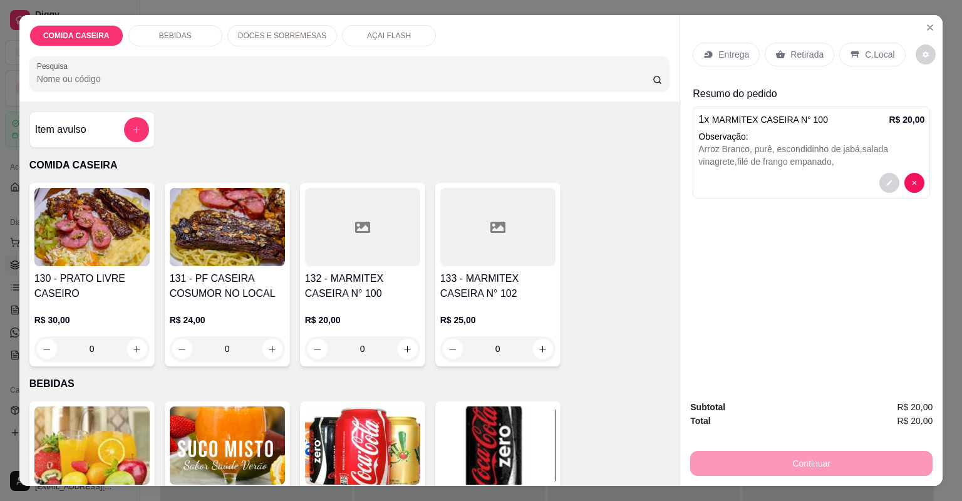
click at [737, 56] on p "Entrega" at bounding box center [733, 54] width 31 height 13
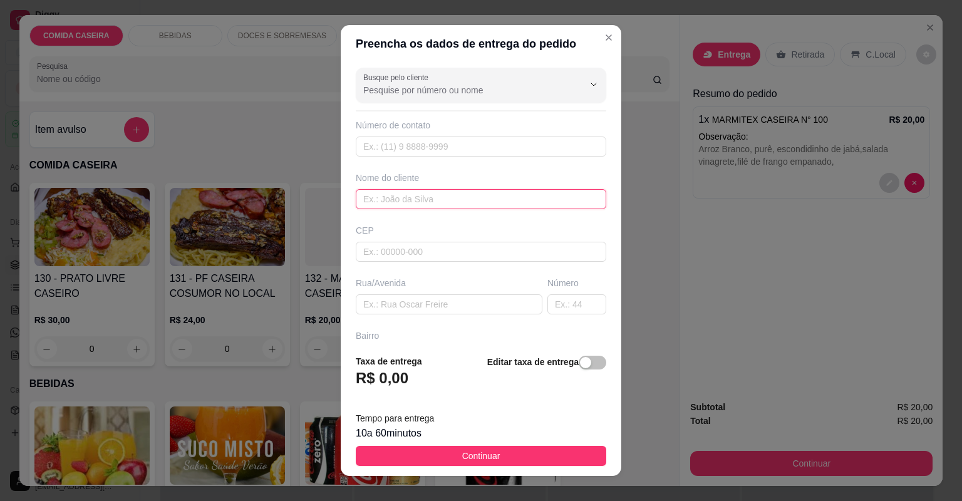
click at [443, 200] on input "text" at bounding box center [481, 199] width 250 height 20
type input "andressa"
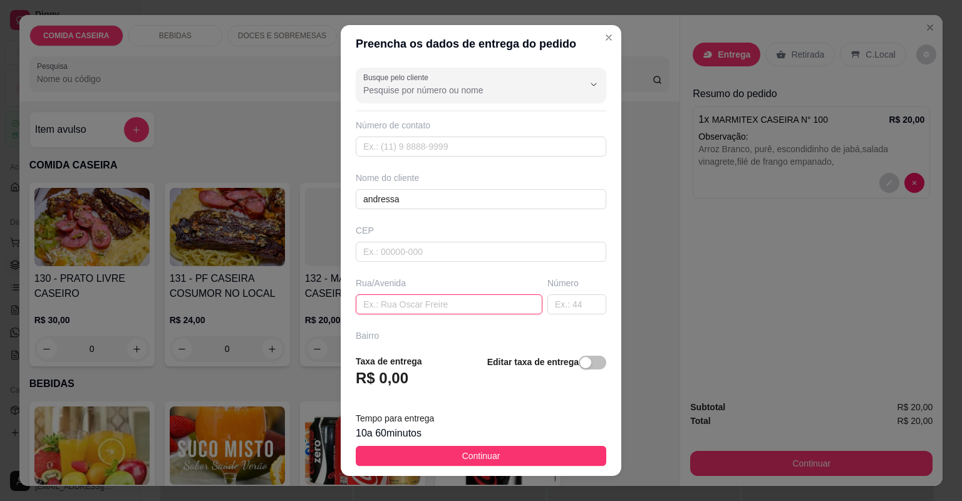
click at [425, 302] on input "text" at bounding box center [449, 304] width 187 height 20
paste input "[GEOGRAPHIC_DATA][PERSON_NAME] número da casa 73"
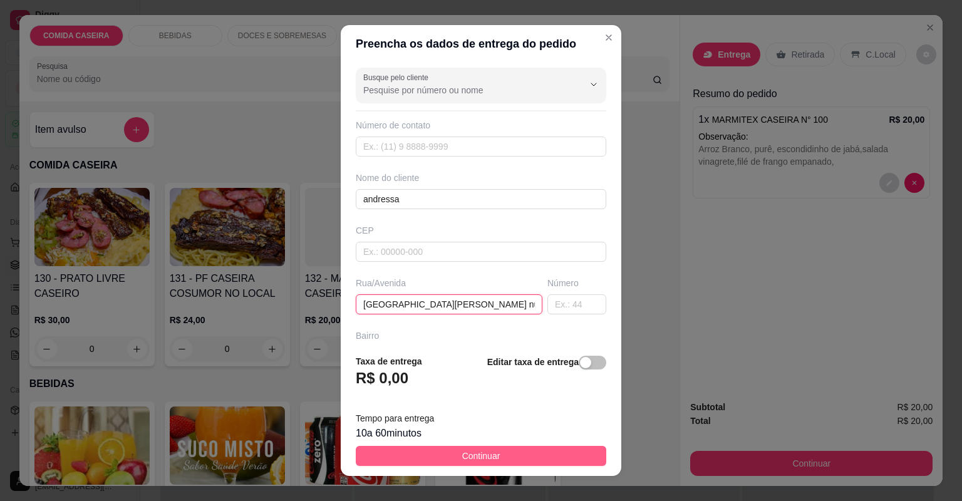
type input "[GEOGRAPHIC_DATA][PERSON_NAME] número da casa 73"
click at [503, 448] on button "Continuar" at bounding box center [481, 456] width 250 height 20
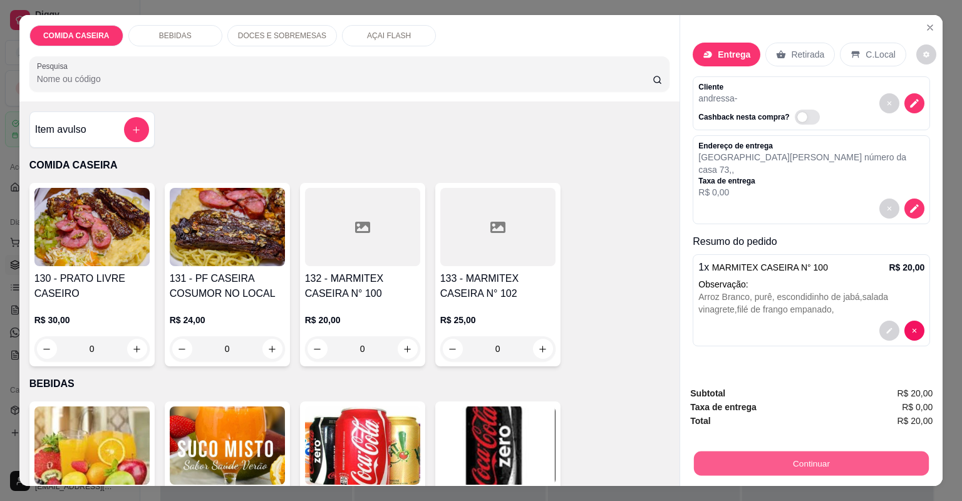
click at [726, 465] on button "Continuar" at bounding box center [811, 463] width 235 height 24
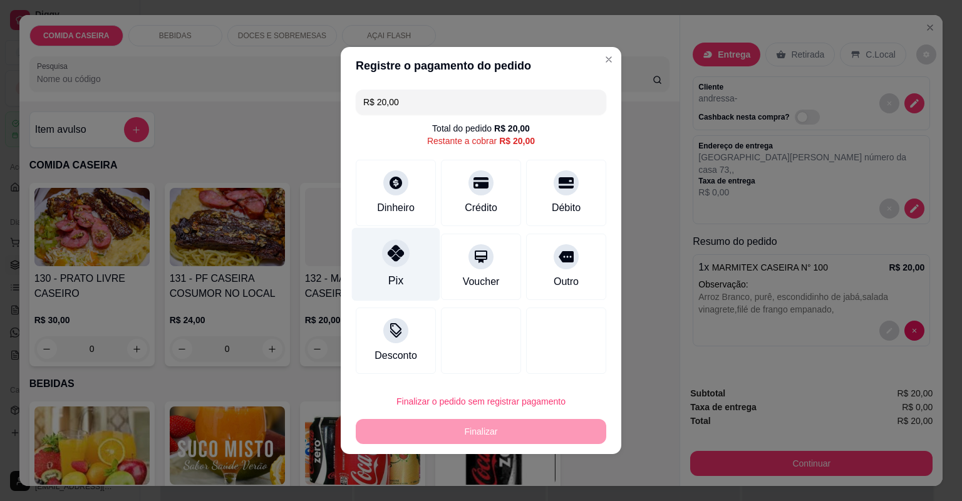
click at [393, 249] on icon at bounding box center [396, 253] width 16 height 16
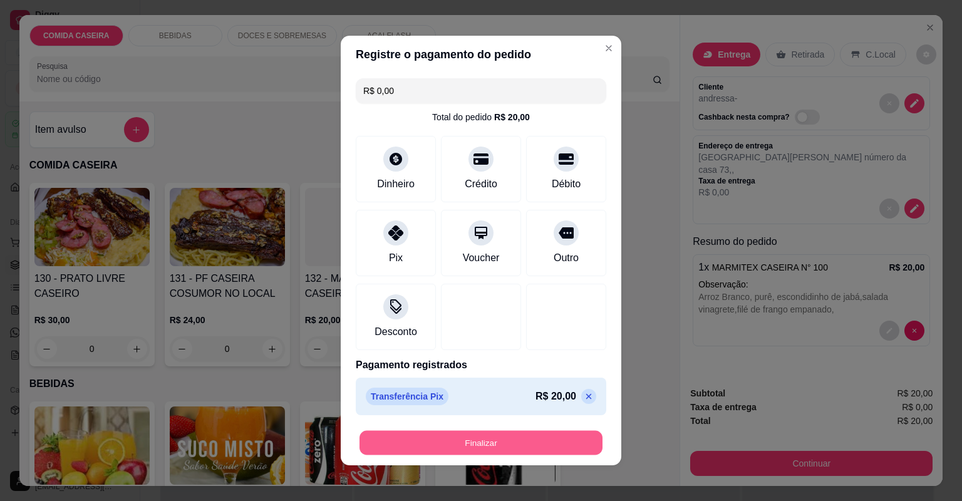
click at [426, 443] on button "Finalizar" at bounding box center [480, 443] width 243 height 24
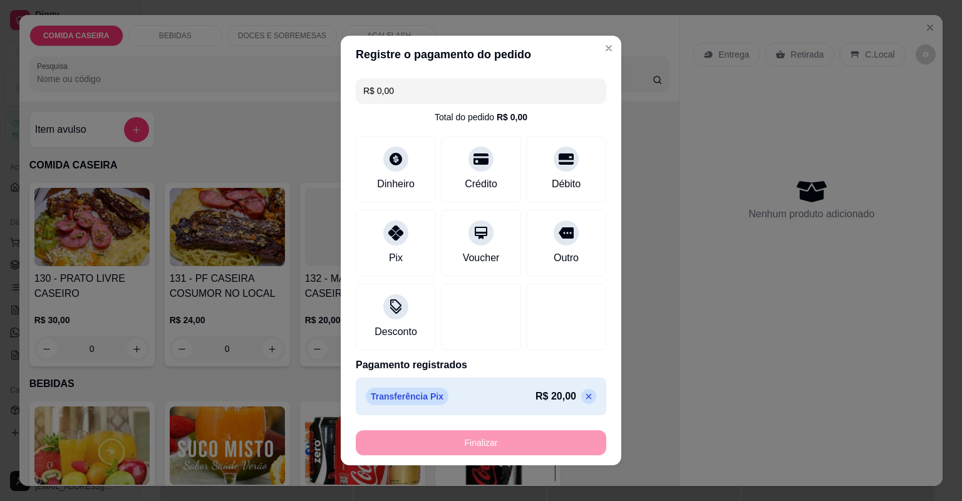
type input "-R$ 20,00"
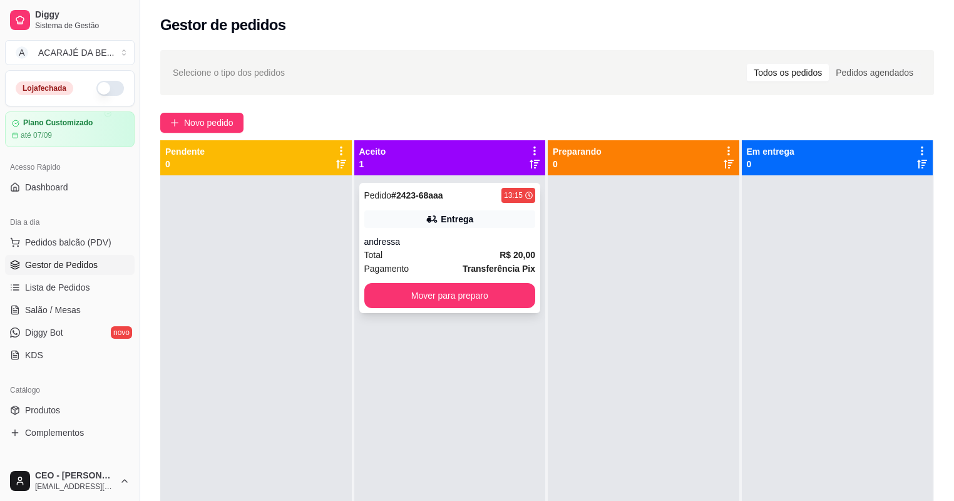
click at [381, 227] on div "Entrega" at bounding box center [450, 219] width 172 height 18
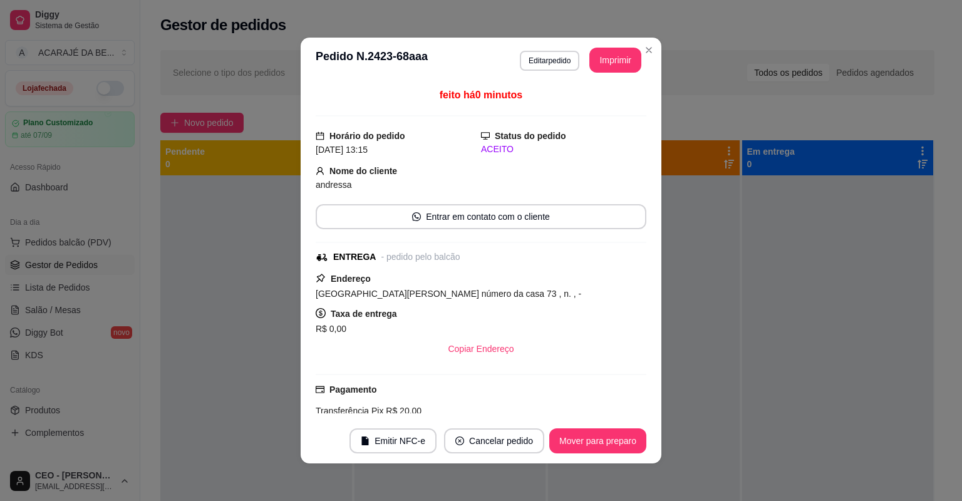
click at [617, 68] on button "Imprimir" at bounding box center [615, 60] width 52 height 25
click at [614, 435] on button "Mover para preparo" at bounding box center [597, 441] width 94 height 24
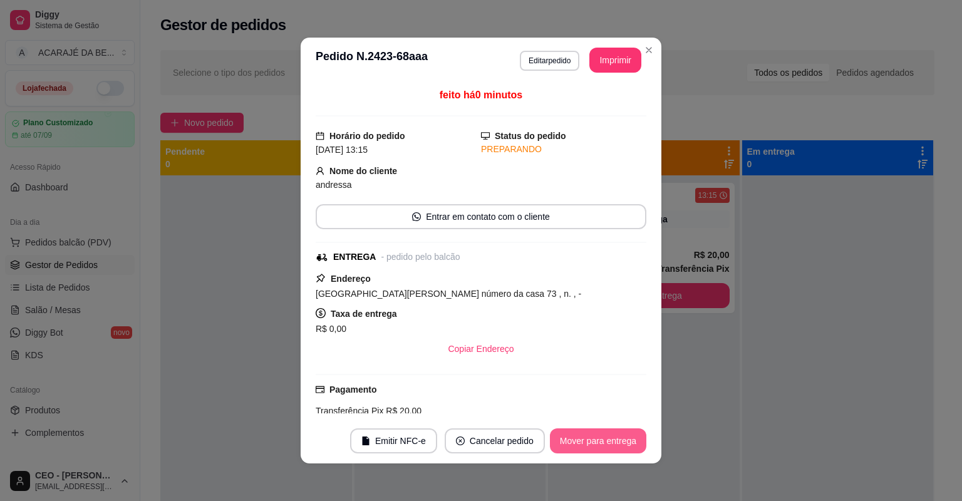
click at [614, 435] on button "Mover para entrega" at bounding box center [598, 440] width 96 height 25
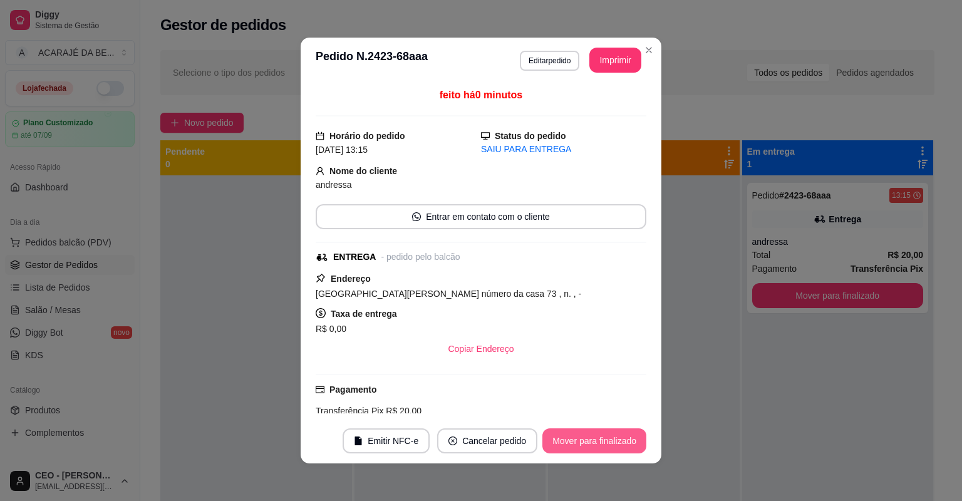
click at [614, 435] on button "Mover para finalizado" at bounding box center [594, 440] width 104 height 25
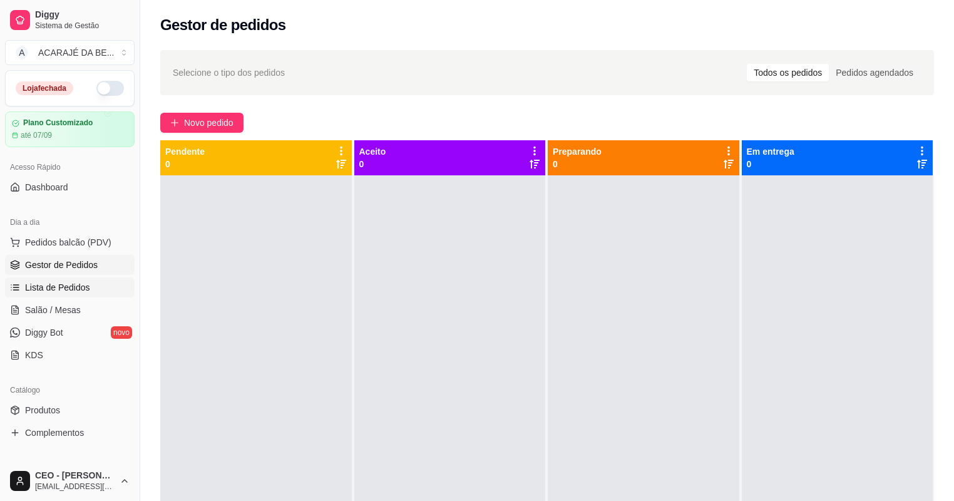
click at [84, 291] on span "Lista de Pedidos" at bounding box center [57, 287] width 65 height 13
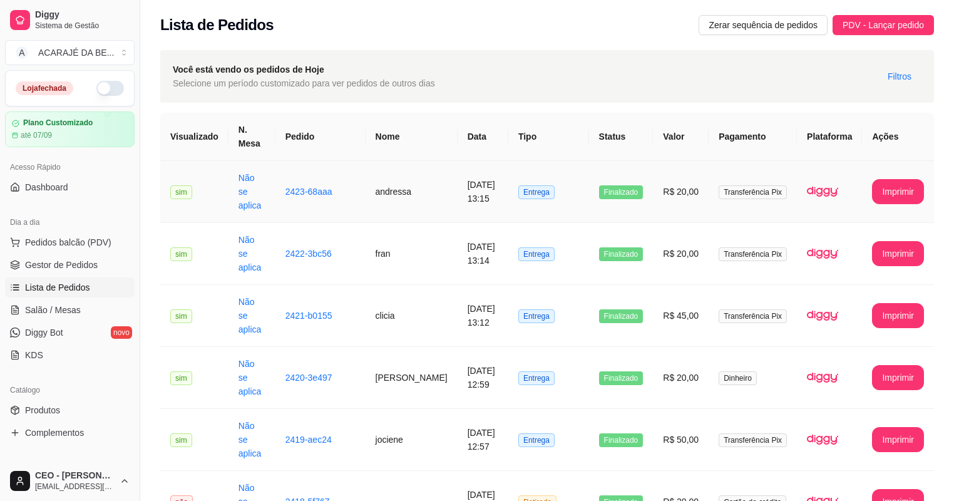
click at [435, 188] on td "andressa" at bounding box center [412, 192] width 92 height 62
click at [91, 249] on button "Pedidos balcão (PDV)" at bounding box center [70, 242] width 130 height 20
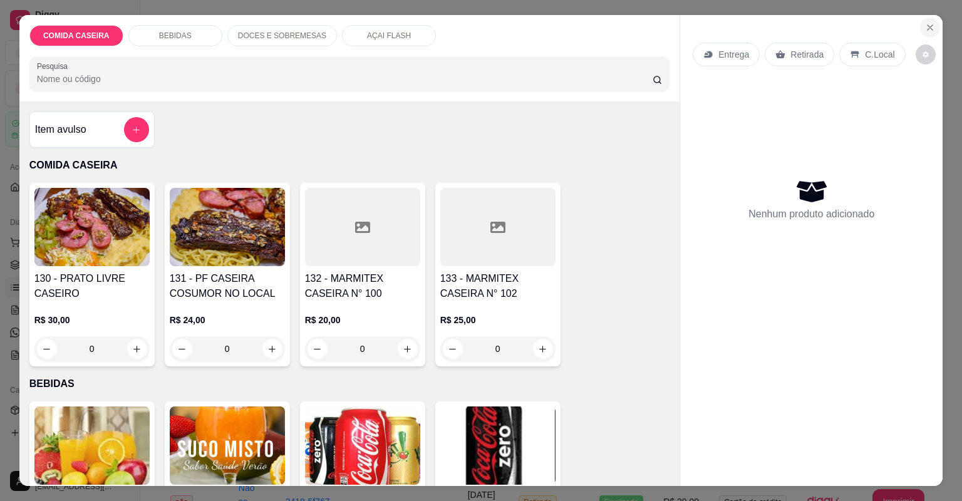
click at [931, 33] on button "Close" at bounding box center [930, 28] width 20 height 20
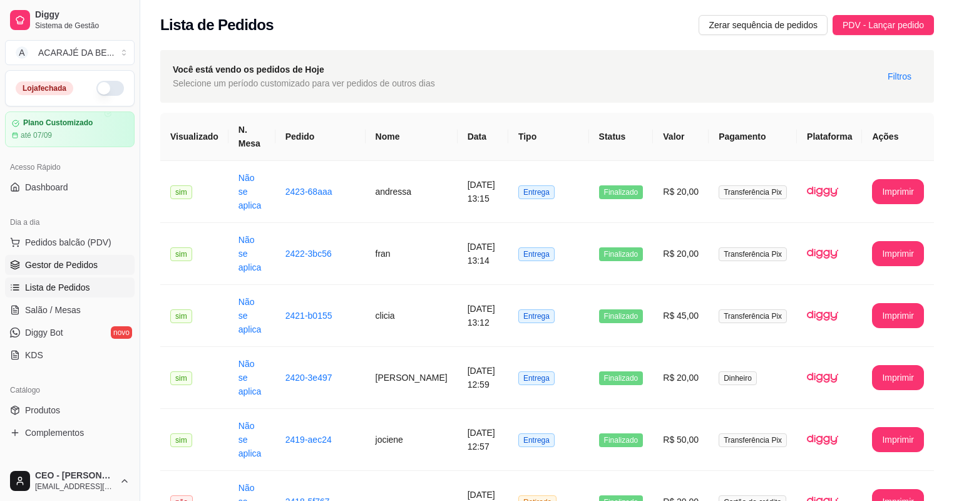
click at [78, 260] on span "Gestor de Pedidos" at bounding box center [61, 265] width 73 height 13
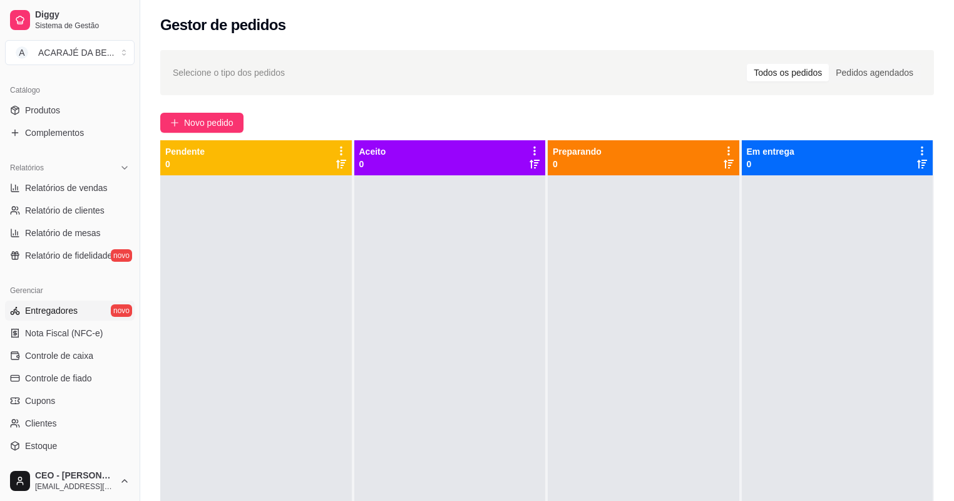
scroll to position [301, 0]
click at [62, 359] on span "Controle de caixa" at bounding box center [59, 355] width 68 height 13
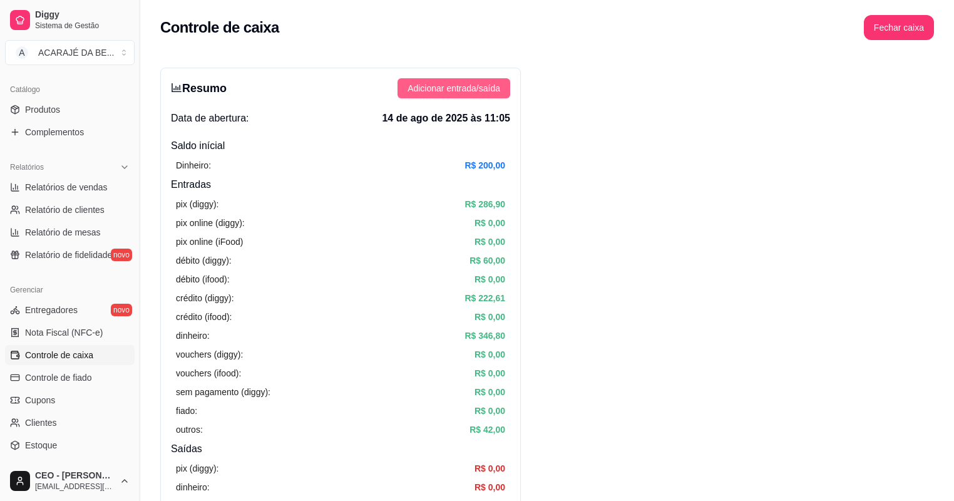
click at [453, 90] on span "Adicionar entrada/saída" at bounding box center [454, 88] width 93 height 14
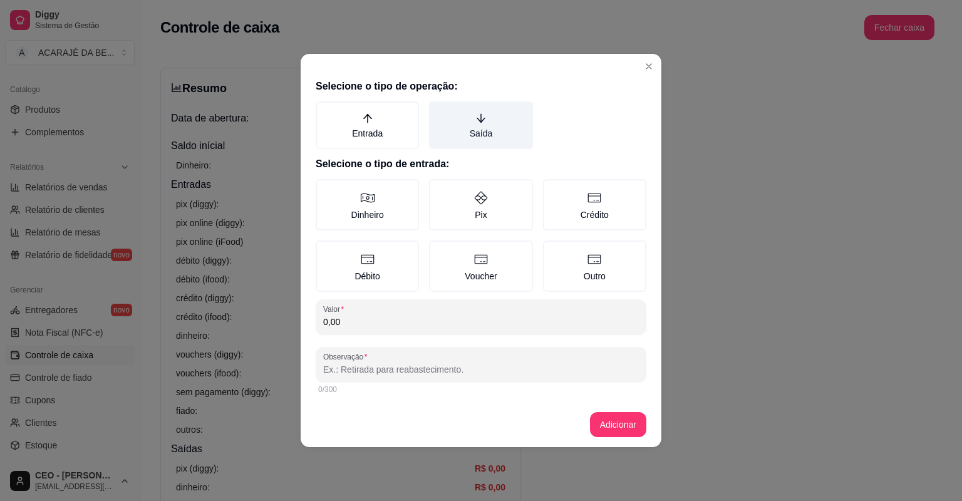
click at [463, 120] on label "Saída" at bounding box center [480, 125] width 103 height 48
click at [438, 111] on button "Saída" at bounding box center [433, 106] width 10 height 10
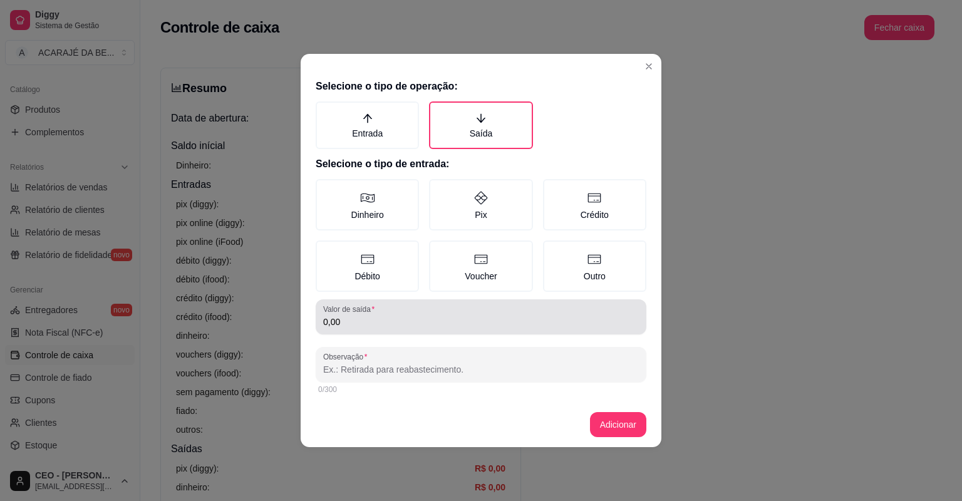
click at [408, 332] on div "Valor de saída 0,00" at bounding box center [481, 316] width 331 height 35
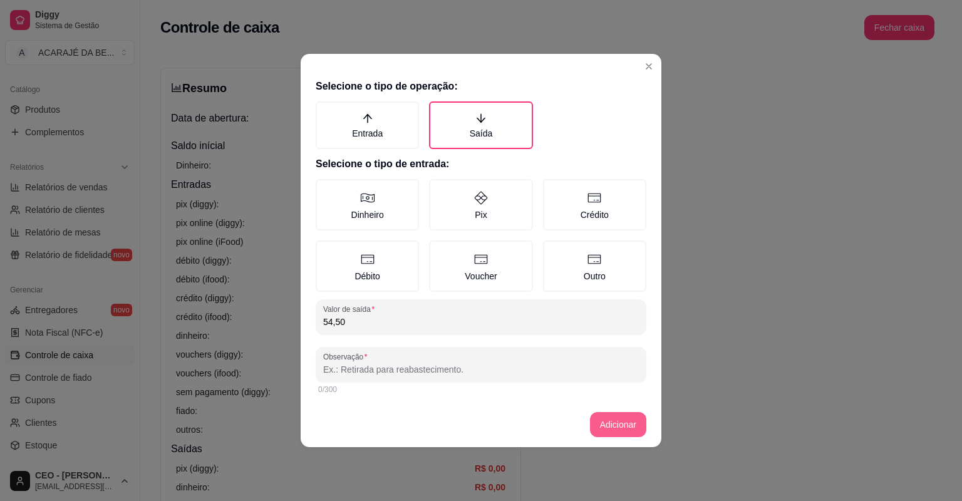
type input "54,50"
click at [612, 421] on button "Adicionar" at bounding box center [618, 424] width 56 height 25
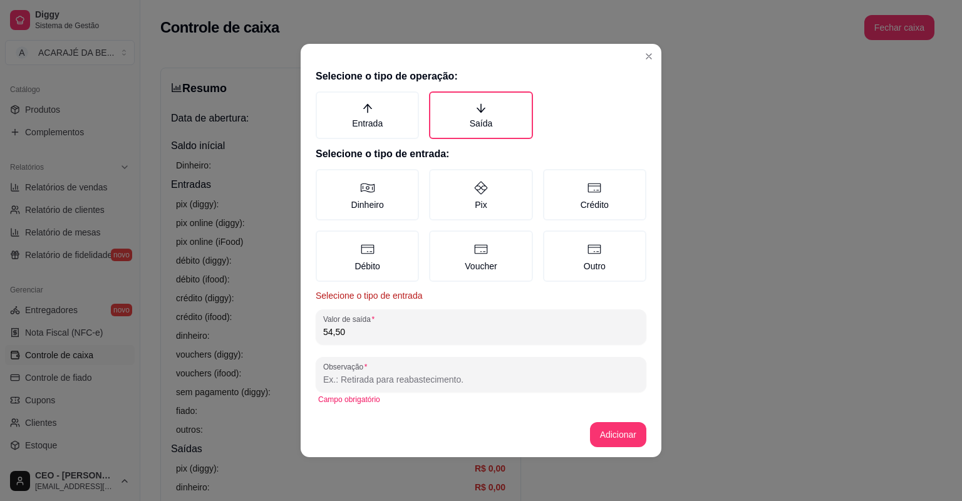
click at [510, 381] on input "Observação" at bounding box center [481, 379] width 316 height 13
type input "abobora e pimentao jade"
click at [607, 440] on button "Adicionar" at bounding box center [617, 435] width 55 height 24
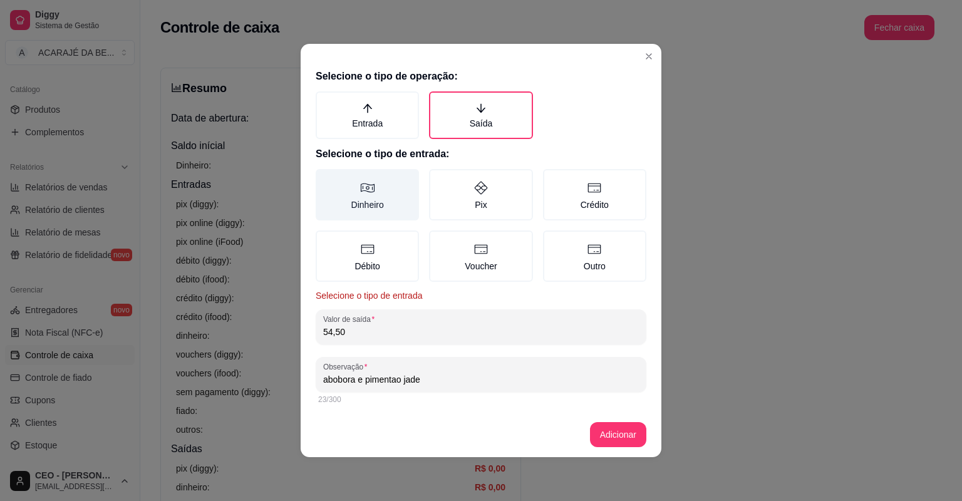
click at [383, 187] on label "Dinheiro" at bounding box center [367, 194] width 103 height 51
click at [325, 178] on button "Dinheiro" at bounding box center [320, 173] width 10 height 10
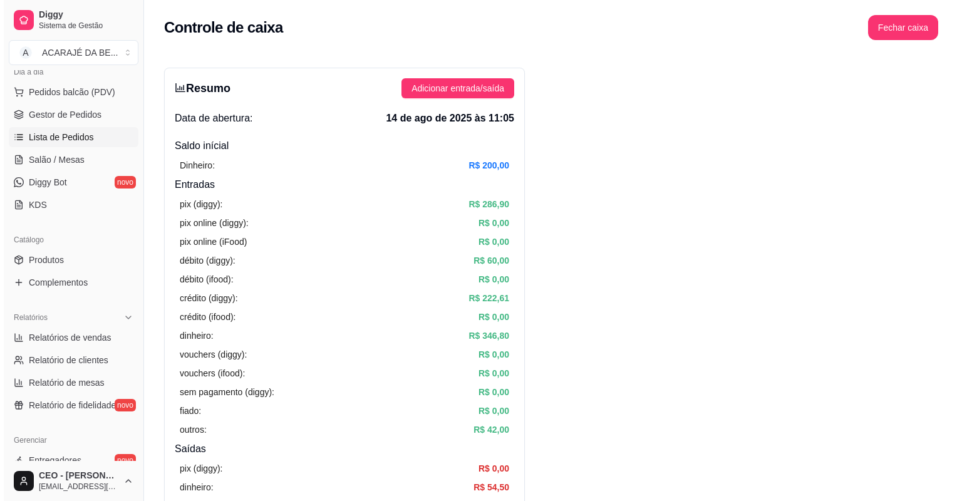
scroll to position [100, 0]
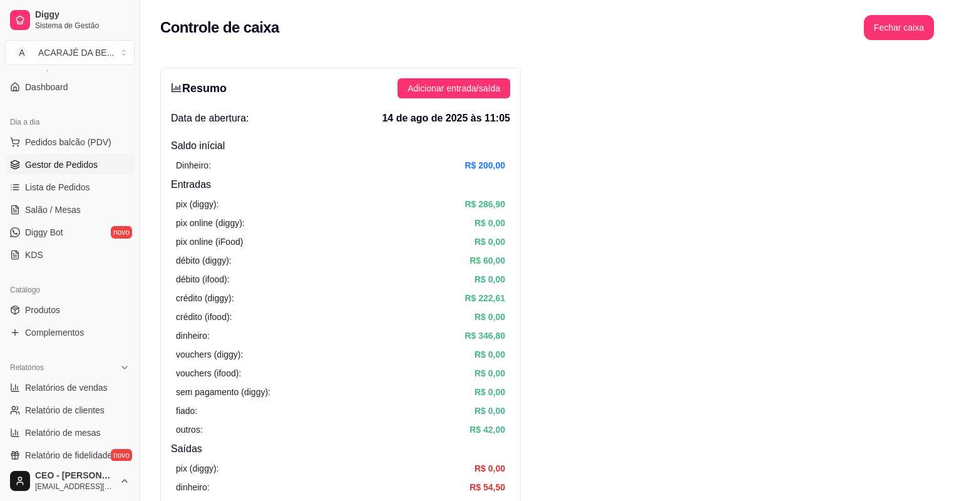
click at [77, 161] on span "Gestor de Pedidos" at bounding box center [61, 164] width 73 height 13
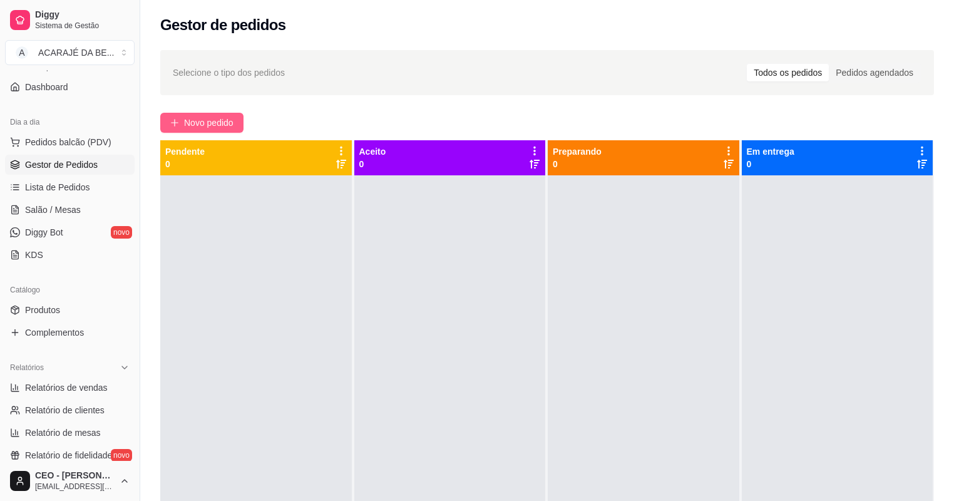
click at [238, 121] on button "Novo pedido" at bounding box center [201, 123] width 83 height 20
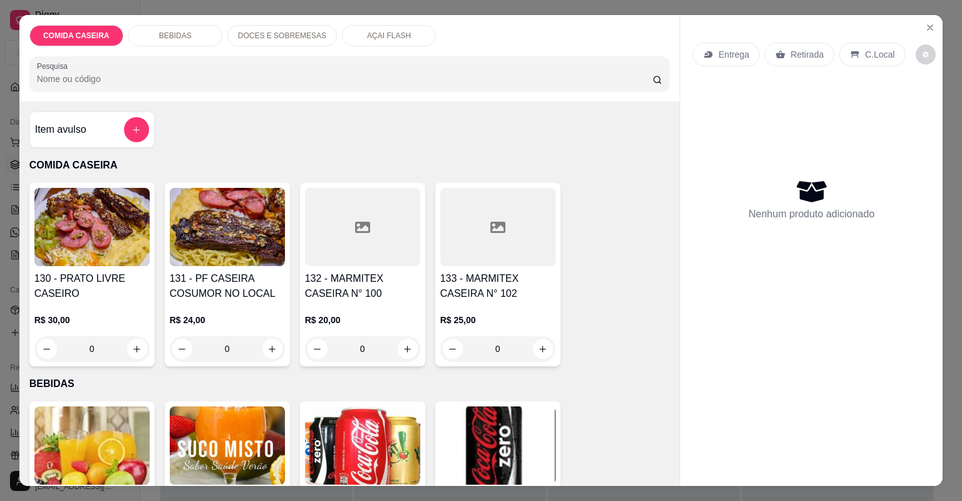
click at [316, 249] on div at bounding box center [362, 227] width 115 height 78
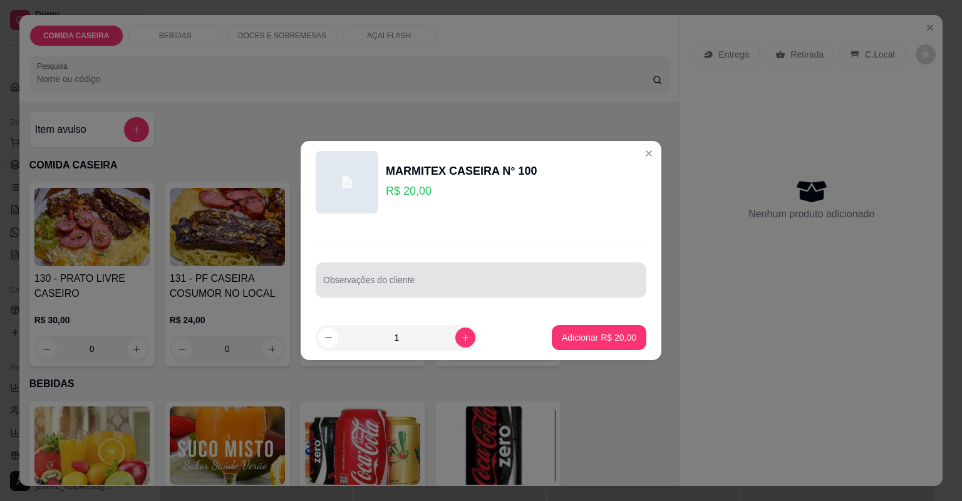
click at [341, 279] on input "Observações do cliente" at bounding box center [481, 285] width 316 height 13
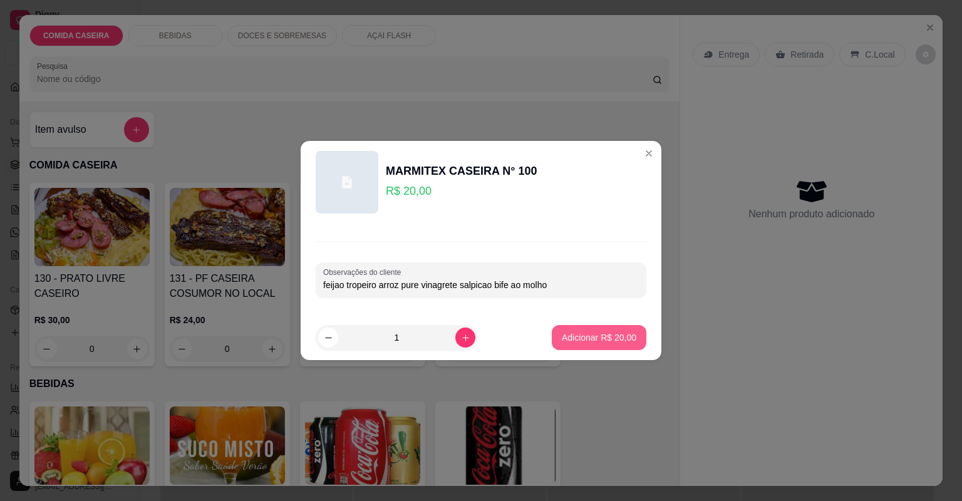
type input "feijao tropeiro arroz pure vinagrete salpicao bife ao molho"
click at [578, 341] on p "Adicionar R$ 20,00" at bounding box center [599, 337] width 75 height 13
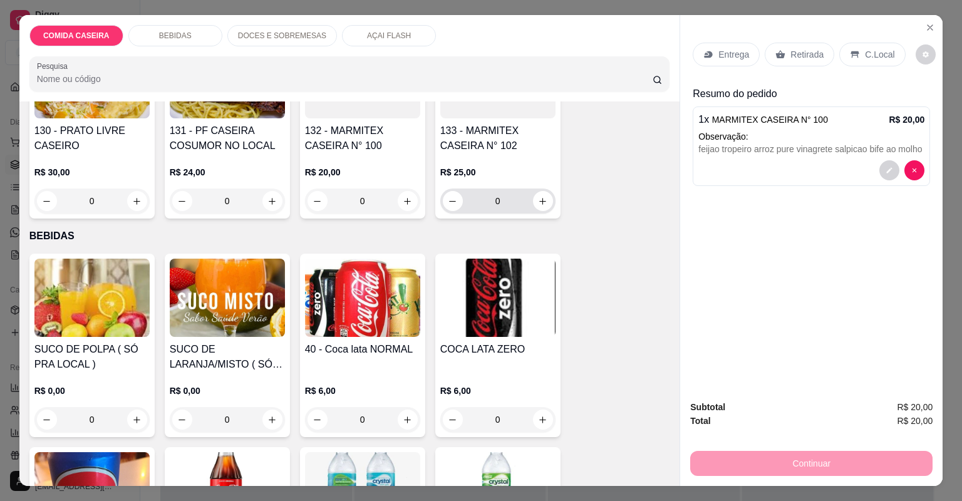
scroll to position [150, 0]
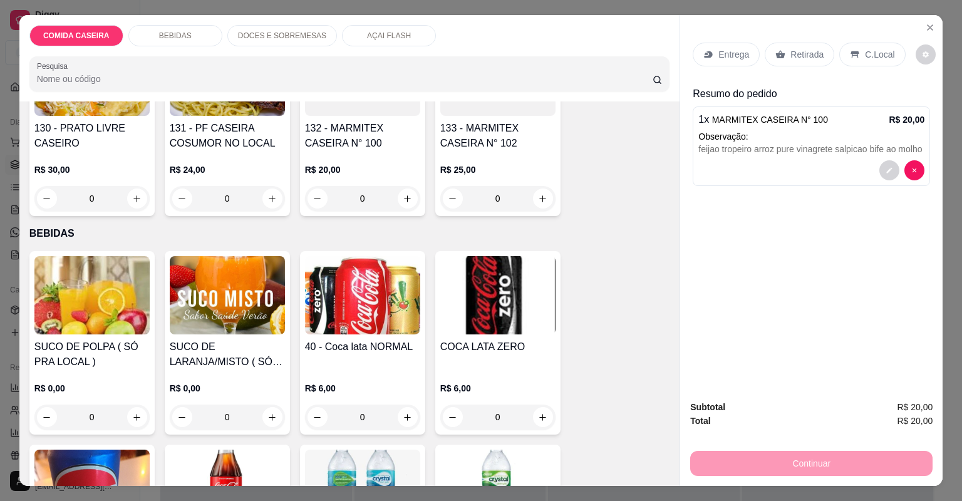
click at [483, 288] on img at bounding box center [497, 295] width 115 height 78
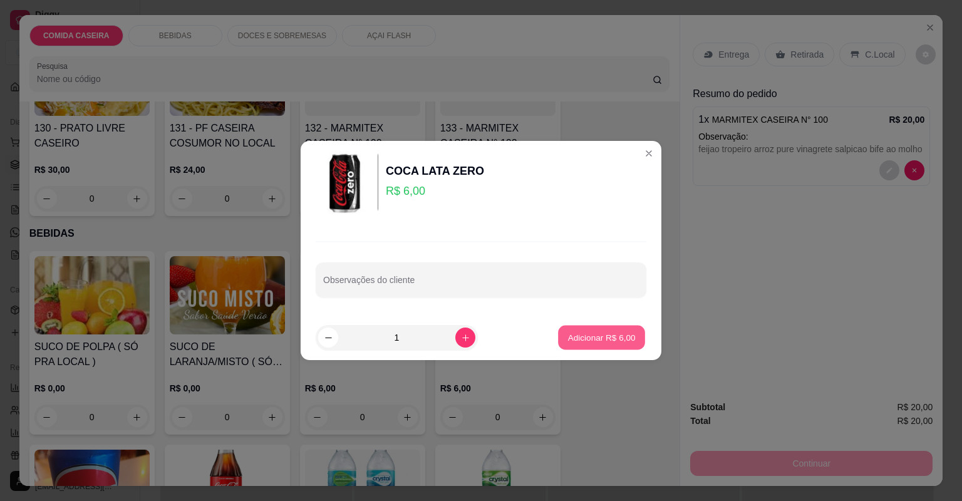
click at [600, 336] on p "Adicionar R$ 6,00" at bounding box center [601, 337] width 68 height 12
type input "1"
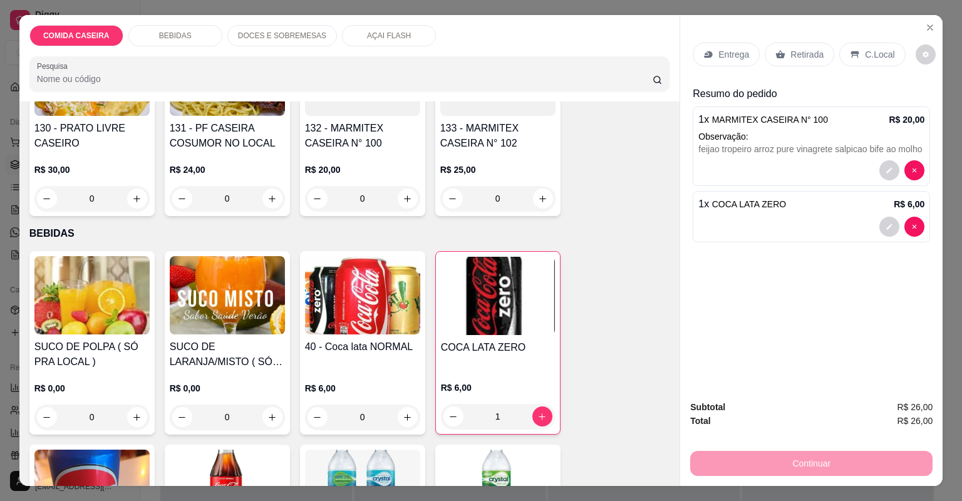
click at [739, 59] on p "Entrega" at bounding box center [733, 54] width 31 height 13
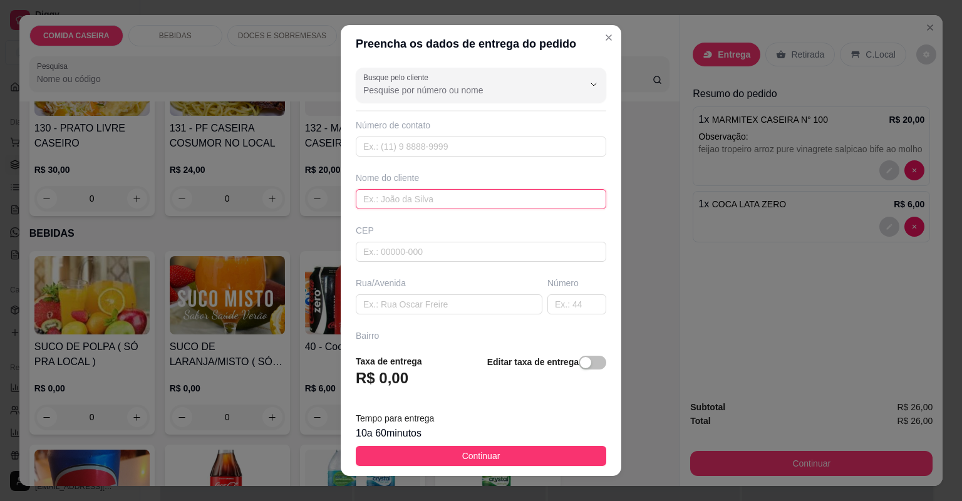
click at [431, 201] on input "text" at bounding box center [481, 199] width 250 height 20
type input "kassia"
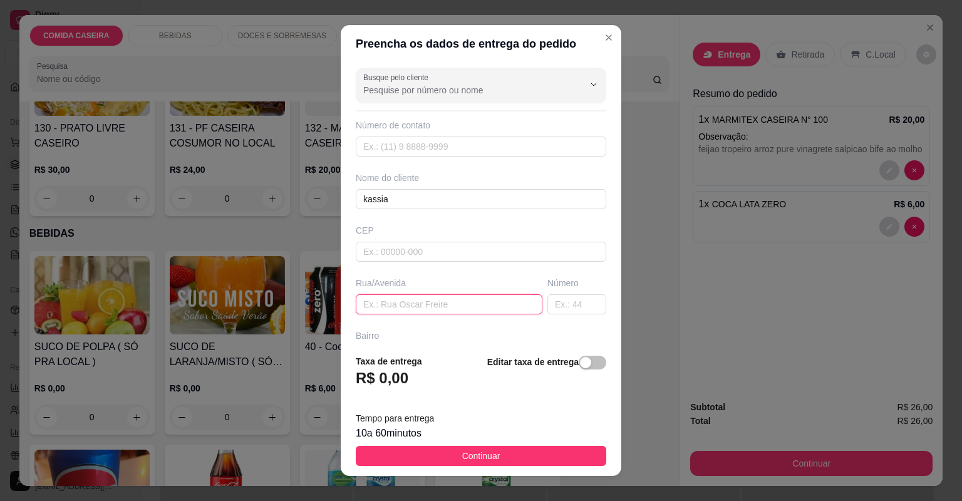
click at [416, 306] on input "text" at bounding box center [449, 304] width 187 height 20
click at [394, 304] on input "text" at bounding box center [449, 304] width 187 height 20
paste input "Entrega aqui na ladeira de [PERSON_NAME] do leite por favor, no salão de [PERSO…"
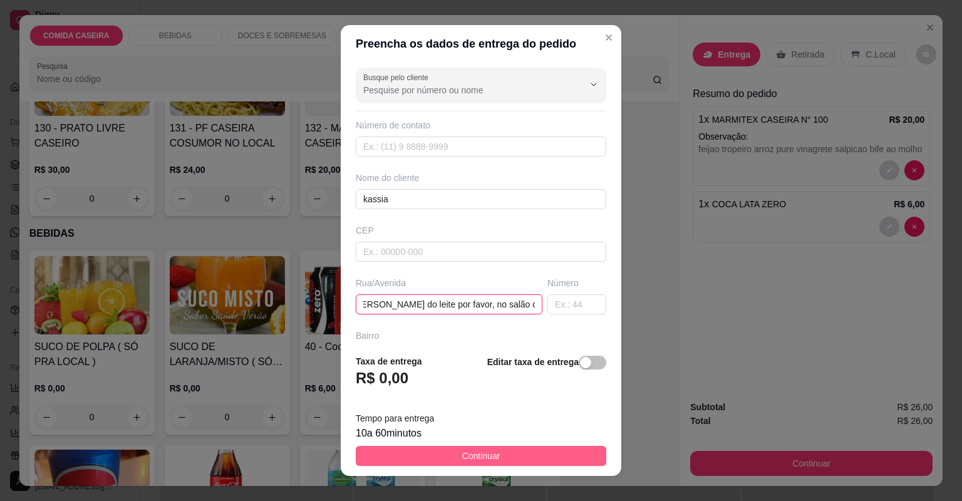
type input "Entrega aqui na ladeira de [PERSON_NAME] do leite por favor, no salão de [PERSO…"
click at [490, 452] on span "Continuar" at bounding box center [481, 456] width 38 height 14
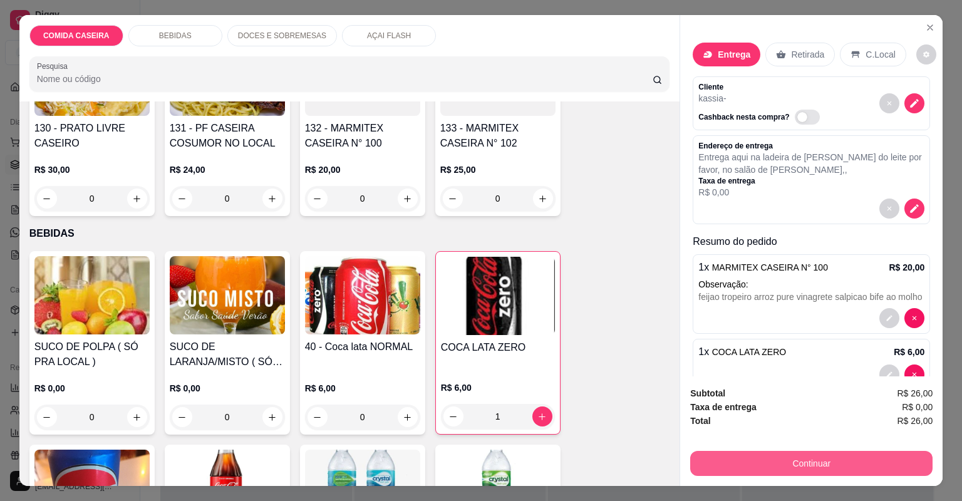
click at [795, 464] on button "Continuar" at bounding box center [811, 463] width 242 height 25
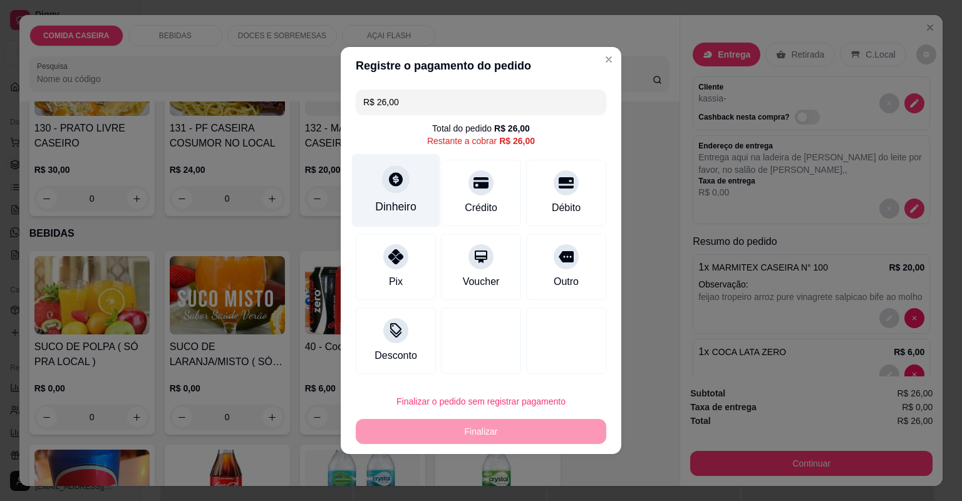
click at [404, 193] on div "Dinheiro" at bounding box center [396, 190] width 88 height 73
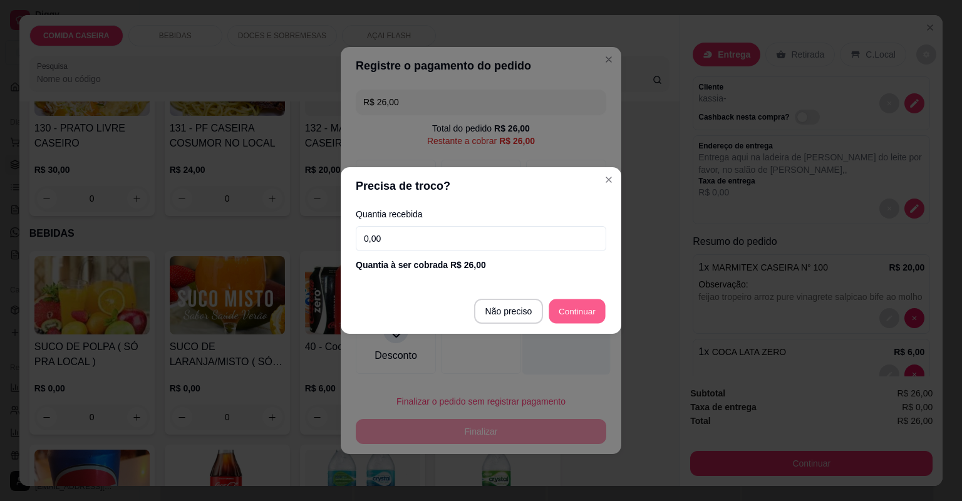
type input "R$ 0,00"
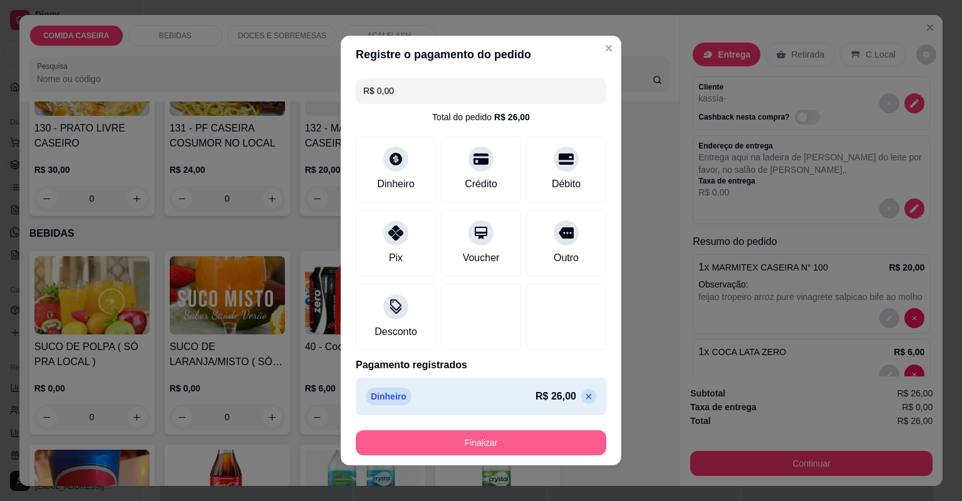
click at [531, 440] on button "Finalizar" at bounding box center [481, 442] width 250 height 25
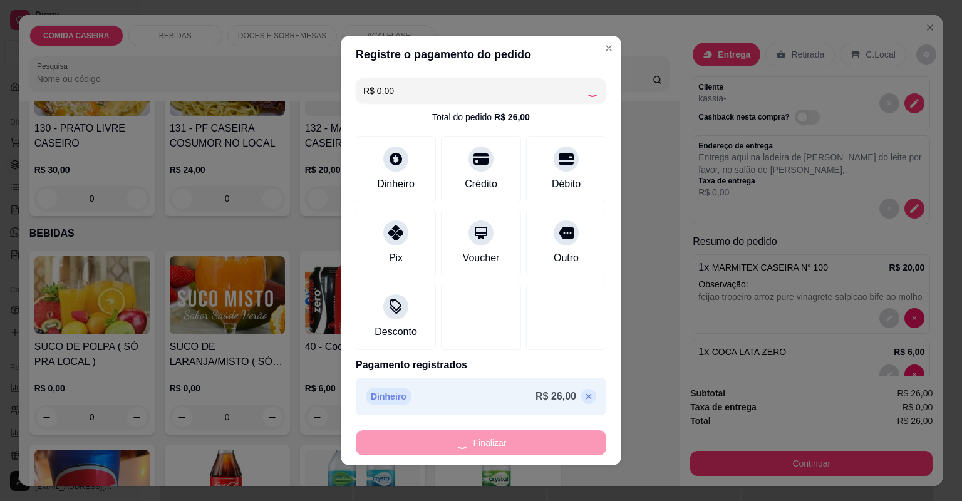
type input "0"
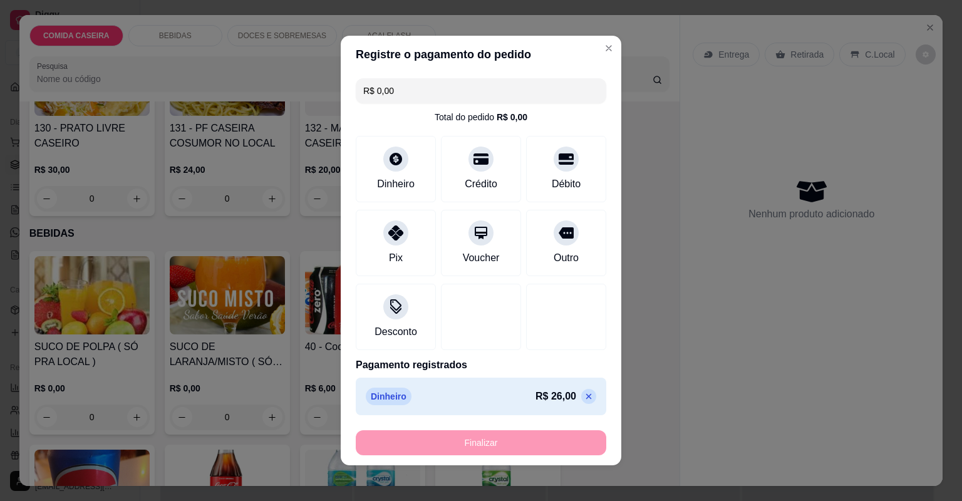
type input "-R$ 26,00"
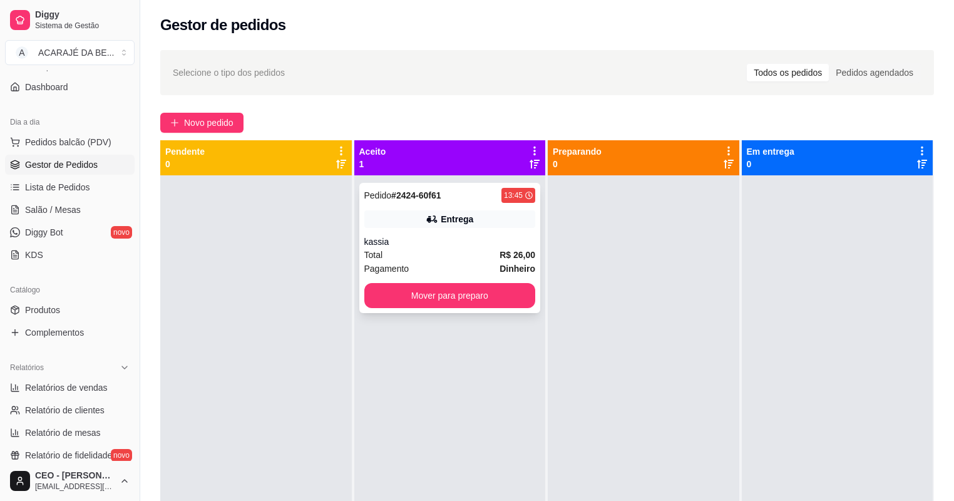
click at [409, 217] on div "Entrega" at bounding box center [450, 219] width 172 height 18
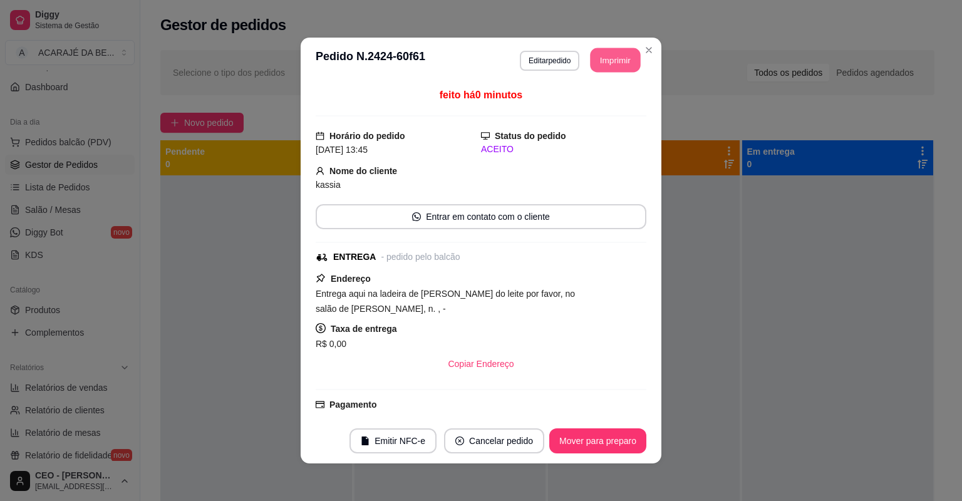
click at [612, 55] on button "Imprimir" at bounding box center [615, 60] width 50 height 24
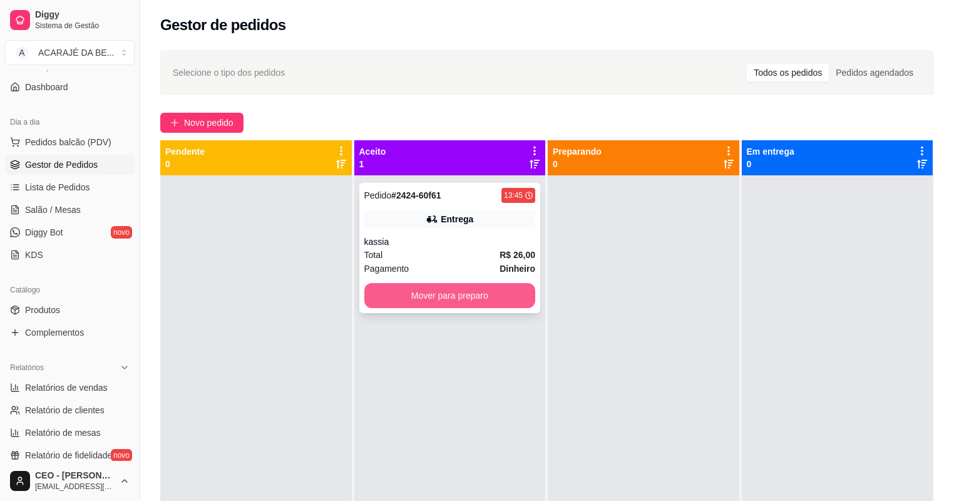
click at [450, 290] on button "Mover para preparo" at bounding box center [450, 295] width 172 height 25
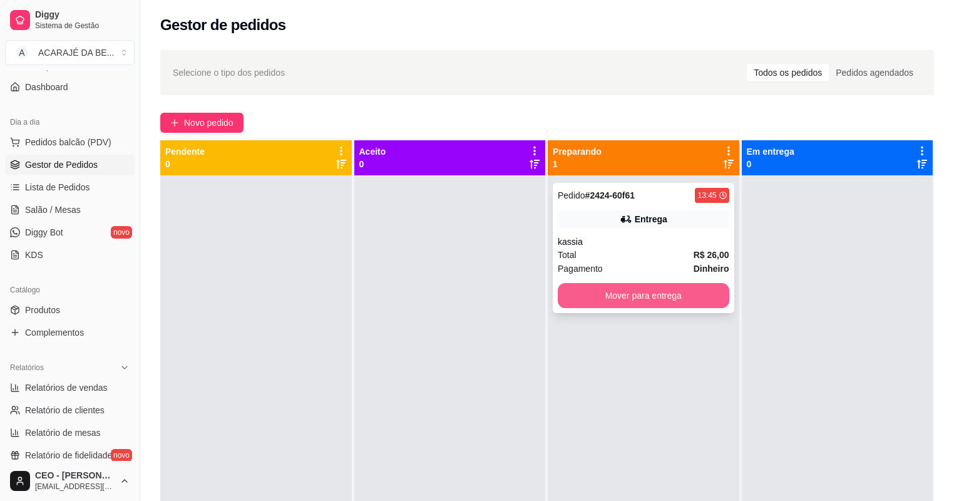
click at [634, 291] on button "Mover para entrega" at bounding box center [644, 295] width 172 height 25
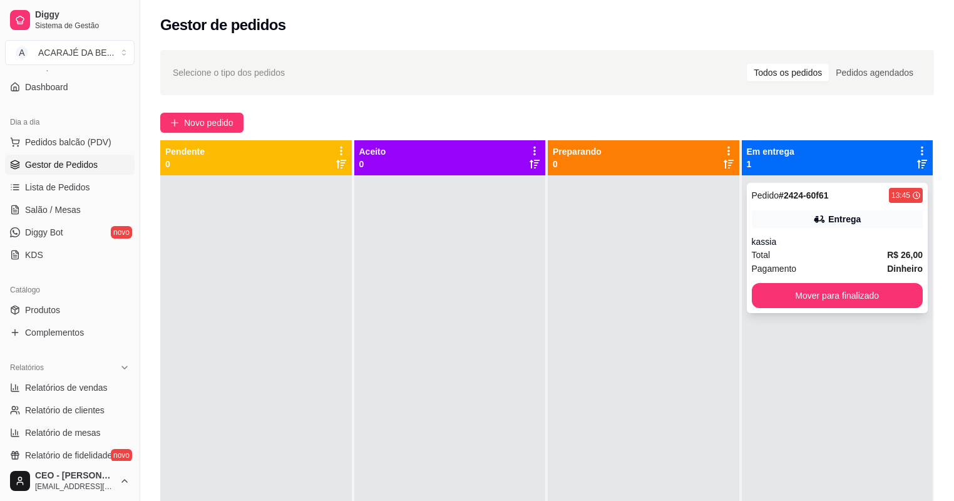
click at [880, 222] on div "Entrega" at bounding box center [838, 219] width 172 height 18
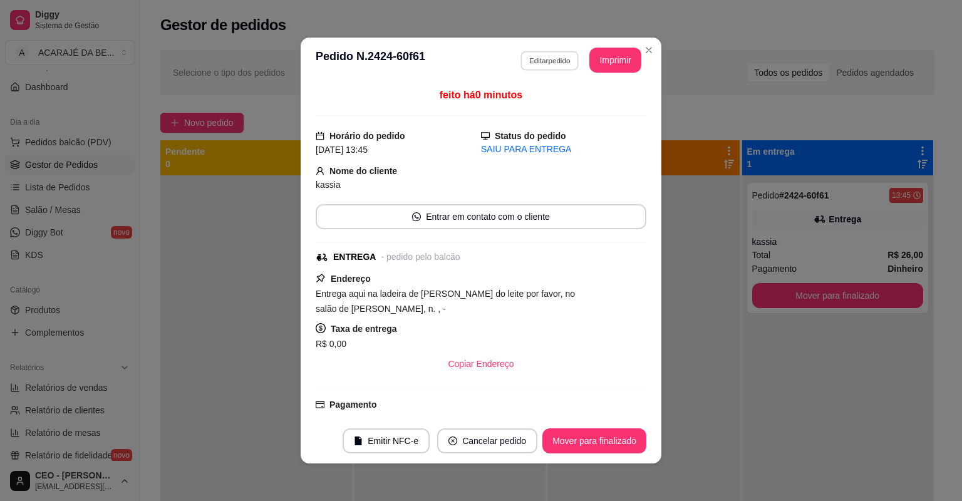
click at [541, 61] on button "Editar pedido" at bounding box center [549, 60] width 58 height 19
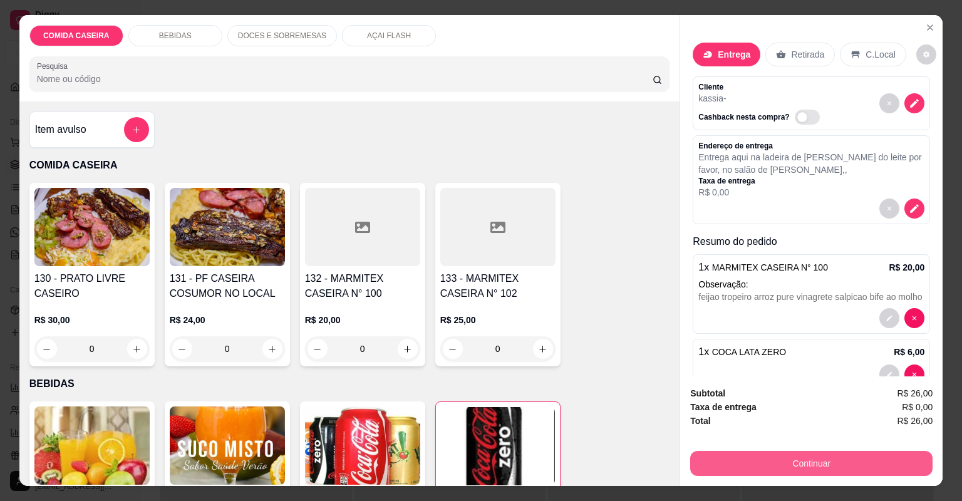
click at [787, 460] on button "Continuar" at bounding box center [811, 463] width 242 height 25
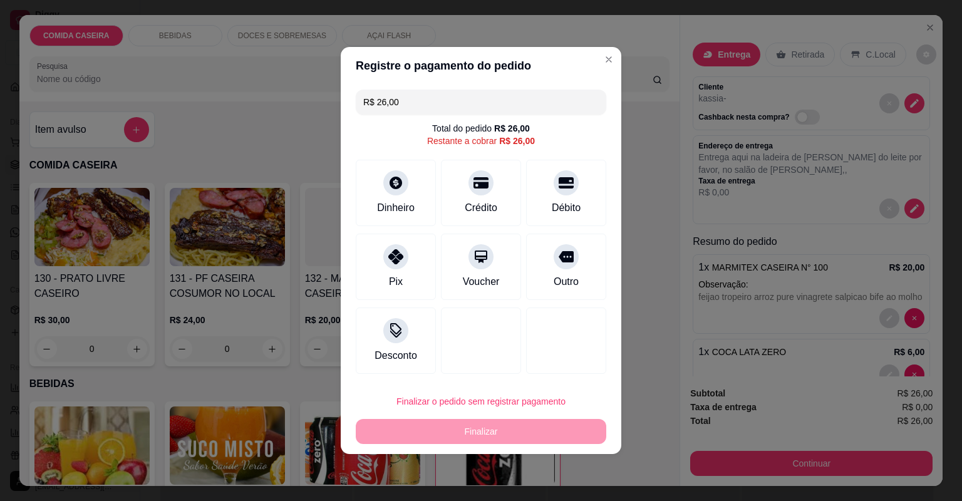
click at [420, 101] on input "R$ 26,00" at bounding box center [480, 102] width 235 height 25
click at [419, 272] on div "Pix" at bounding box center [396, 264] width 88 height 73
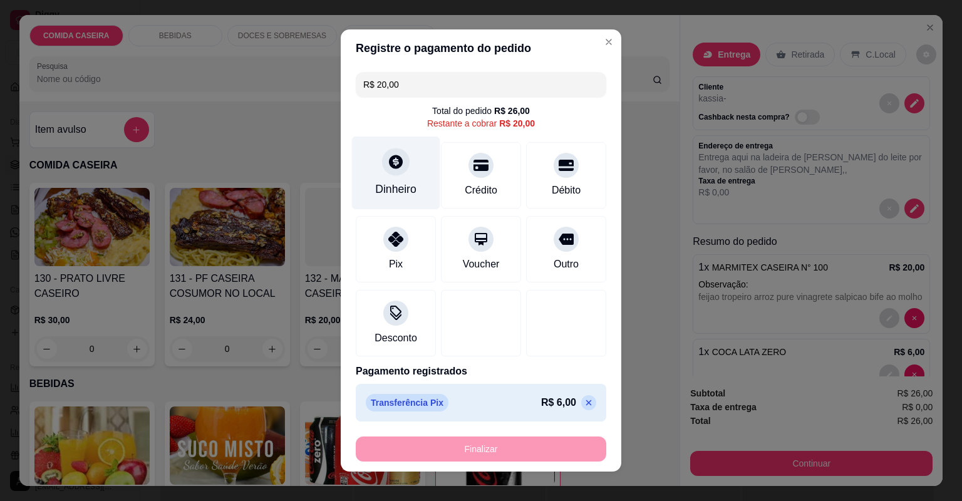
click at [379, 180] on div "Dinheiro" at bounding box center [396, 172] width 88 height 73
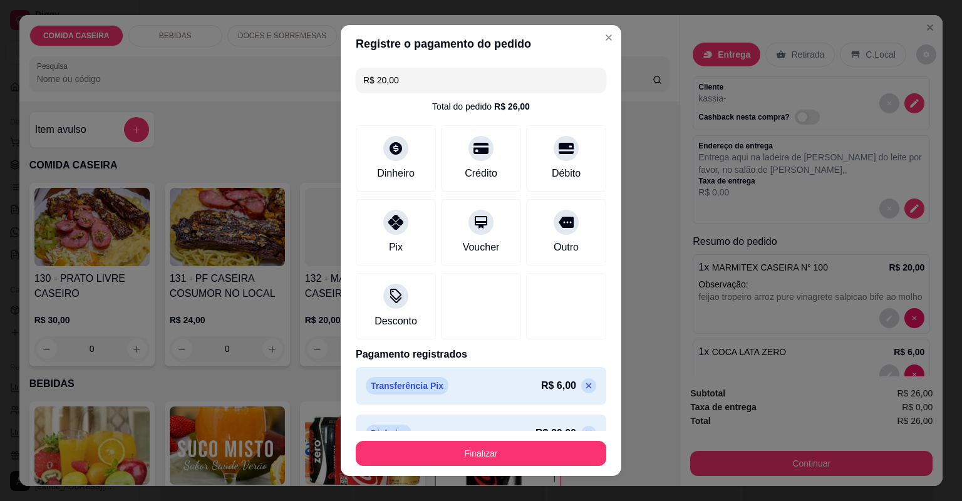
type input "R$ 0,00"
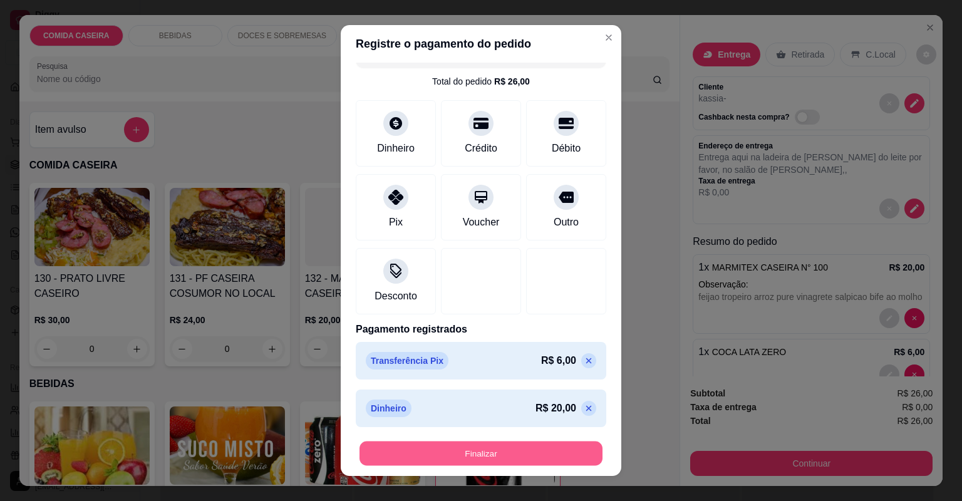
click at [478, 451] on button "Finalizar" at bounding box center [480, 453] width 243 height 24
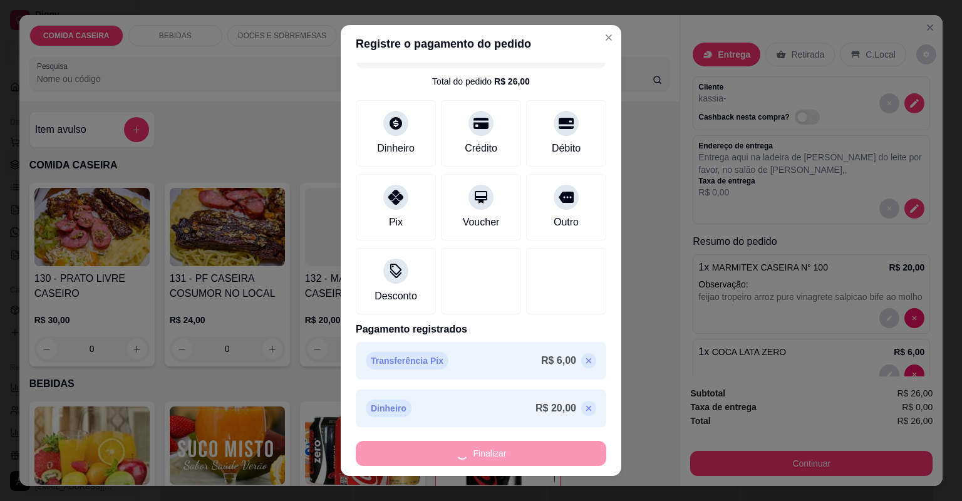
type input "0"
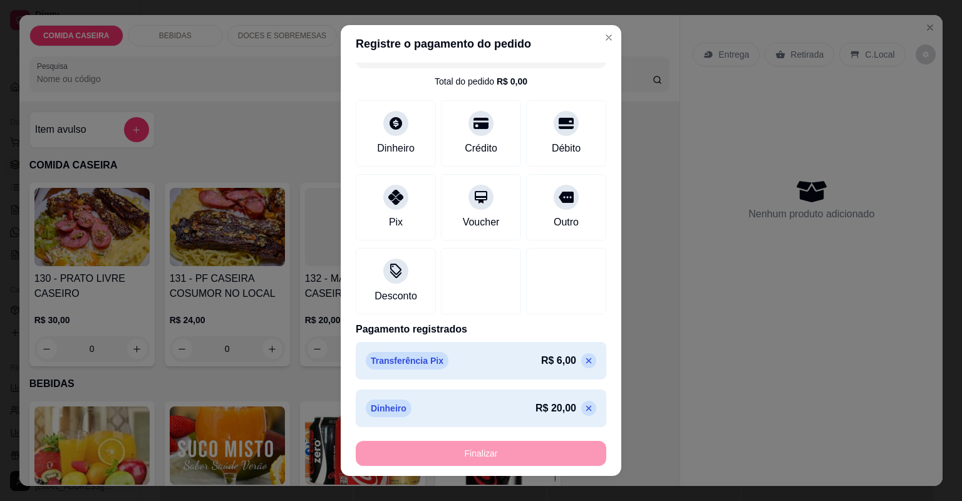
type input "-R$ 26,00"
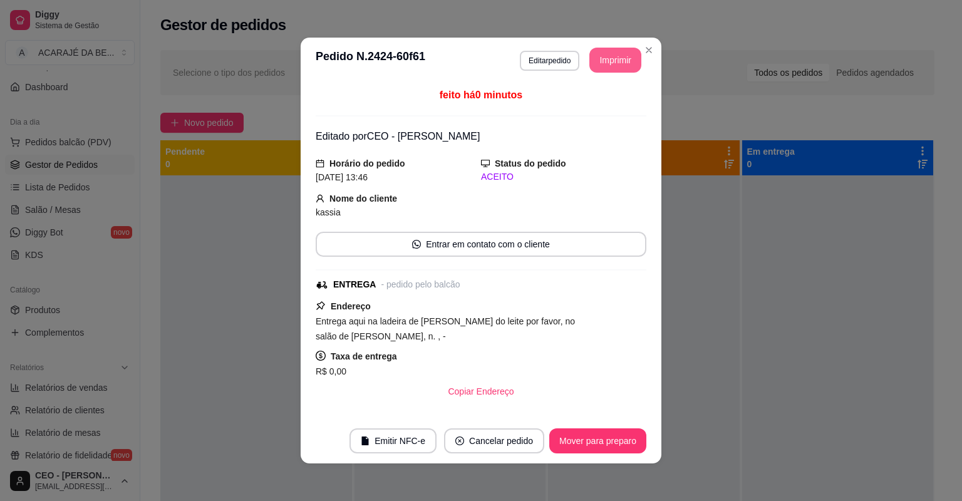
click at [601, 57] on button "Imprimir" at bounding box center [615, 60] width 52 height 25
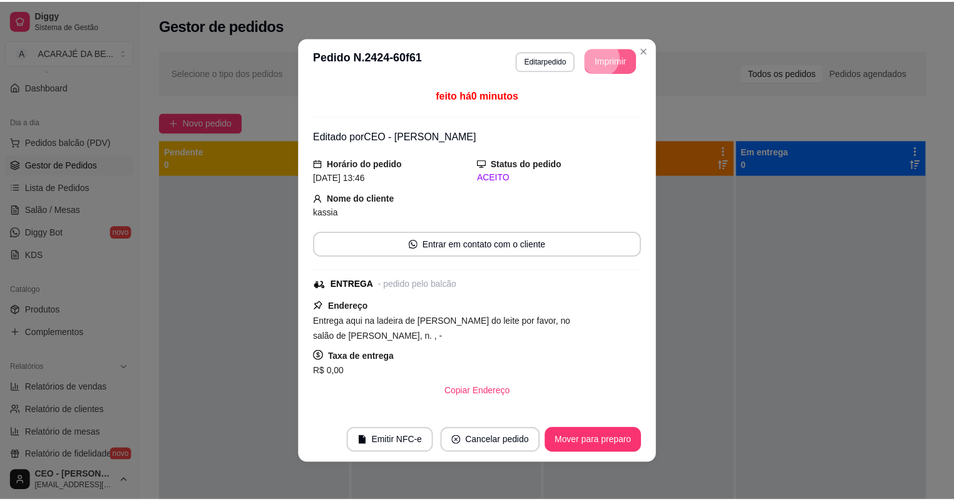
scroll to position [0, 0]
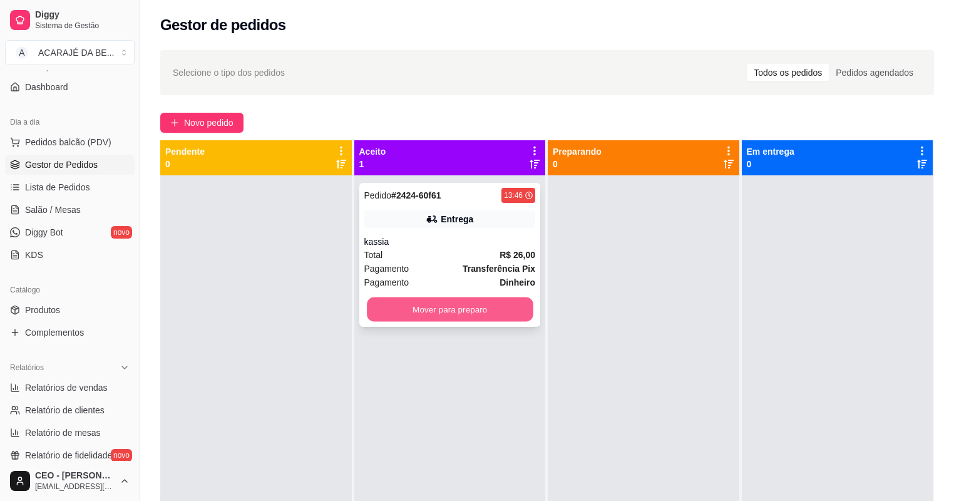
click at [426, 312] on button "Mover para preparo" at bounding box center [450, 309] width 166 height 24
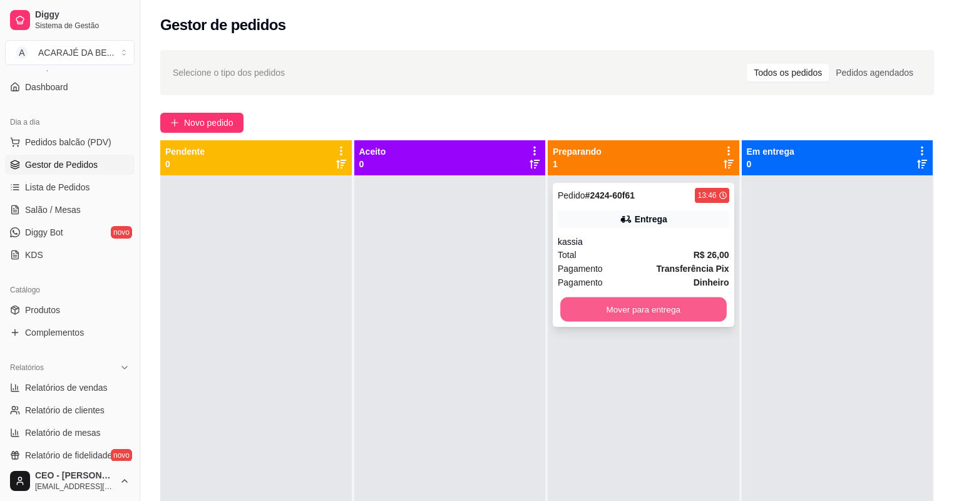
click at [647, 315] on button "Mover para entrega" at bounding box center [643, 309] width 166 height 24
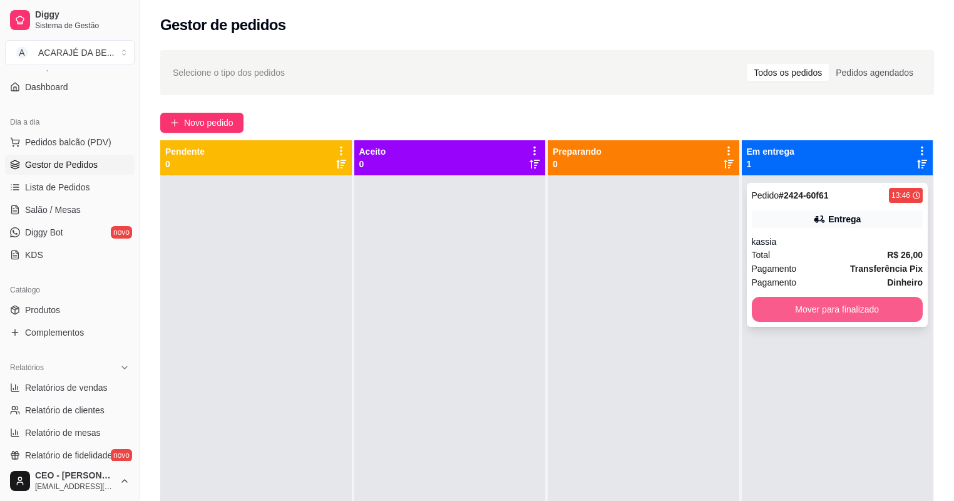
click at [829, 311] on button "Mover para finalizado" at bounding box center [838, 309] width 172 height 25
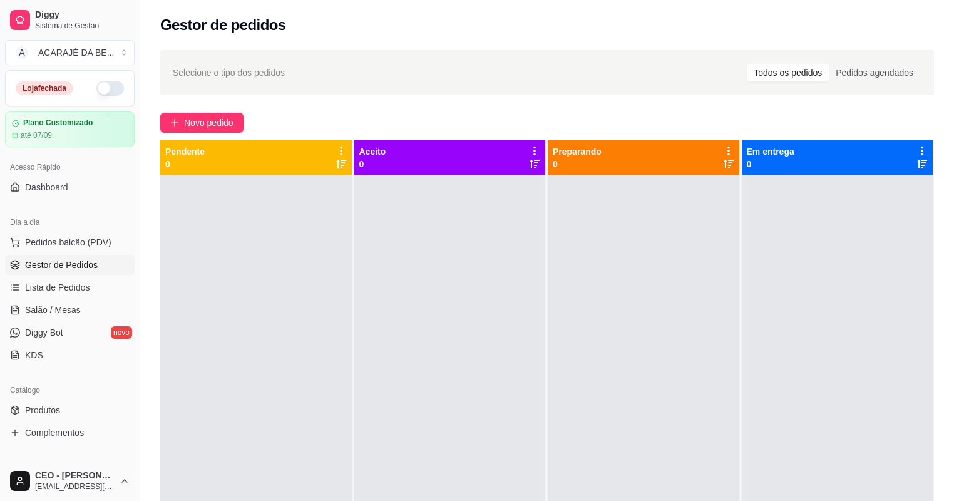
click at [96, 89] on button "button" at bounding box center [110, 88] width 28 height 15
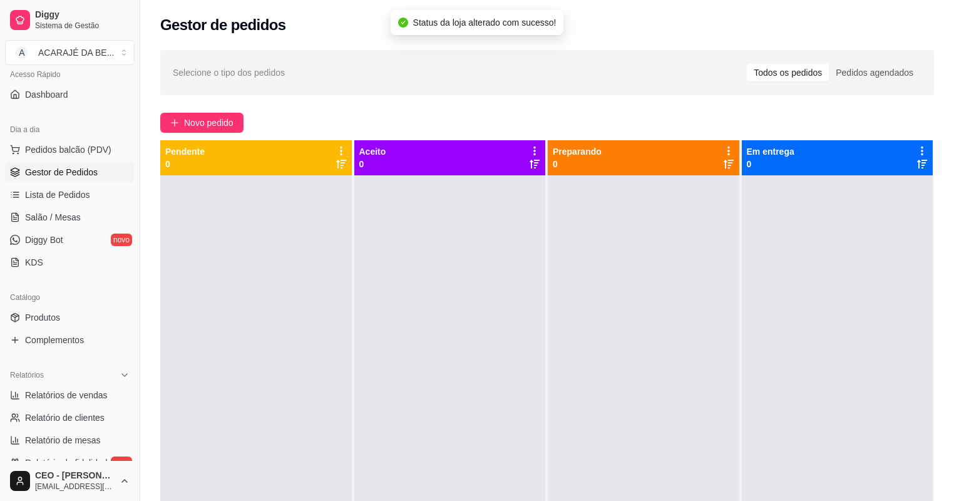
scroll to position [100, 0]
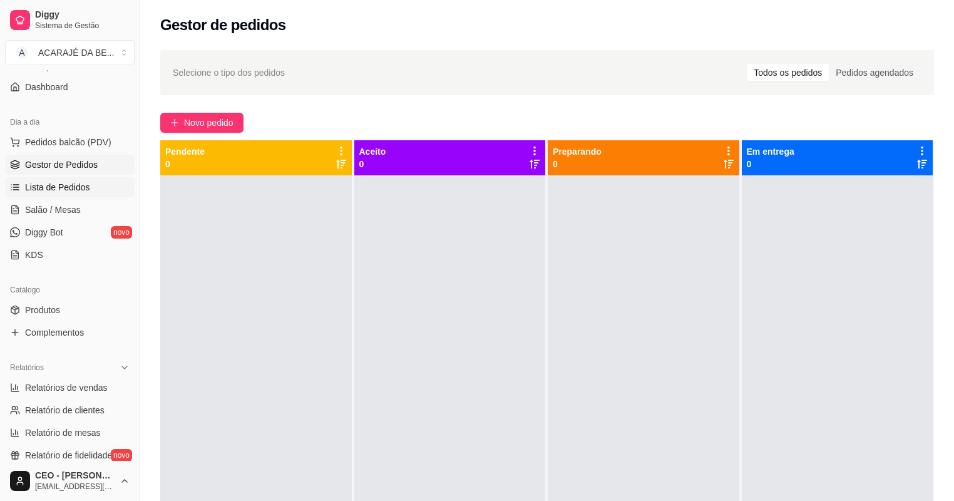
click at [64, 187] on span "Lista de Pedidos" at bounding box center [57, 187] width 65 height 13
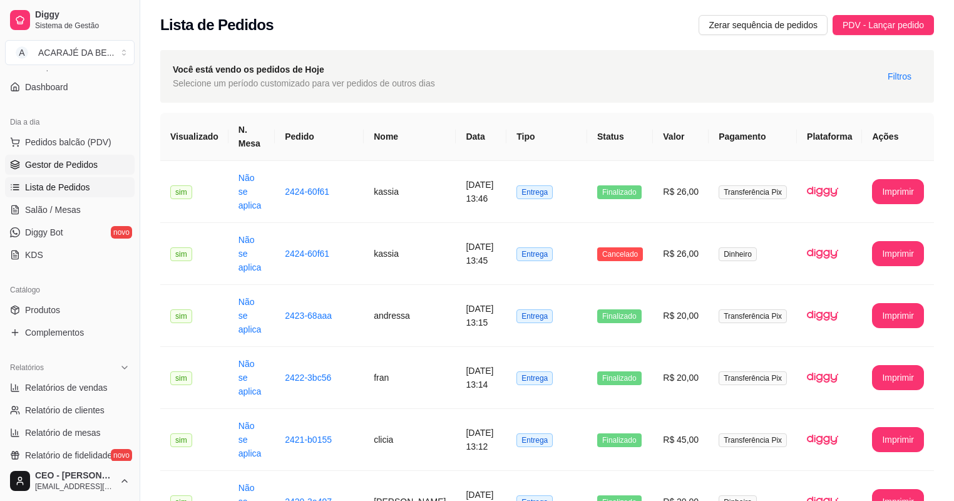
click at [53, 163] on span "Gestor de Pedidos" at bounding box center [61, 164] width 73 height 13
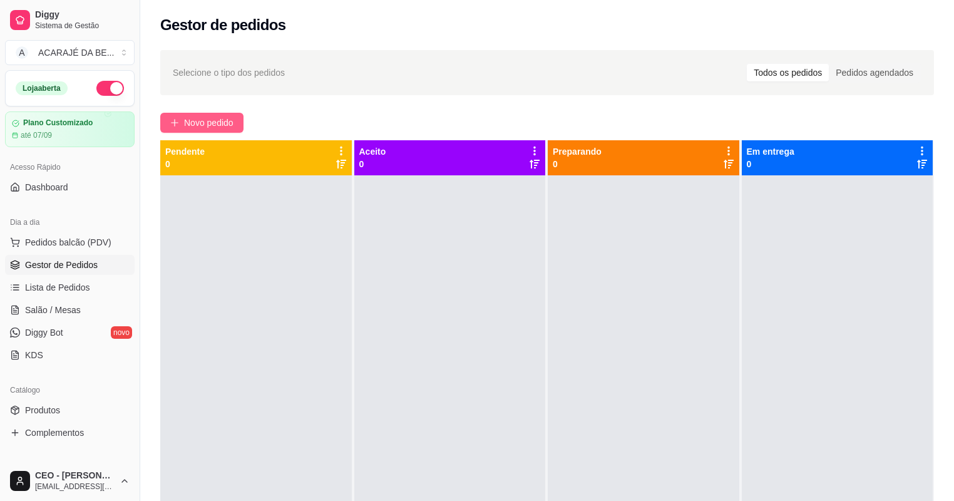
click at [229, 120] on span "Novo pedido" at bounding box center [208, 123] width 49 height 14
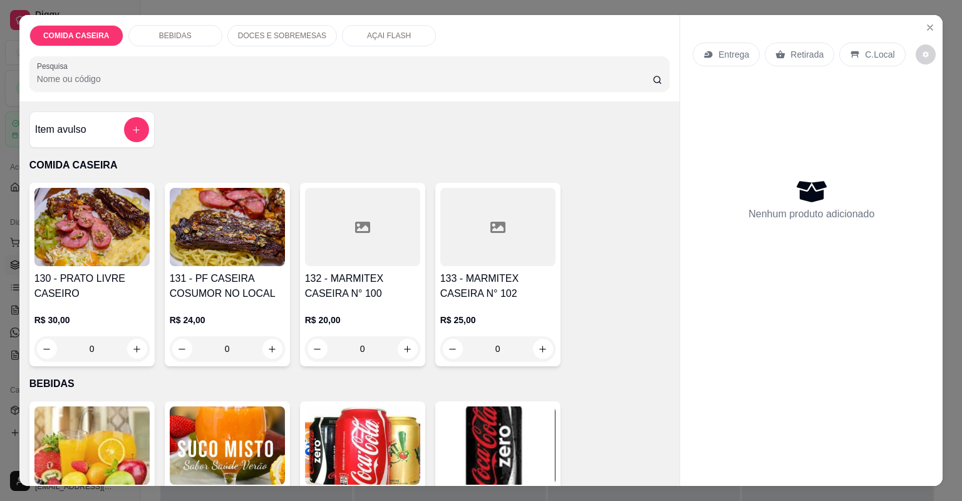
click at [348, 248] on div at bounding box center [362, 227] width 115 height 78
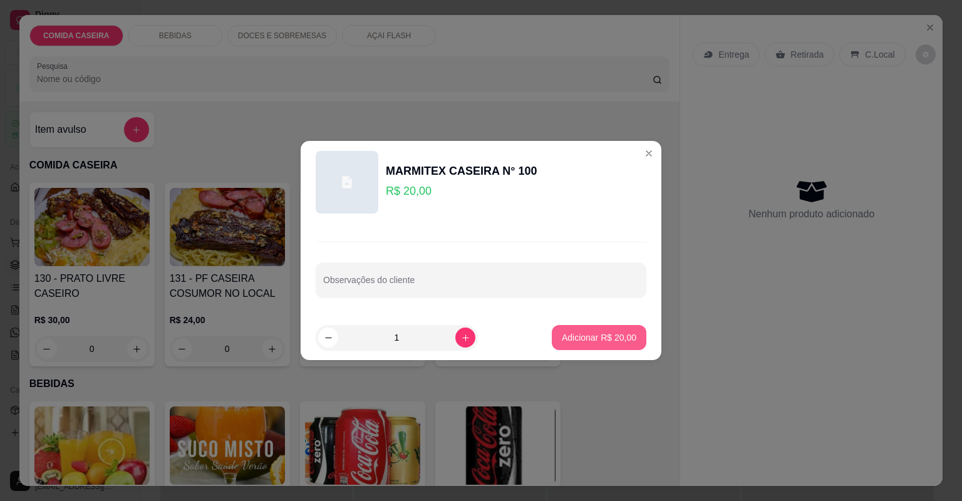
click at [572, 337] on p "Adicionar R$ 20,00" at bounding box center [599, 337] width 75 height 13
type input "1"
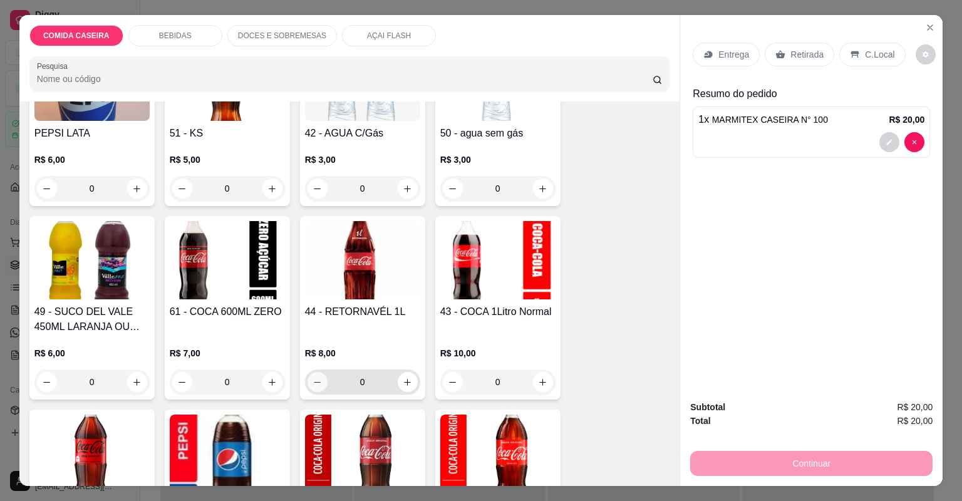
scroll to position [701, 0]
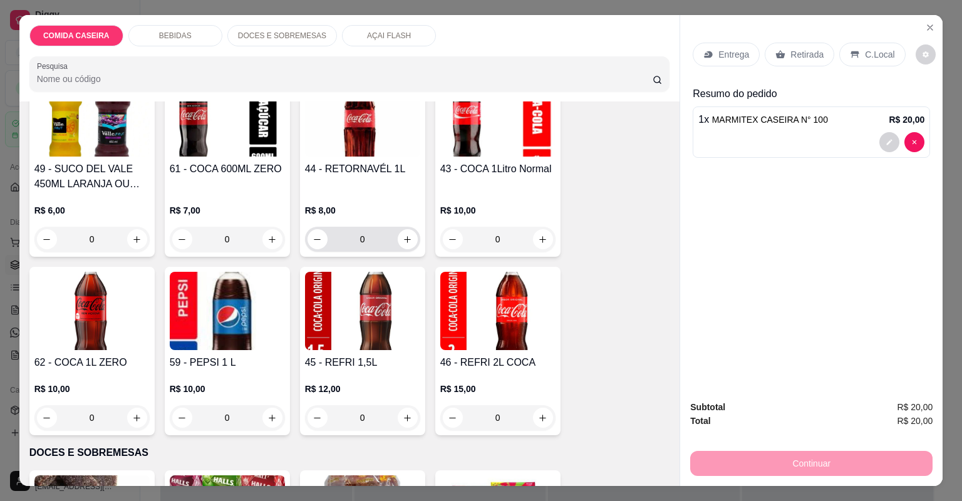
click at [404, 235] on icon "increase-product-quantity" at bounding box center [407, 239] width 9 height 9
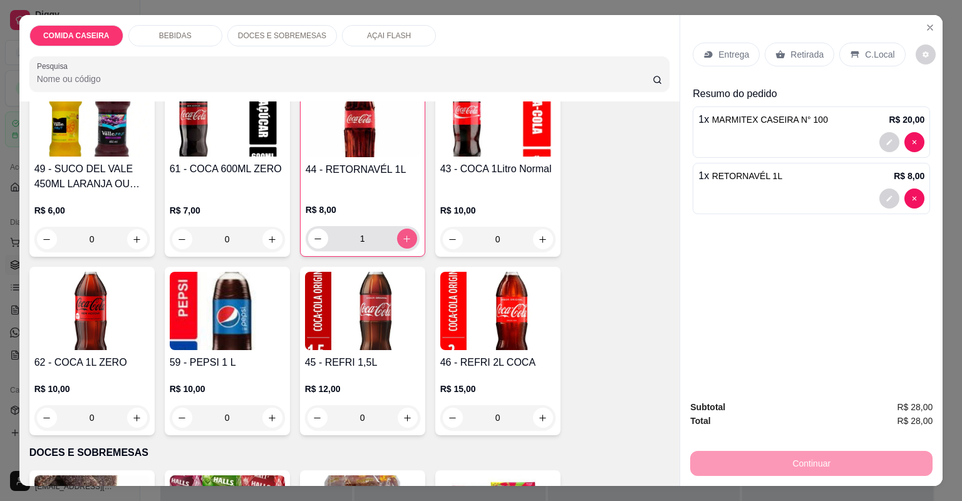
type input "1"
click at [775, 49] on icon at bounding box center [780, 54] width 10 height 10
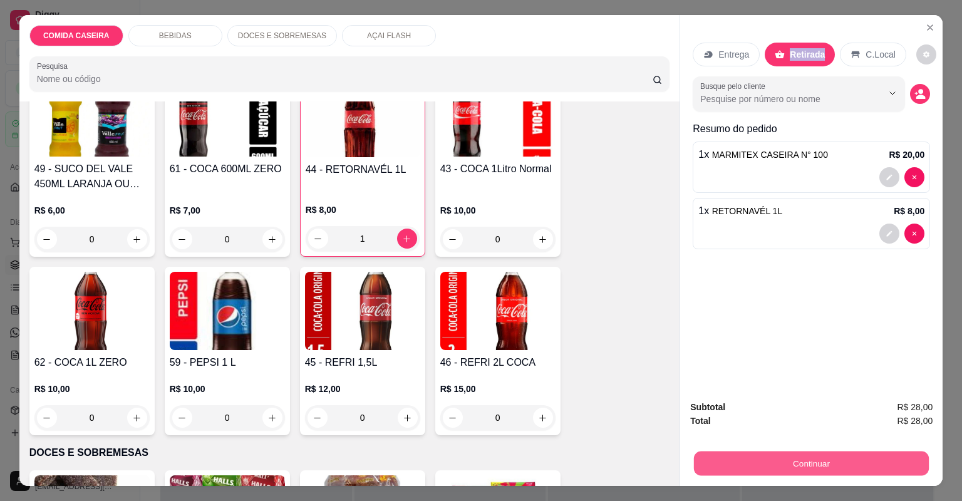
click at [772, 455] on button "Continuar" at bounding box center [811, 463] width 235 height 24
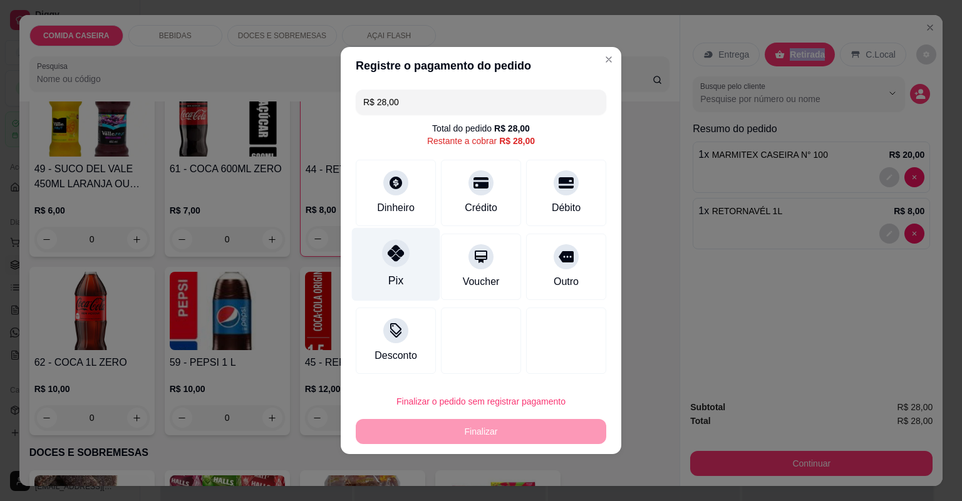
click at [408, 249] on div "Pix" at bounding box center [396, 264] width 88 height 73
type input "R$ 0,00"
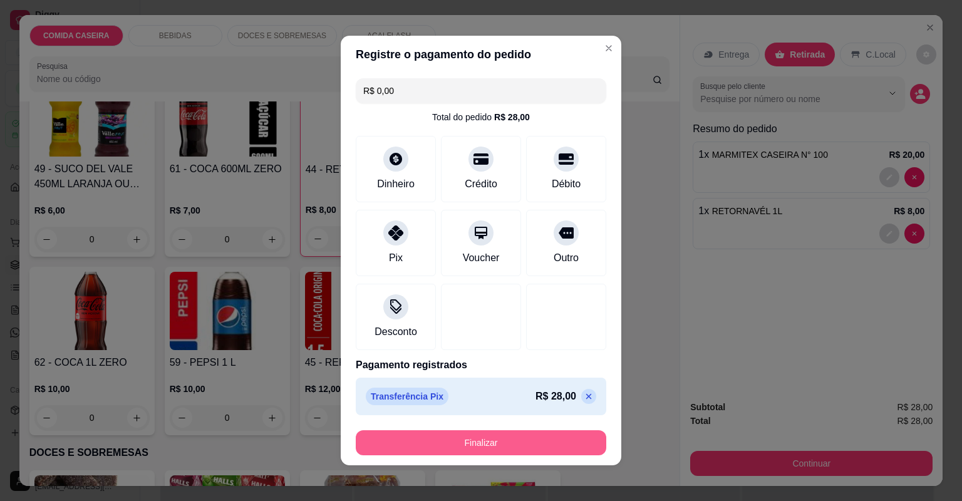
click at [521, 437] on button "Finalizar" at bounding box center [481, 442] width 250 height 25
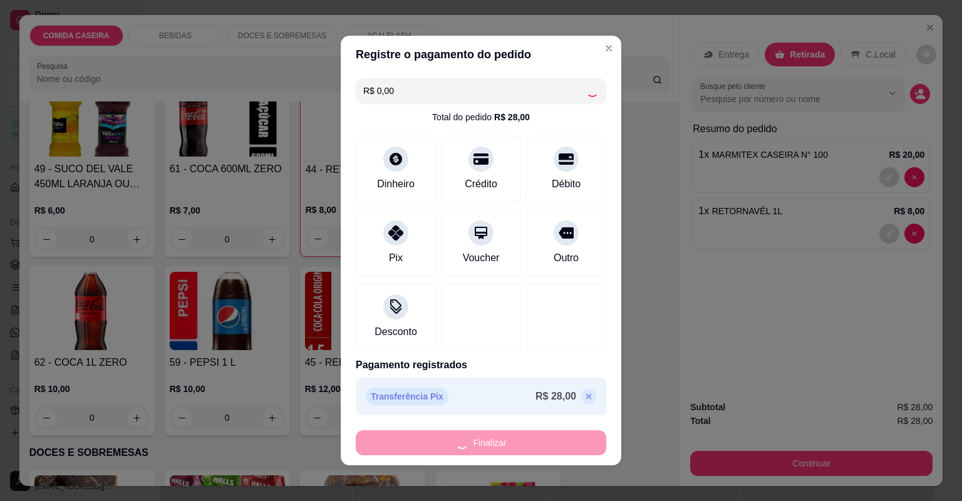
type input "0"
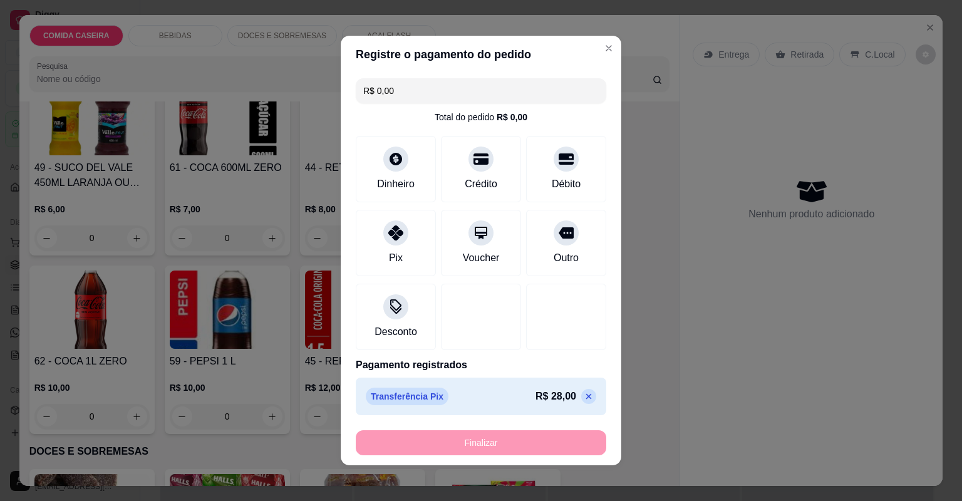
type input "-R$ 28,00"
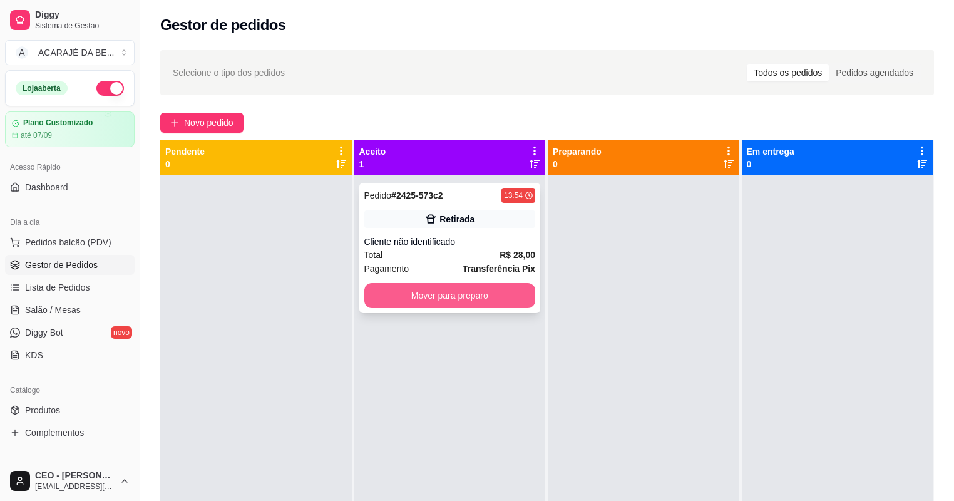
click at [497, 294] on button "Mover para preparo" at bounding box center [450, 295] width 172 height 25
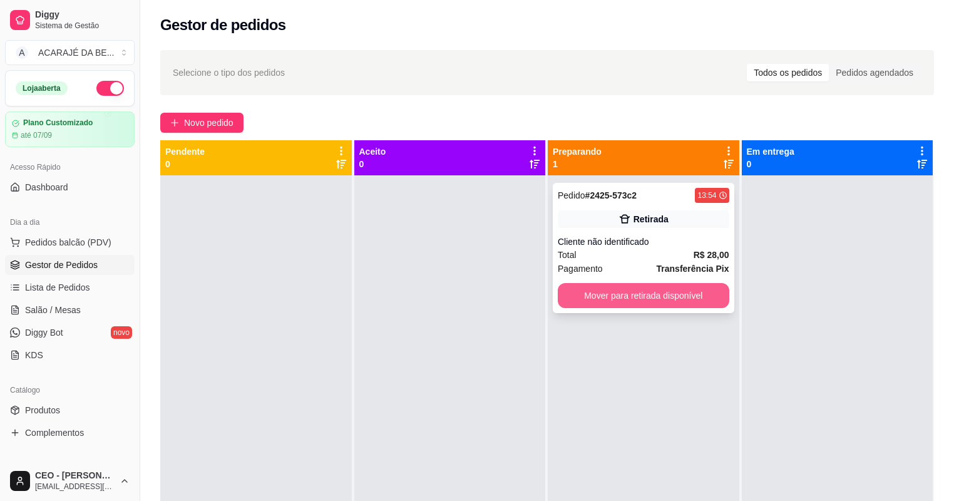
click at [597, 296] on button "Mover para retirada disponível" at bounding box center [644, 295] width 172 height 25
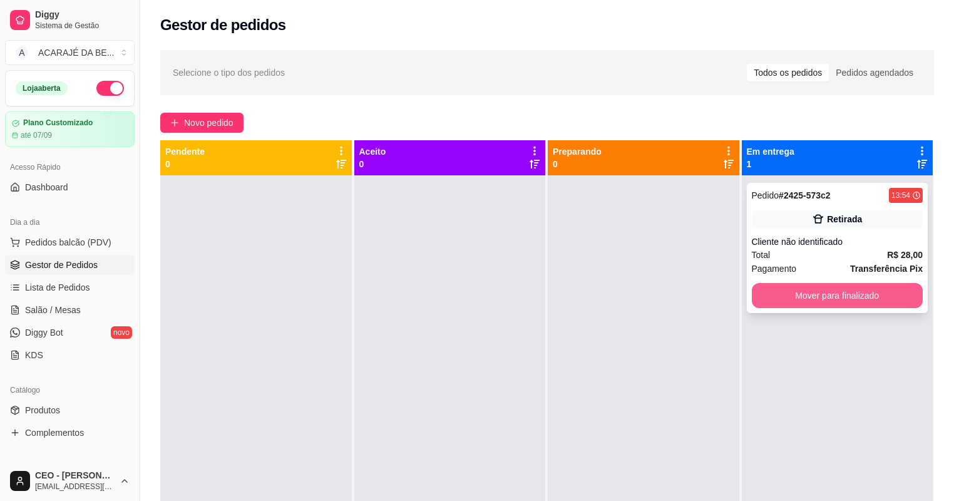
click at [761, 286] on button "Mover para finalizado" at bounding box center [838, 295] width 172 height 25
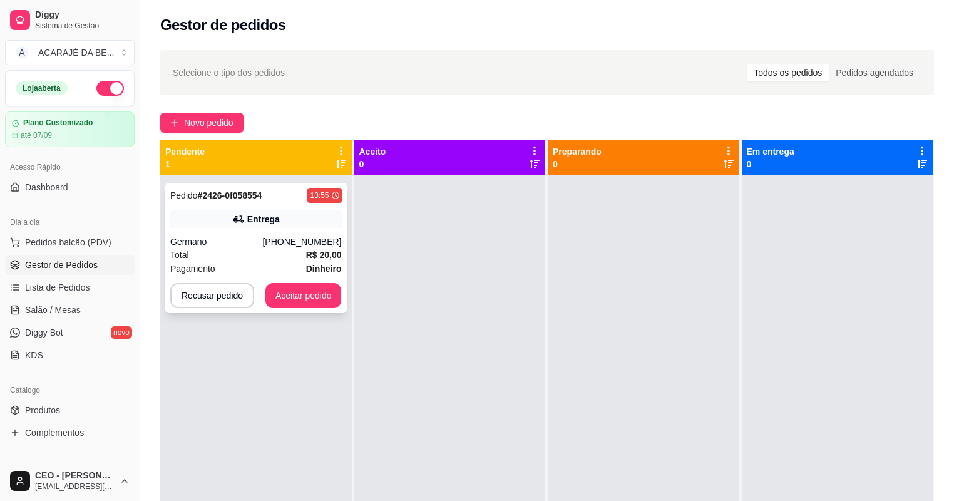
click at [303, 219] on div "Entrega" at bounding box center [256, 219] width 172 height 18
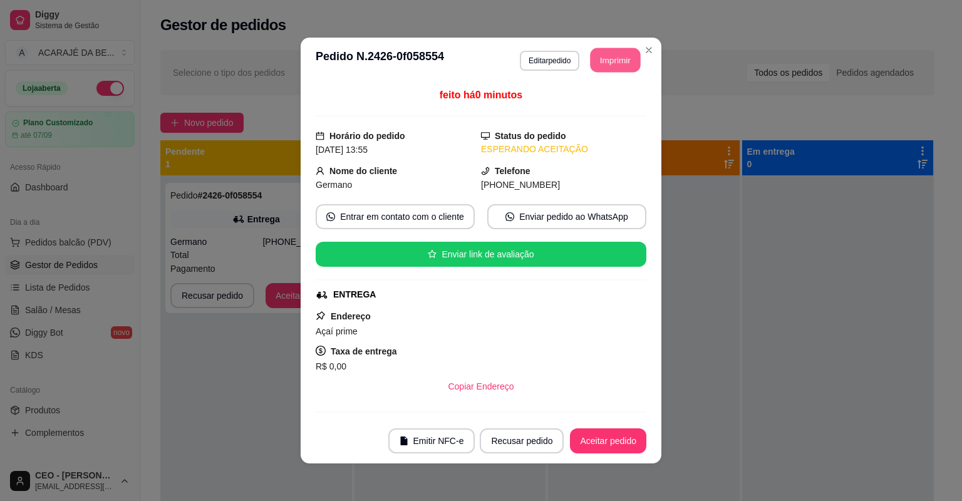
click at [616, 61] on button "Imprimir" at bounding box center [615, 60] width 50 height 24
click at [578, 441] on button "Aceitar pedido" at bounding box center [608, 440] width 76 height 25
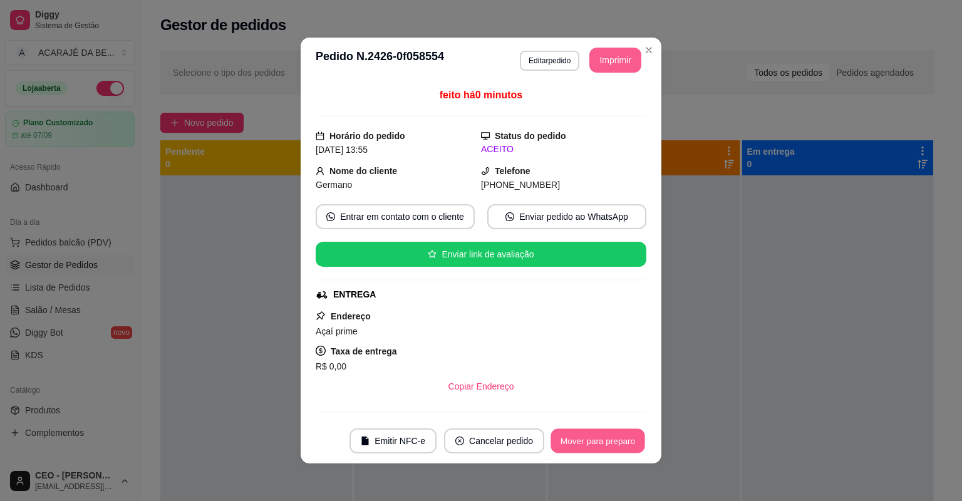
click at [597, 442] on button "Mover para preparo" at bounding box center [597, 441] width 94 height 24
click at [597, 442] on div "Mover para preparo" at bounding box center [597, 440] width 97 height 25
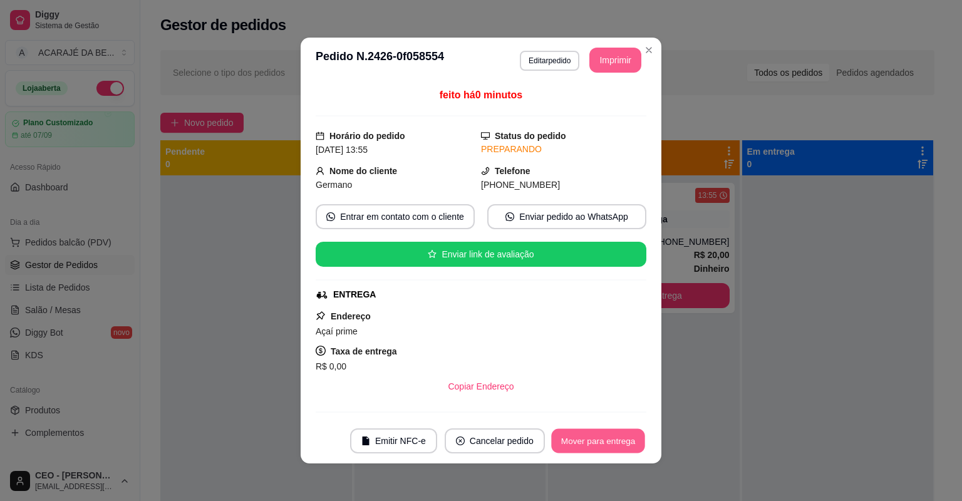
click at [599, 442] on button "Mover para entrega" at bounding box center [598, 441] width 94 height 24
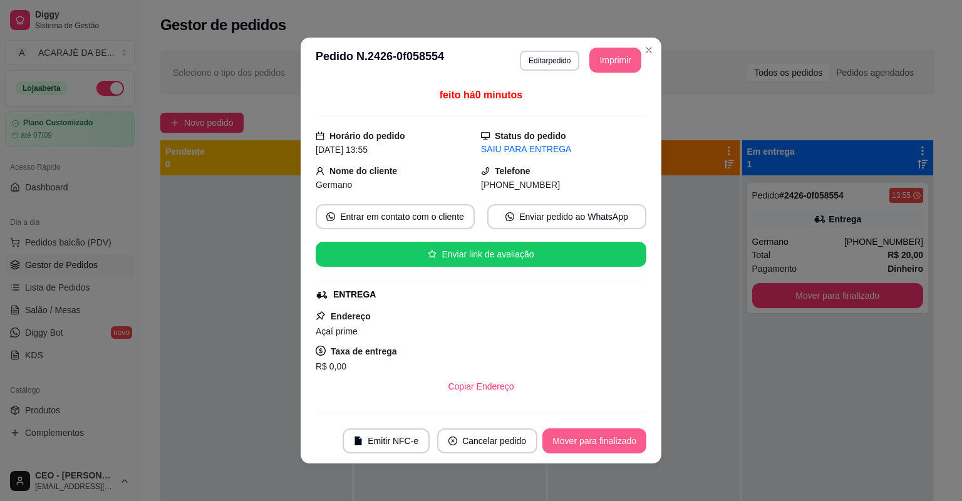
click at [600, 442] on button "Mover para finalizado" at bounding box center [594, 440] width 104 height 25
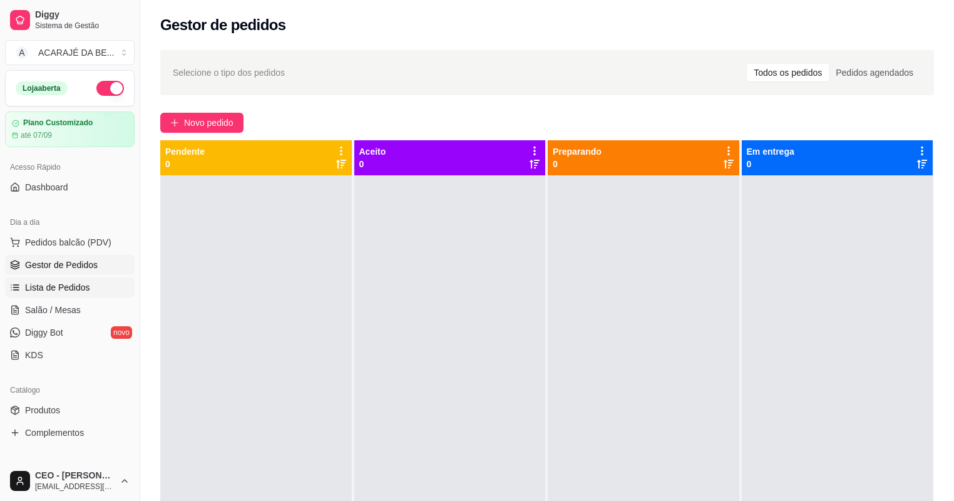
click at [81, 287] on span "Lista de Pedidos" at bounding box center [57, 287] width 65 height 13
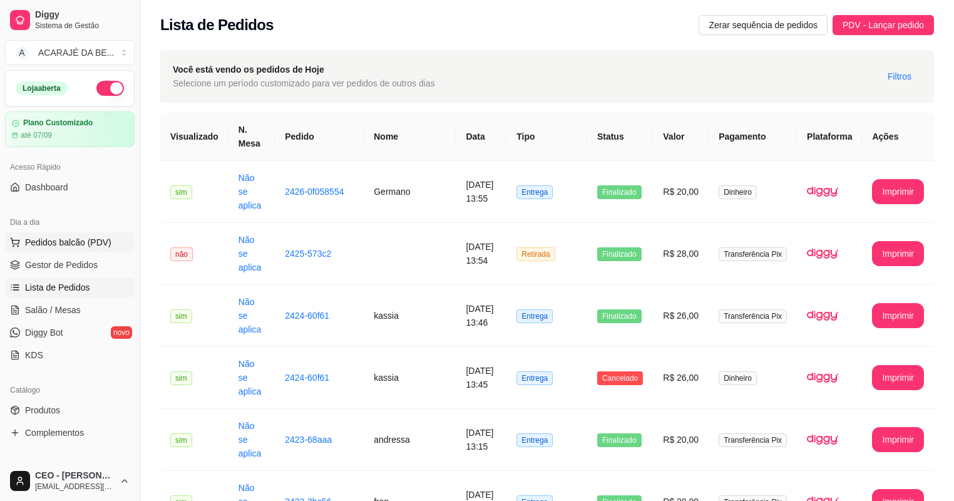
click at [100, 245] on span "Pedidos balcão (PDV)" at bounding box center [68, 242] width 86 height 13
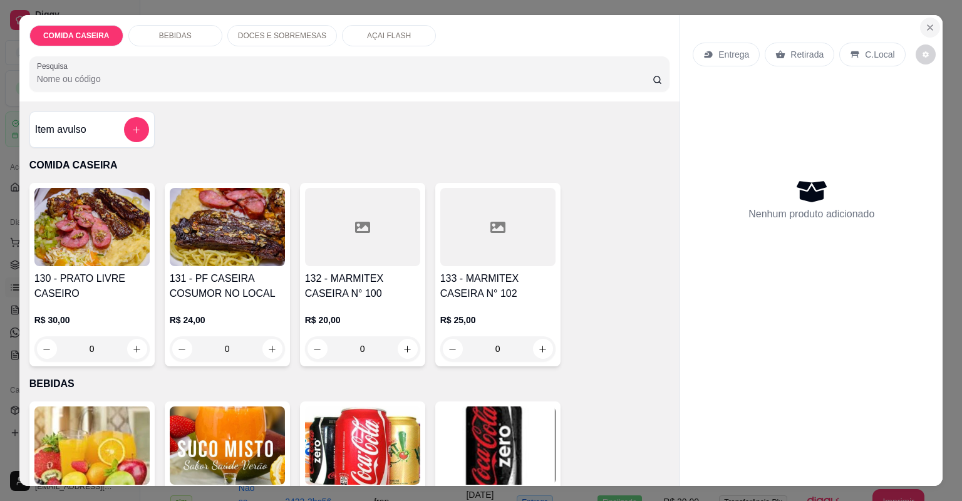
click at [925, 24] on icon "Close" at bounding box center [930, 28] width 10 height 10
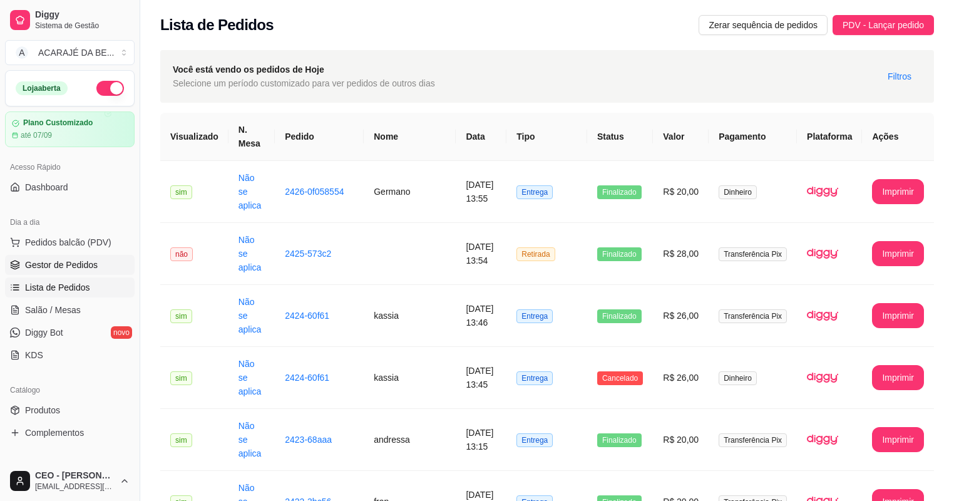
click at [65, 260] on span "Gestor de Pedidos" at bounding box center [61, 265] width 73 height 13
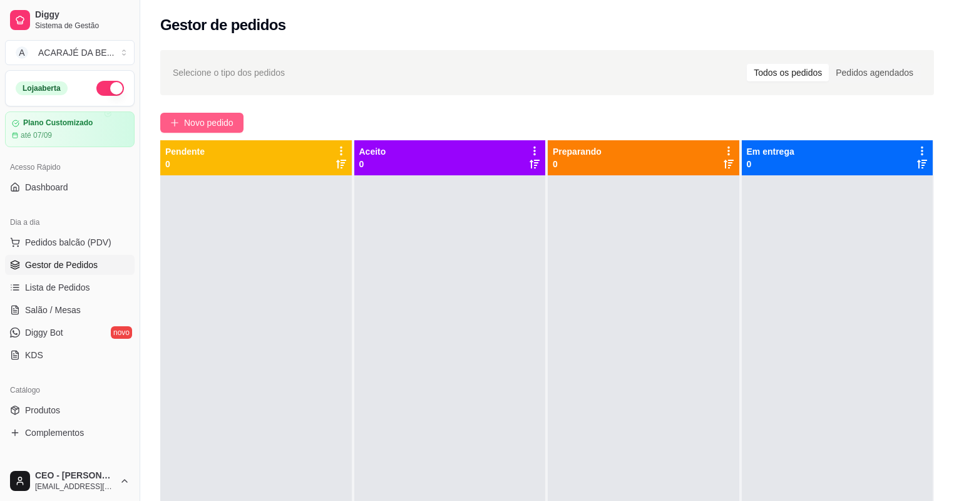
click at [190, 120] on span "Novo pedido" at bounding box center [208, 123] width 49 height 14
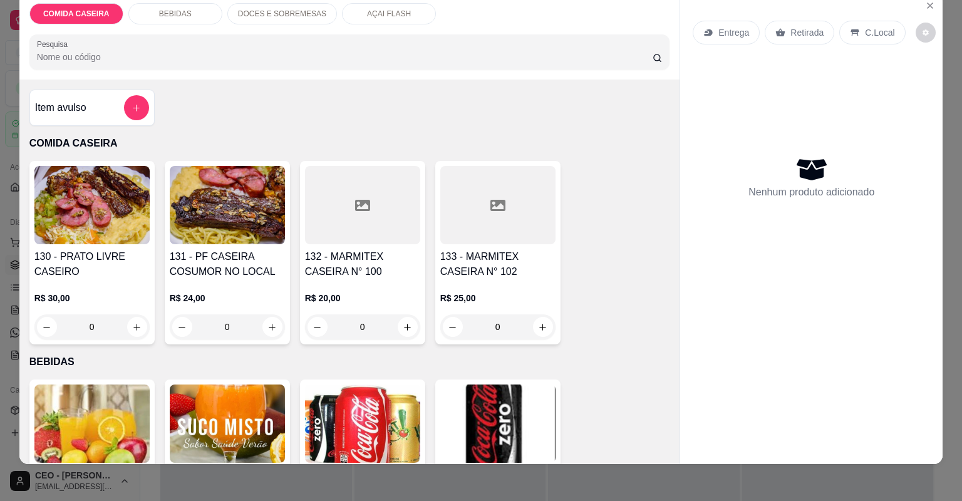
scroll to position [25, 0]
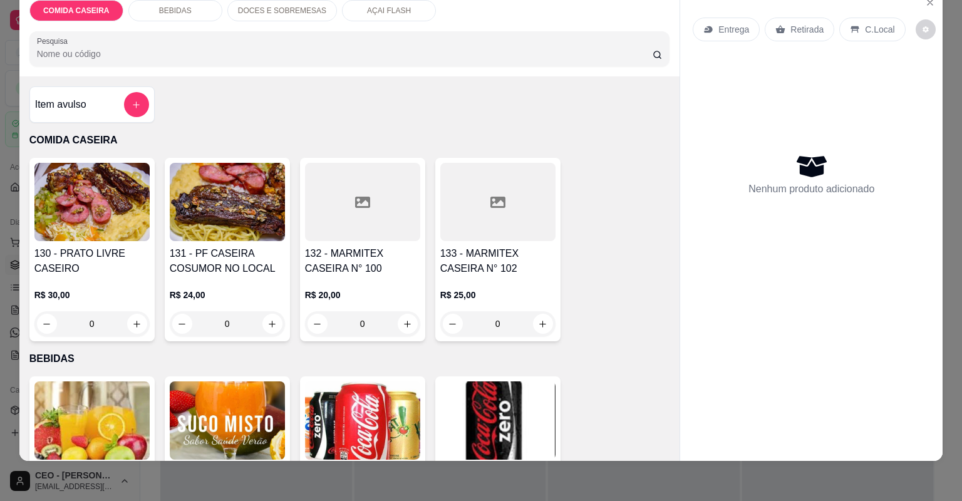
click at [188, 17] on div "BEBIDAS" at bounding box center [175, 10] width 94 height 21
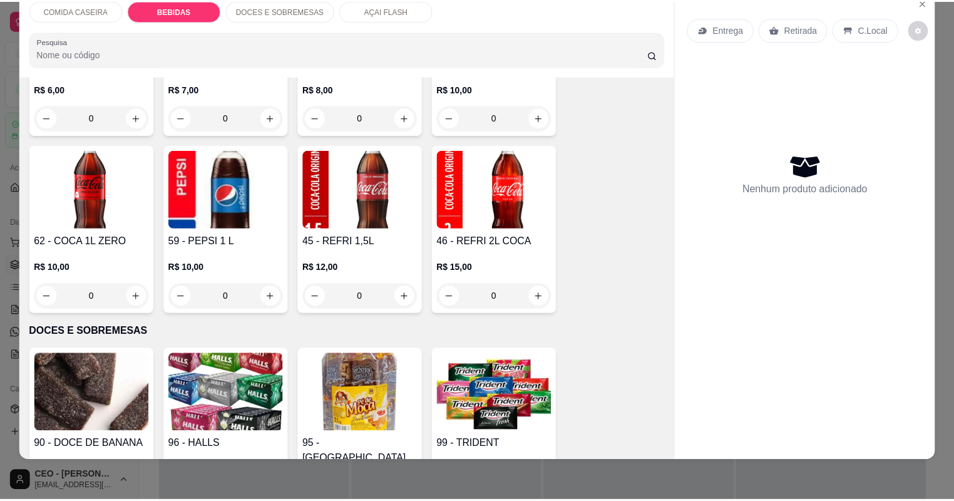
scroll to position [825, 0]
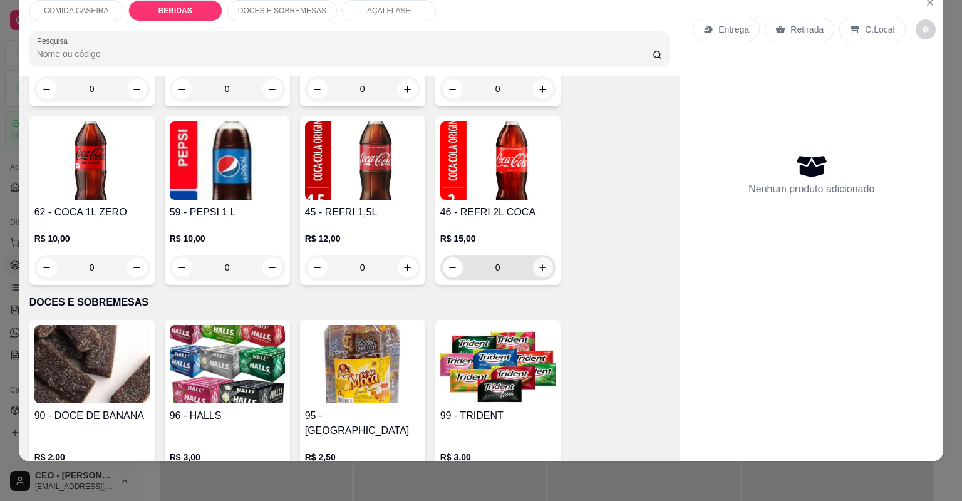
click at [538, 268] on icon "increase-product-quantity" at bounding box center [542, 267] width 9 height 9
type input "1"
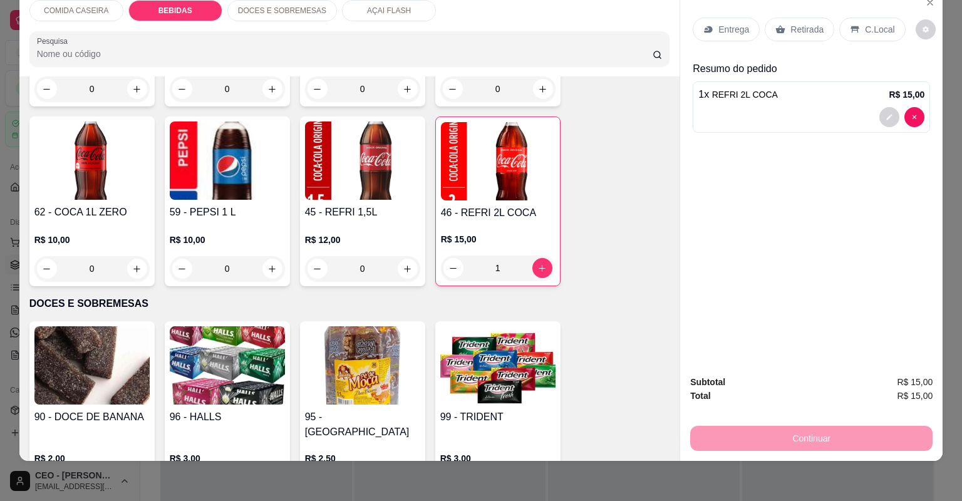
click at [801, 28] on p "Retirada" at bounding box center [806, 29] width 33 height 13
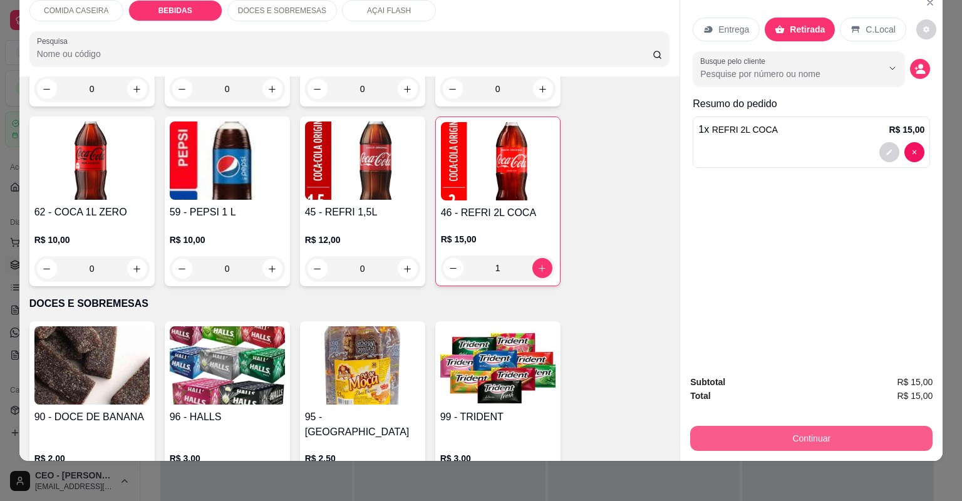
click at [893, 428] on button "Continuar" at bounding box center [811, 438] width 242 height 25
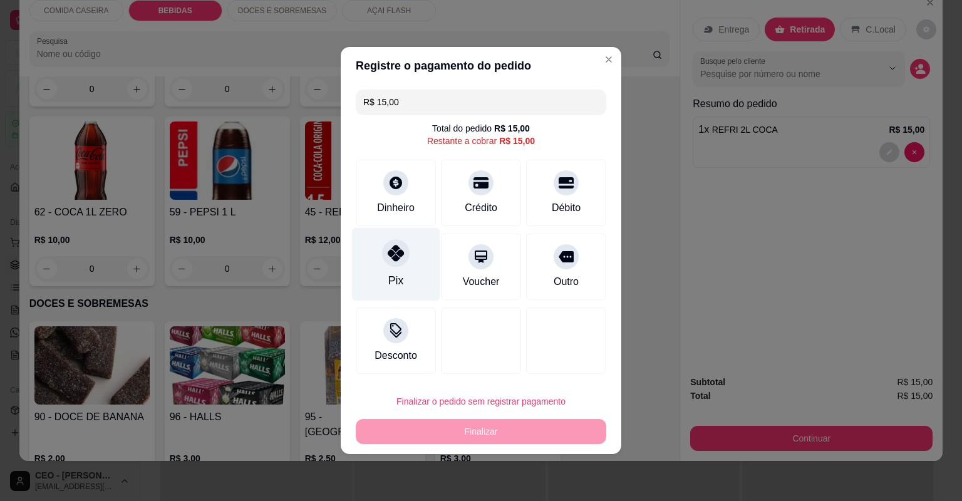
click at [388, 274] on div "Pix" at bounding box center [395, 280] width 15 height 16
type input "R$ 0,00"
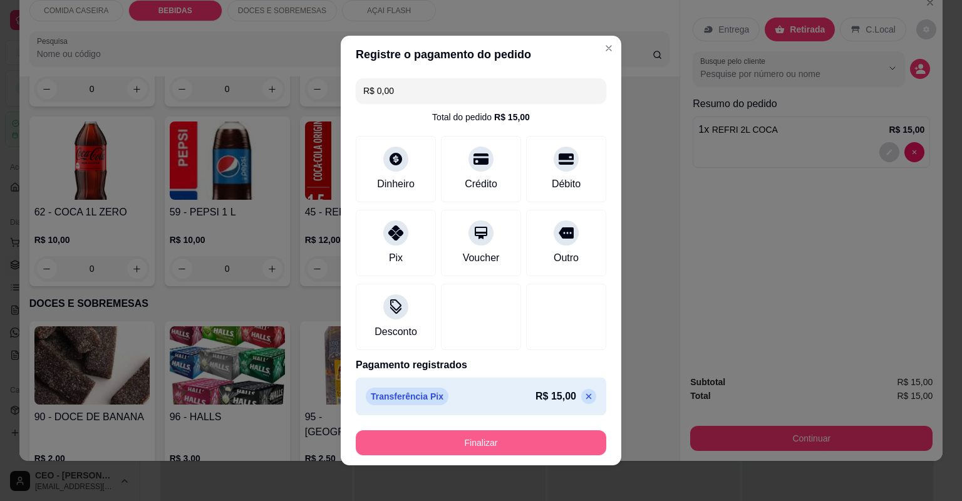
click at [507, 443] on button "Finalizar" at bounding box center [481, 442] width 250 height 25
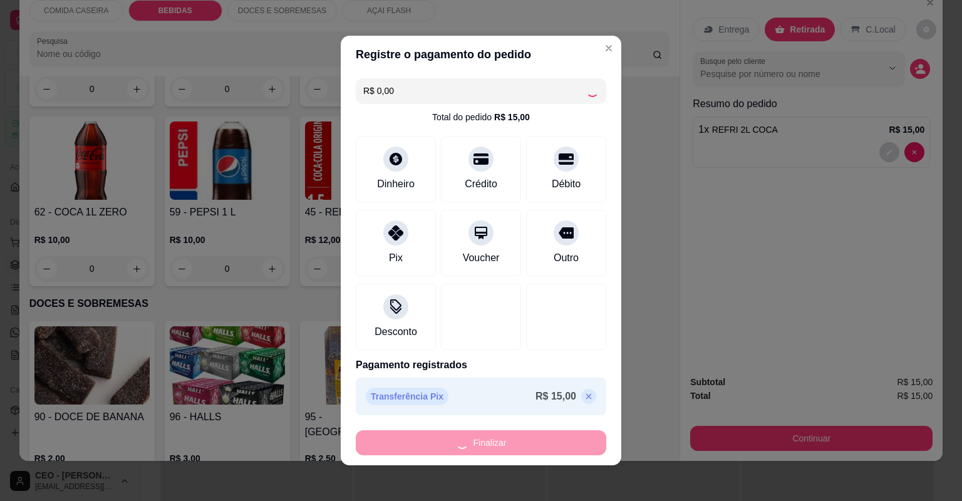
type input "0"
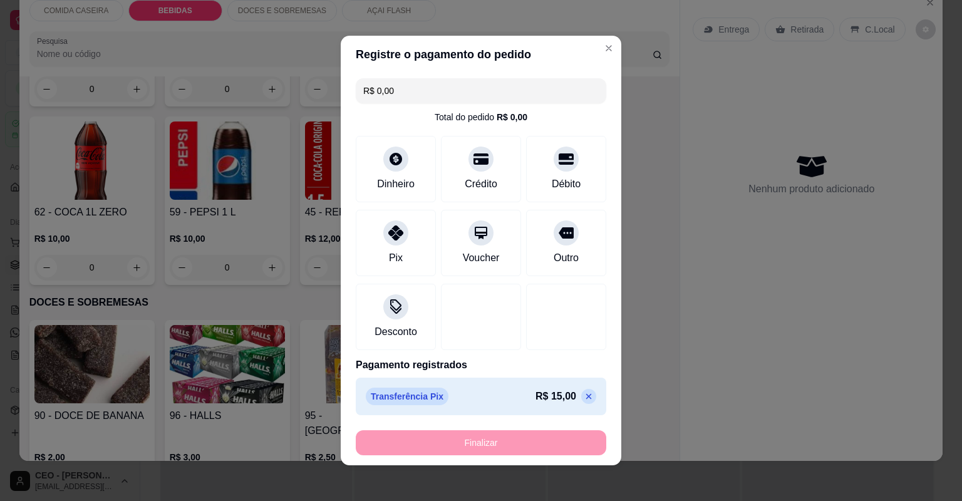
type input "-R$ 15,00"
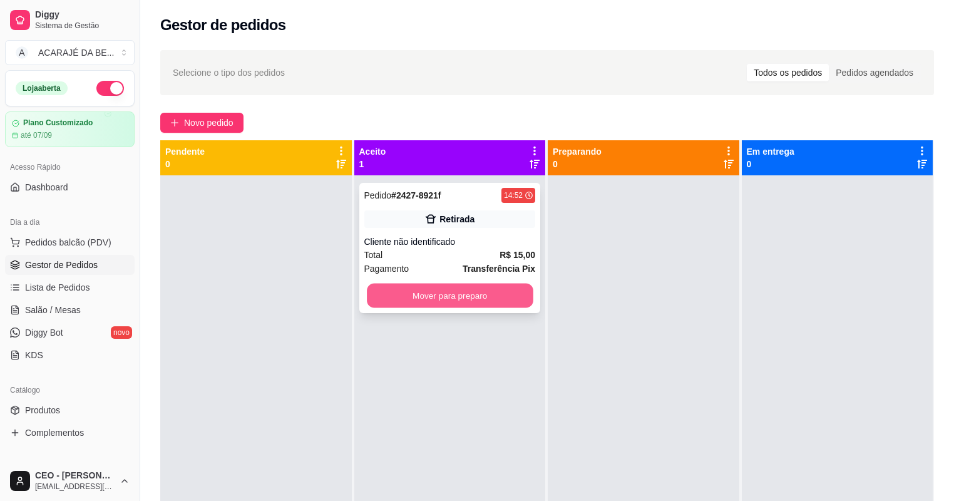
click at [474, 296] on button "Mover para preparo" at bounding box center [450, 296] width 166 height 24
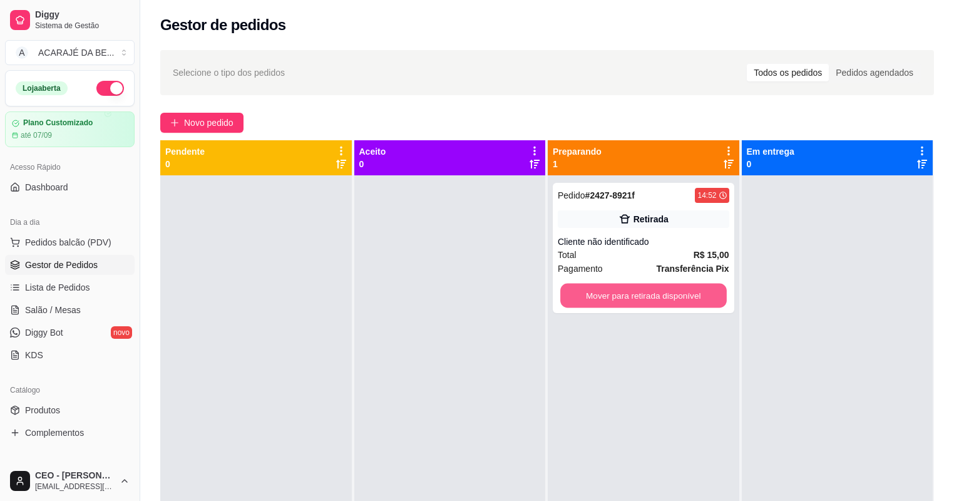
click at [644, 286] on button "Mover para retirada disponível" at bounding box center [643, 296] width 166 height 24
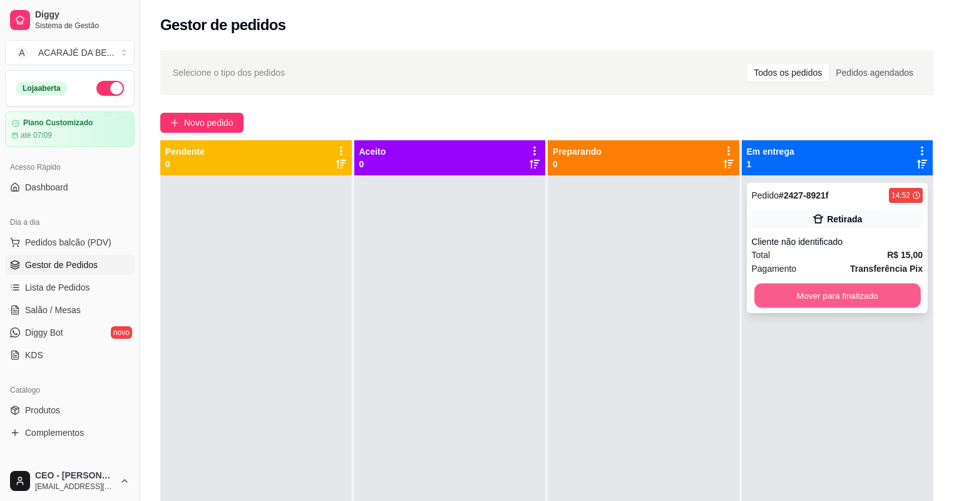
click at [870, 297] on button "Mover para finalizado" at bounding box center [837, 296] width 166 height 24
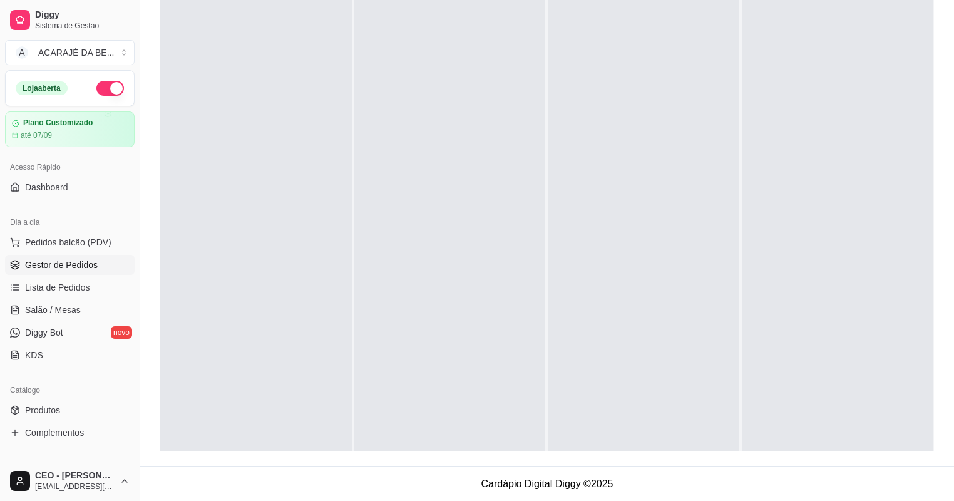
scroll to position [35, 0]
drag, startPoint x: 425, startPoint y: 242, endPoint x: 440, endPoint y: 219, distance: 27.1
click at [440, 219] on div at bounding box center [450, 200] width 192 height 501
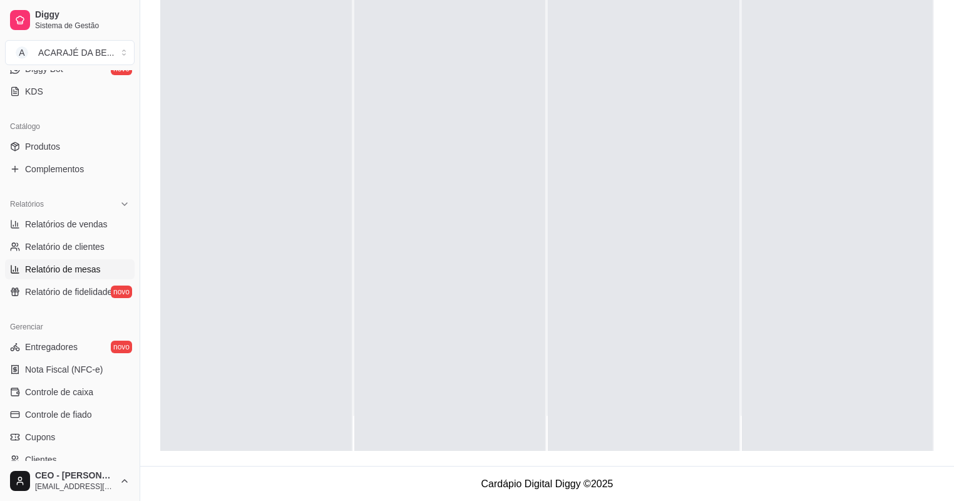
scroll to position [301, 0]
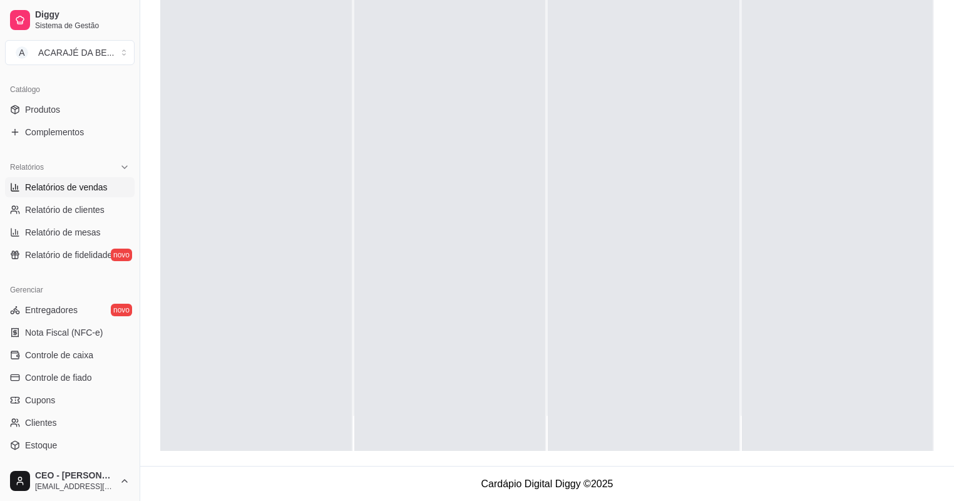
click at [87, 187] on span "Relatórios de vendas" at bounding box center [66, 187] width 83 height 13
